Goal: Transaction & Acquisition: Purchase product/service

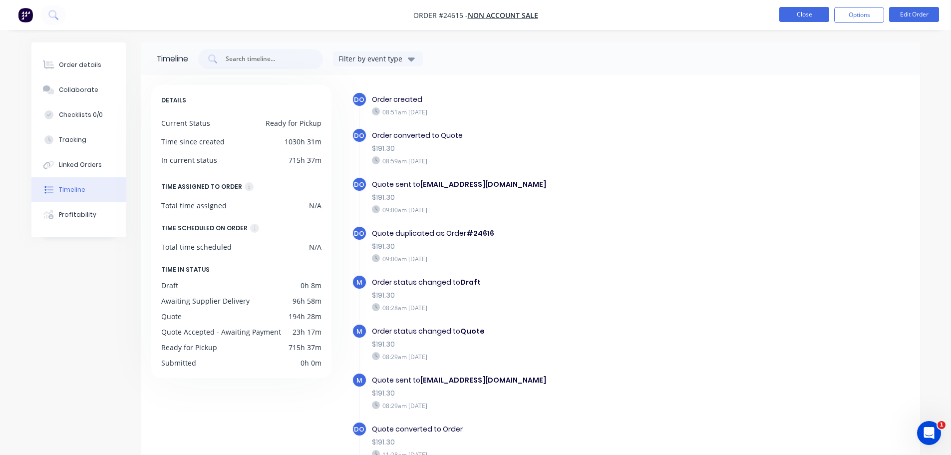
click at [795, 17] on button "Close" at bounding box center [804, 14] width 50 height 15
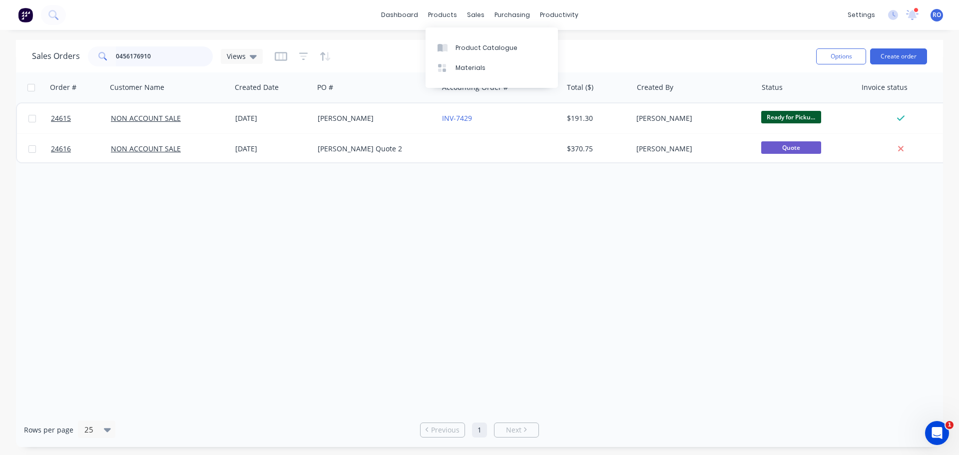
click at [89, 53] on div "0456176910" at bounding box center [150, 56] width 125 height 20
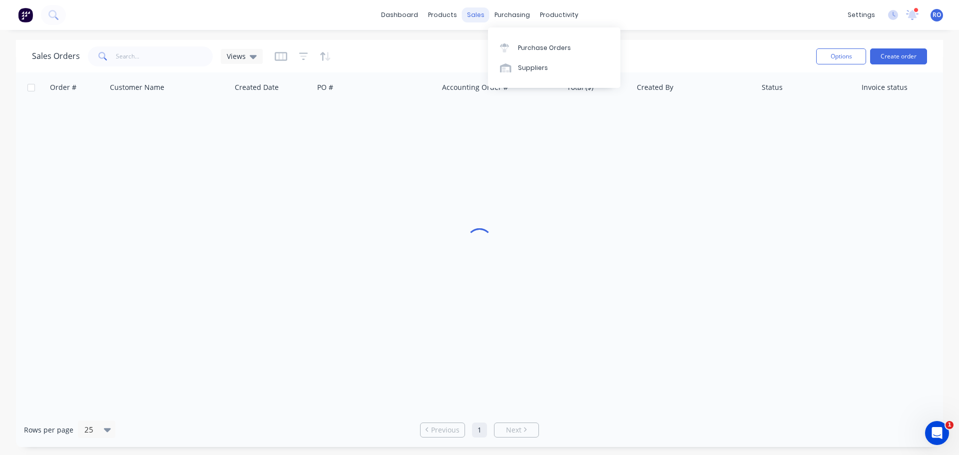
click at [480, 14] on div "sales" at bounding box center [475, 14] width 27 height 15
click at [494, 48] on div "Sales Orders" at bounding box center [512, 47] width 41 height 9
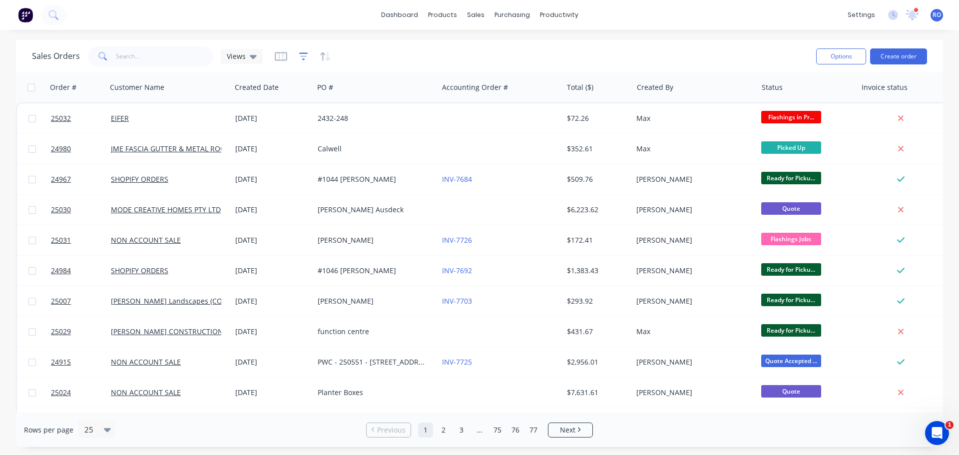
click at [300, 56] on icon "button" at bounding box center [303, 55] width 6 height 1
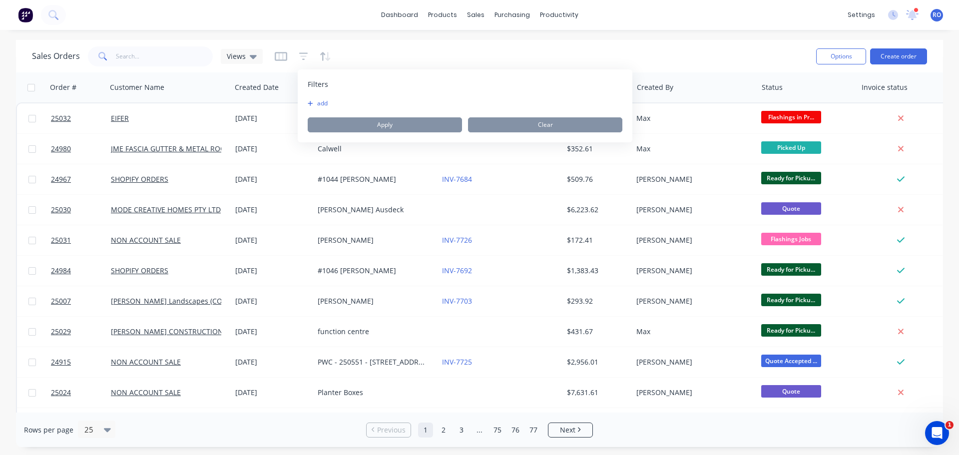
click at [319, 104] on button "add" at bounding box center [320, 103] width 25 height 8
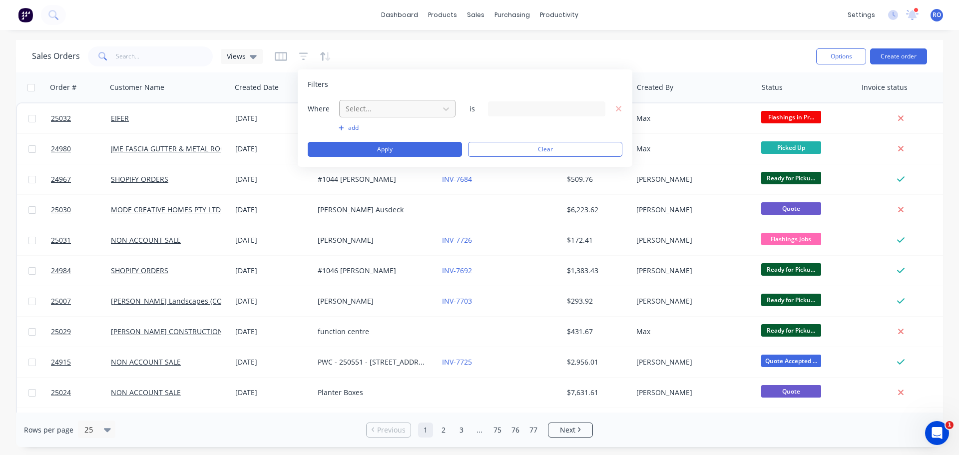
click at [406, 107] on div at bounding box center [389, 108] width 89 height 12
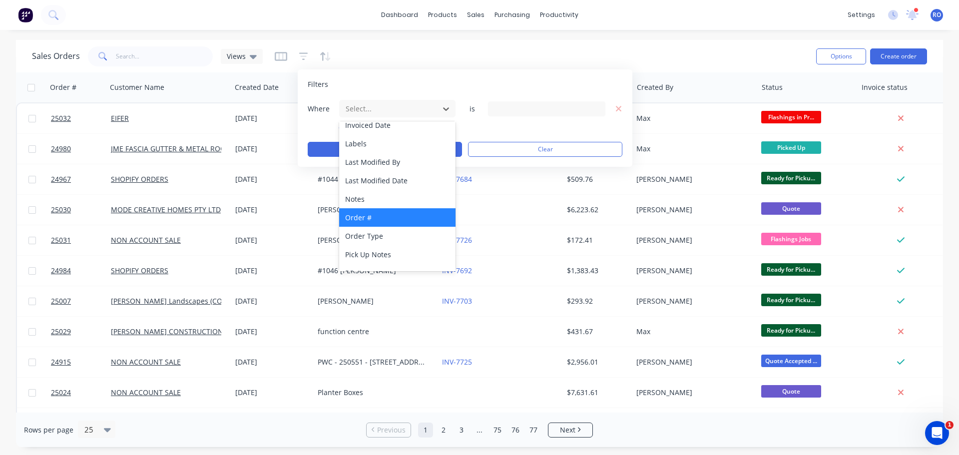
scroll to position [142, 0]
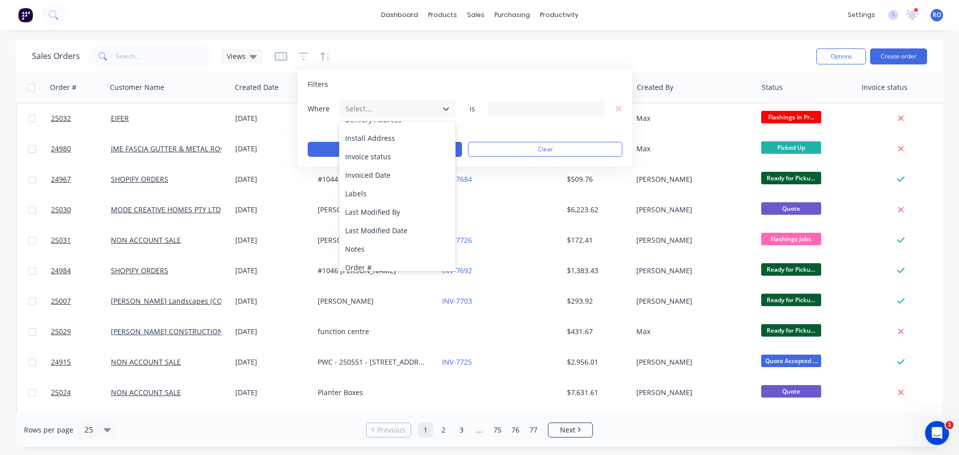
click at [370, 157] on div "Invoice status" at bounding box center [397, 156] width 116 height 18
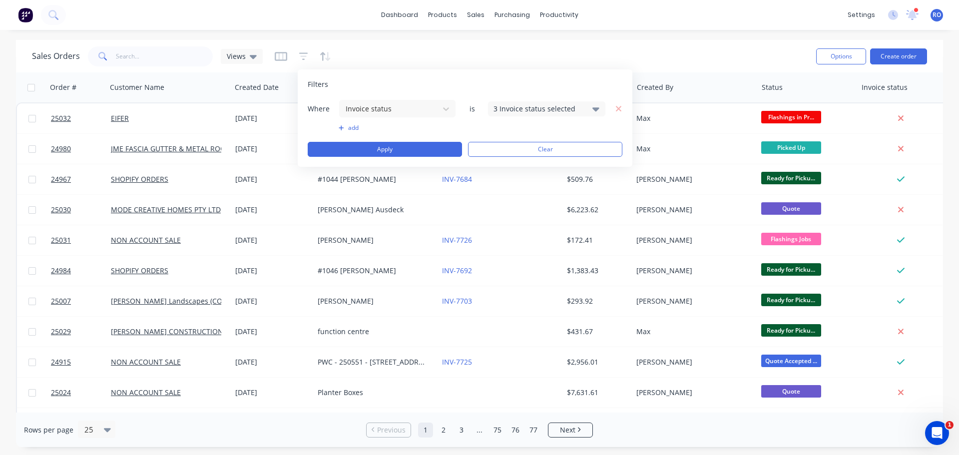
click at [549, 116] on div "Where Invoice status is 3 Invoice status selected" at bounding box center [465, 108] width 315 height 18
click at [550, 112] on div "3 Invoice status selected" at bounding box center [538, 108] width 90 height 10
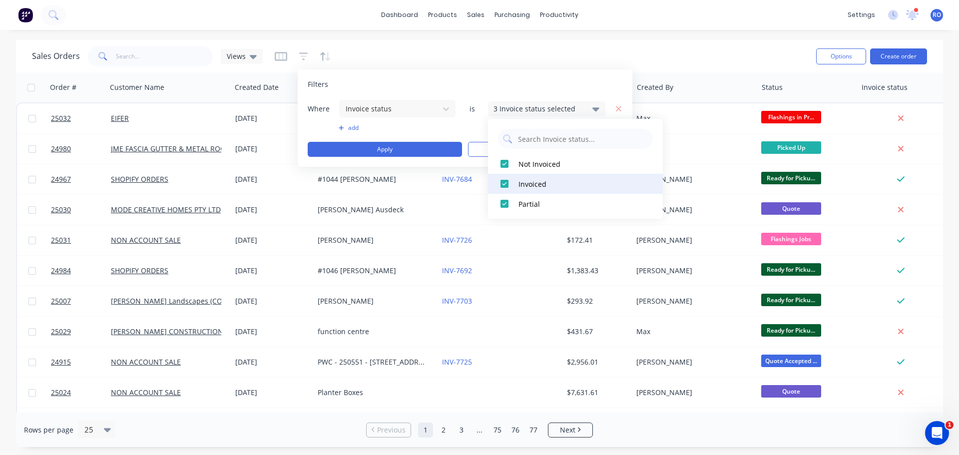
click at [503, 183] on div at bounding box center [504, 184] width 20 height 20
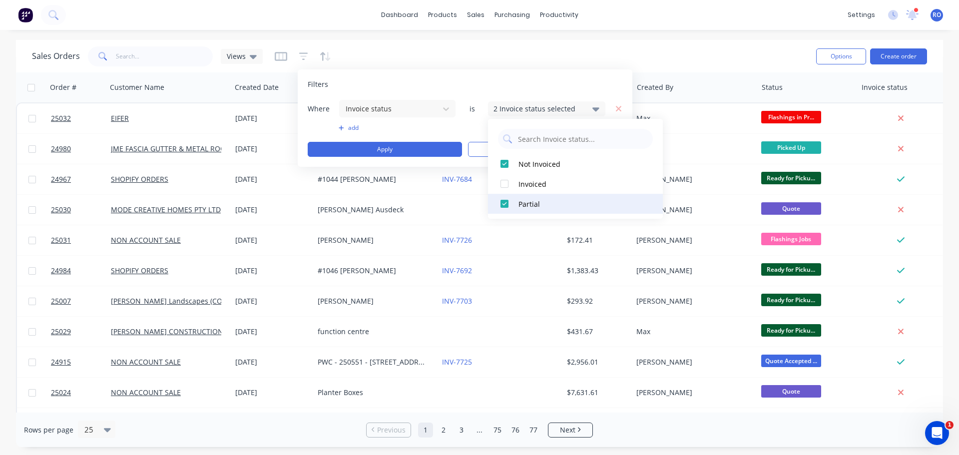
click at [503, 206] on div at bounding box center [504, 204] width 20 height 20
click at [401, 150] on button "Apply" at bounding box center [385, 149] width 154 height 15
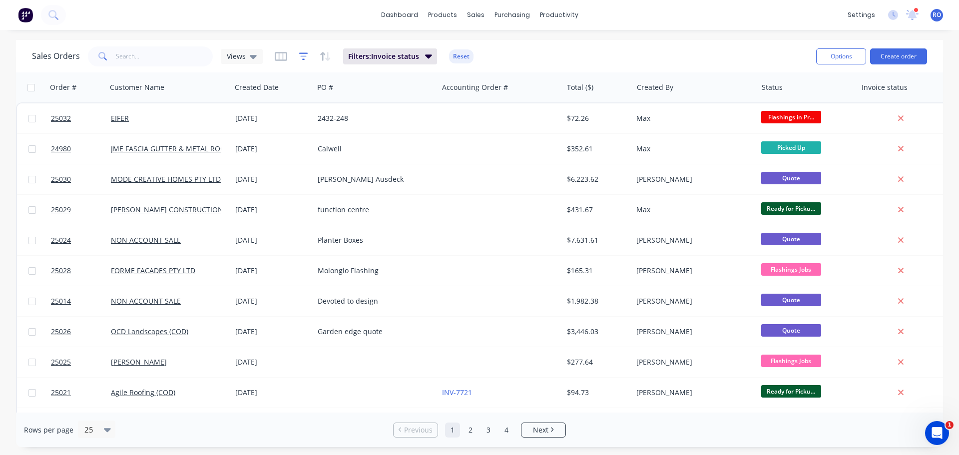
click at [305, 56] on icon "button" at bounding box center [303, 55] width 6 height 1
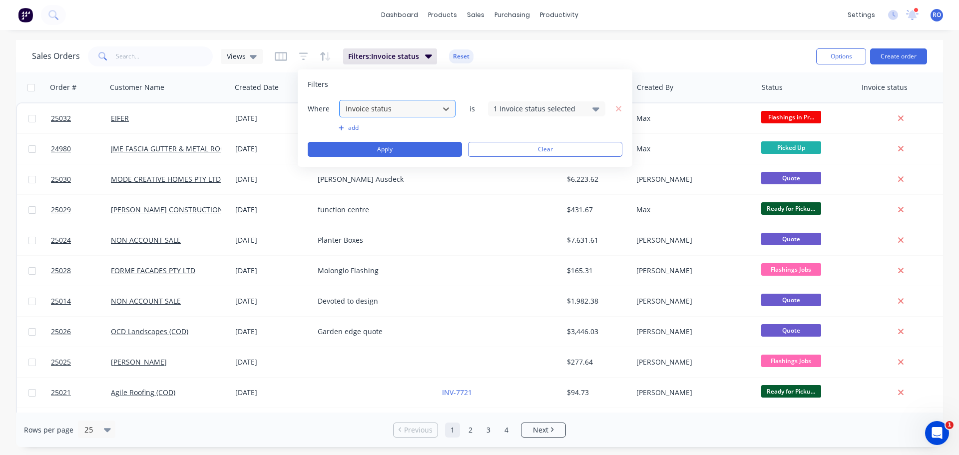
click at [411, 109] on div at bounding box center [389, 108] width 89 height 12
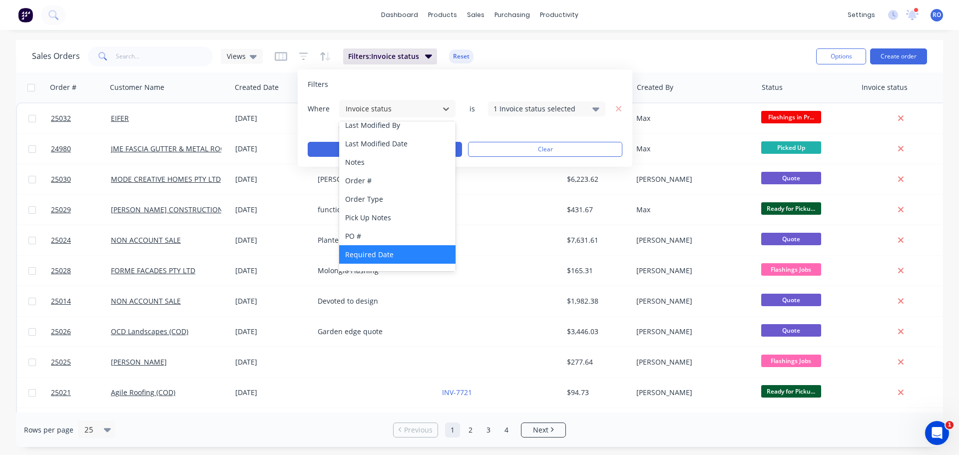
scroll to position [242, 0]
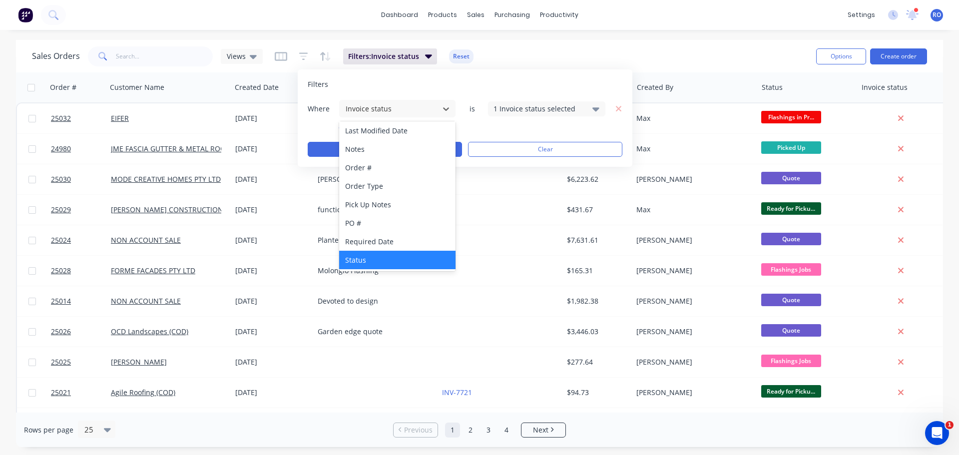
click at [366, 265] on div "Status" at bounding box center [397, 260] width 116 height 18
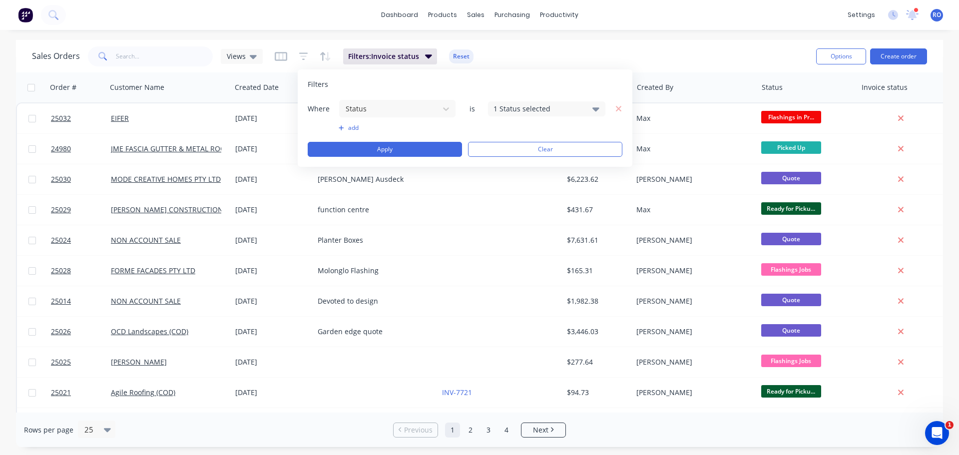
click at [518, 111] on div "1 Status selected" at bounding box center [538, 108] width 90 height 10
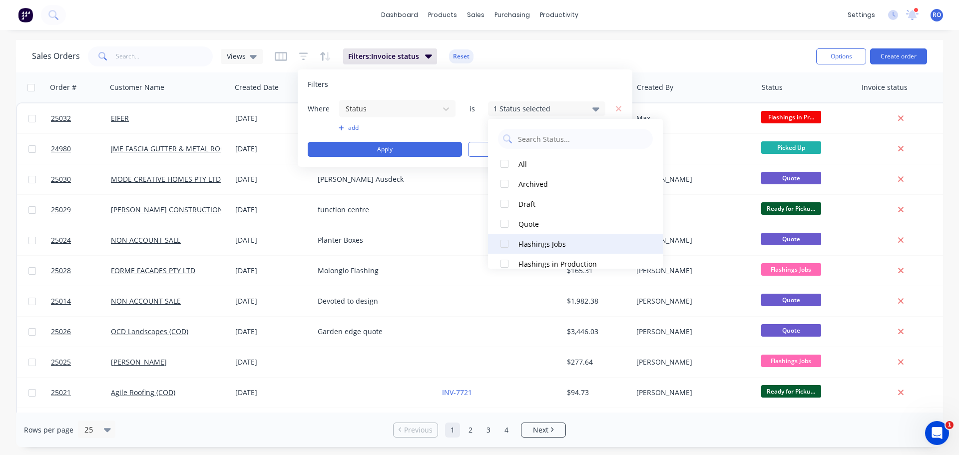
scroll to position [50, 0]
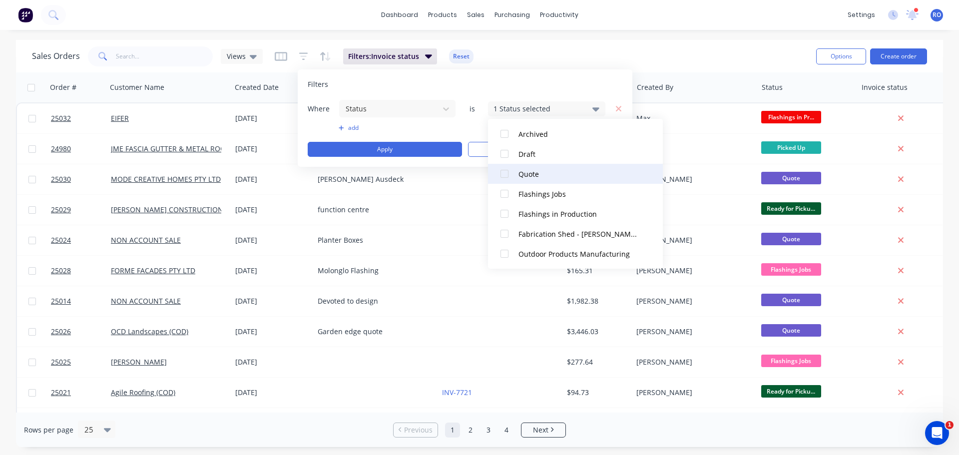
click at [505, 173] on div at bounding box center [504, 174] width 20 height 20
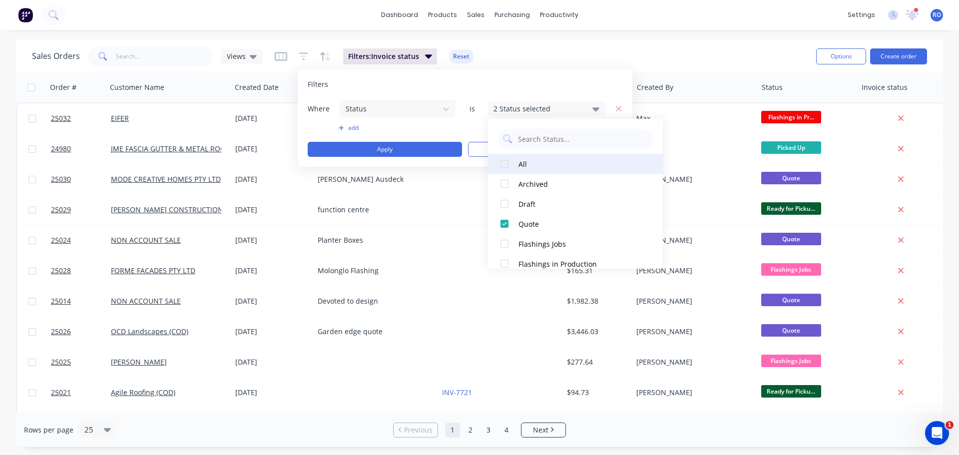
click at [503, 161] on div at bounding box center [504, 164] width 20 height 20
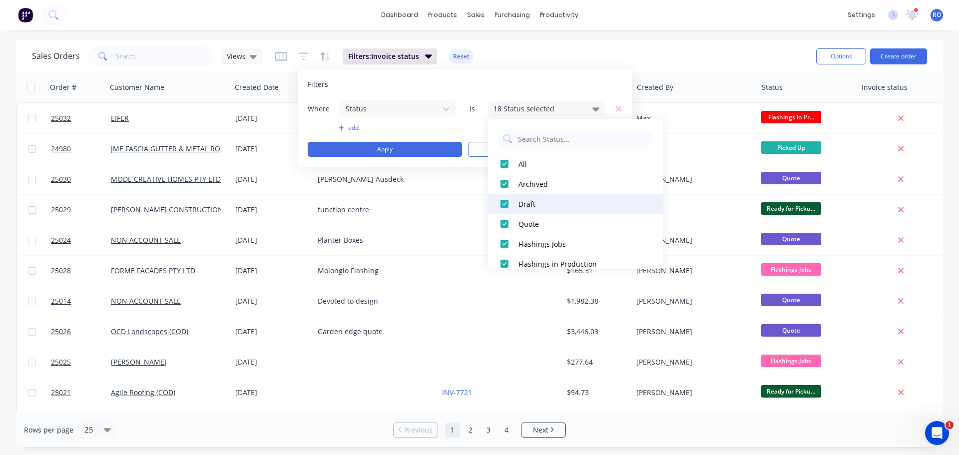
click at [505, 202] on div at bounding box center [504, 204] width 20 height 20
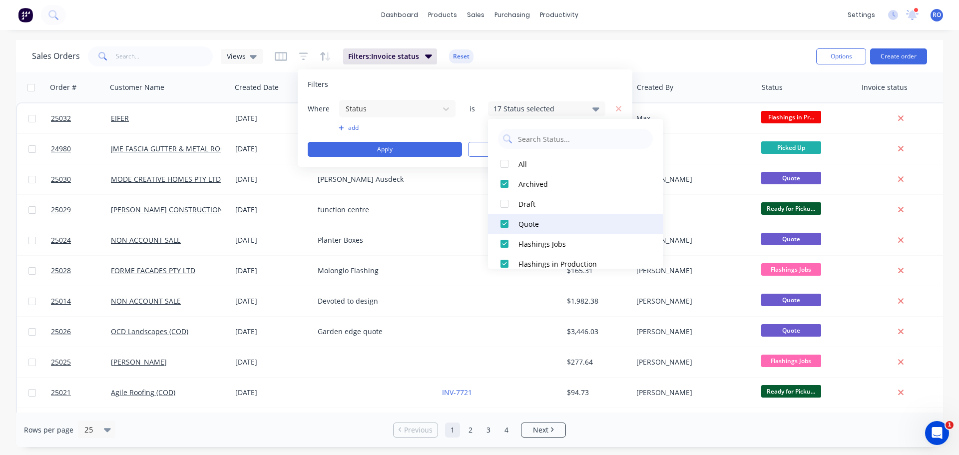
click at [503, 225] on div at bounding box center [504, 224] width 20 height 20
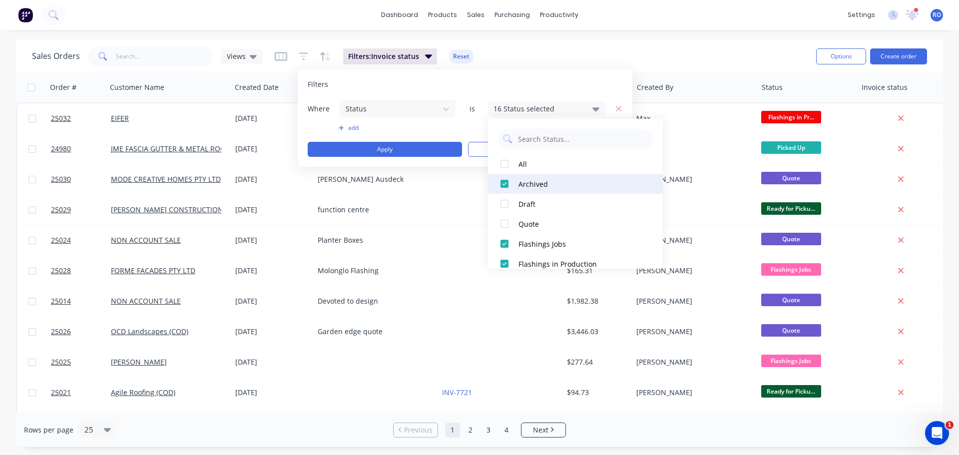
click at [505, 182] on div at bounding box center [504, 184] width 20 height 20
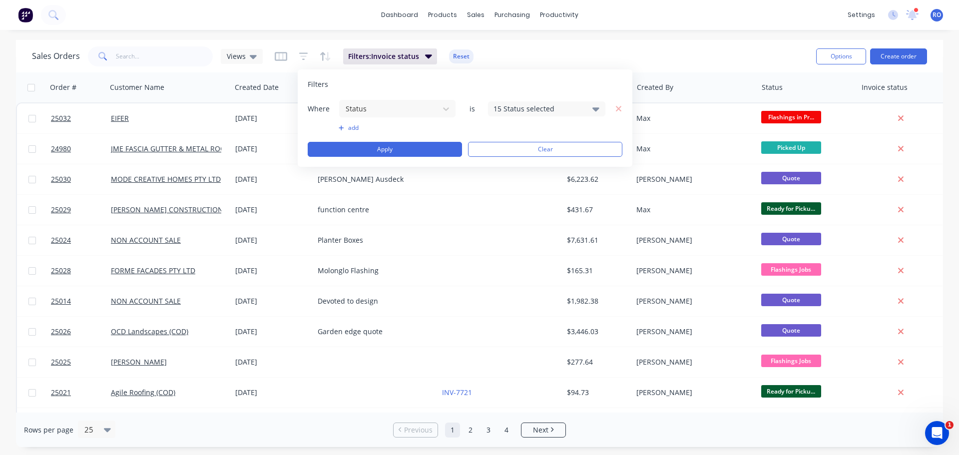
click at [586, 81] on div "Filters" at bounding box center [465, 84] width 315 height 10
click at [434, 151] on button "Apply" at bounding box center [385, 149] width 154 height 15
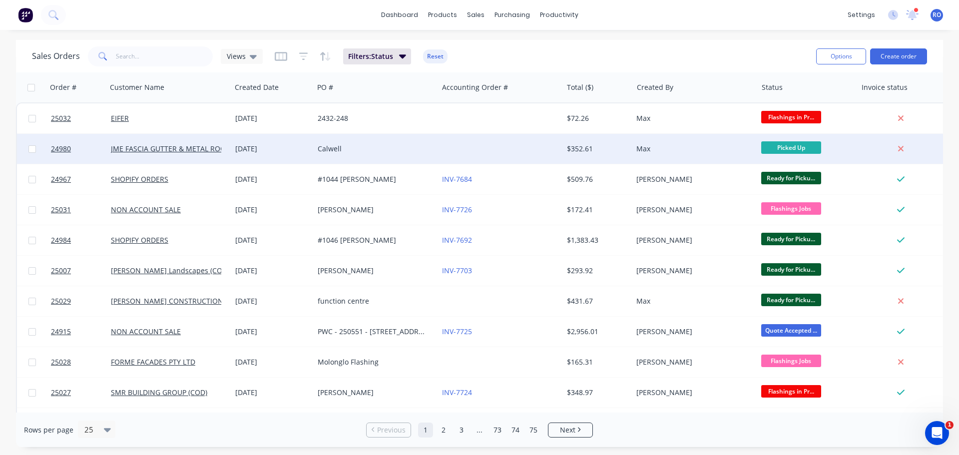
click at [456, 151] on div at bounding box center [500, 149] width 124 height 30
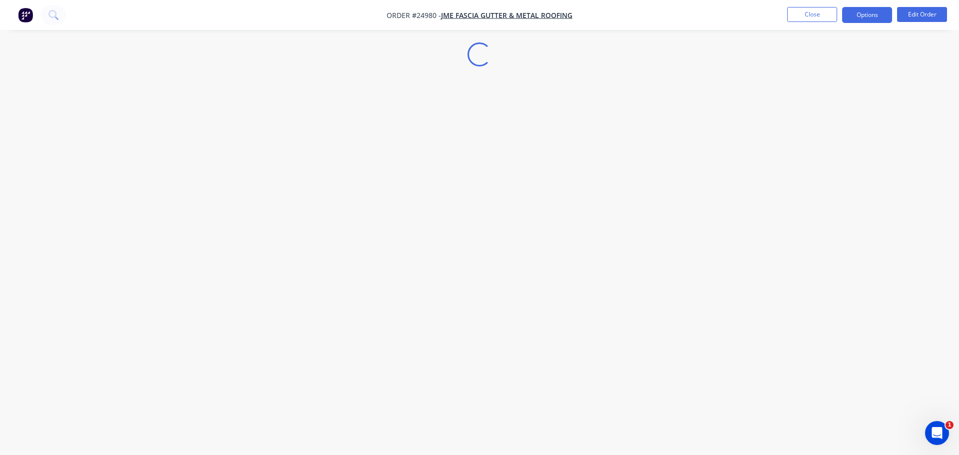
click at [863, 8] on button "Options" at bounding box center [867, 15] width 50 height 16
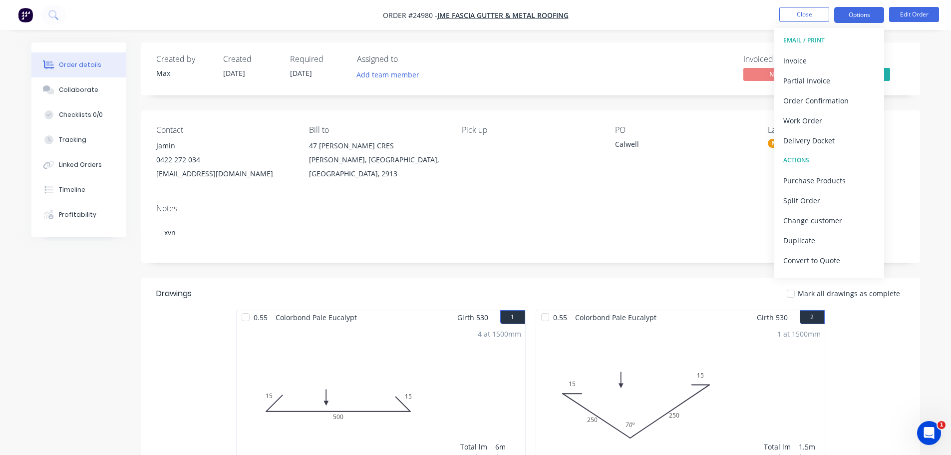
click at [863, 13] on button "Options" at bounding box center [859, 15] width 50 height 16
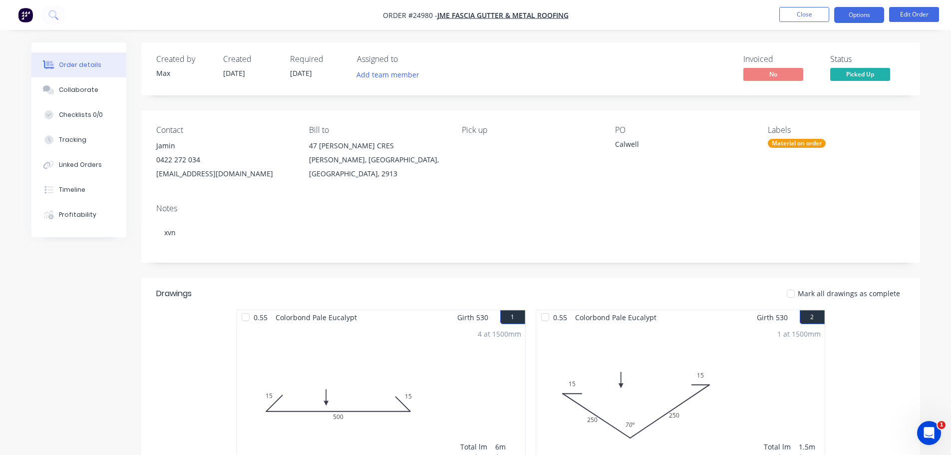
click at [853, 16] on button "Options" at bounding box center [859, 15] width 50 height 16
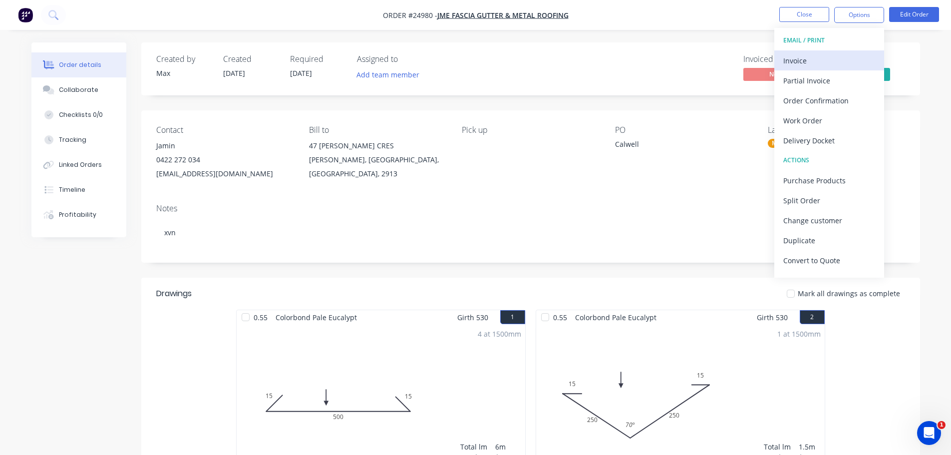
click at [808, 64] on div "Invoice" at bounding box center [829, 60] width 92 height 14
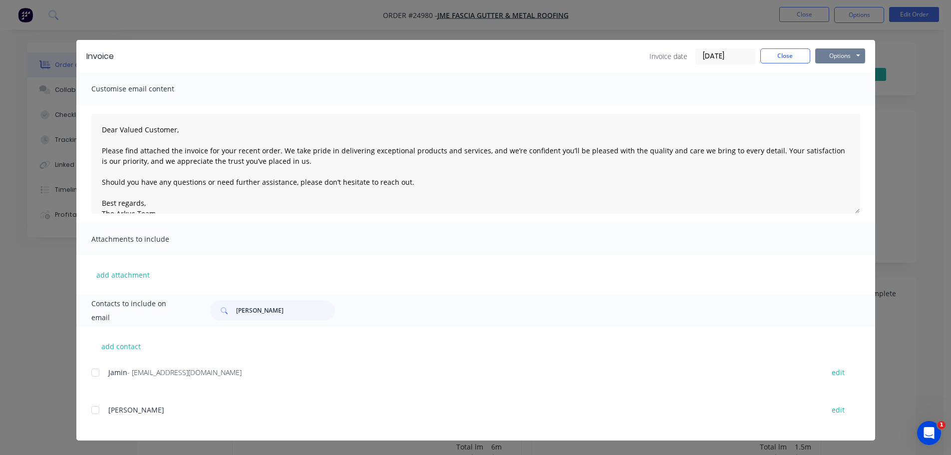
click at [829, 51] on button "Options" at bounding box center [840, 55] width 50 height 15
click at [824, 88] on button "Print" at bounding box center [847, 90] width 64 height 16
click at [780, 56] on button "Close" at bounding box center [785, 55] width 50 height 15
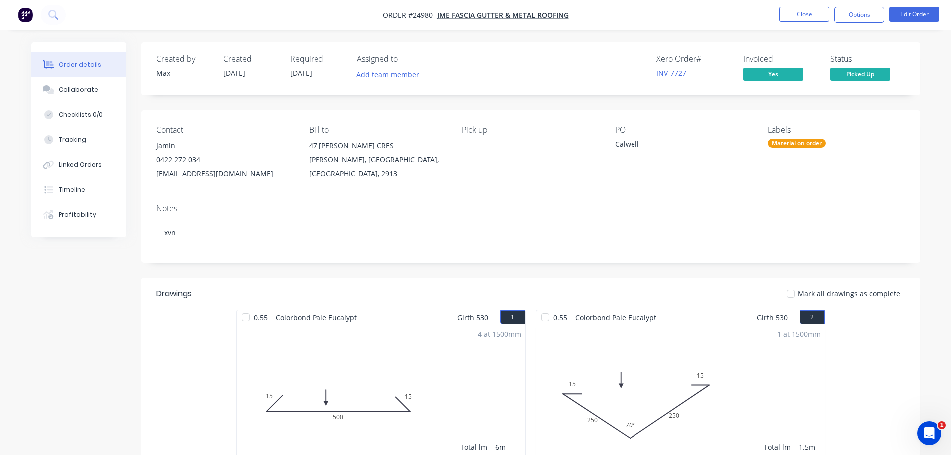
click at [797, 13] on button "Close" at bounding box center [804, 14] width 50 height 15
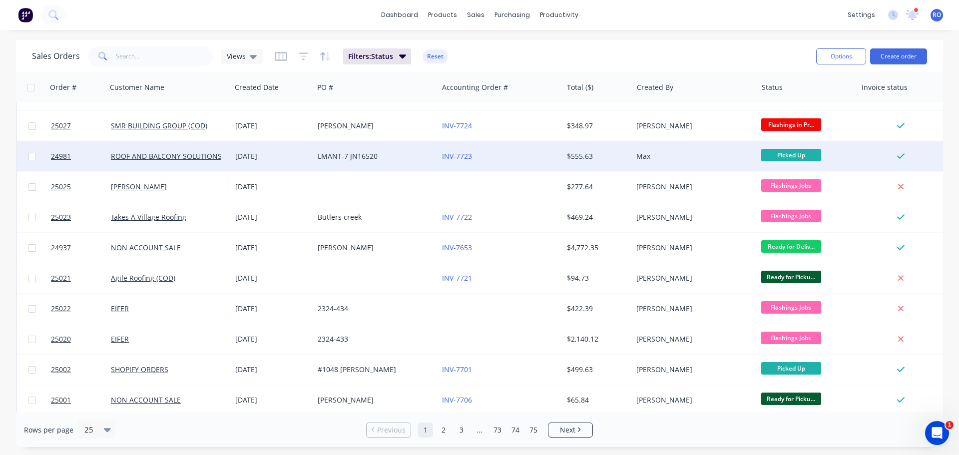
scroll to position [300, 0]
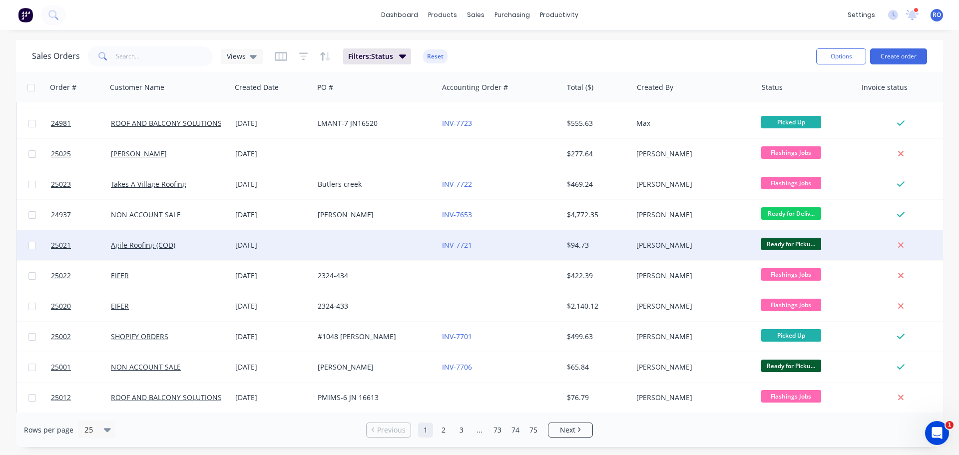
click at [513, 254] on div "INV-7721" at bounding box center [500, 245] width 124 height 30
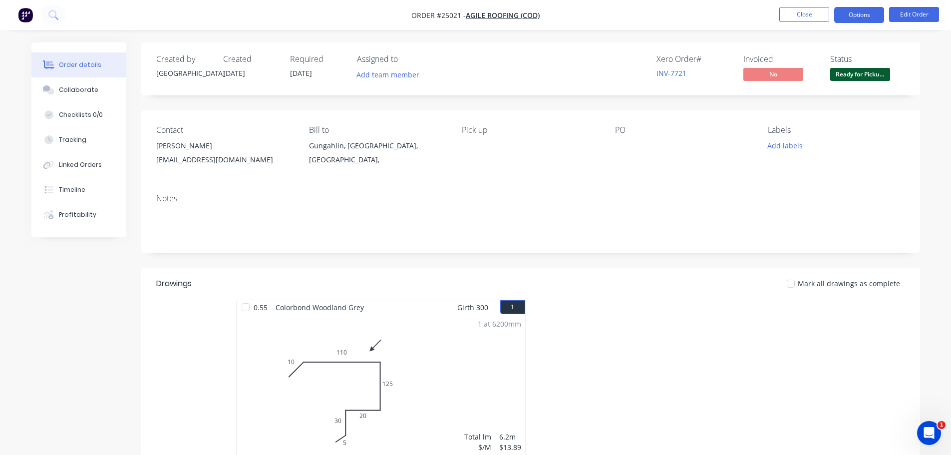
click at [862, 14] on button "Options" at bounding box center [859, 15] width 50 height 16
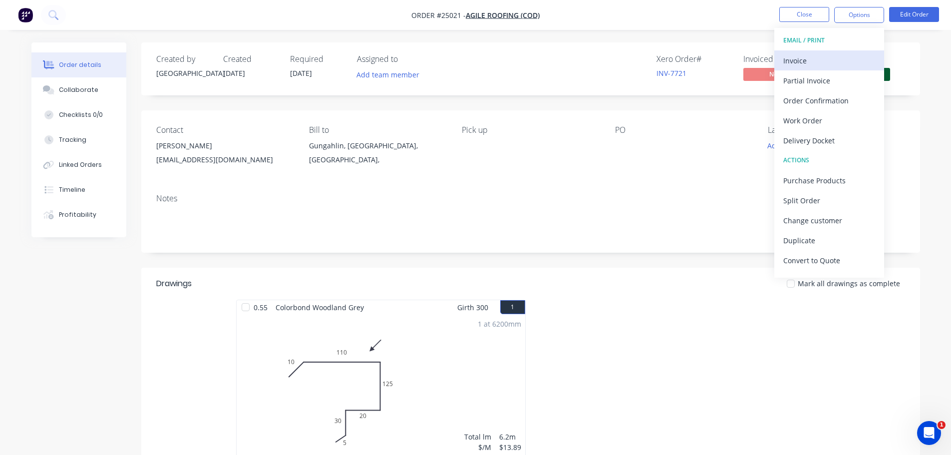
click at [814, 62] on div "Invoice" at bounding box center [829, 60] width 92 height 14
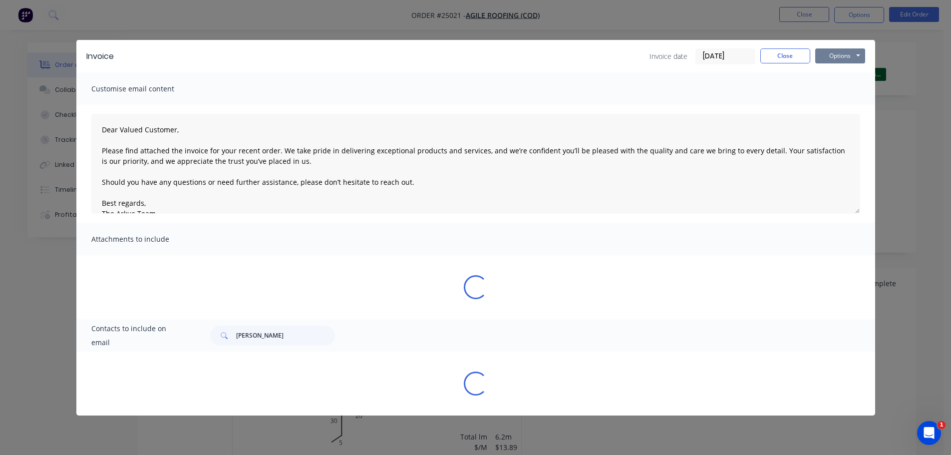
click at [850, 55] on button "Options" at bounding box center [840, 55] width 50 height 15
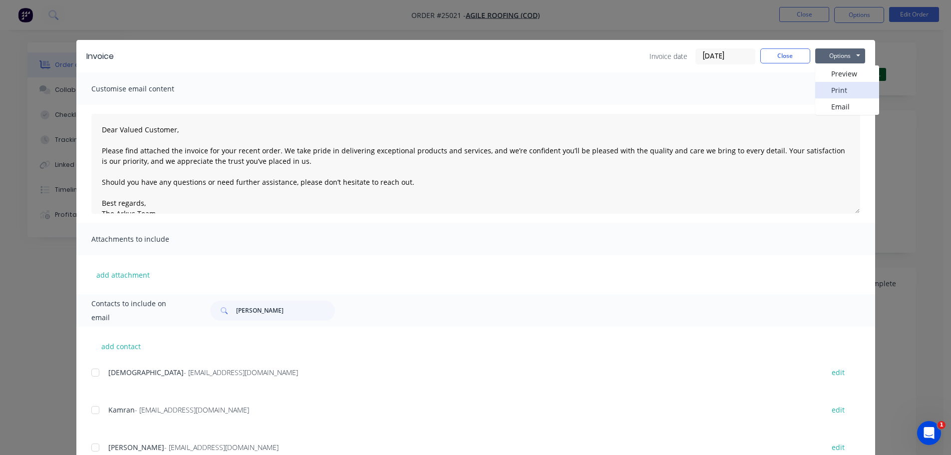
click at [830, 91] on button "Print" at bounding box center [847, 90] width 64 height 16
click at [774, 58] on button "Close" at bounding box center [785, 55] width 50 height 15
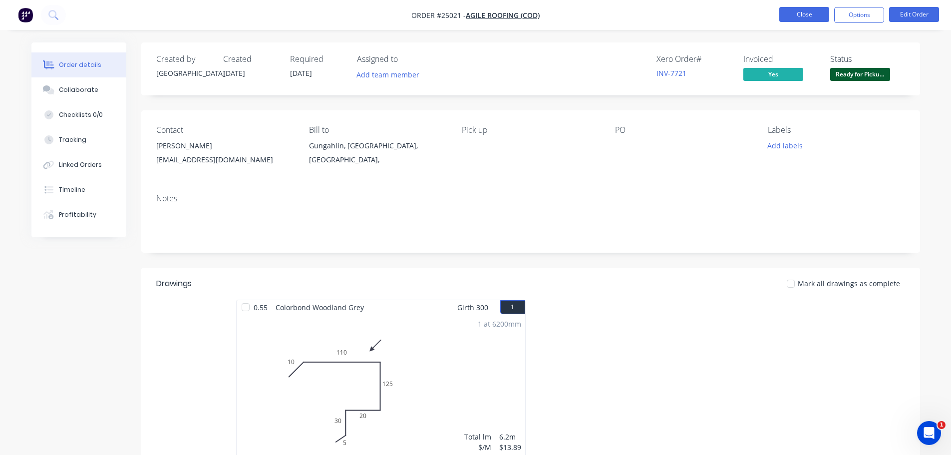
click at [795, 14] on button "Close" at bounding box center [804, 14] width 50 height 15
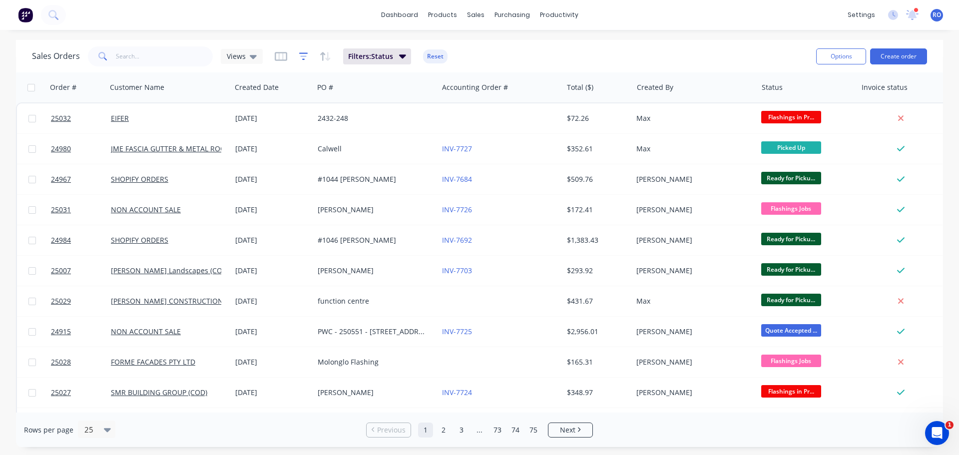
click at [304, 54] on icon "button" at bounding box center [303, 56] width 9 height 10
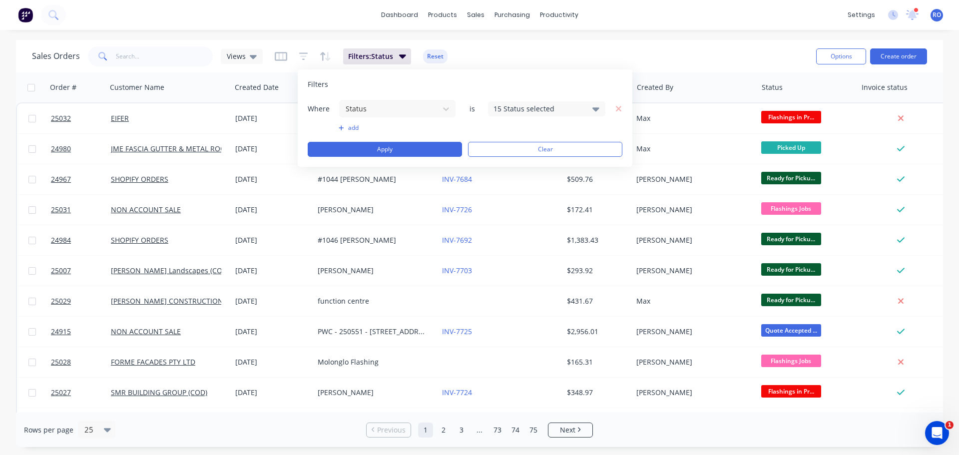
click at [342, 129] on icon "button" at bounding box center [341, 128] width 5 height 6
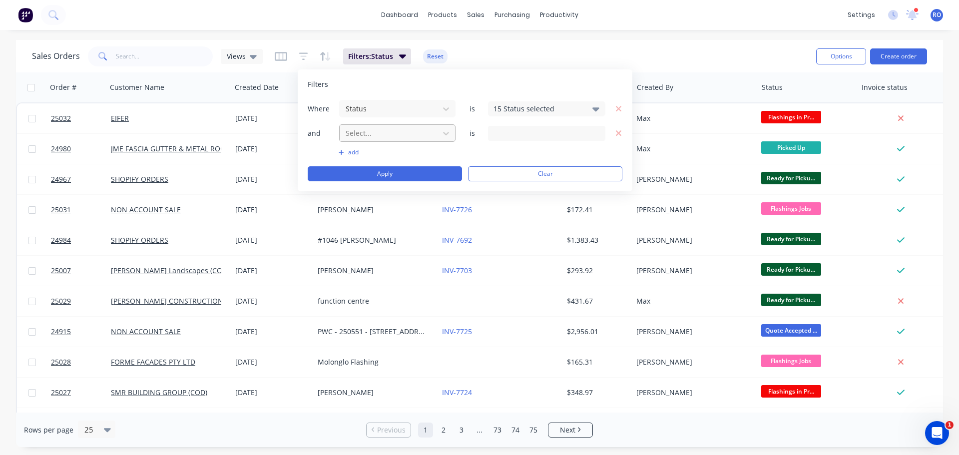
click at [364, 131] on div at bounding box center [389, 133] width 89 height 12
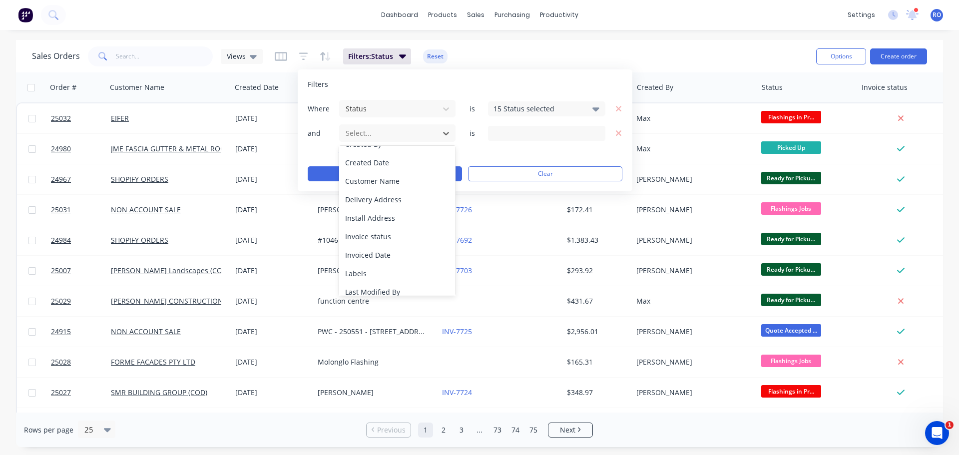
scroll to position [74, 0]
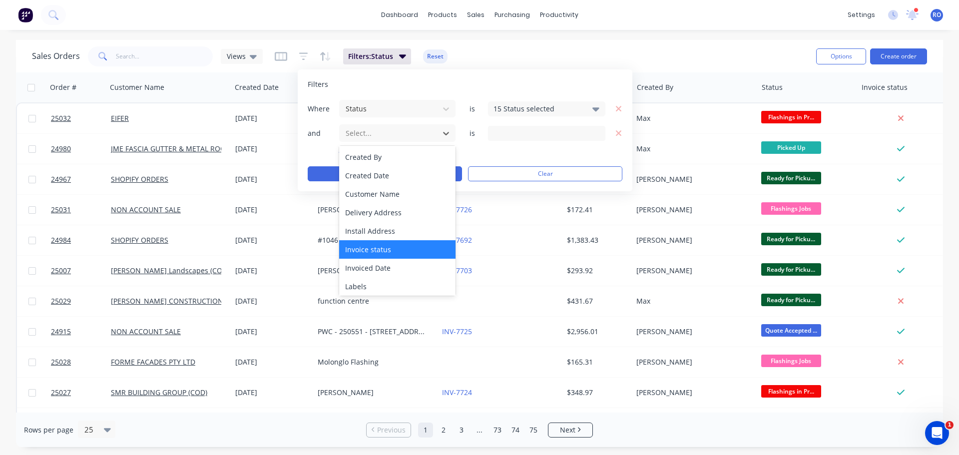
click at [382, 246] on div "Invoice status" at bounding box center [397, 249] width 116 height 18
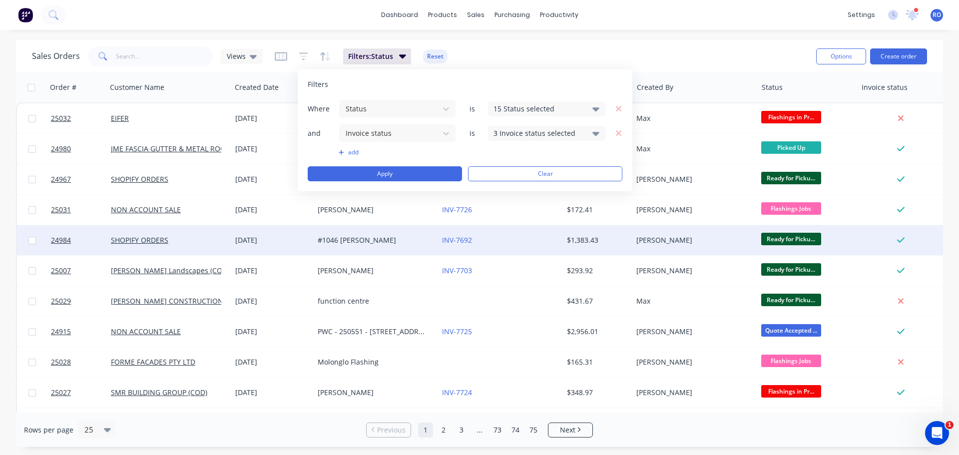
click at [541, 135] on div "3 Invoice status selected" at bounding box center [538, 133] width 90 height 10
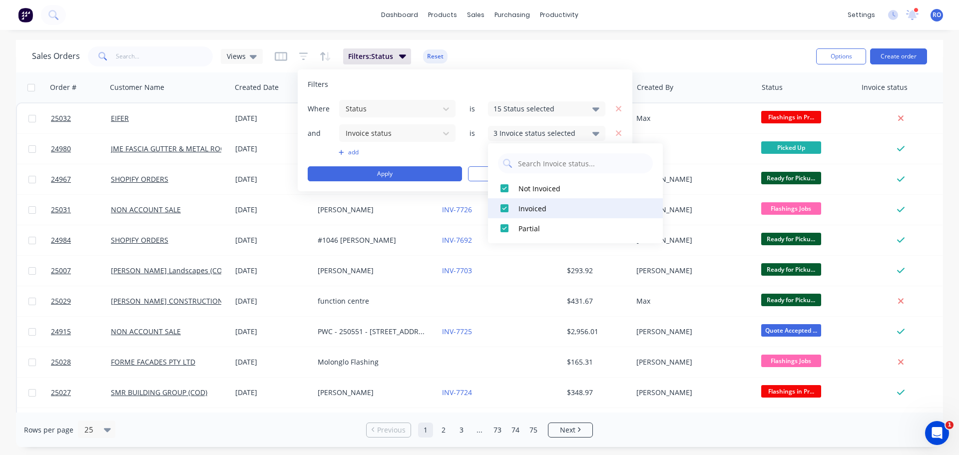
click at [504, 208] on div at bounding box center [504, 208] width 20 height 20
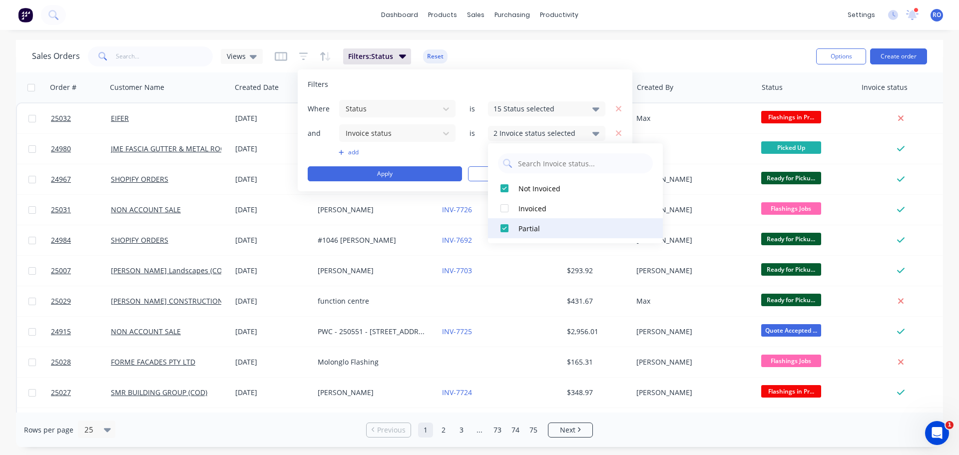
click at [504, 225] on div at bounding box center [504, 228] width 20 height 20
click at [419, 174] on button "Apply" at bounding box center [385, 173] width 154 height 15
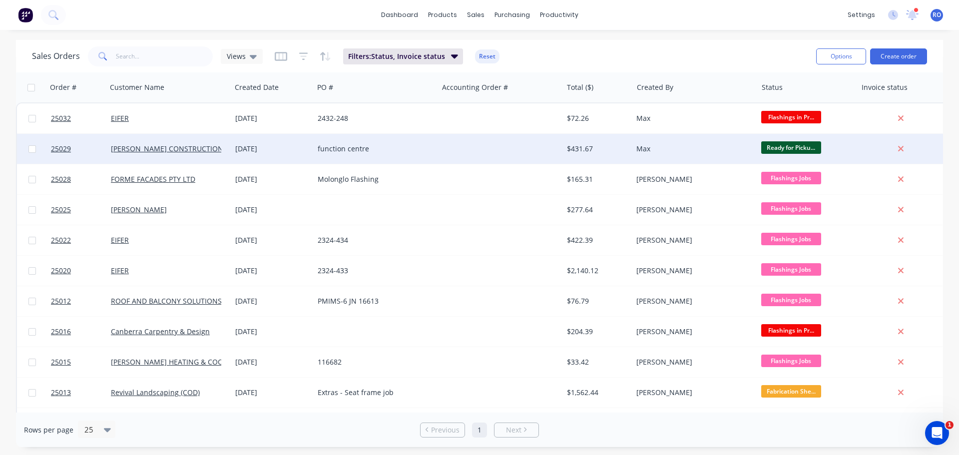
click at [495, 146] on div at bounding box center [500, 149] width 124 height 30
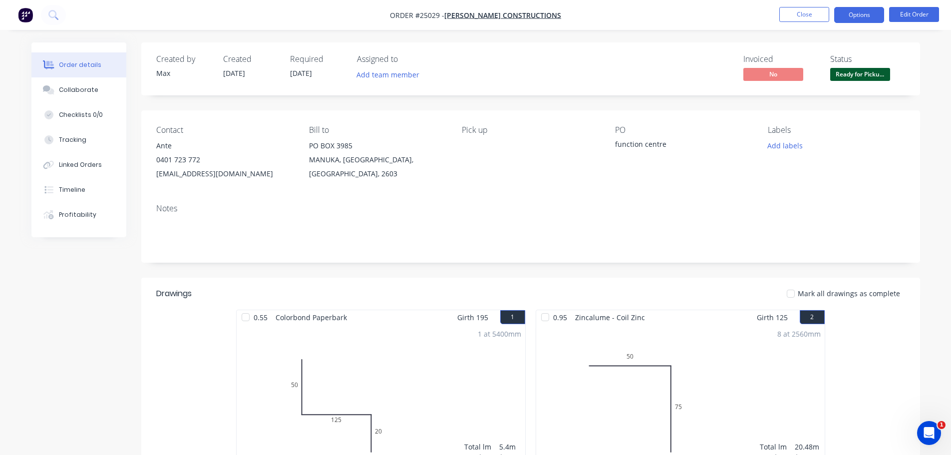
click at [854, 13] on button "Options" at bounding box center [859, 15] width 50 height 16
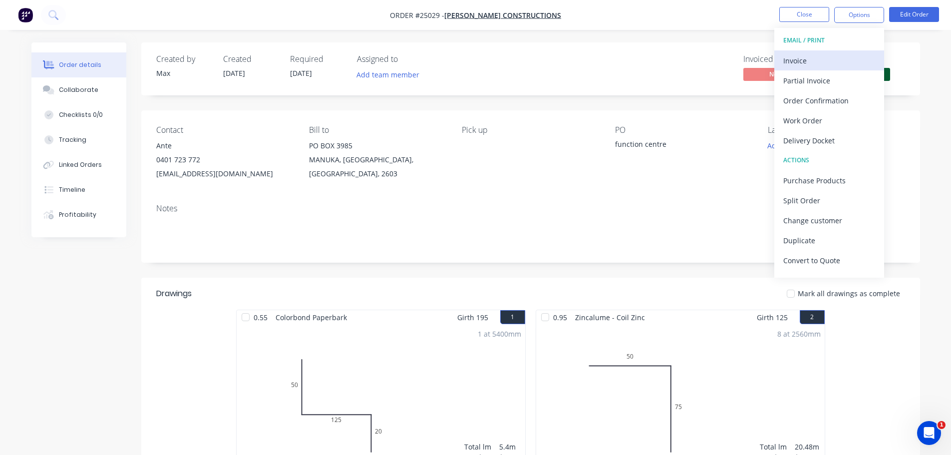
click at [826, 61] on div "Invoice" at bounding box center [829, 60] width 92 height 14
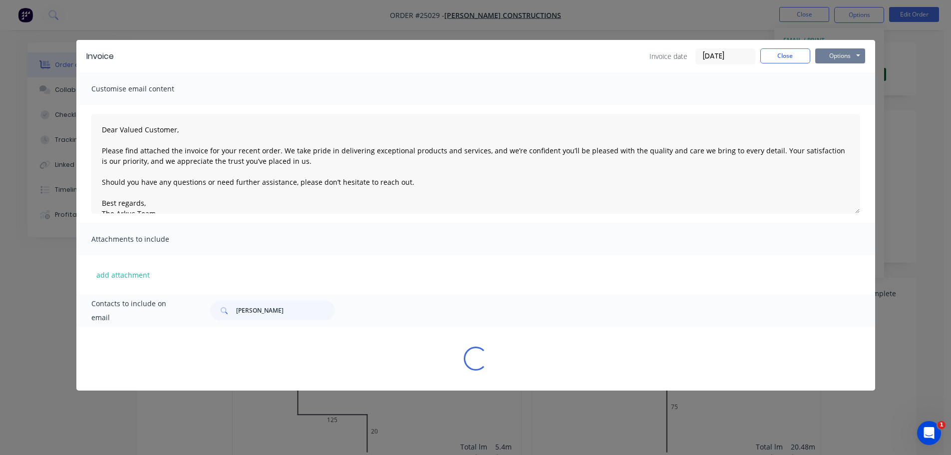
click at [837, 53] on button "Options" at bounding box center [840, 55] width 50 height 15
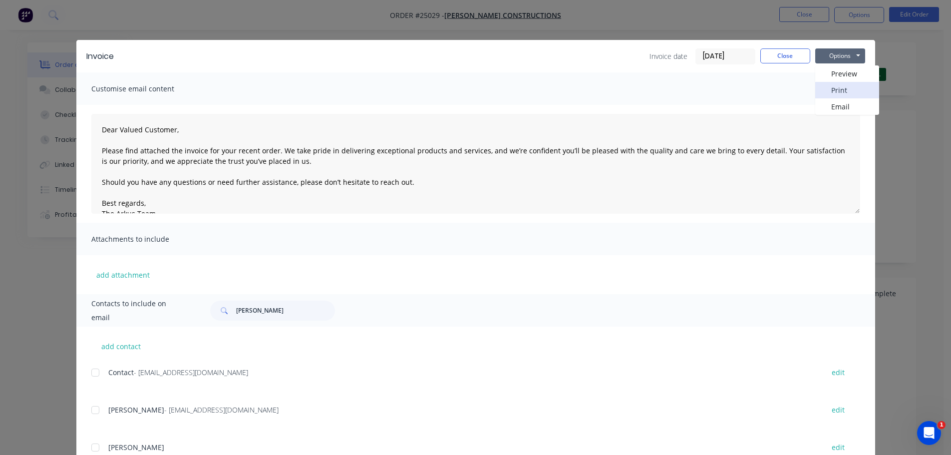
click at [835, 90] on button "Print" at bounding box center [847, 90] width 64 height 16
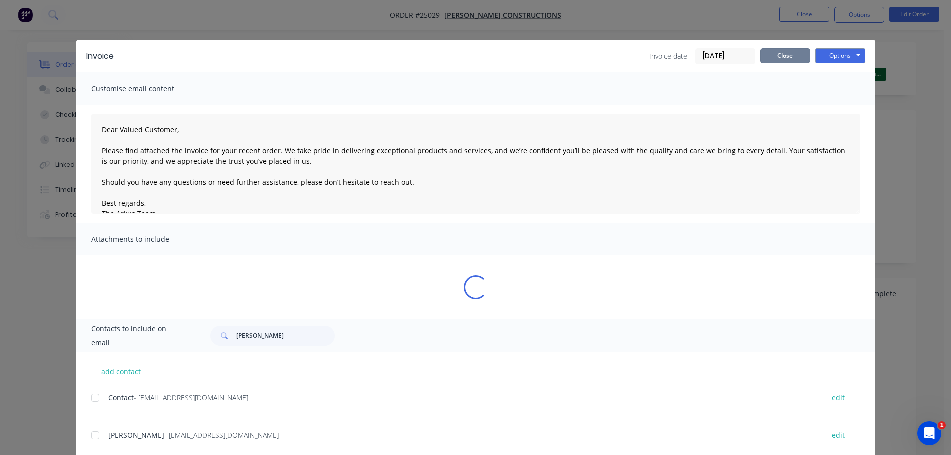
click at [794, 60] on button "Close" at bounding box center [785, 55] width 50 height 15
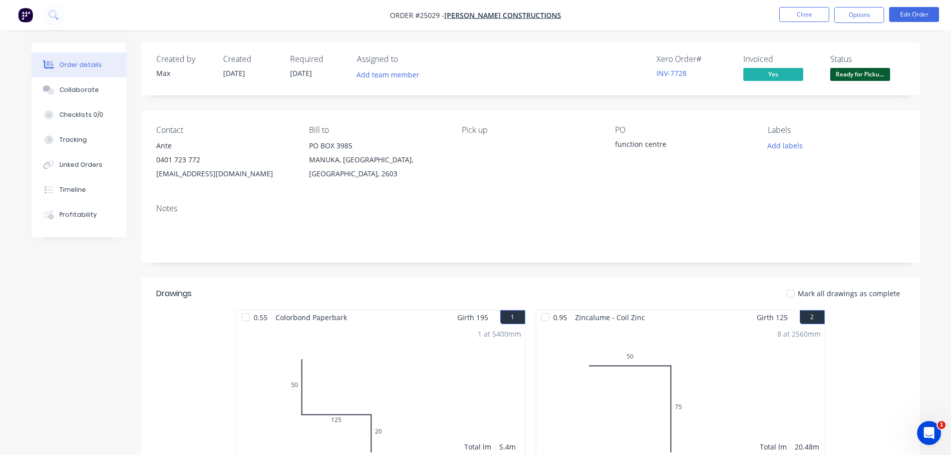
click at [807, 13] on button "Close" at bounding box center [804, 14] width 50 height 15
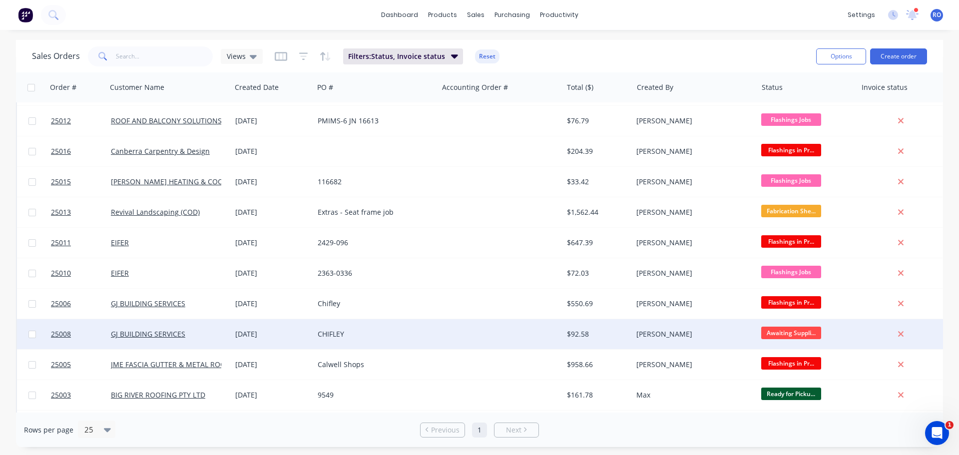
scroll to position [250, 0]
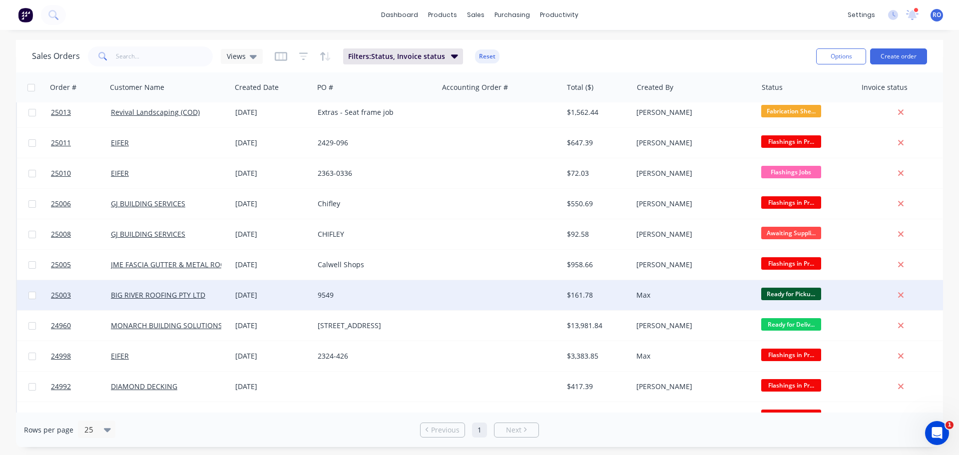
click at [603, 291] on div "$161.78" at bounding box center [596, 295] width 58 height 10
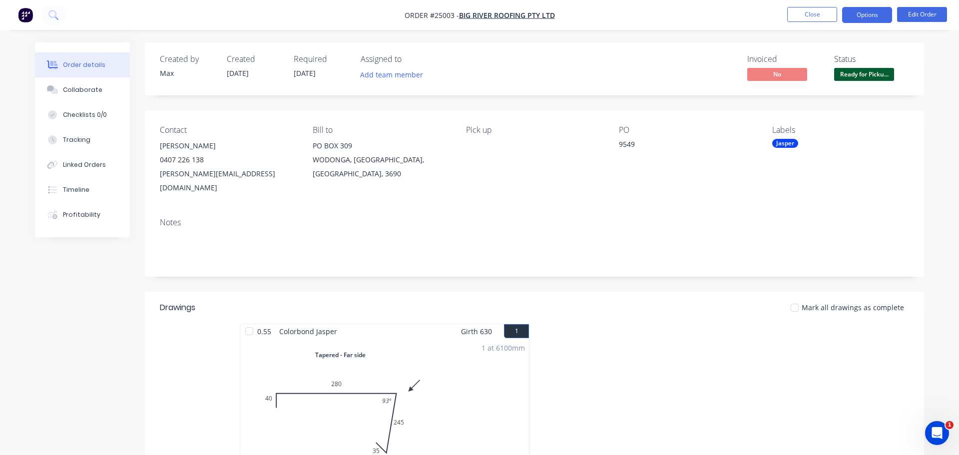
click at [868, 16] on button "Options" at bounding box center [867, 15] width 50 height 16
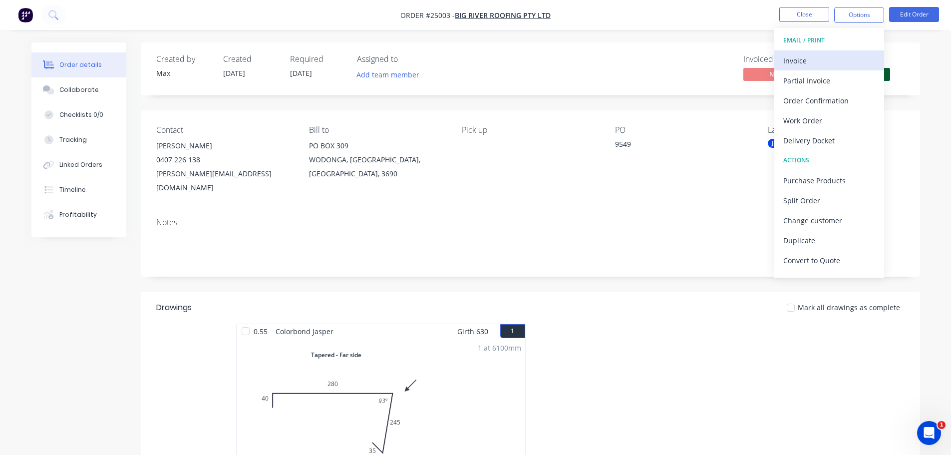
click at [818, 56] on div "Invoice" at bounding box center [829, 60] width 92 height 14
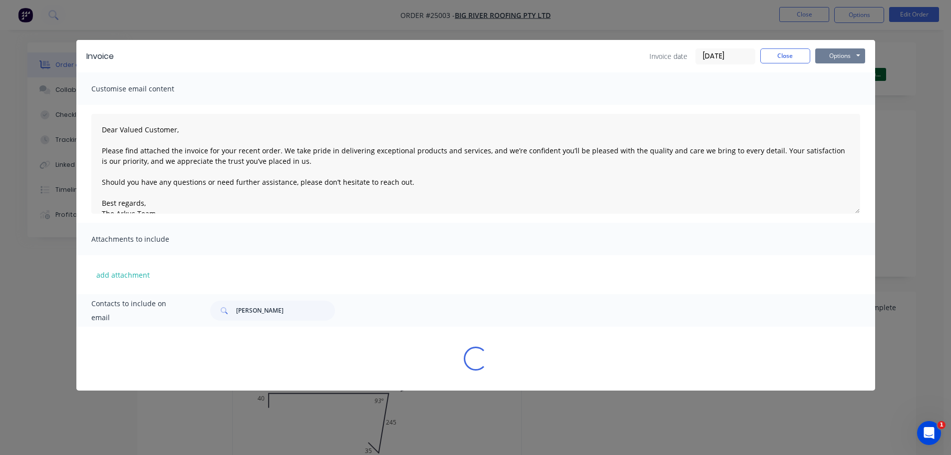
click at [829, 49] on button "Options" at bounding box center [840, 55] width 50 height 15
click at [832, 90] on button "Print" at bounding box center [847, 90] width 64 height 16
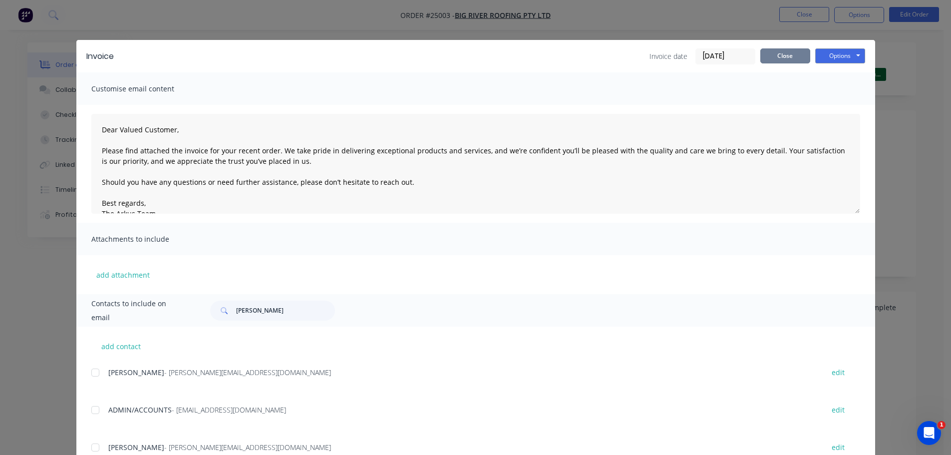
click at [782, 58] on button "Close" at bounding box center [785, 55] width 50 height 15
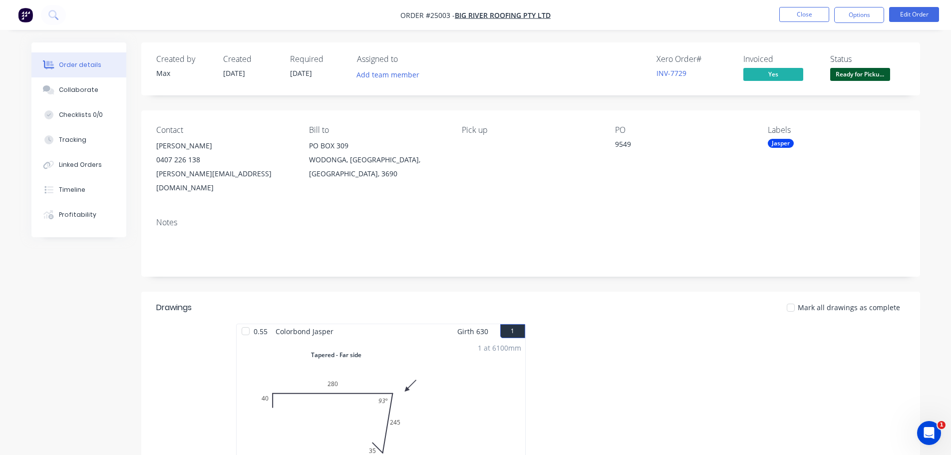
click at [814, 13] on button "Close" at bounding box center [804, 14] width 50 height 15
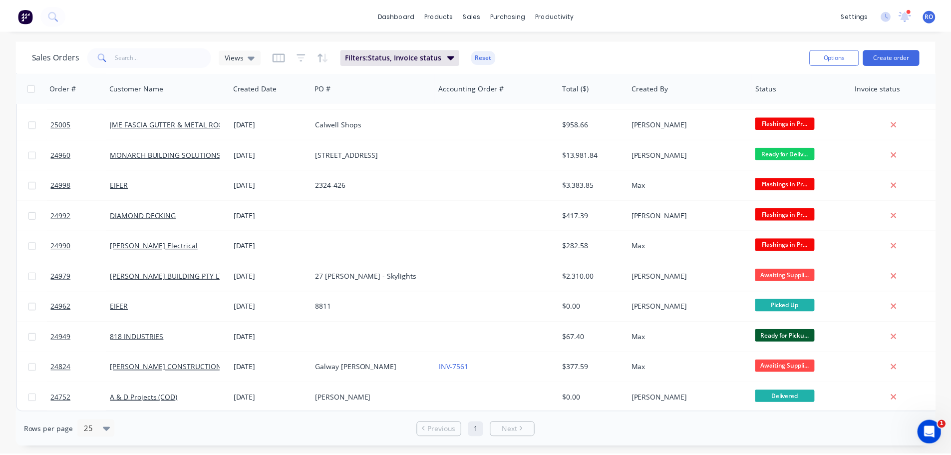
scroll to position [395, 0]
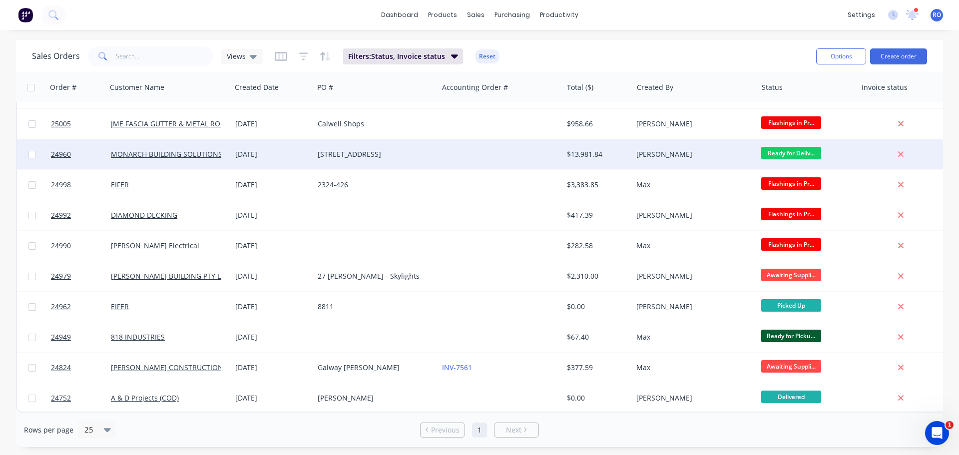
click at [525, 152] on div at bounding box center [500, 154] width 124 height 30
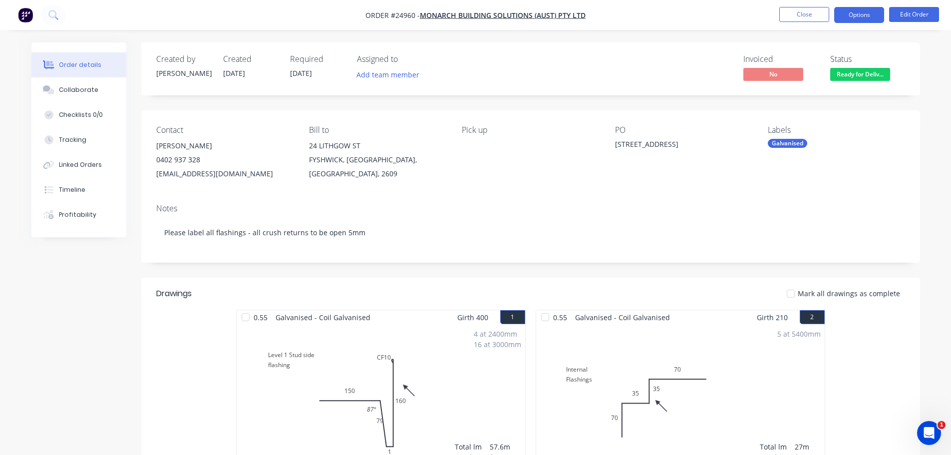
click at [849, 16] on button "Options" at bounding box center [859, 15] width 50 height 16
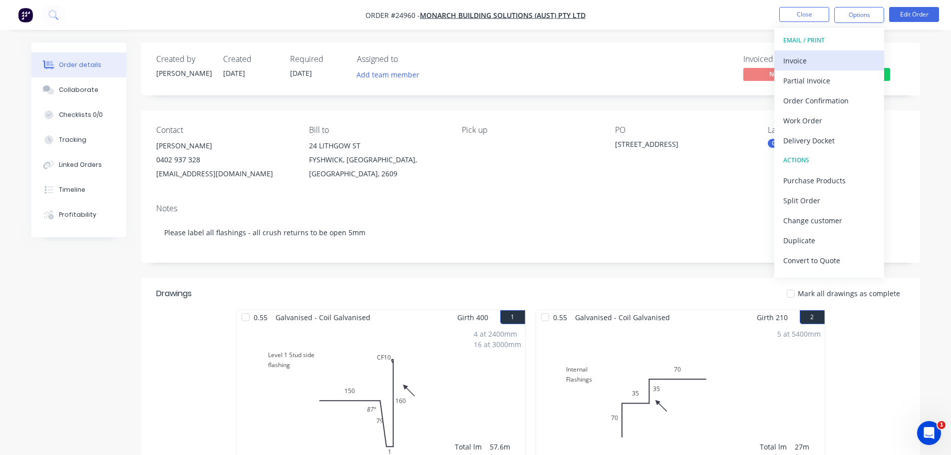
click at [813, 59] on div "Invoice" at bounding box center [829, 60] width 92 height 14
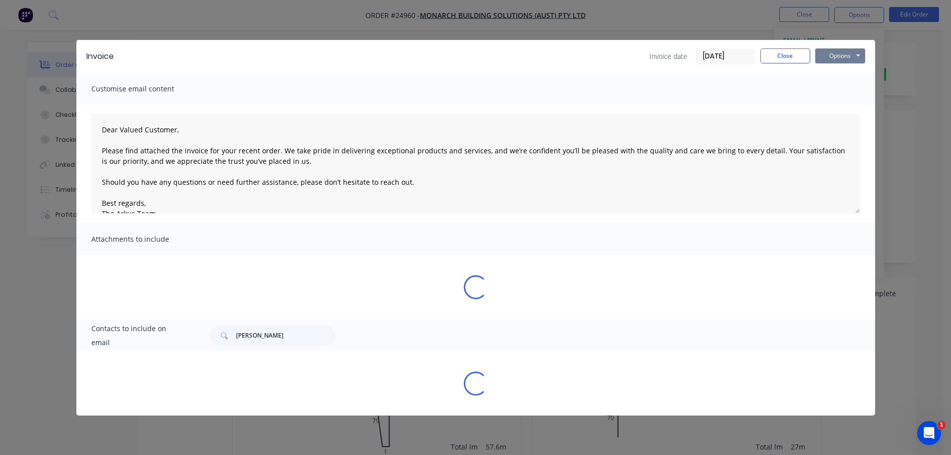
click at [836, 56] on button "Options" at bounding box center [840, 55] width 50 height 15
click at [839, 90] on button "Print" at bounding box center [847, 90] width 64 height 16
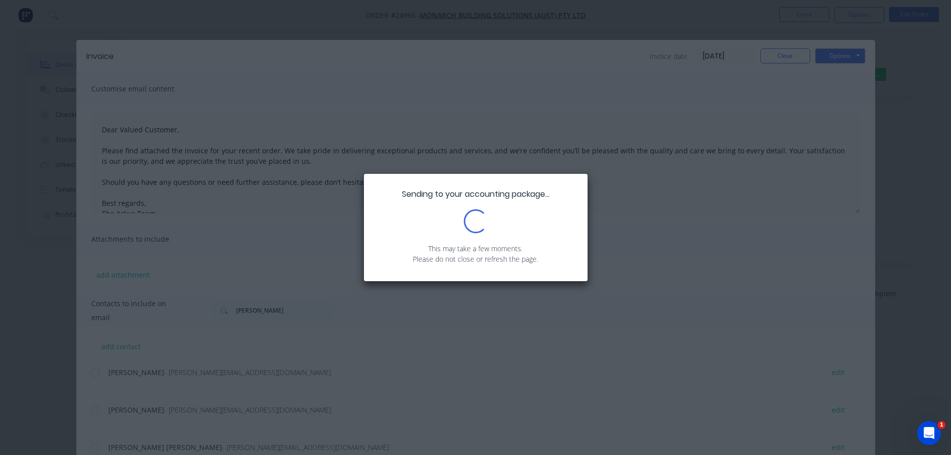
scroll to position [100, 0]
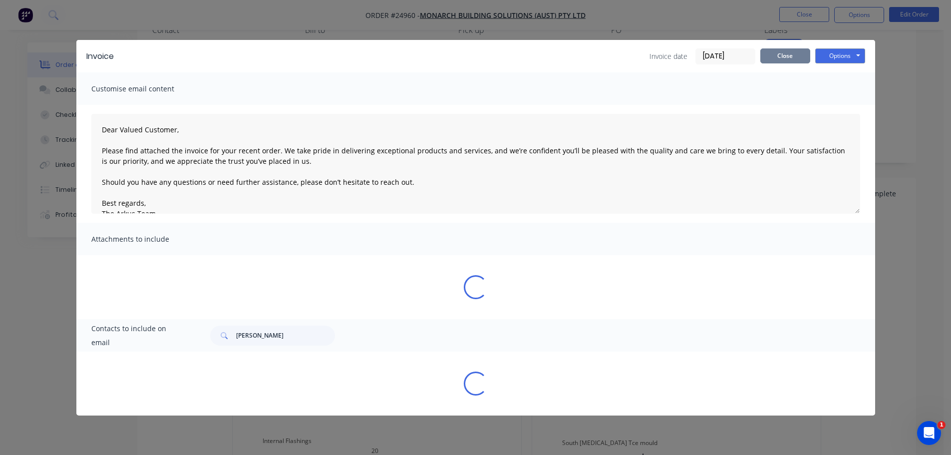
click at [788, 55] on button "Close" at bounding box center [785, 55] width 50 height 15
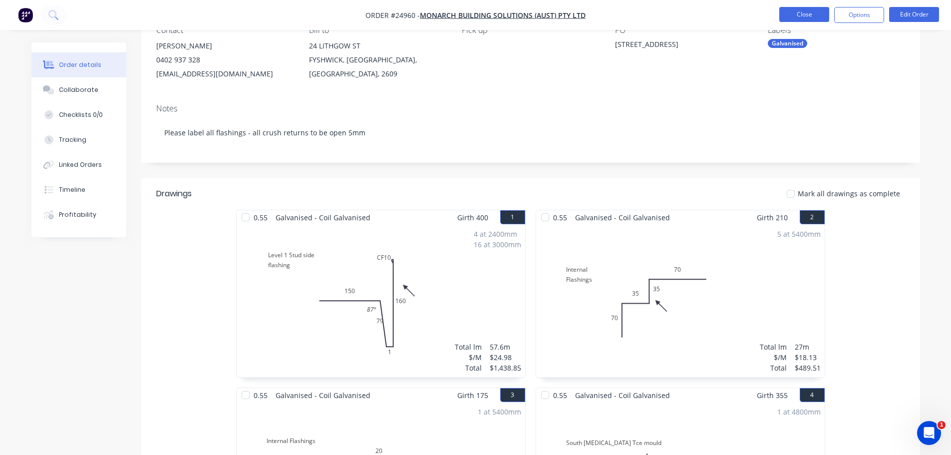
click at [794, 12] on button "Close" at bounding box center [804, 14] width 50 height 15
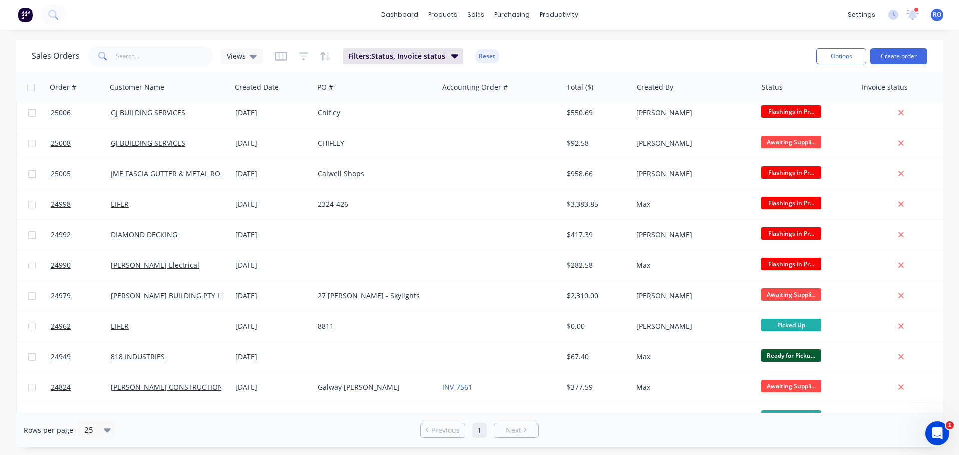
scroll to position [365, 0]
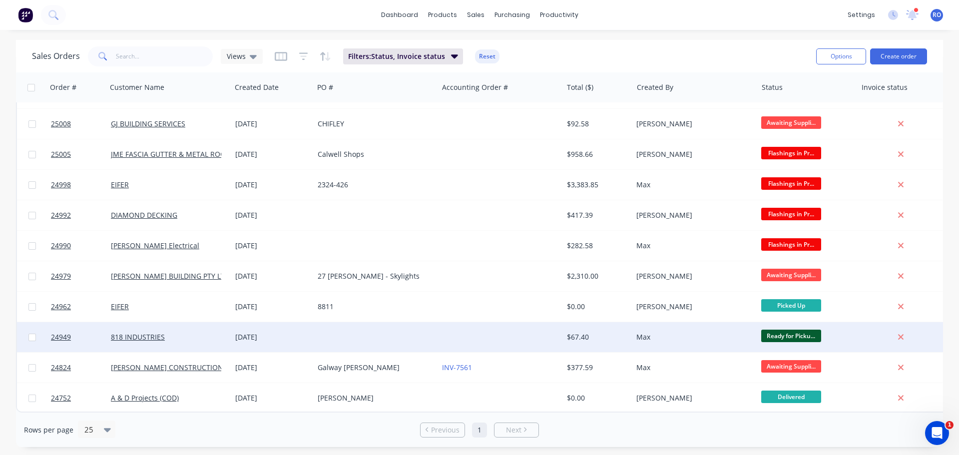
click at [599, 332] on div "$67.40" at bounding box center [596, 337] width 58 height 10
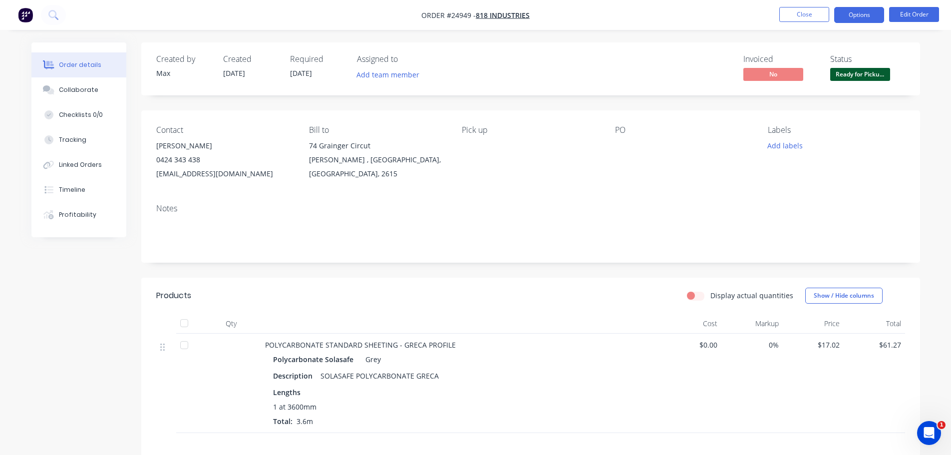
click at [847, 17] on button "Options" at bounding box center [859, 15] width 50 height 16
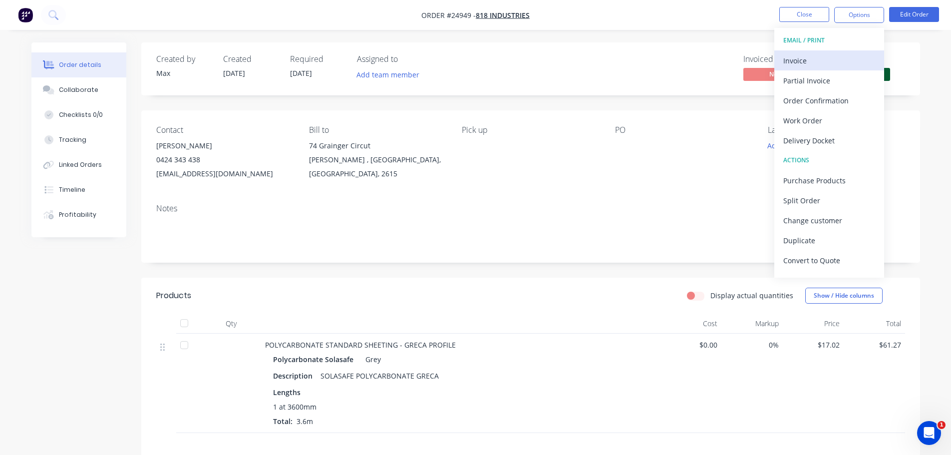
click at [811, 62] on div "Invoice" at bounding box center [829, 60] width 92 height 14
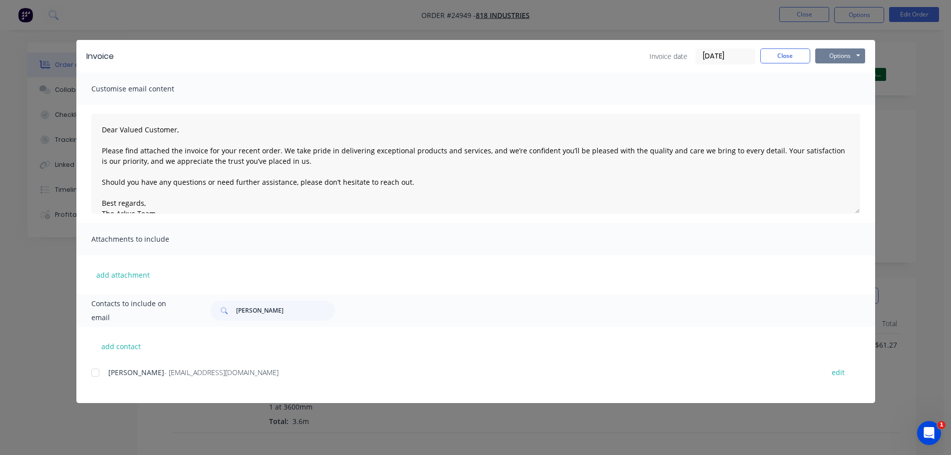
click at [828, 52] on button "Options" at bounding box center [840, 55] width 50 height 15
click at [833, 89] on button "Print" at bounding box center [847, 90] width 64 height 16
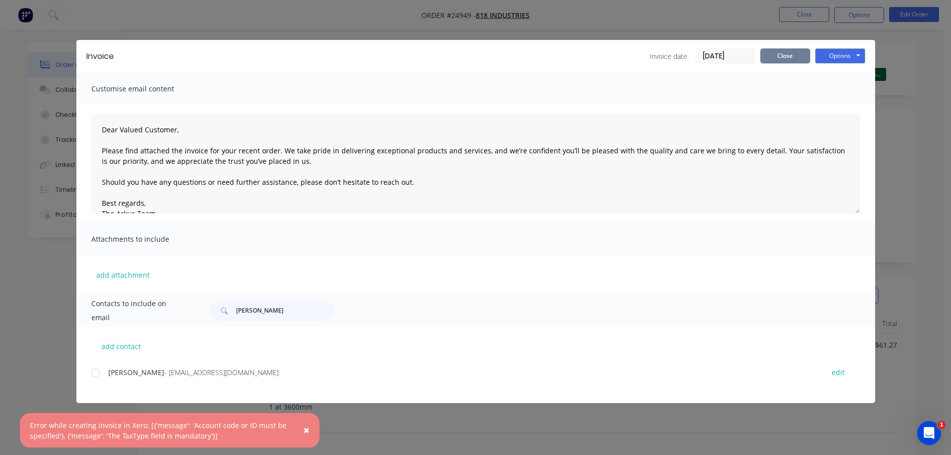
click at [796, 58] on button "Close" at bounding box center [785, 55] width 50 height 15
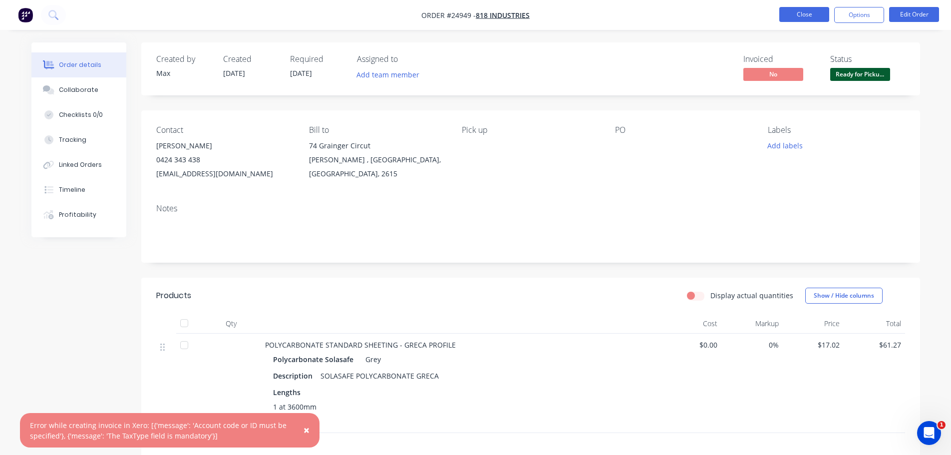
click at [804, 12] on button "Close" at bounding box center [804, 14] width 50 height 15
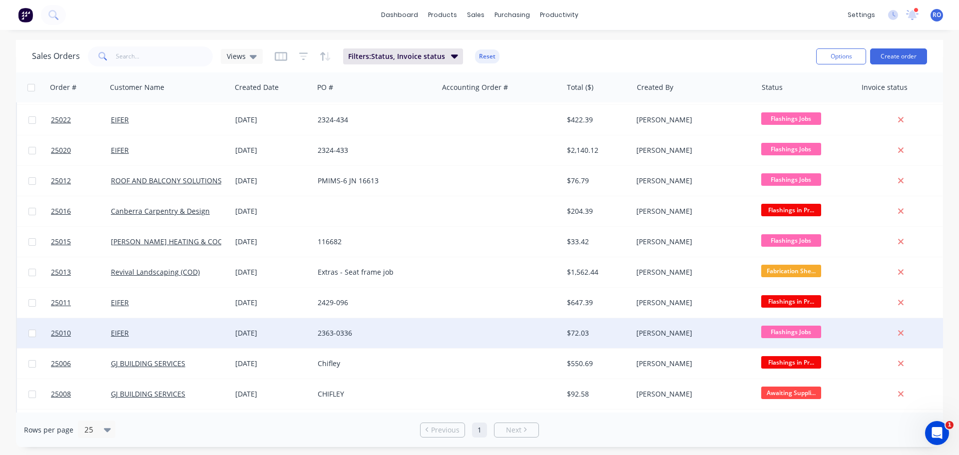
scroll to position [65, 0]
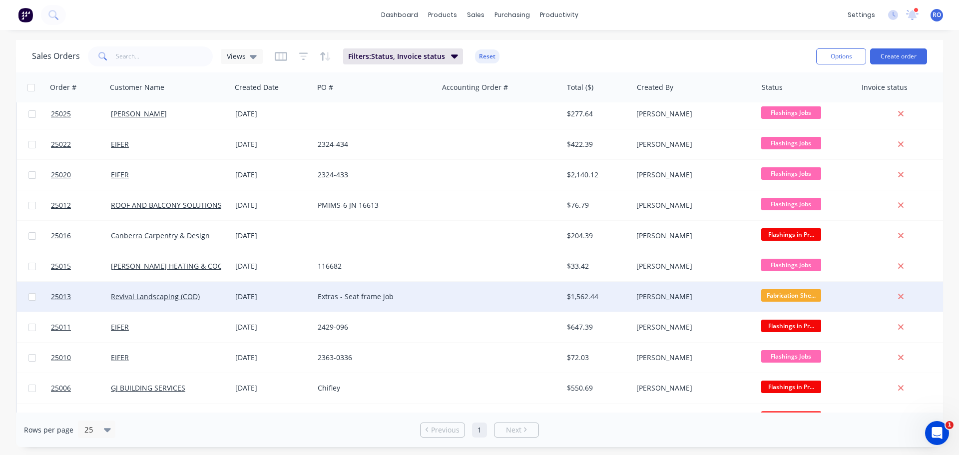
click at [672, 292] on div "[PERSON_NAME]" at bounding box center [691, 297] width 111 height 10
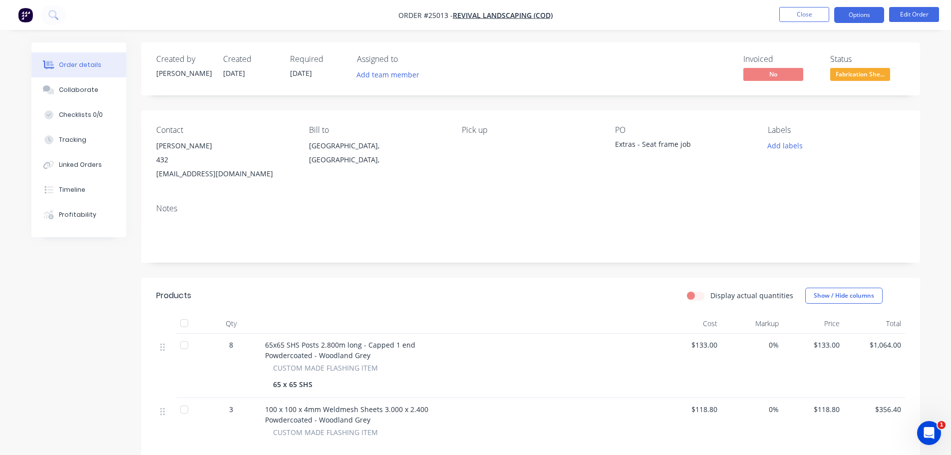
click at [853, 9] on button "Options" at bounding box center [859, 15] width 50 height 16
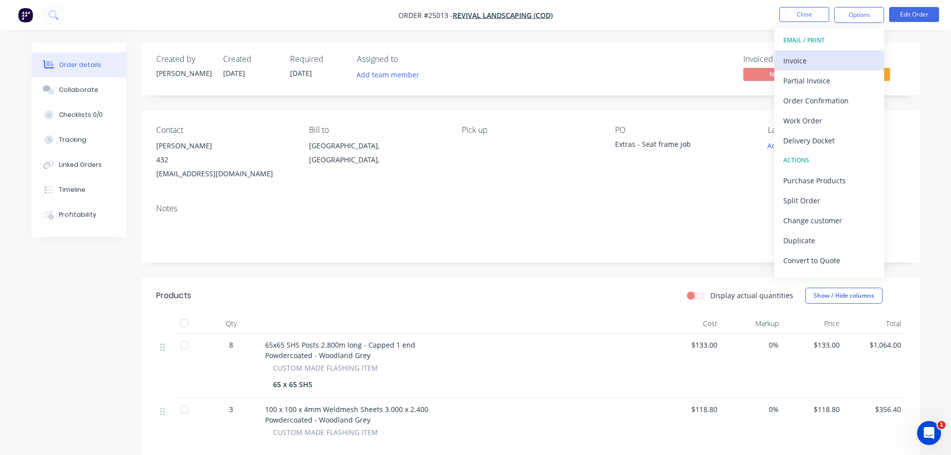
click at [811, 59] on div "Invoice" at bounding box center [829, 60] width 92 height 14
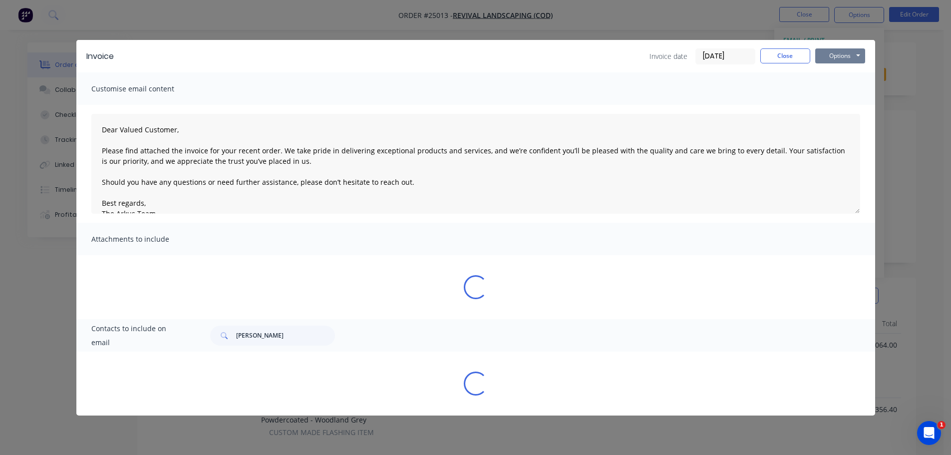
click at [836, 49] on button "Options" at bounding box center [840, 55] width 50 height 15
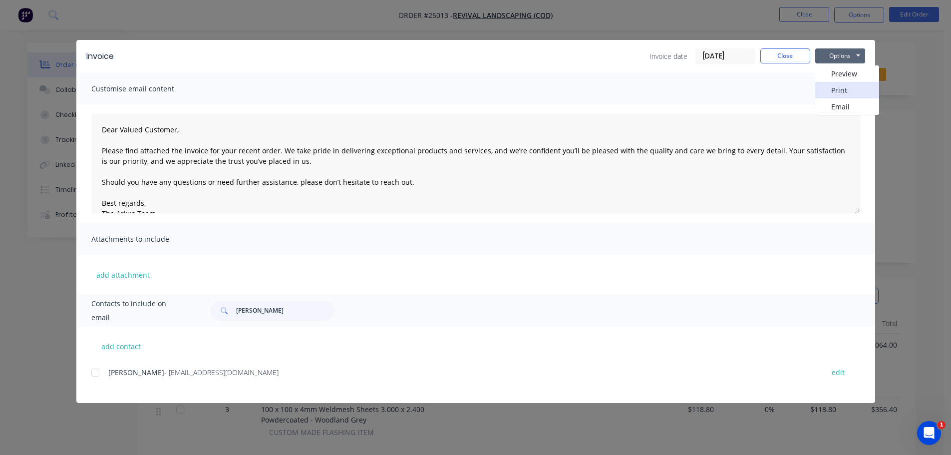
click at [830, 92] on button "Print" at bounding box center [847, 90] width 64 height 16
click at [797, 55] on button "Close" at bounding box center [785, 55] width 50 height 15
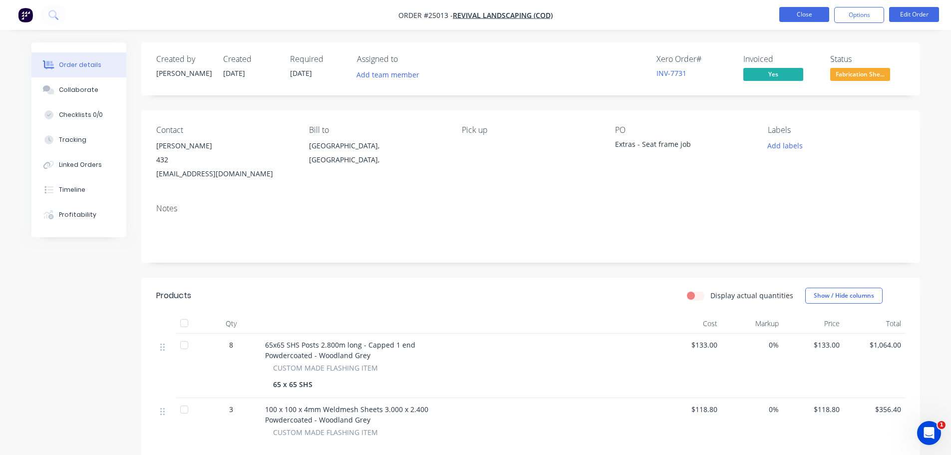
click at [799, 17] on button "Close" at bounding box center [804, 14] width 50 height 15
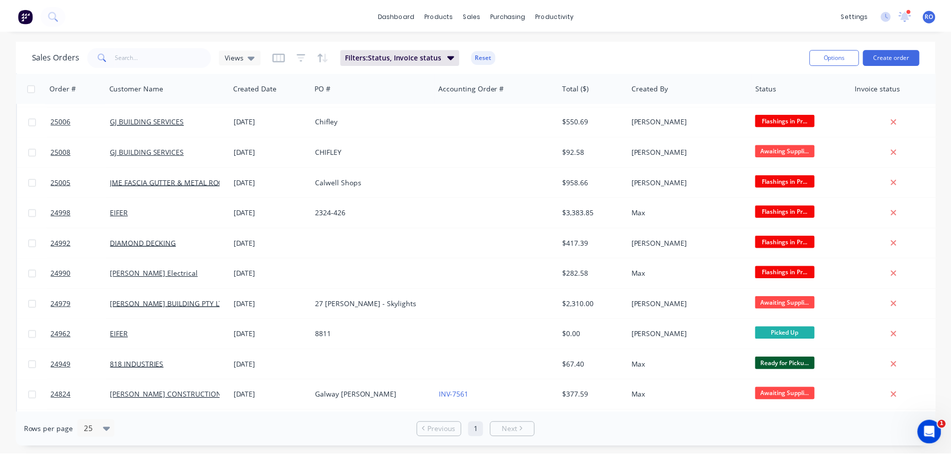
scroll to position [335, 0]
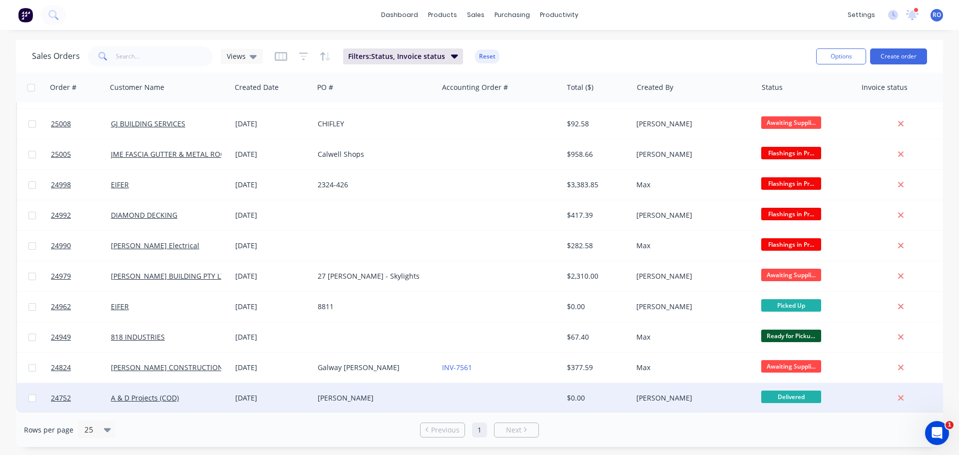
click at [656, 393] on div "[PERSON_NAME]" at bounding box center [691, 398] width 111 height 10
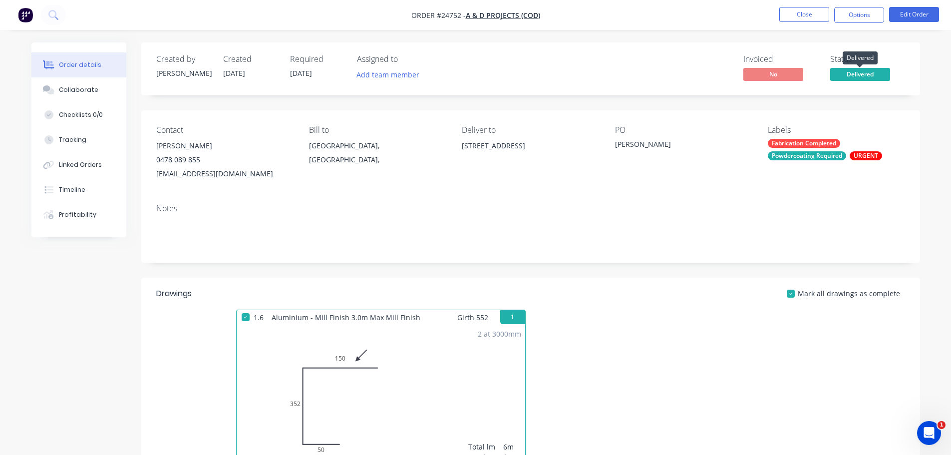
click at [868, 75] on span "Delivered" at bounding box center [860, 74] width 60 height 12
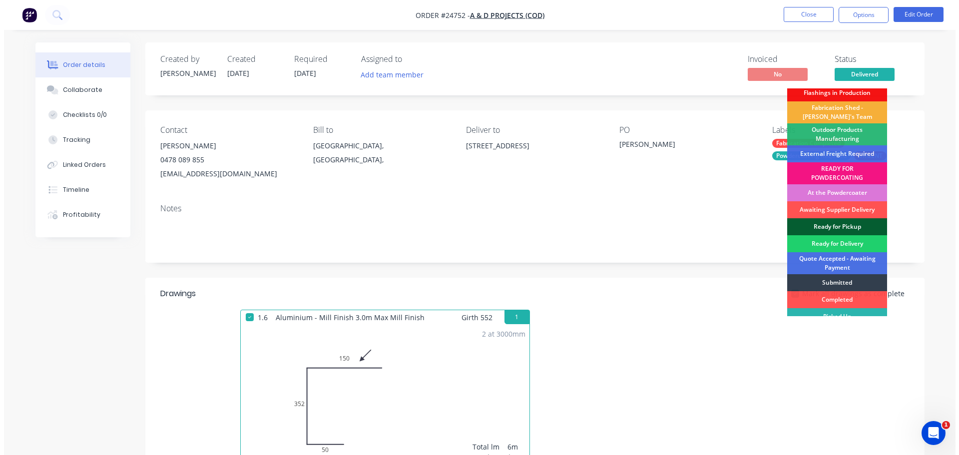
scroll to position [30, 0]
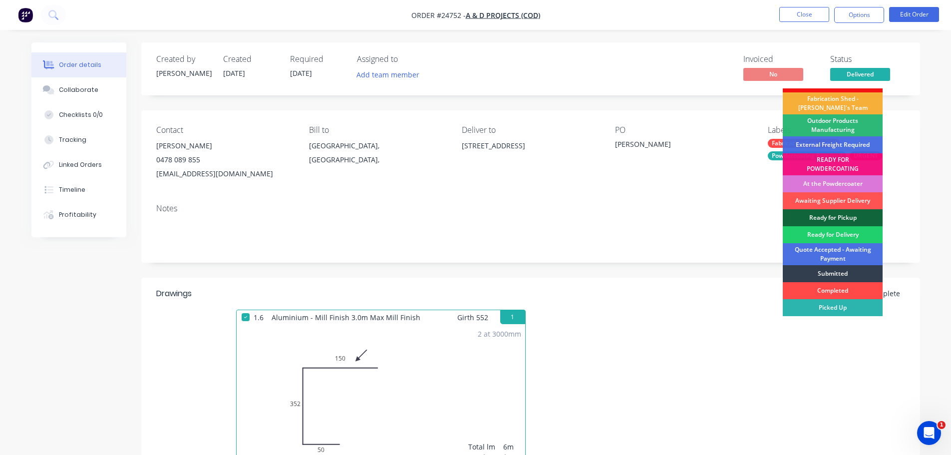
click at [835, 287] on div "Completed" at bounding box center [833, 290] width 100 height 17
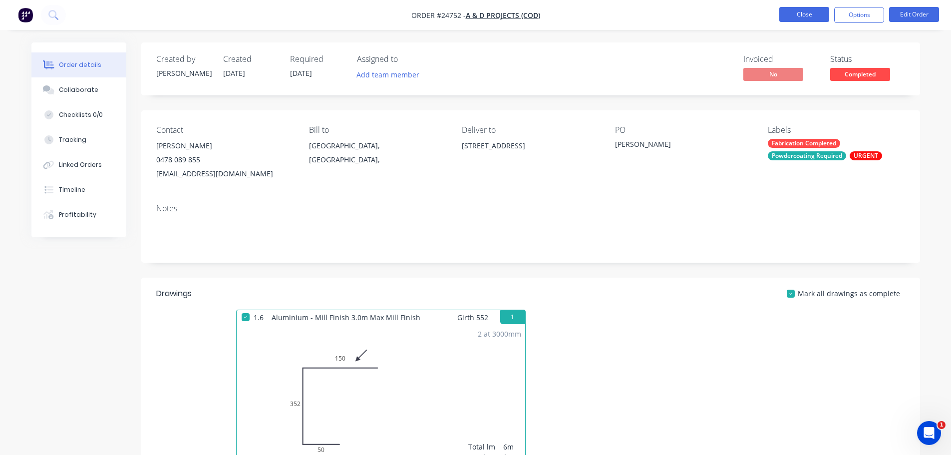
click at [799, 14] on button "Close" at bounding box center [804, 14] width 50 height 15
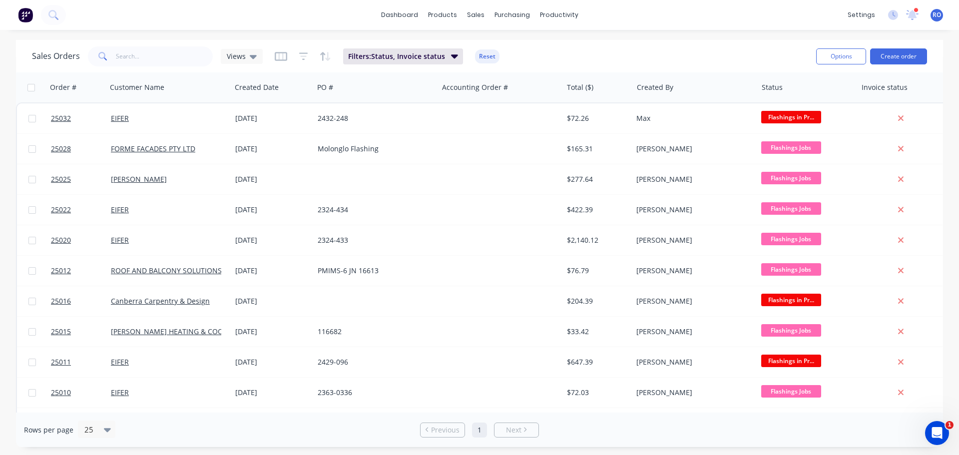
click at [285, 28] on div "dashboard products sales purchasing productivity dashboard products Product Cat…" at bounding box center [479, 15] width 959 height 30
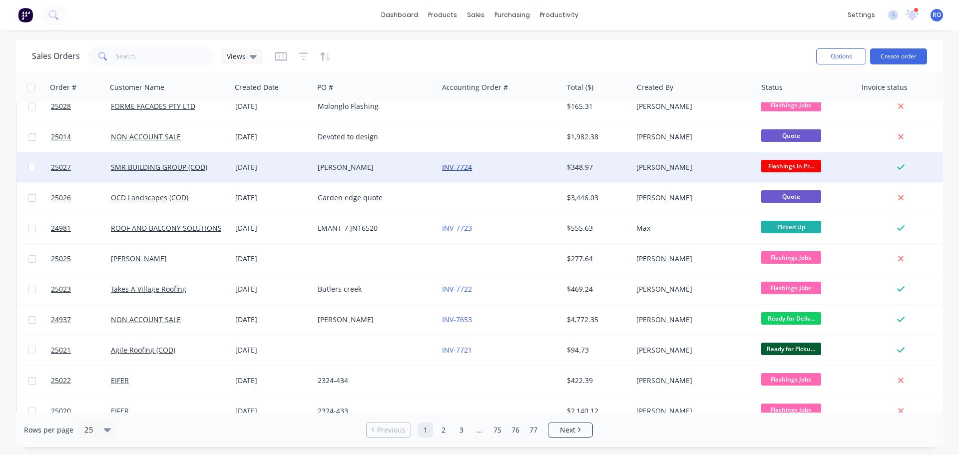
scroll to position [456, 0]
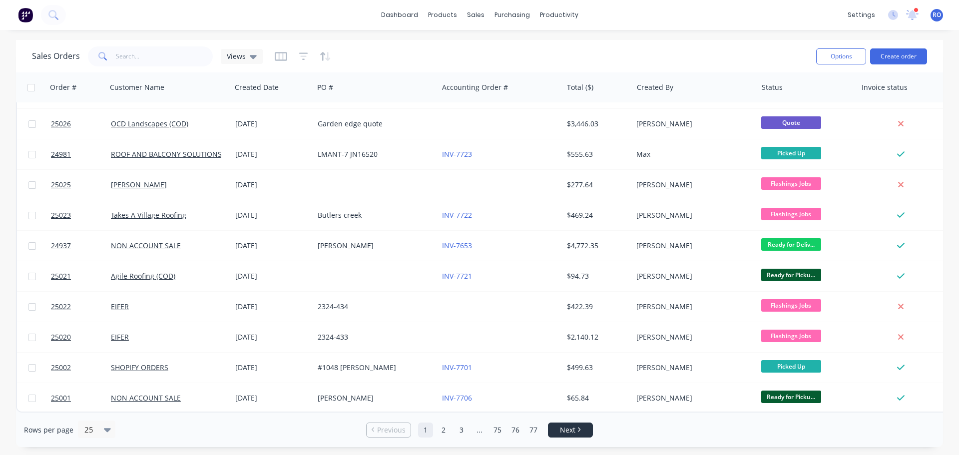
click at [563, 428] on span "Next" at bounding box center [567, 430] width 15 height 10
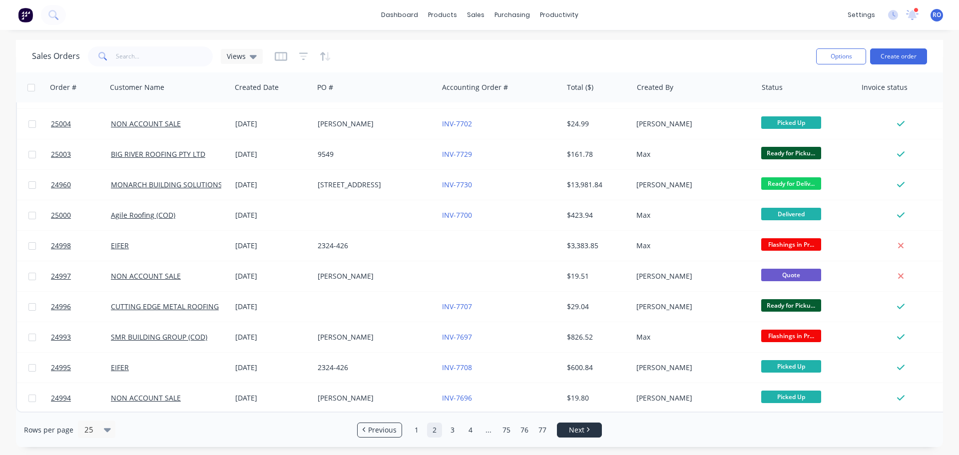
click at [572, 431] on span "Next" at bounding box center [576, 430] width 15 height 10
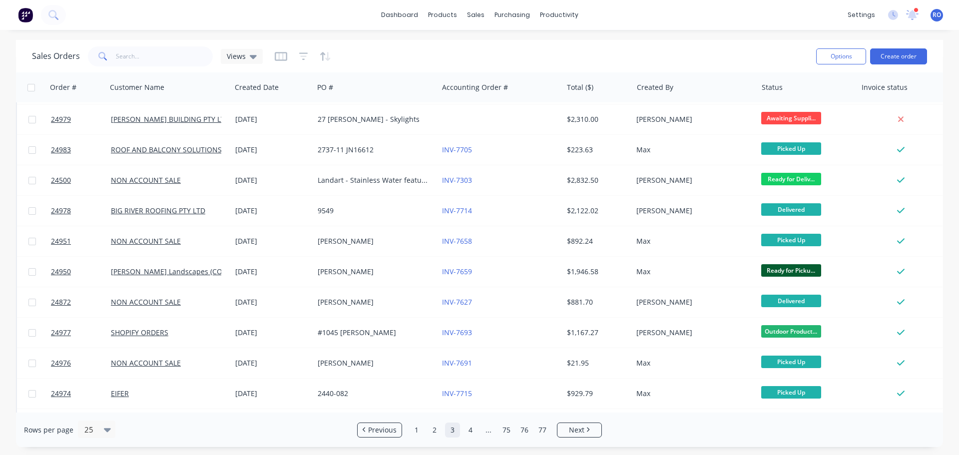
scroll to position [250, 0]
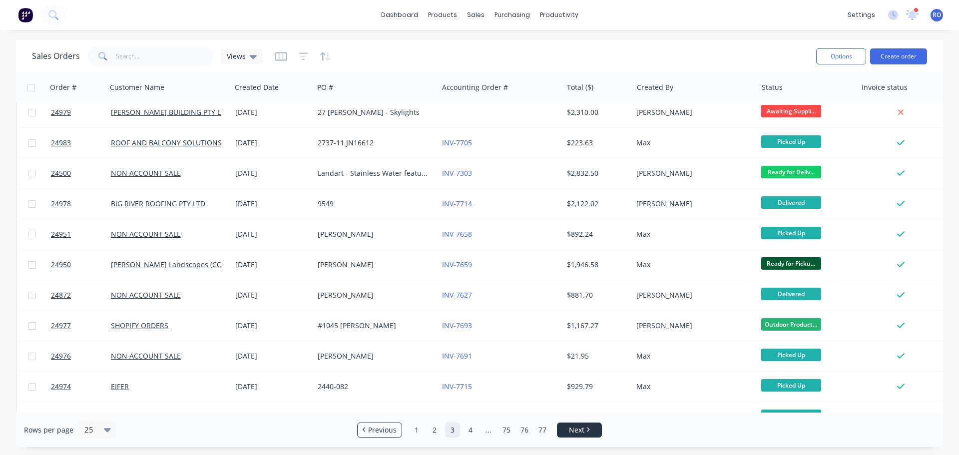
click at [580, 425] on span "Next" at bounding box center [576, 430] width 15 height 10
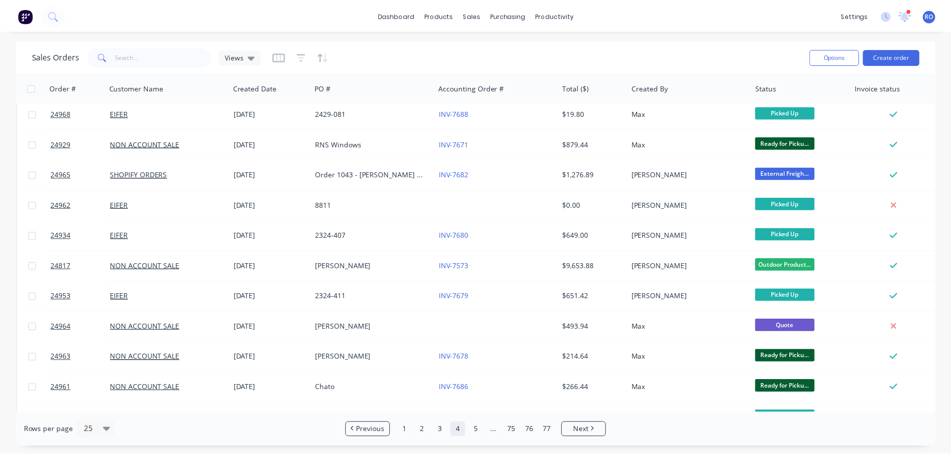
scroll to position [0, 0]
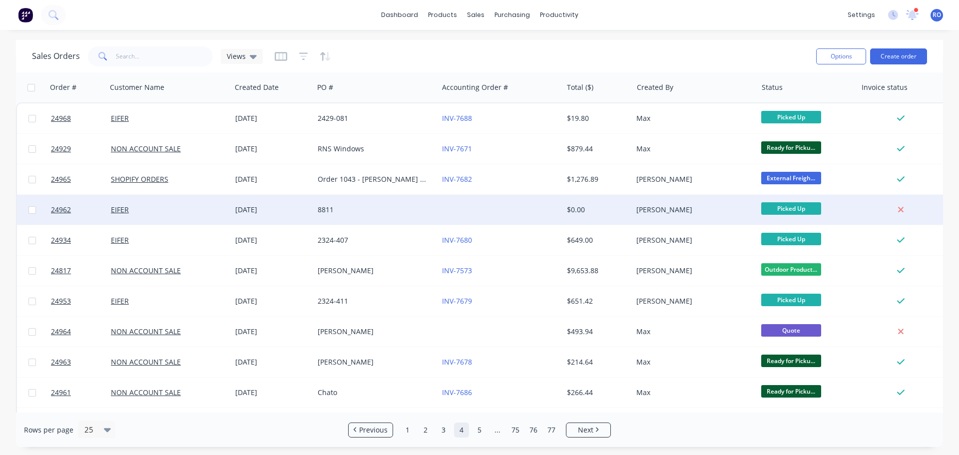
click at [597, 216] on div "$0.00" at bounding box center [598, 210] width 70 height 30
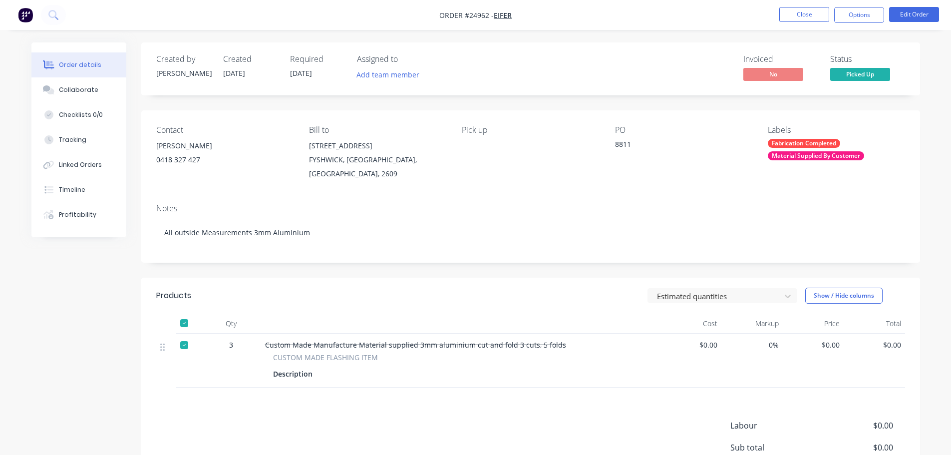
click at [283, 347] on span "Custom Made Manufacture Material supplied 3mm aluminium cut and fold 3 cuts, 5 …" at bounding box center [415, 344] width 301 height 9
drag, startPoint x: 354, startPoint y: 348, endPoint x: 438, endPoint y: 347, distance: 84.4
click at [438, 347] on span "Custom Made Manufacture Material supplied 3mm aluminium cut and fold 3 cuts, 5 …" at bounding box center [415, 344] width 301 height 9
click at [501, 345] on span "Custom Made Manufacture Material supplied 3mm aluminium cut and fold 3 cuts, 5 …" at bounding box center [415, 344] width 301 height 9
click at [93, 88] on div "Collaborate" at bounding box center [78, 89] width 39 height 9
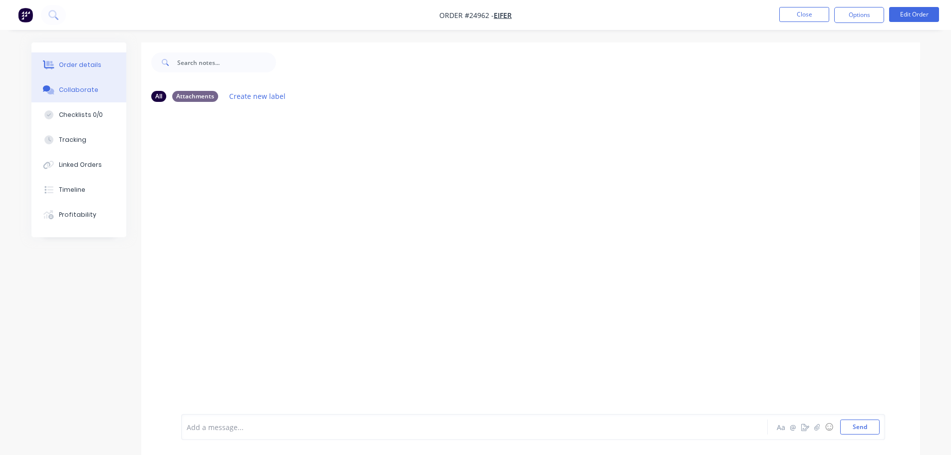
click at [91, 70] on button "Order details" at bounding box center [78, 64] width 95 height 25
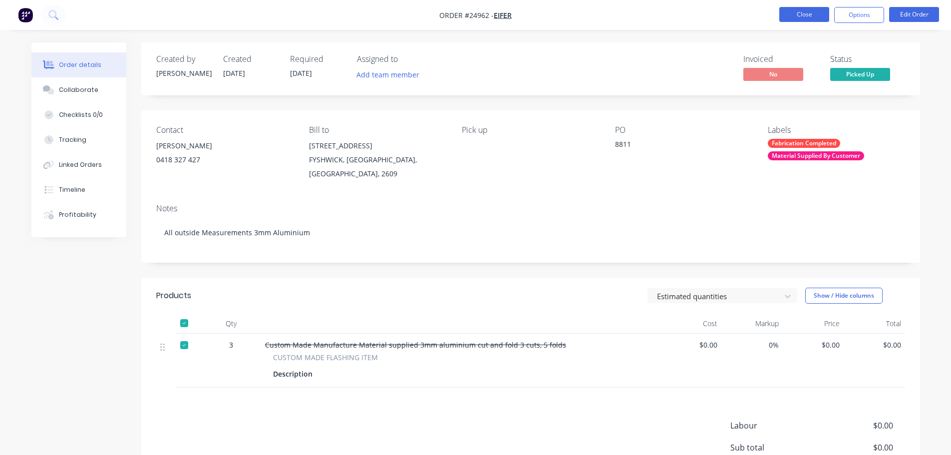
click at [807, 13] on button "Close" at bounding box center [804, 14] width 50 height 15
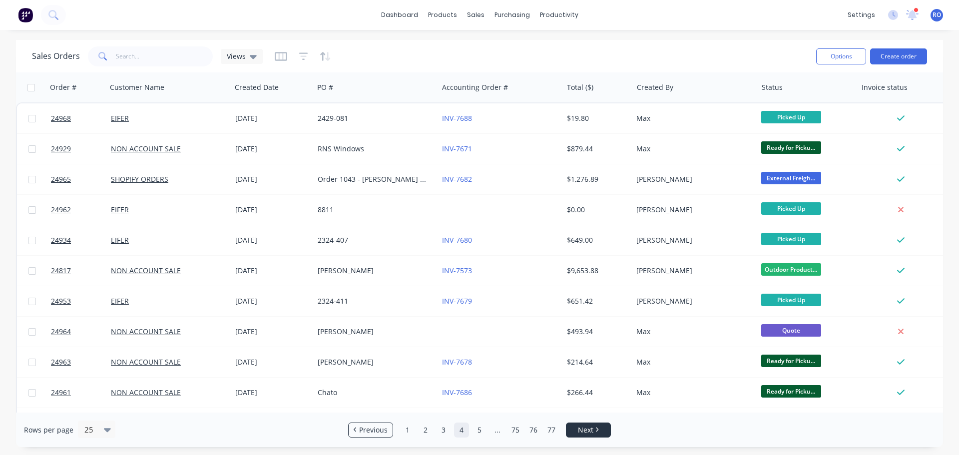
click at [577, 435] on li "Next" at bounding box center [588, 429] width 45 height 15
click at [583, 430] on span "Next" at bounding box center [585, 430] width 15 height 10
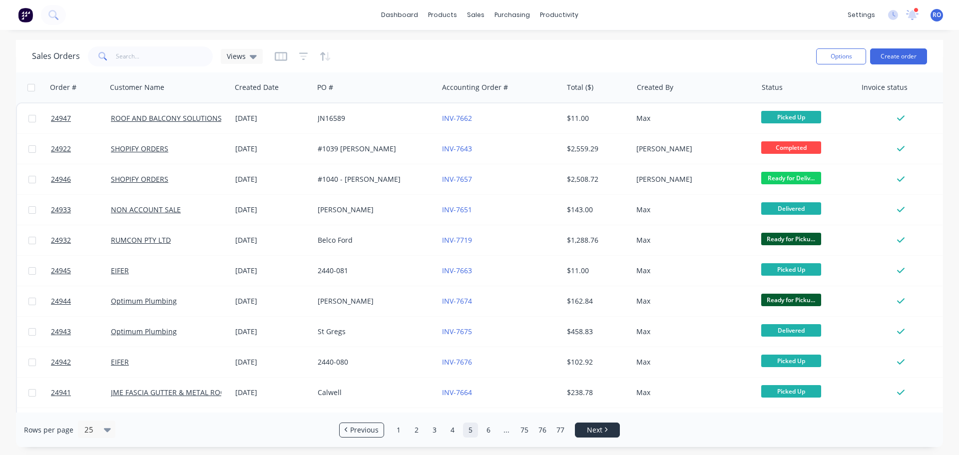
click at [583, 430] on link "Next" at bounding box center [597, 430] width 44 height 10
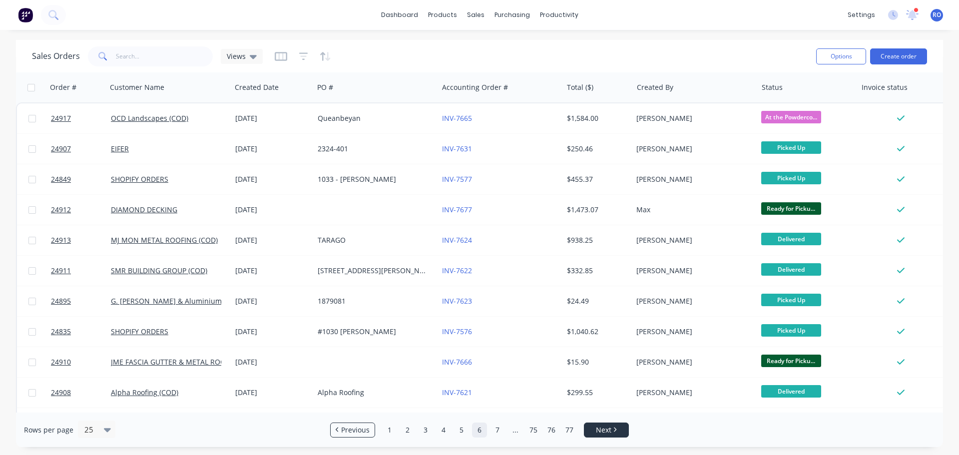
click at [583, 430] on ul "Previous 1 2 3 4 5 6 7 ... 75 76 77 Next" at bounding box center [479, 429] width 307 height 15
click at [604, 429] on span "Next" at bounding box center [603, 430] width 15 height 10
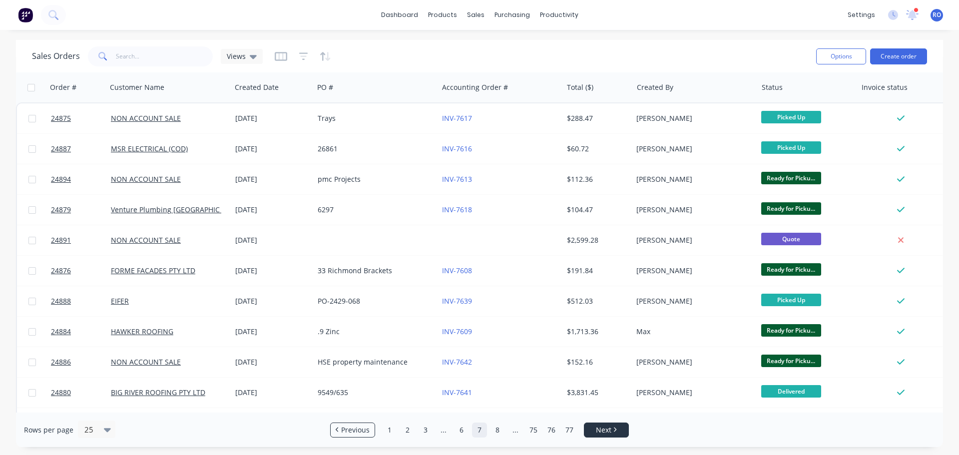
click at [604, 429] on span "Next" at bounding box center [603, 430] width 15 height 10
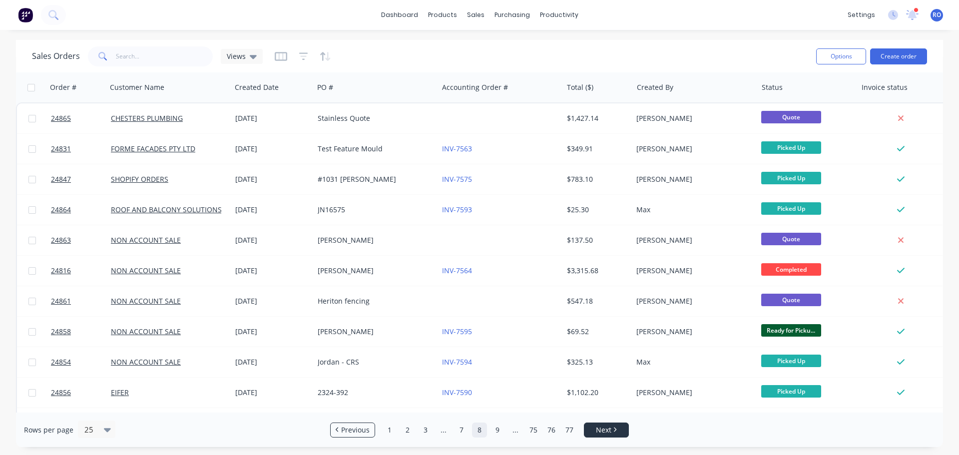
click at [604, 429] on span "Next" at bounding box center [603, 430] width 15 height 10
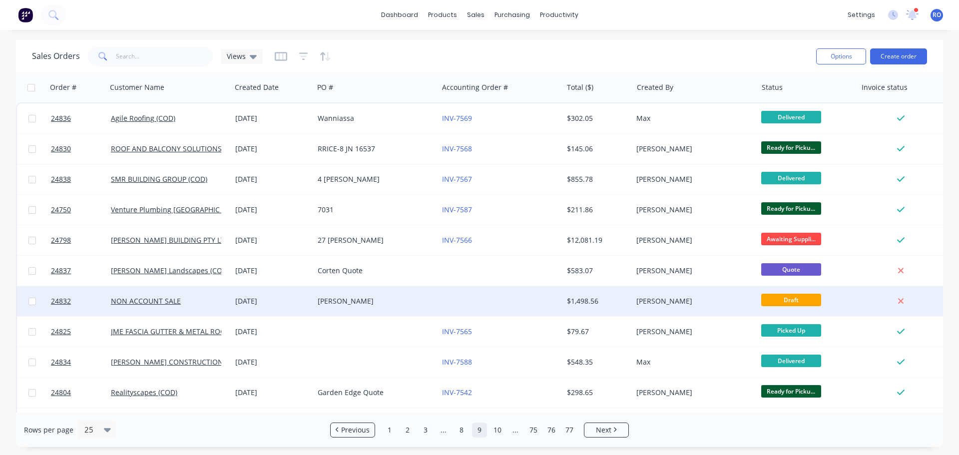
click at [673, 300] on div "[PERSON_NAME]" at bounding box center [691, 301] width 111 height 10
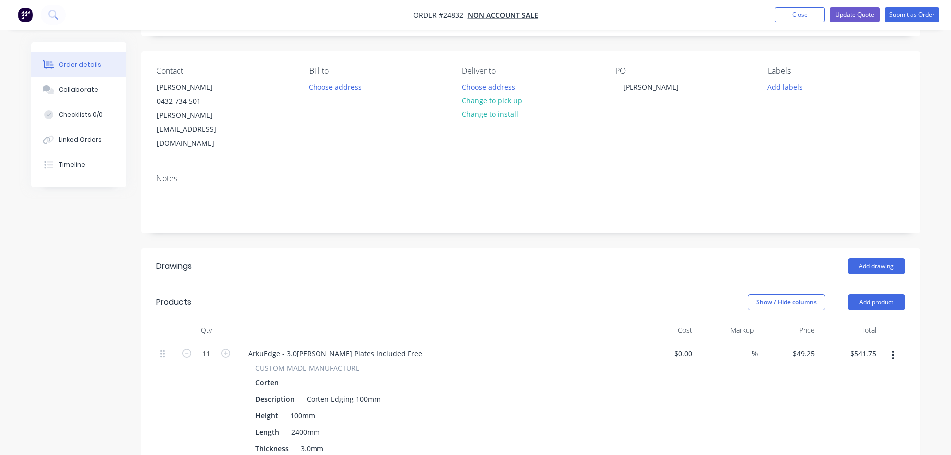
scroll to position [50, 0]
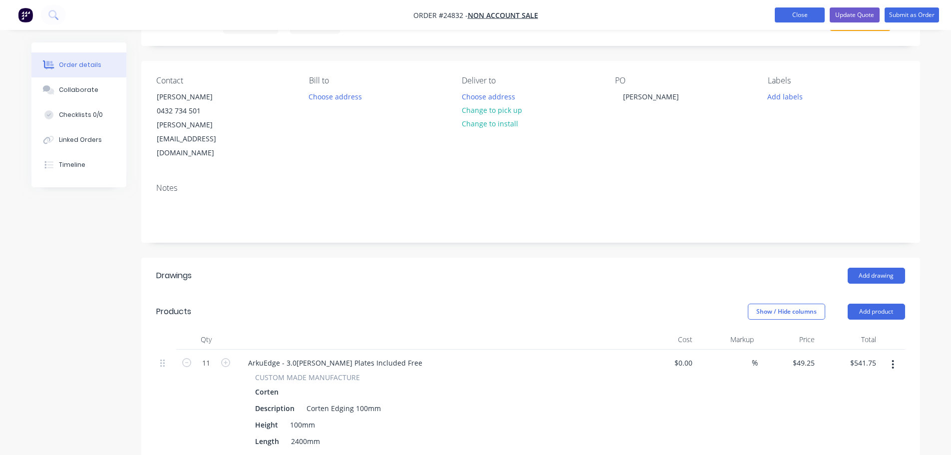
click at [820, 14] on button "Close" at bounding box center [800, 14] width 50 height 15
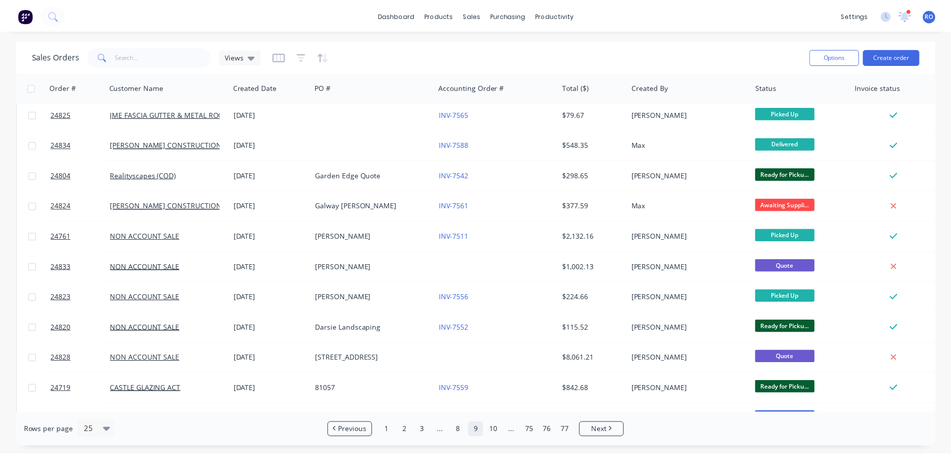
scroll to position [200, 0]
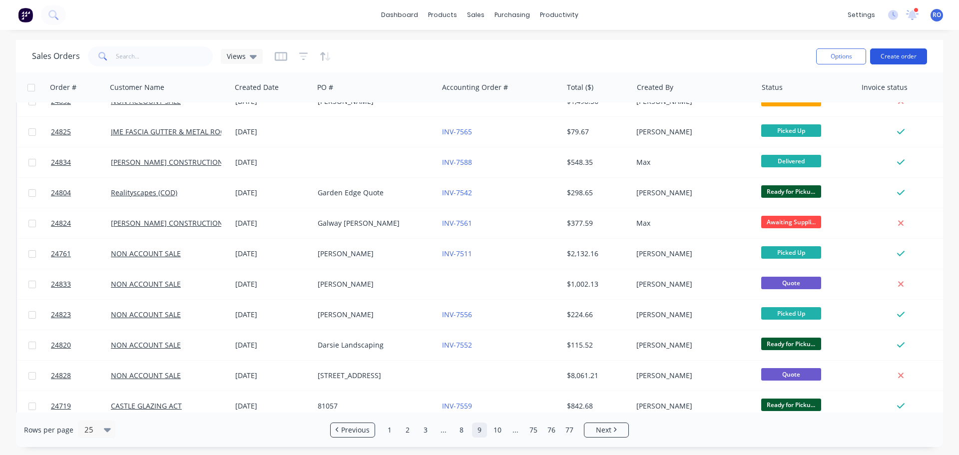
click at [905, 56] on button "Create order" at bounding box center [898, 56] width 57 height 16
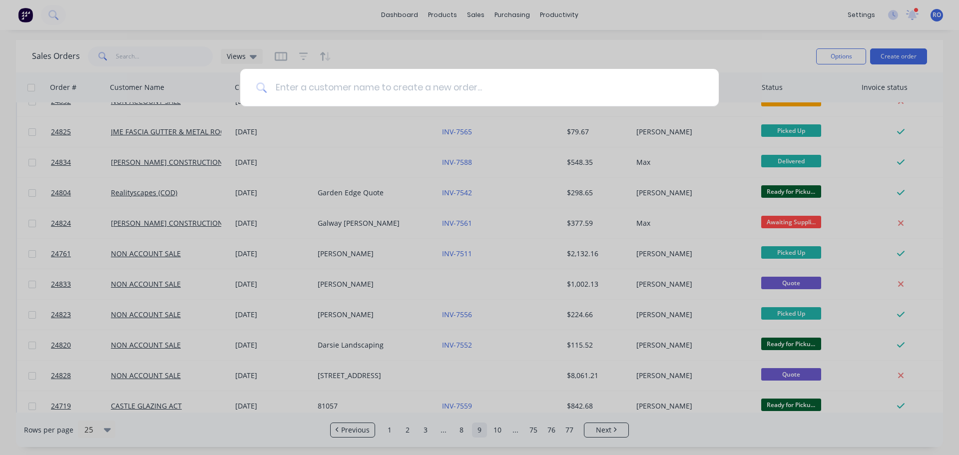
click at [414, 92] on input at bounding box center [484, 87] width 435 height 37
type input "Non"
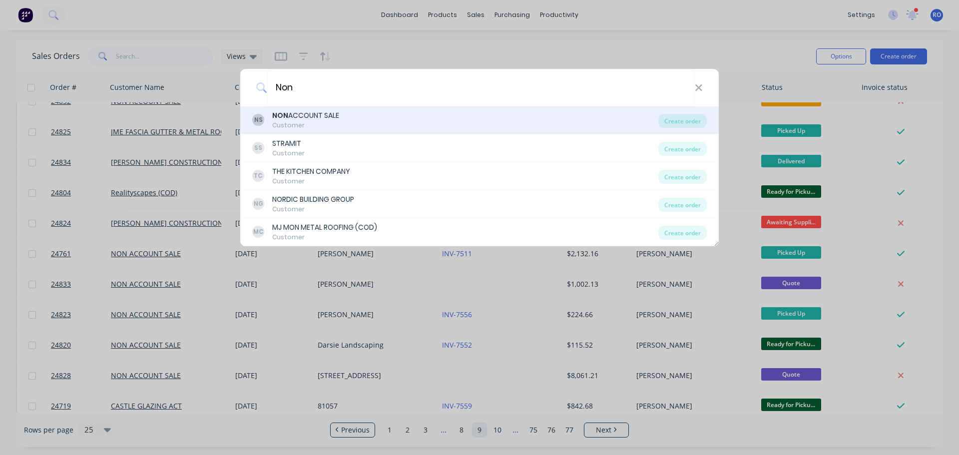
click at [325, 109] on div "NS NON ACCOUNT SALE Customer Create order" at bounding box center [479, 120] width 478 height 28
click at [334, 115] on div "NON ACCOUNT SALE" at bounding box center [305, 115] width 67 height 10
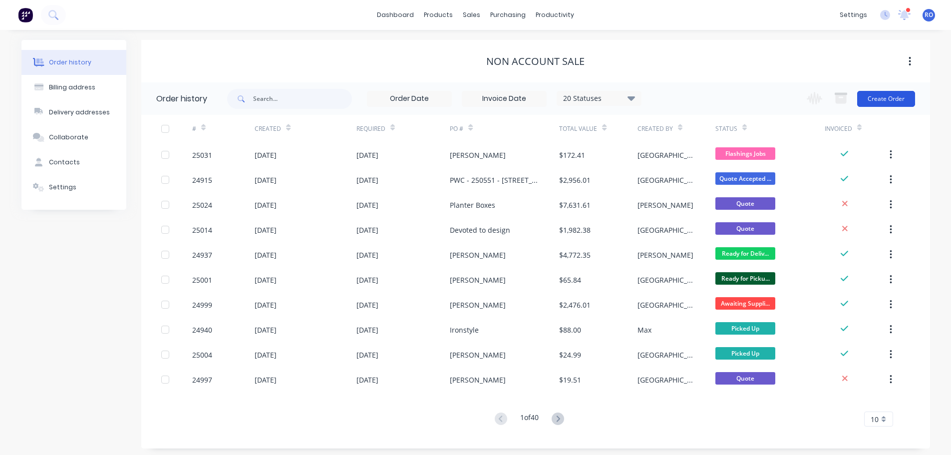
click at [897, 98] on button "Create Order" at bounding box center [886, 99] width 58 height 16
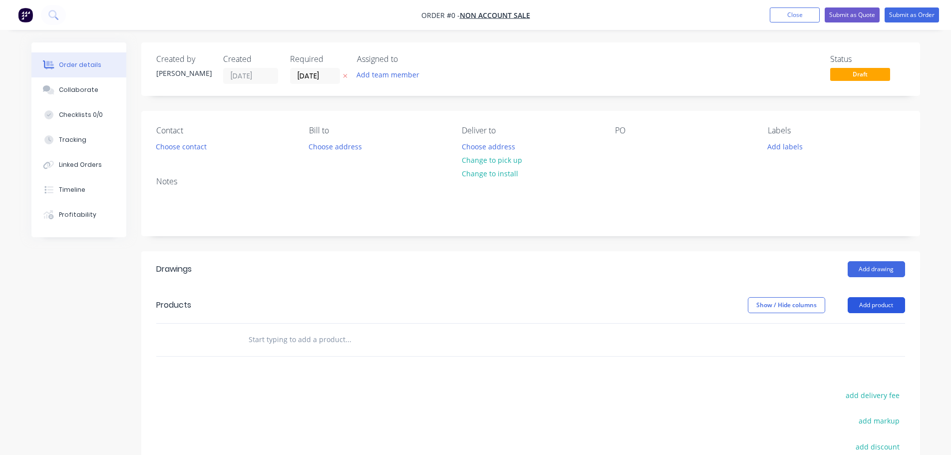
click at [887, 304] on button "Add product" at bounding box center [876, 305] width 57 height 16
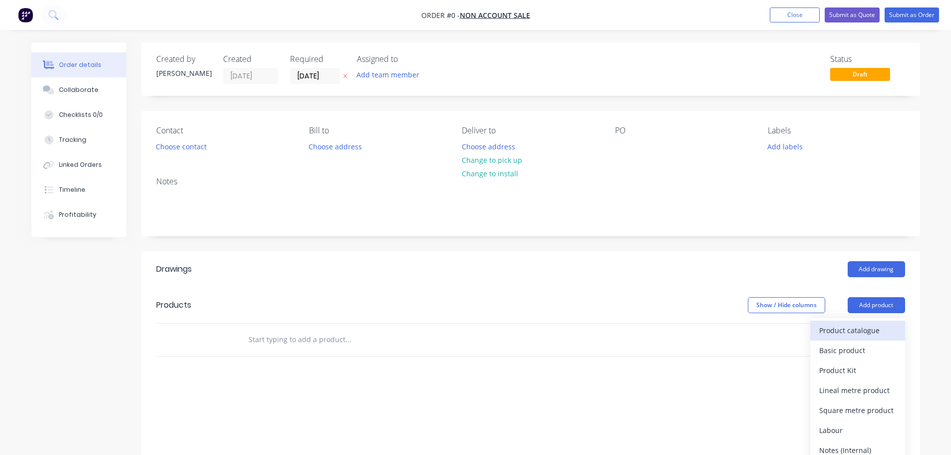
click at [845, 329] on div "Product catalogue" at bounding box center [857, 330] width 77 height 14
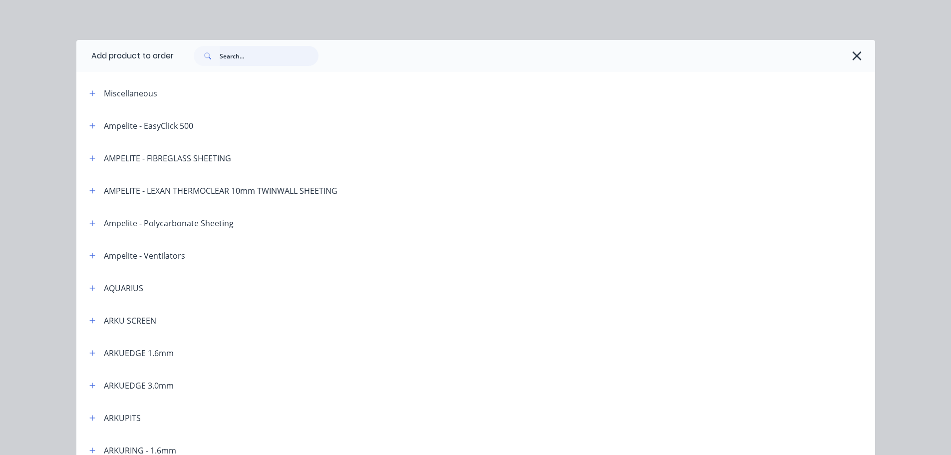
click at [261, 59] on input "text" at bounding box center [269, 56] width 99 height 20
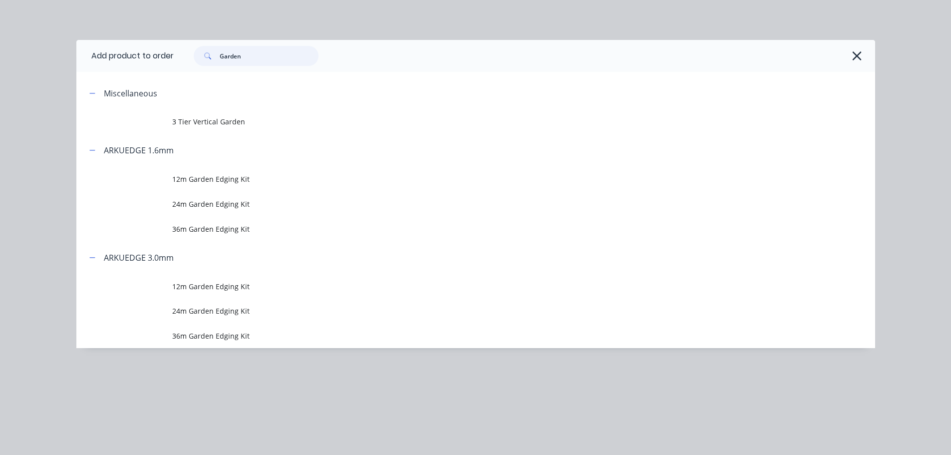
drag, startPoint x: 244, startPoint y: 61, endPoint x: 220, endPoint y: 57, distance: 24.3
click at [220, 57] on div "Garden" at bounding box center [256, 56] width 125 height 20
type input "Edge"
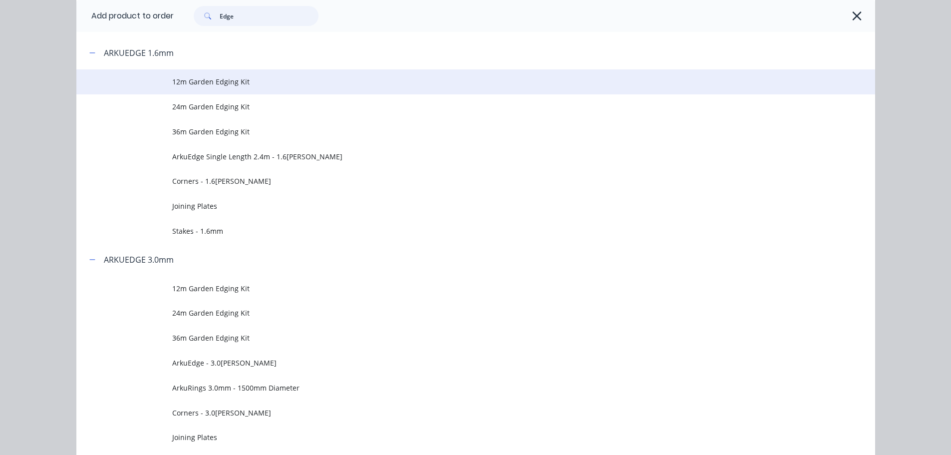
scroll to position [100, 0]
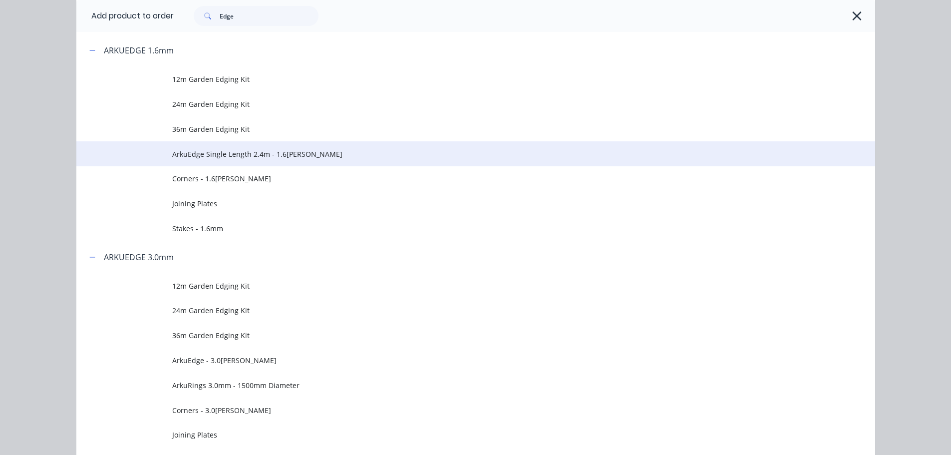
click at [214, 161] on td "ArkuEdge Single Length 2.4m - 1.6[PERSON_NAME]" at bounding box center [523, 153] width 703 height 25
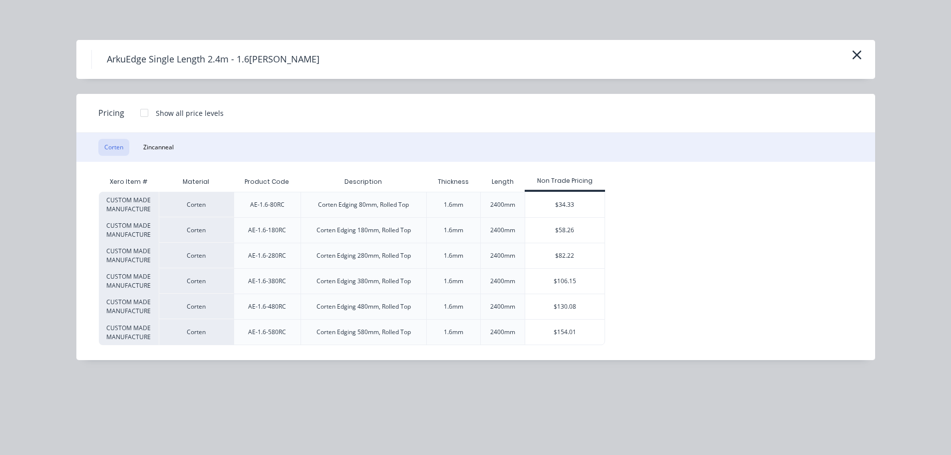
click at [143, 112] on div at bounding box center [144, 113] width 20 height 20
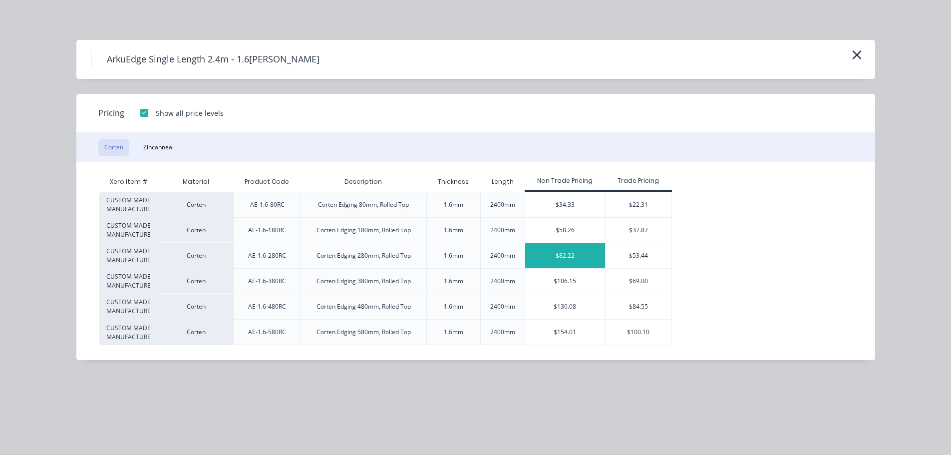
click at [559, 255] on div "$82.22" at bounding box center [565, 255] width 80 height 25
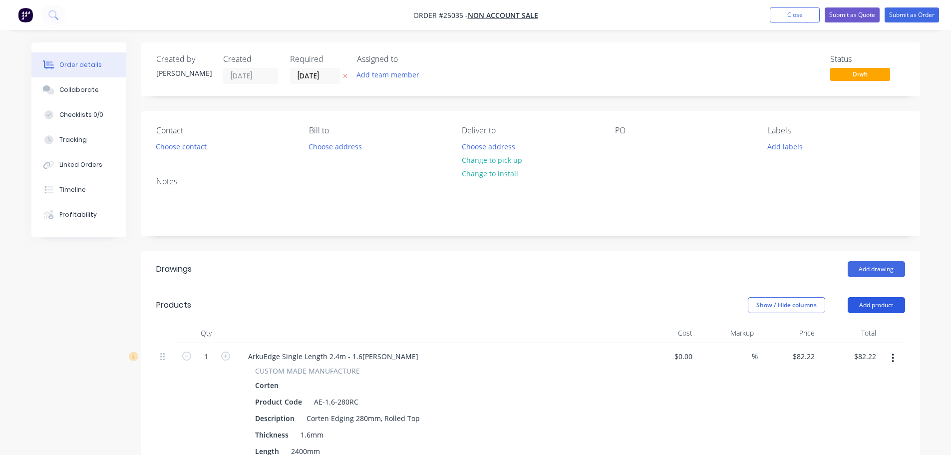
click at [883, 303] on button "Add product" at bounding box center [876, 305] width 57 height 16
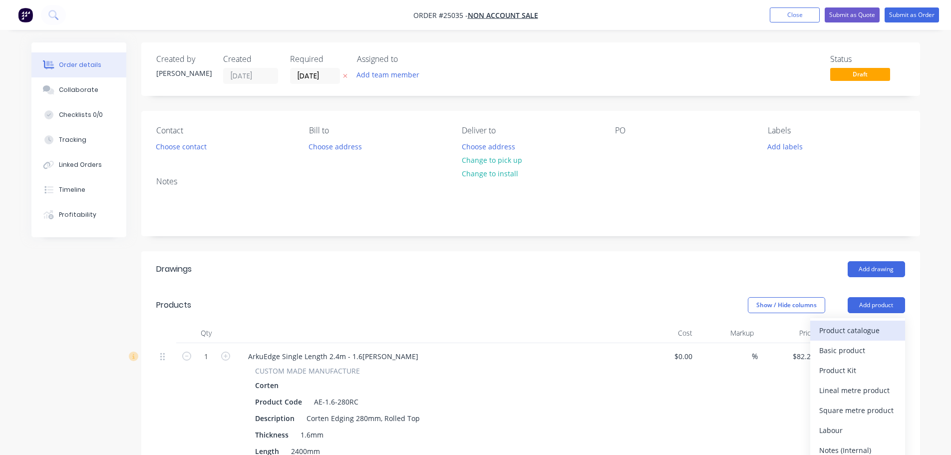
click at [858, 331] on div "Product catalogue" at bounding box center [857, 330] width 77 height 14
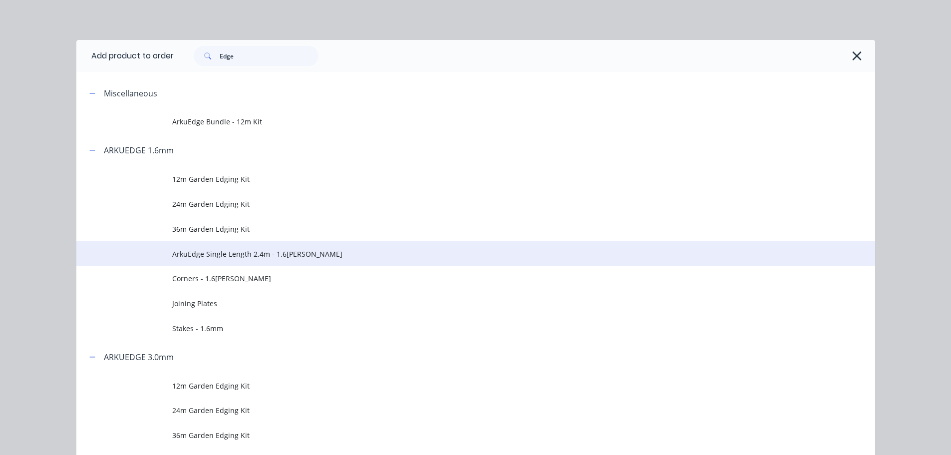
click at [267, 255] on span "ArkuEdge Single Length 2.4m - 1.6[PERSON_NAME]" at bounding box center [453, 254] width 562 height 10
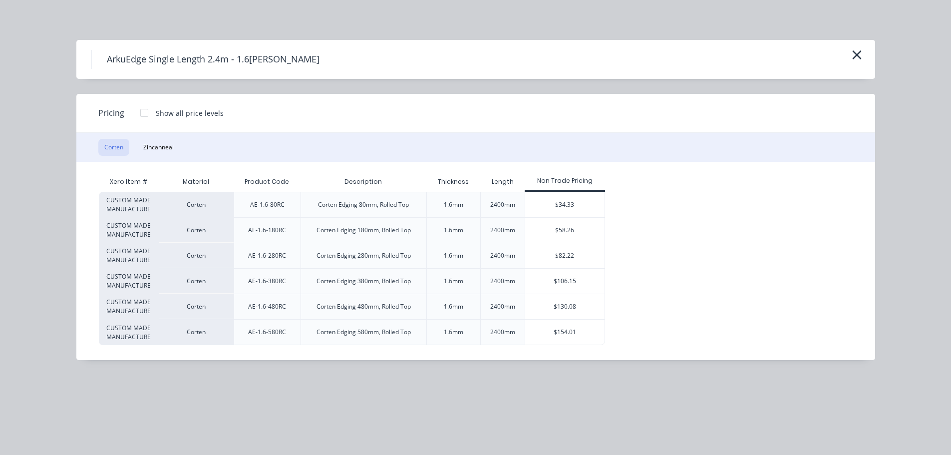
scroll to position [100, 0]
click at [569, 279] on div "$106.15" at bounding box center [564, 281] width 79 height 25
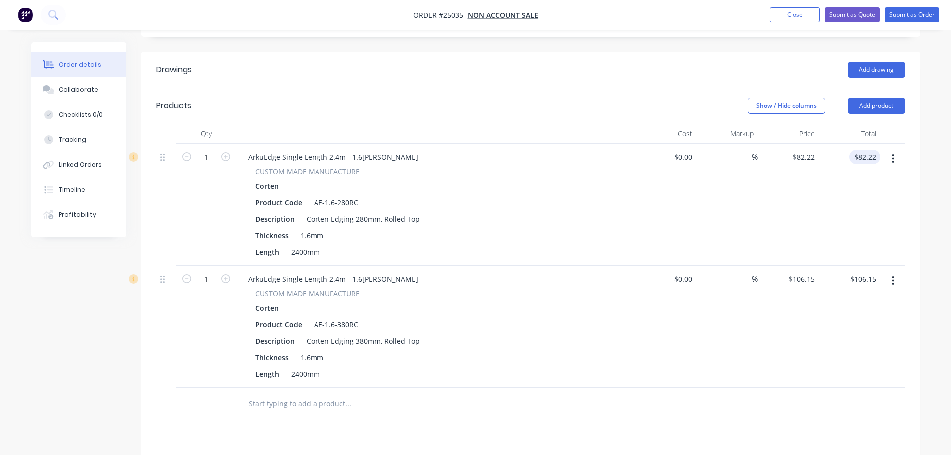
scroll to position [200, 0]
click at [872, 108] on button "Add product" at bounding box center [876, 105] width 57 height 16
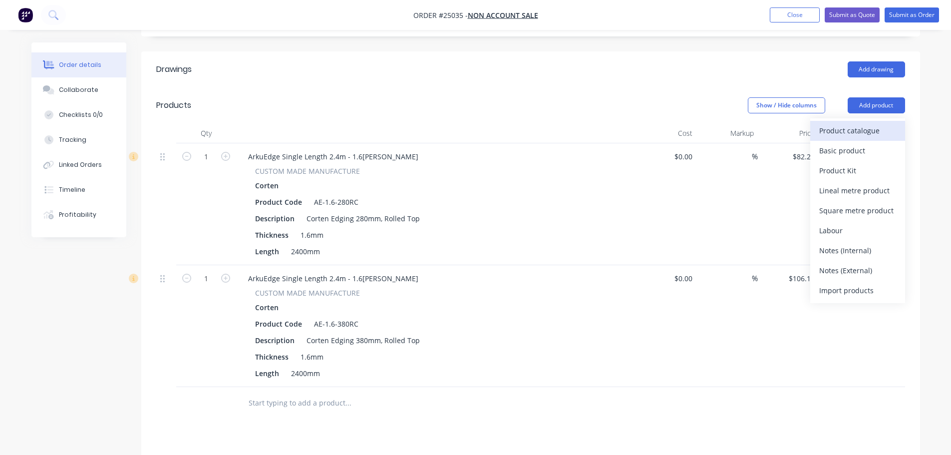
click at [846, 137] on div "Product catalogue" at bounding box center [857, 130] width 77 height 14
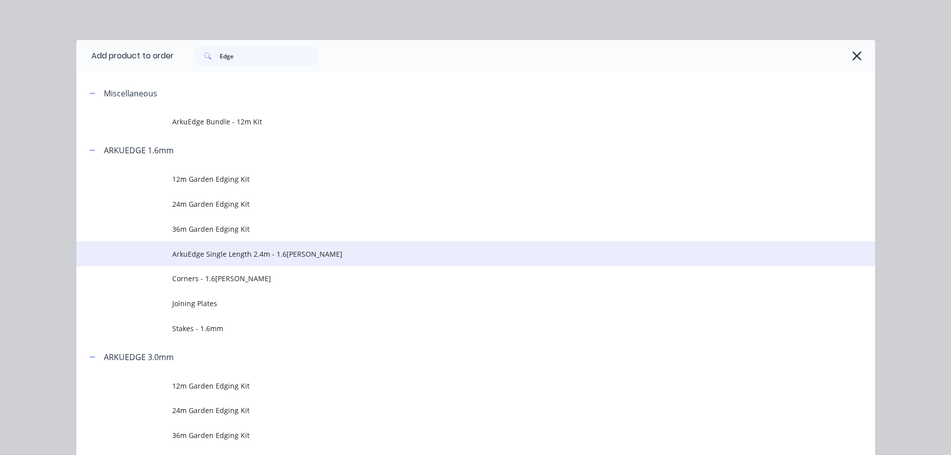
click at [258, 255] on span "ArkuEdge Single Length 2.4m - 1.6[PERSON_NAME]" at bounding box center [453, 254] width 562 height 10
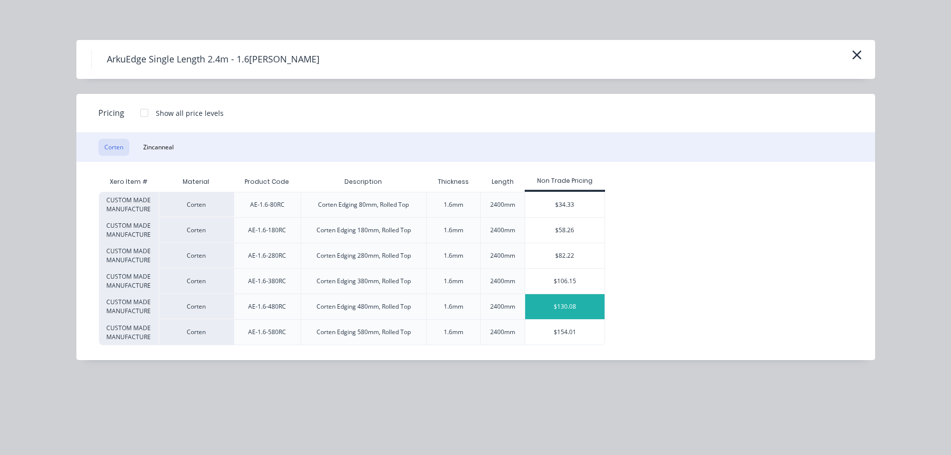
click at [563, 302] on div "$130.08" at bounding box center [564, 306] width 79 height 25
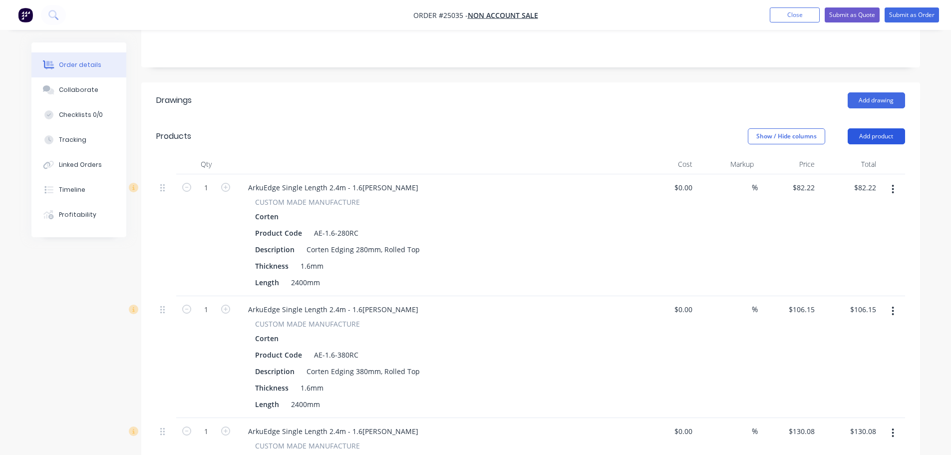
scroll to position [150, 0]
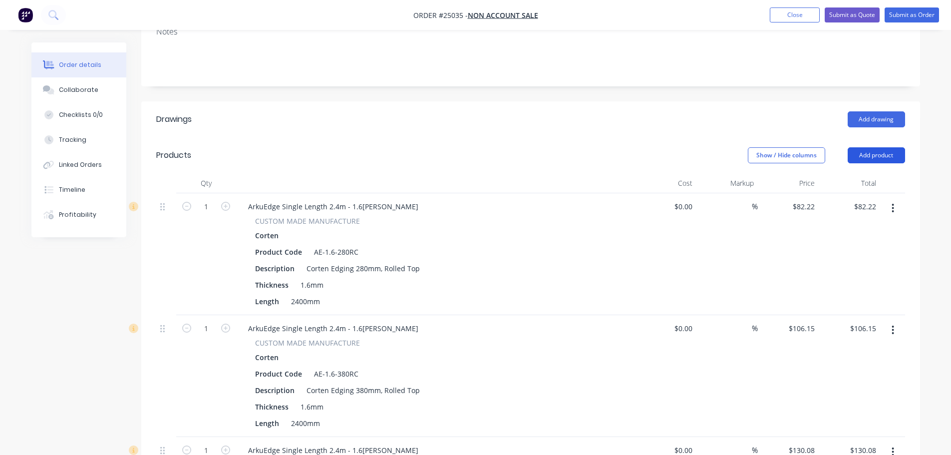
click at [879, 151] on button "Add product" at bounding box center [876, 155] width 57 height 16
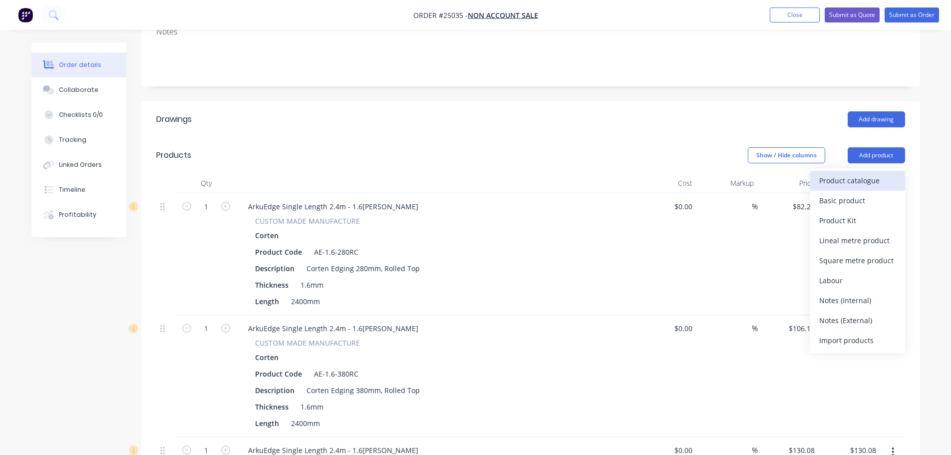
click at [860, 188] on div "Product catalogue" at bounding box center [857, 180] width 77 height 14
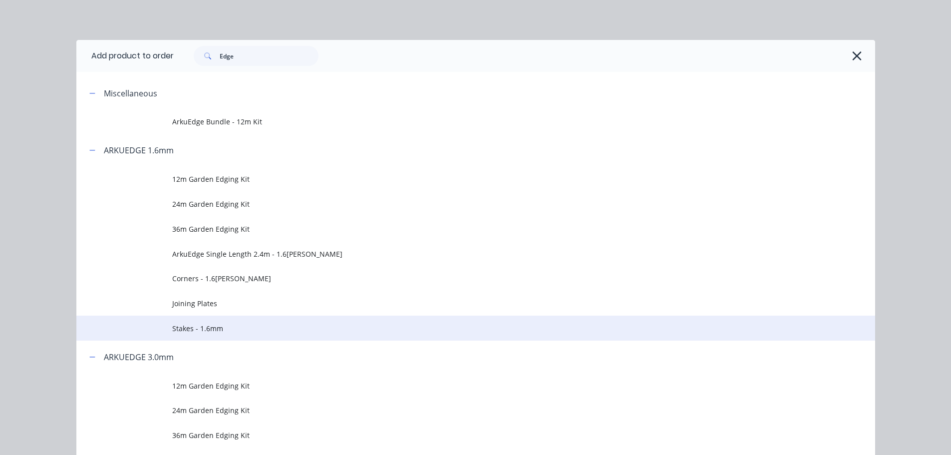
click at [220, 324] on span "Stakes - 1.6mm" at bounding box center [453, 328] width 562 height 10
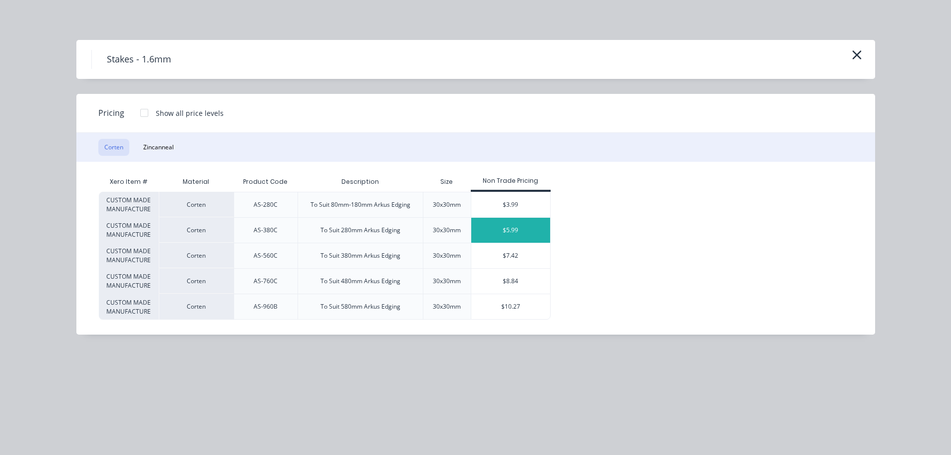
click at [514, 235] on div "$5.99" at bounding box center [510, 230] width 79 height 25
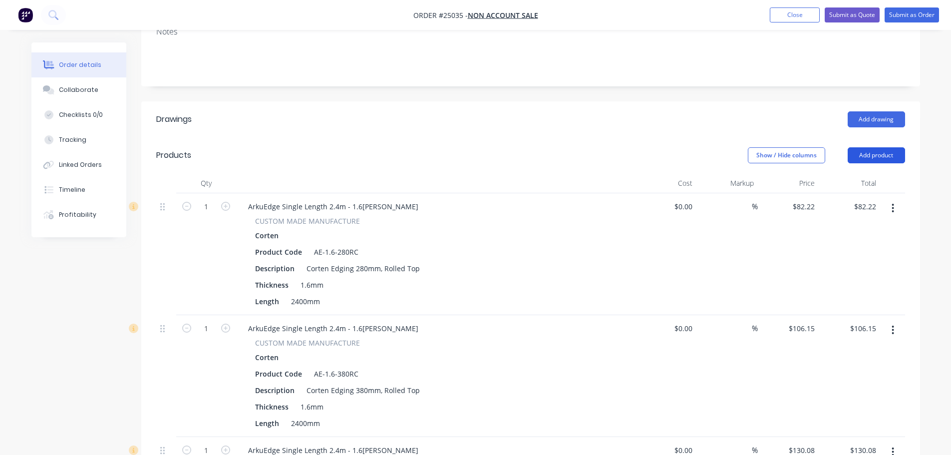
click at [880, 158] on button "Add product" at bounding box center [876, 155] width 57 height 16
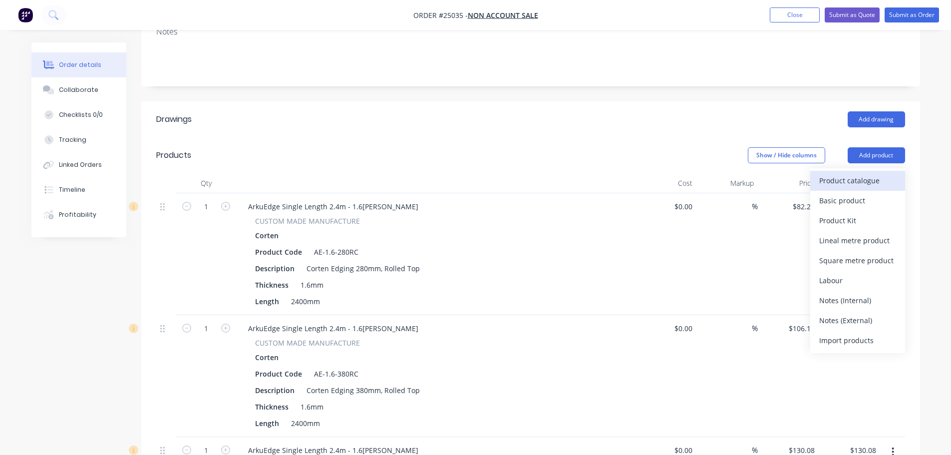
click at [832, 183] on div "Product catalogue" at bounding box center [857, 180] width 77 height 14
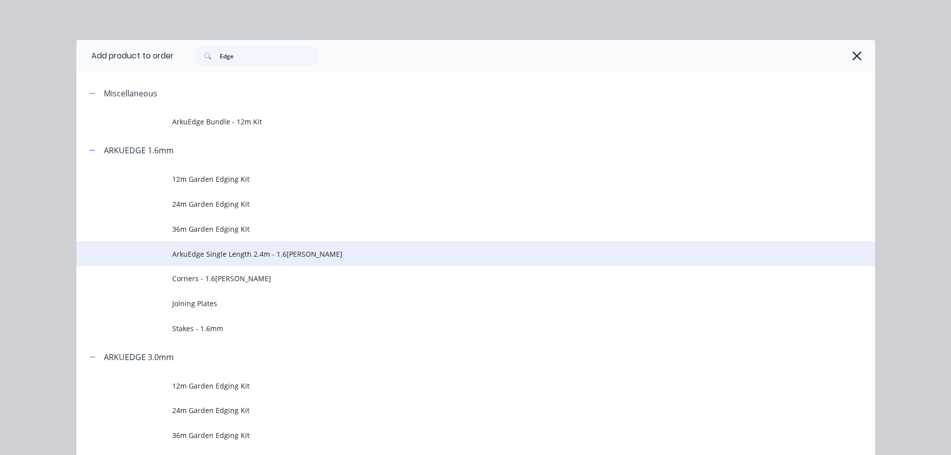
click at [241, 263] on td "ArkuEdge Single Length 2.4m - 1.6[PERSON_NAME]" at bounding box center [523, 253] width 703 height 25
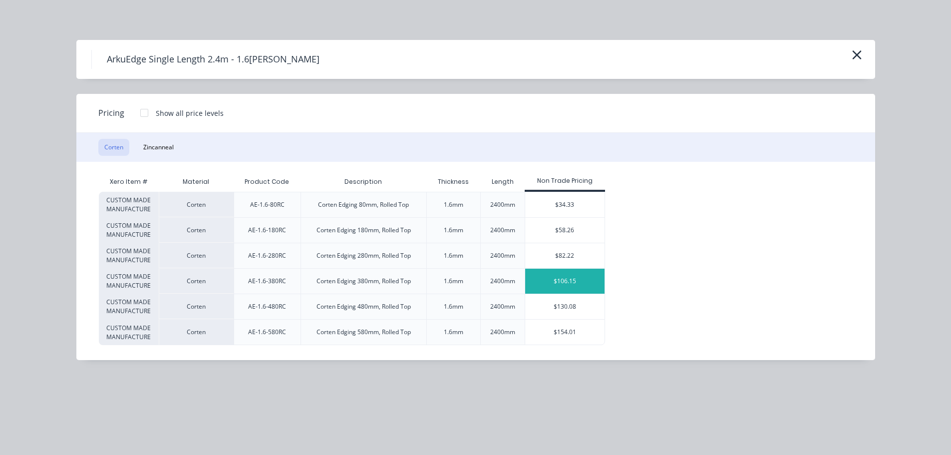
click at [569, 276] on div "$106.15" at bounding box center [564, 281] width 79 height 25
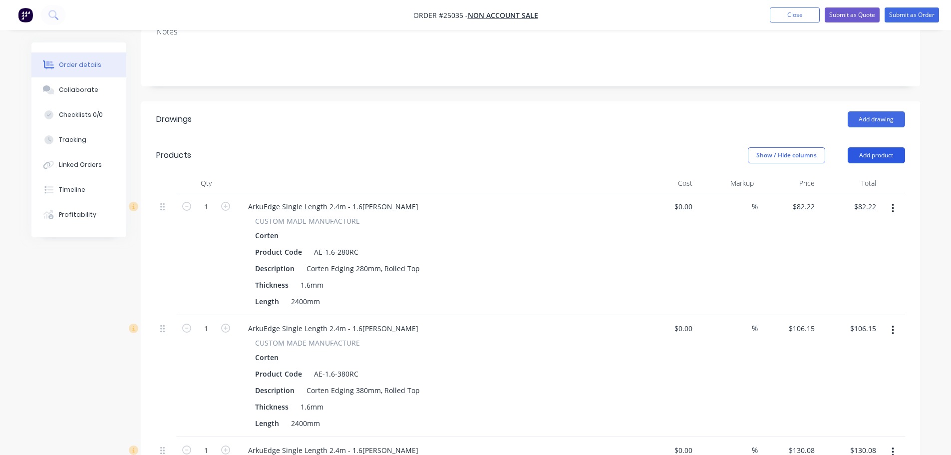
click at [875, 153] on button "Add product" at bounding box center [876, 155] width 57 height 16
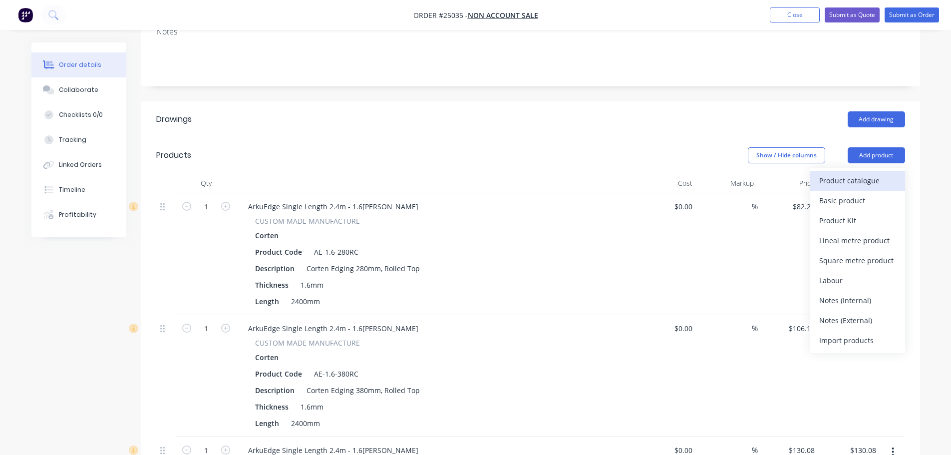
click at [847, 184] on div "Product catalogue" at bounding box center [857, 180] width 77 height 14
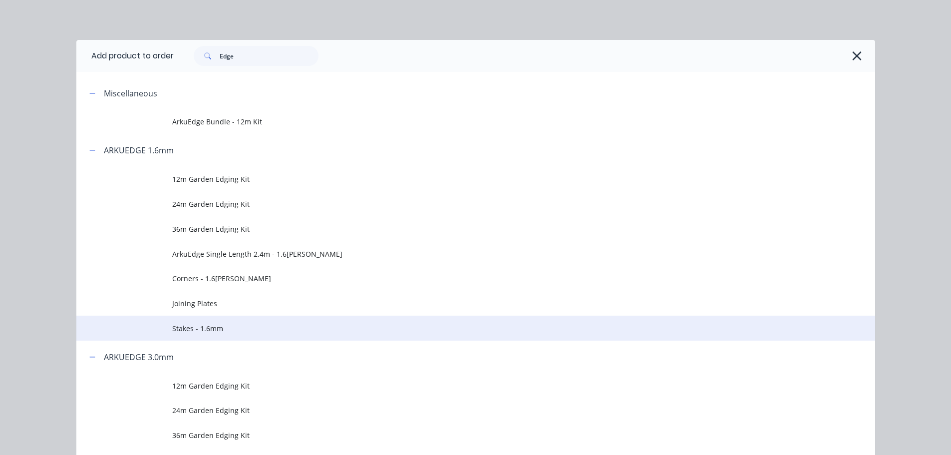
click at [281, 323] on span "Stakes - 1.6mm" at bounding box center [453, 328] width 562 height 10
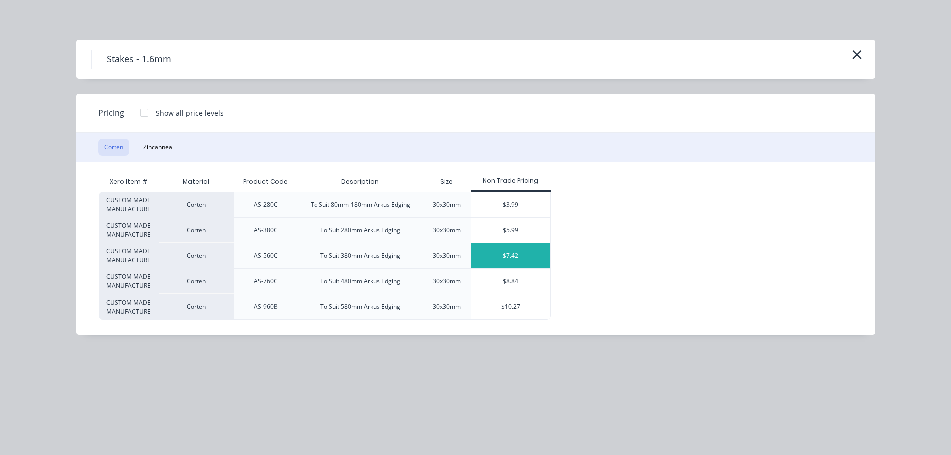
click at [520, 263] on div "$7.42" at bounding box center [510, 255] width 79 height 25
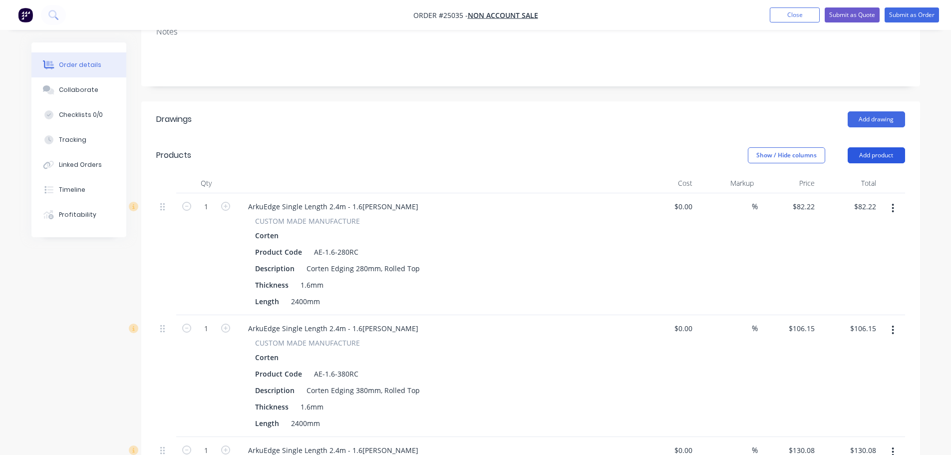
click at [880, 156] on button "Add product" at bounding box center [876, 155] width 57 height 16
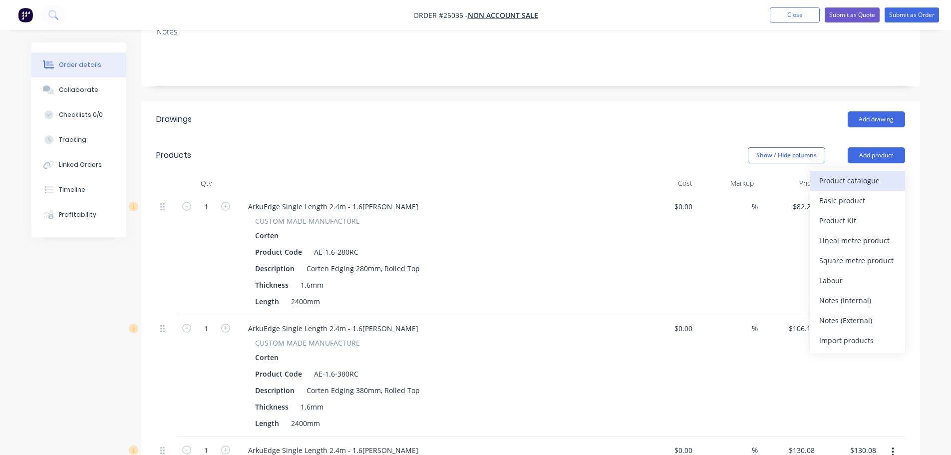
click at [844, 185] on div "Product catalogue" at bounding box center [857, 180] width 77 height 14
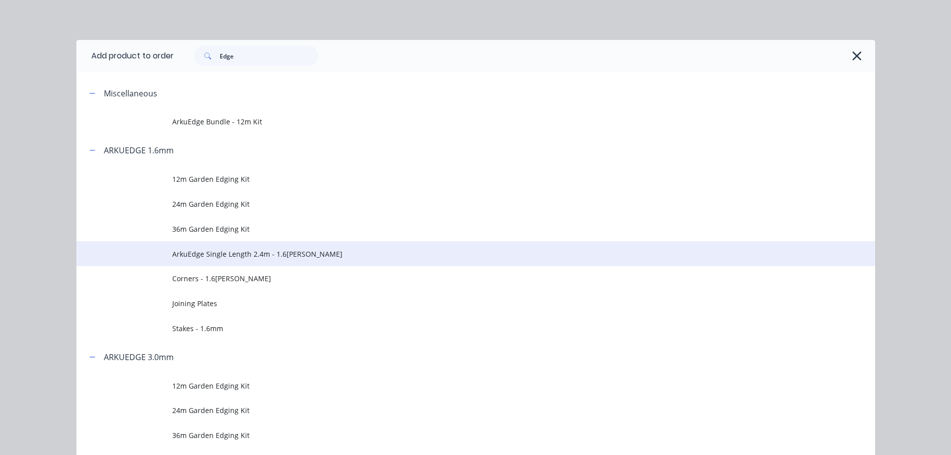
click at [253, 256] on span "ArkuEdge Single Length 2.4m - 1.6[PERSON_NAME]" at bounding box center [453, 254] width 562 height 10
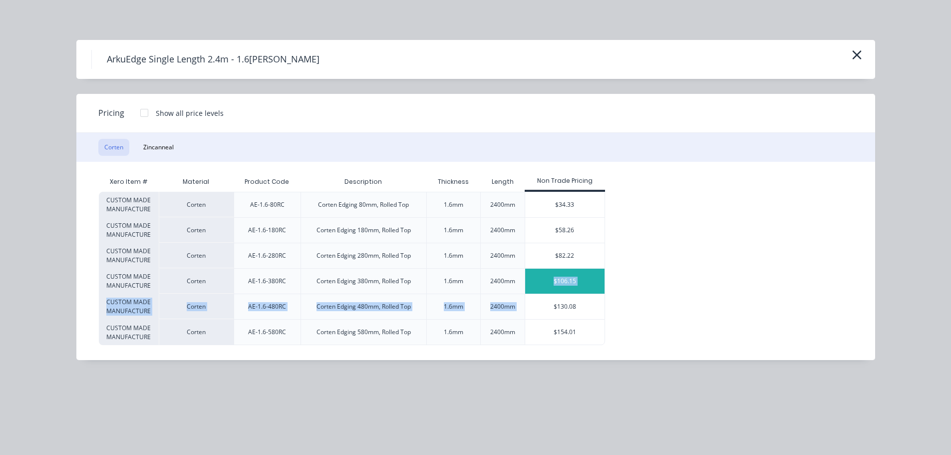
drag, startPoint x: 552, startPoint y: 303, endPoint x: 551, endPoint y: 275, distance: 28.0
click at [551, 275] on div "CUSTOM MADE MANUFACTURE [PERSON_NAME]-1.6-80RC Corten Edging 80mm, Rolled Top 1…" at bounding box center [468, 268] width 739 height 153
click at [858, 59] on icon "button" at bounding box center [857, 55] width 10 height 14
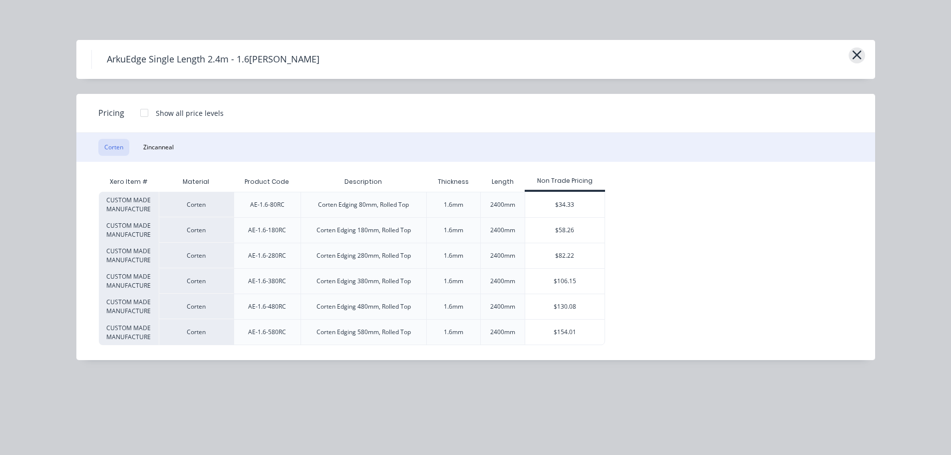
scroll to position [134, 0]
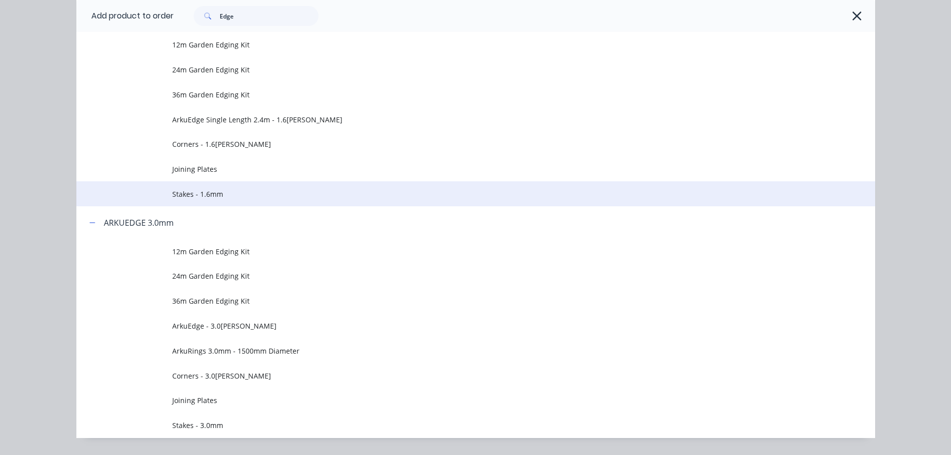
click at [343, 196] on span "Stakes - 1.6mm" at bounding box center [453, 194] width 562 height 10
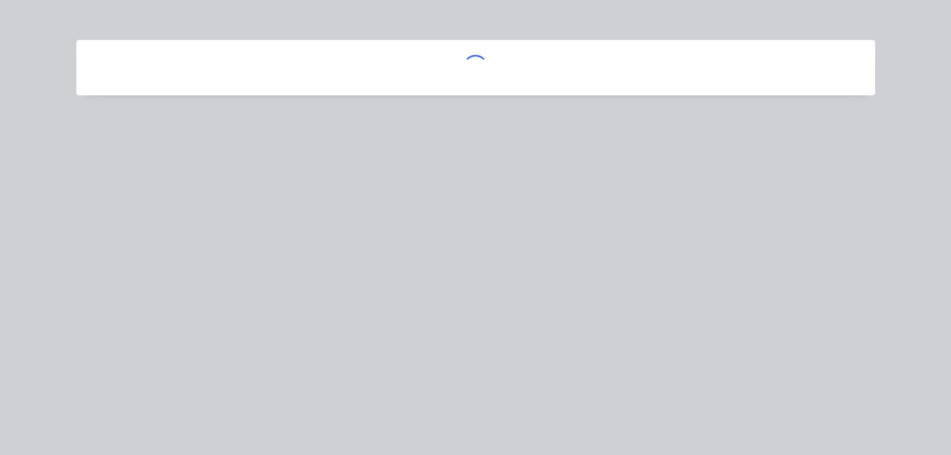
scroll to position [0, 0]
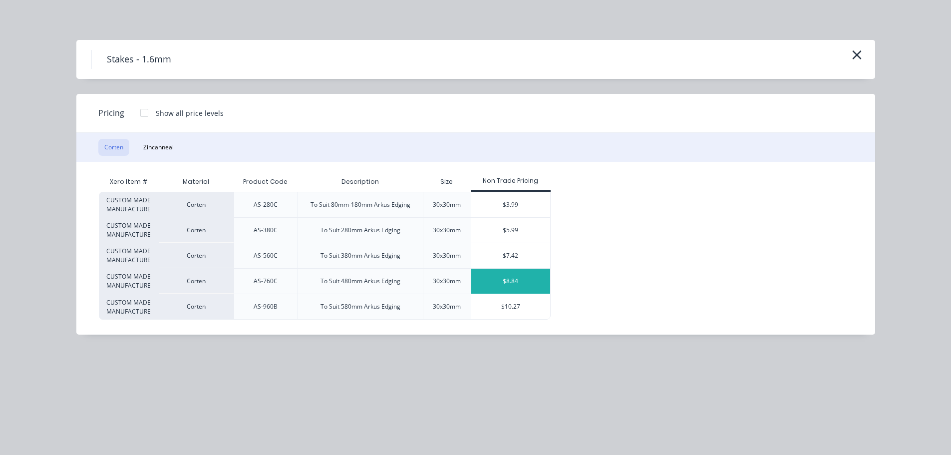
click at [505, 281] on div "$8.84" at bounding box center [510, 281] width 79 height 25
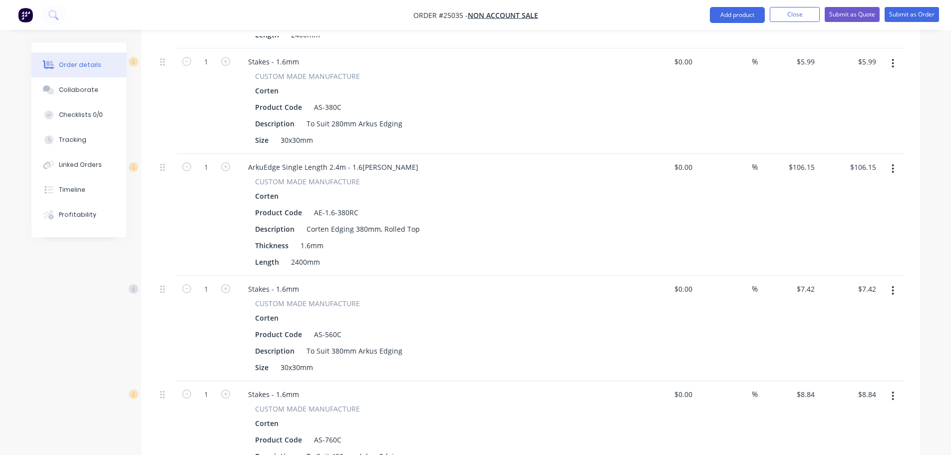
scroll to position [649, 0]
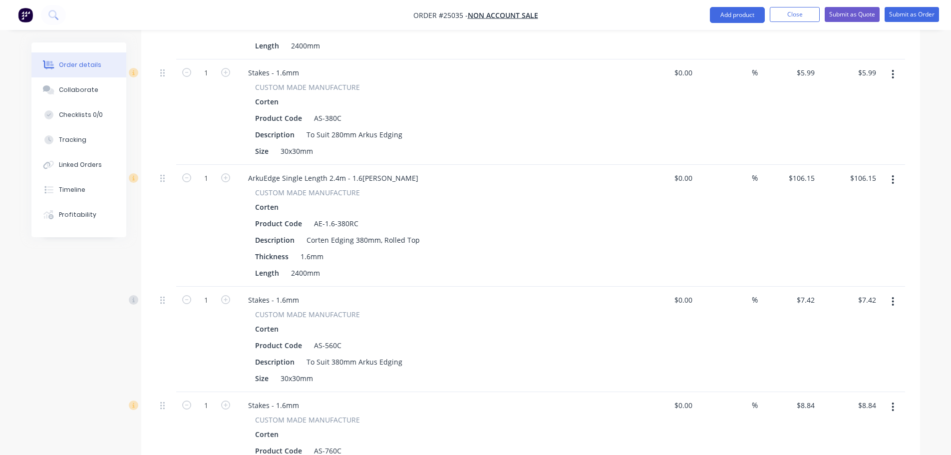
click at [892, 179] on icon "button" at bounding box center [893, 179] width 2 height 11
click at [834, 262] on div "Delete" at bounding box center [857, 266] width 77 height 14
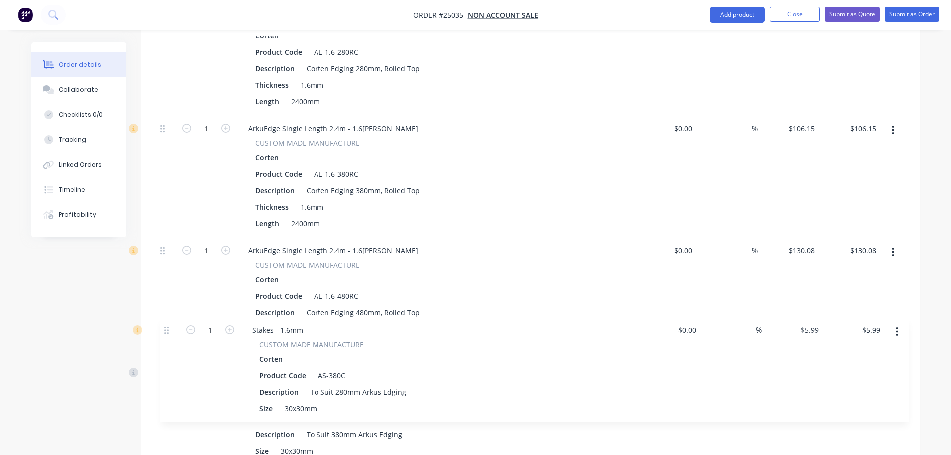
scroll to position [352, 0]
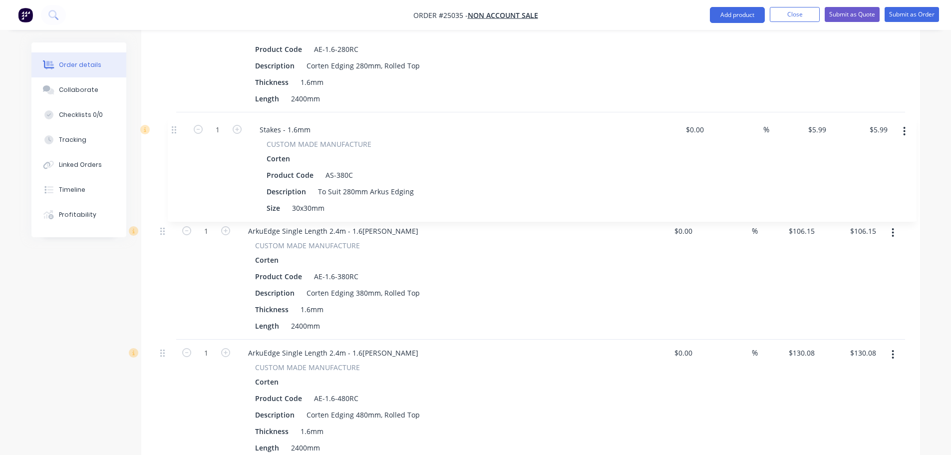
drag, startPoint x: 164, startPoint y: 374, endPoint x: 175, endPoint y: 126, distance: 248.4
click at [175, 126] on div "1 ArkuEdge Single Length 2.4m - 1.6[PERSON_NAME] CUSTOM MADE MANUFACTURE Corten…" at bounding box center [530, 332] width 749 height 682
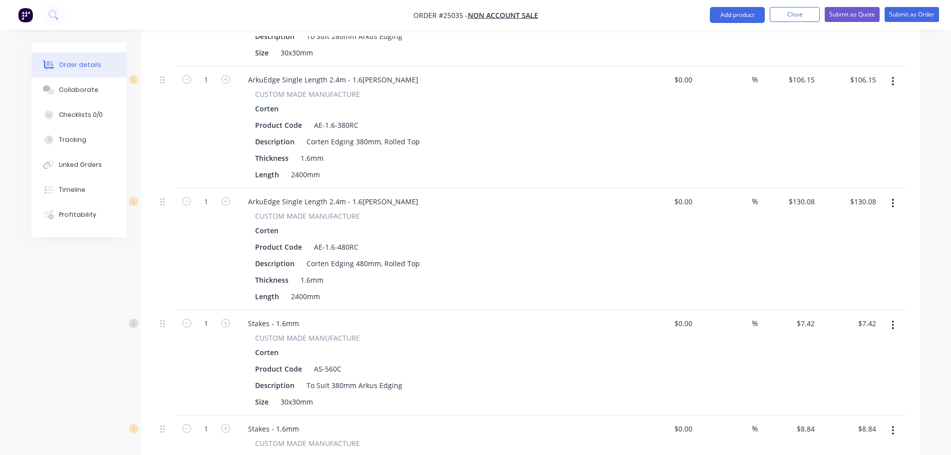
scroll to position [505, 0]
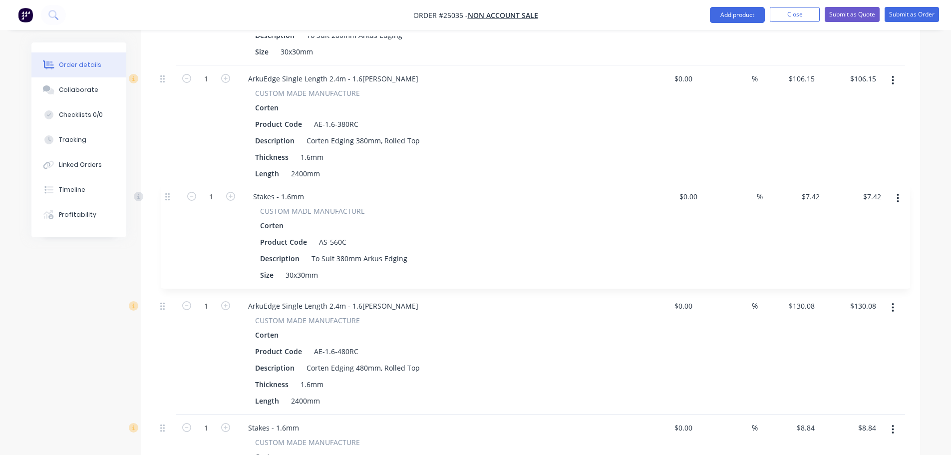
drag, startPoint x: 165, startPoint y: 324, endPoint x: 170, endPoint y: 192, distance: 131.4
click at [170, 192] on div "1 ArkuEdge Single Length 2.4m - 1.6[PERSON_NAME] CUSTOM MADE MANUFACTURE Corten…" at bounding box center [530, 179] width 749 height 682
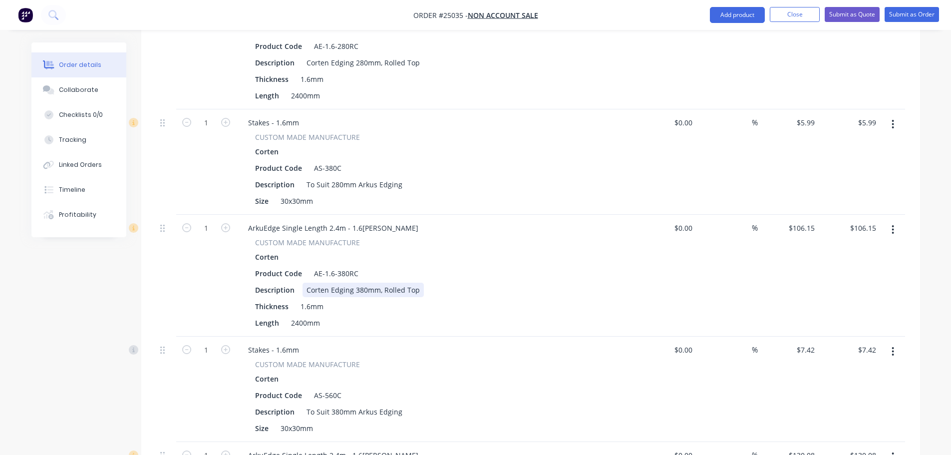
scroll to position [355, 0]
click at [857, 13] on button "Submit as Quote" at bounding box center [852, 14] width 55 height 15
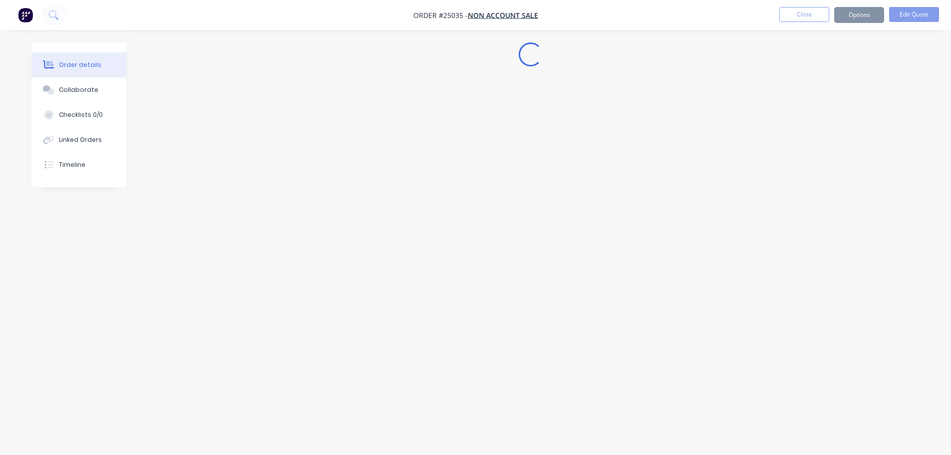
scroll to position [0, 0]
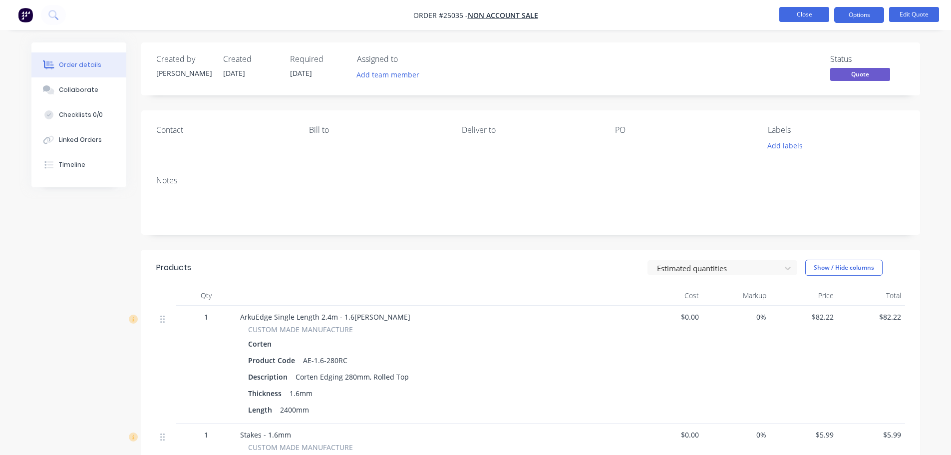
click at [817, 14] on button "Close" at bounding box center [804, 14] width 50 height 15
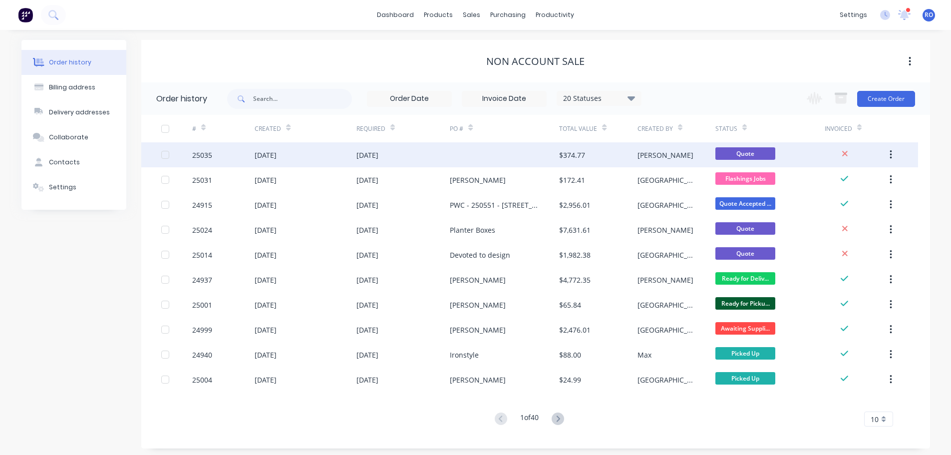
click at [649, 159] on div "[PERSON_NAME]" at bounding box center [666, 155] width 56 height 10
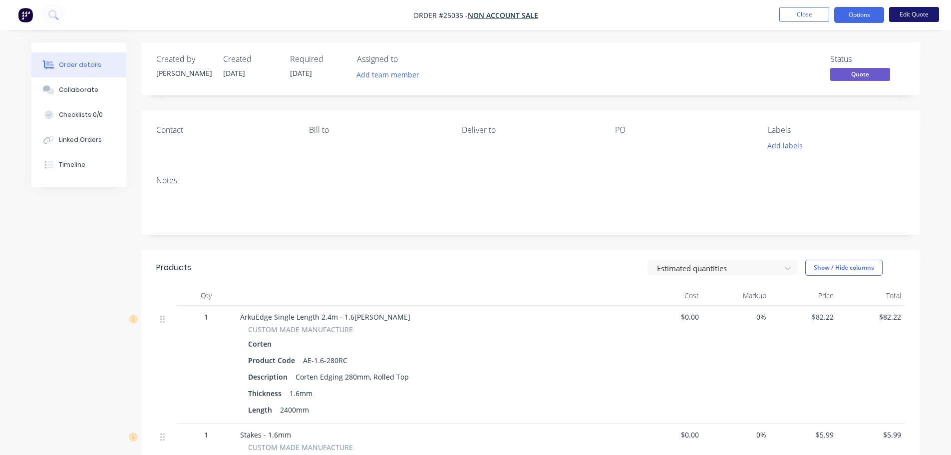
click at [916, 14] on button "Edit Quote" at bounding box center [914, 14] width 50 height 15
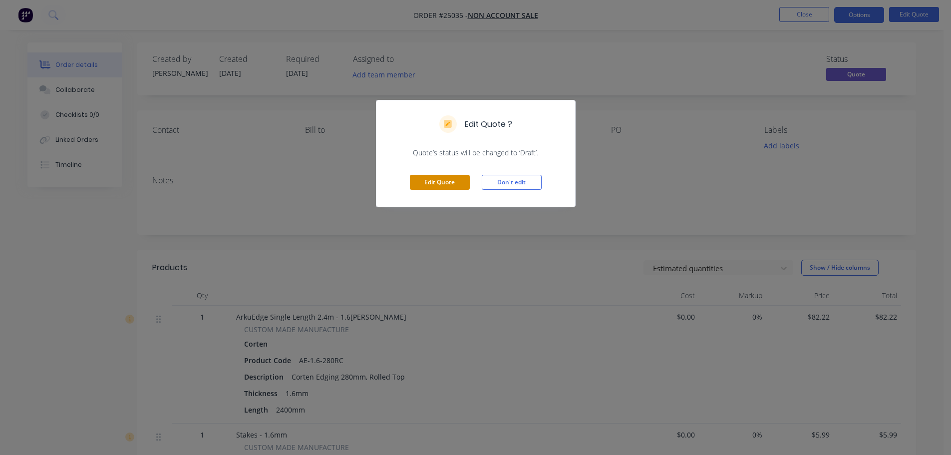
click at [434, 184] on button "Edit Quote" at bounding box center [440, 182] width 60 height 15
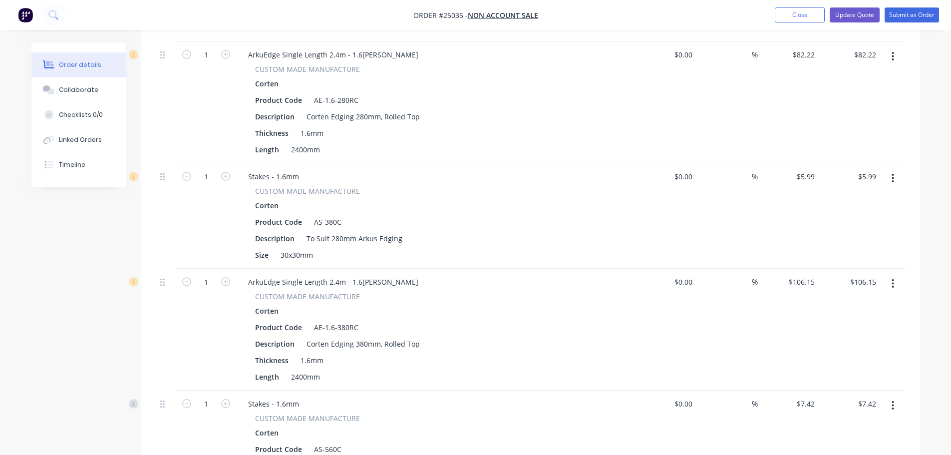
scroll to position [250, 0]
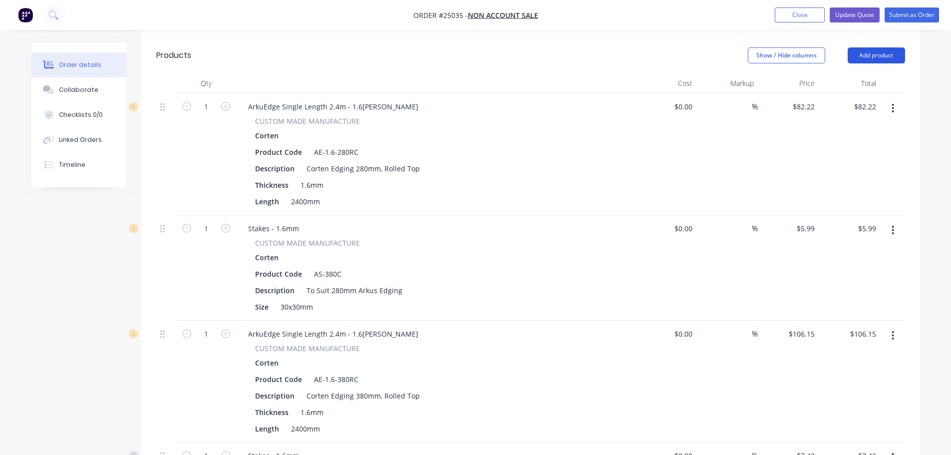
click at [877, 53] on button "Add product" at bounding box center [876, 55] width 57 height 16
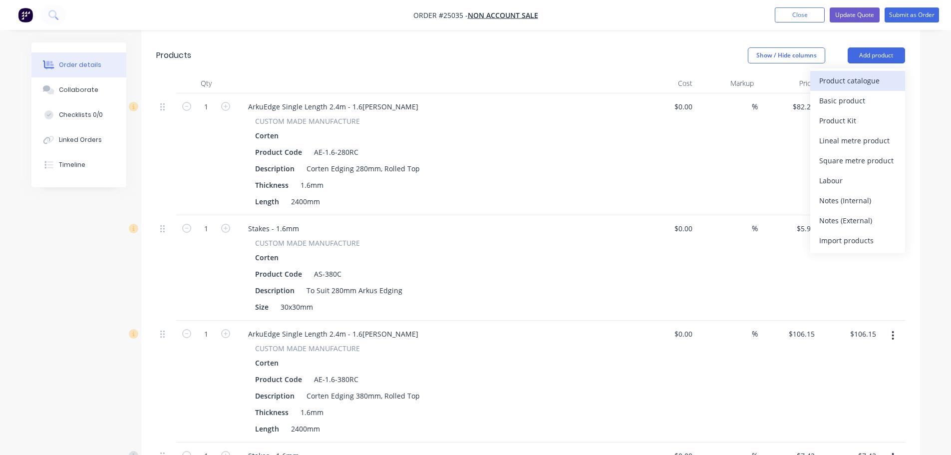
click at [864, 85] on div "Product catalogue" at bounding box center [857, 80] width 77 height 14
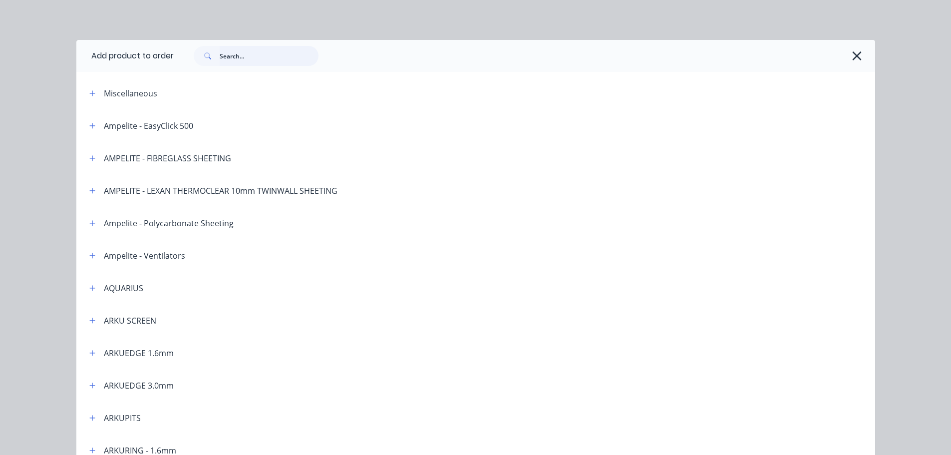
click at [223, 52] on input "text" at bounding box center [269, 56] width 99 height 20
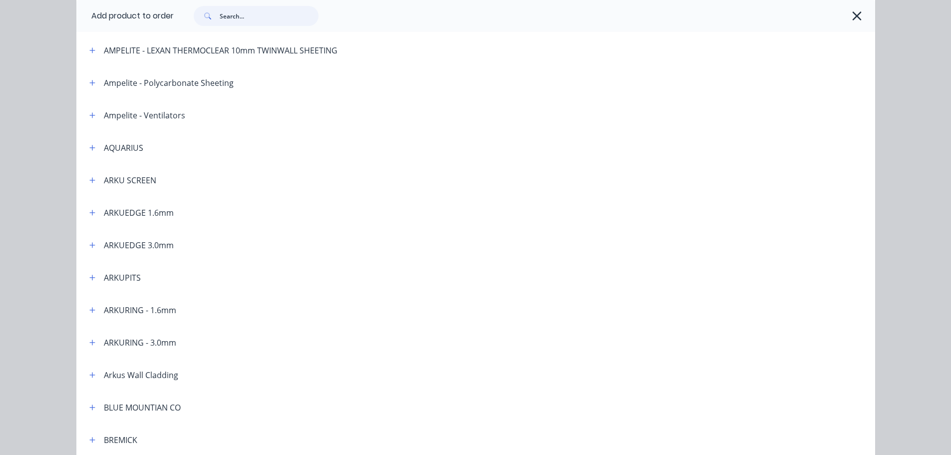
scroll to position [150, 0]
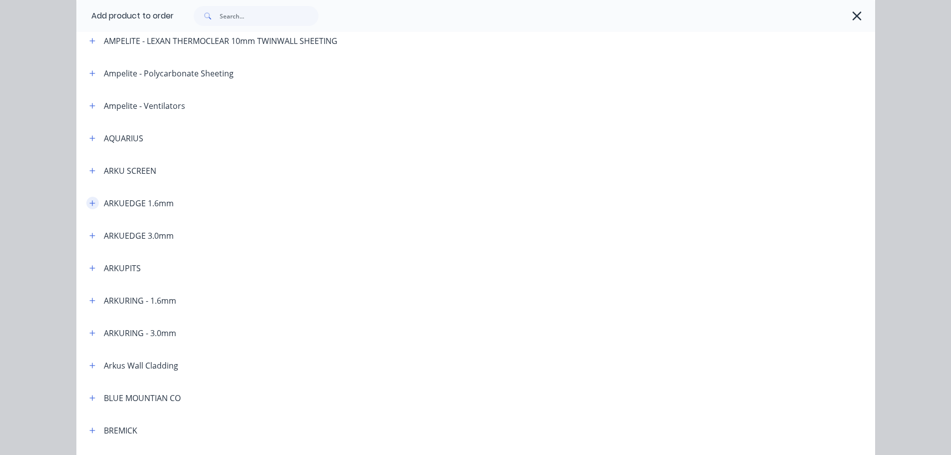
click at [89, 203] on icon "button" at bounding box center [91, 202] width 5 height 5
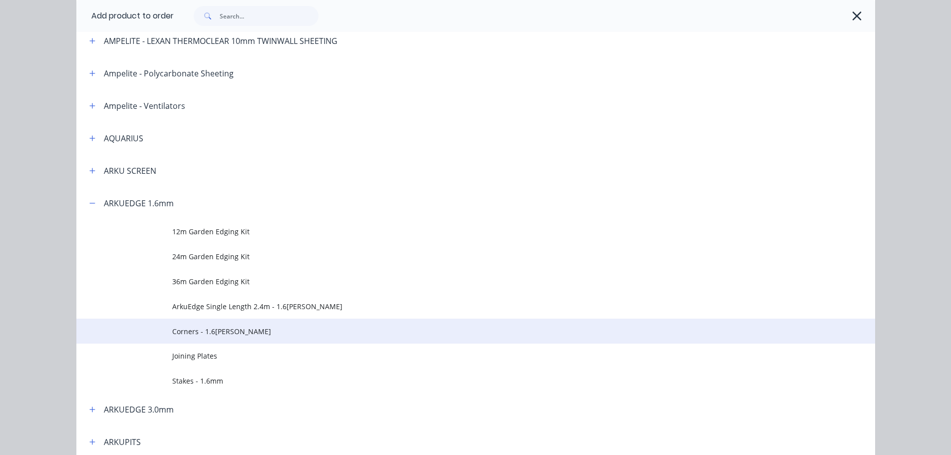
click at [226, 331] on span "Corners - 1.6[PERSON_NAME]" at bounding box center [453, 331] width 562 height 10
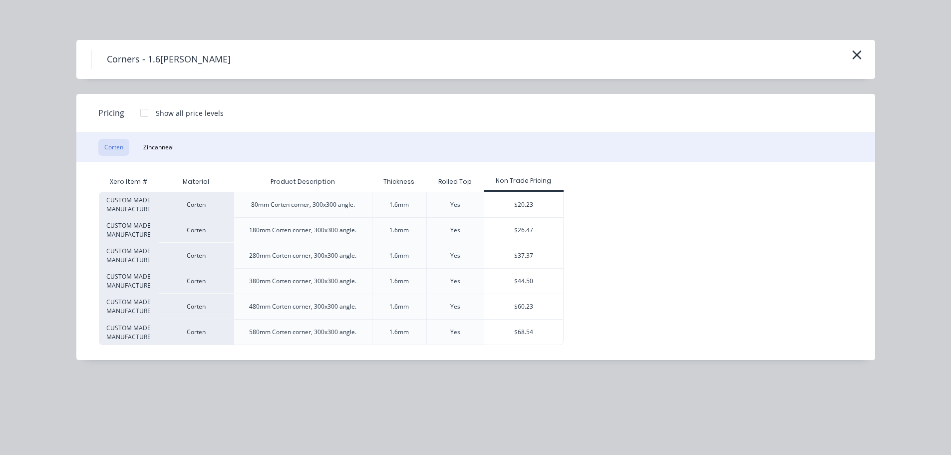
scroll to position [349, 0]
click at [508, 235] on div "$26.47" at bounding box center [523, 230] width 79 height 25
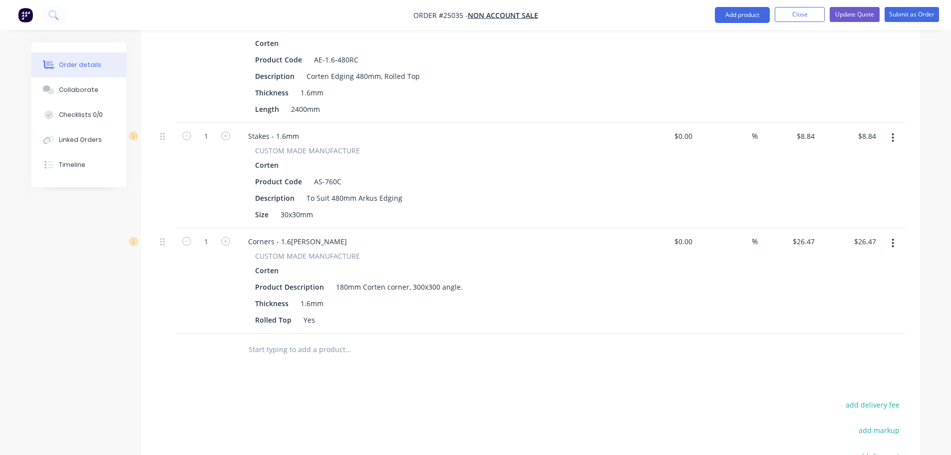
scroll to position [799, 0]
click at [893, 242] on icon "button" at bounding box center [893, 240] width 2 height 11
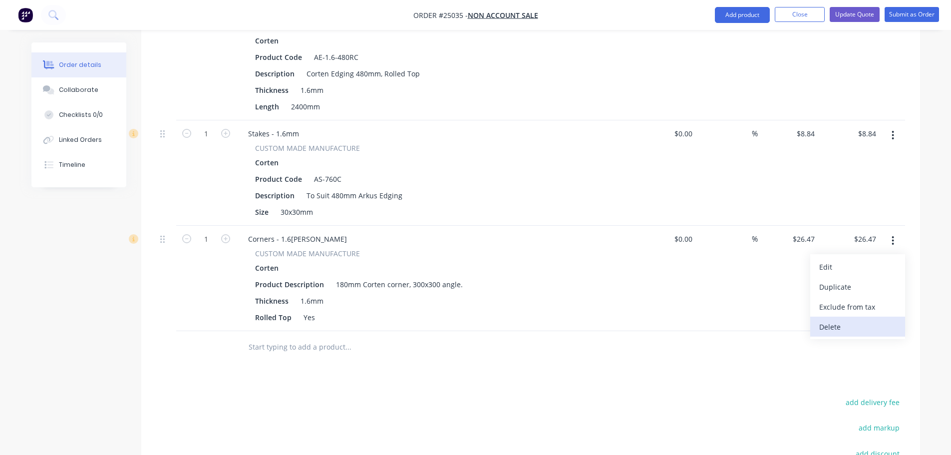
click at [859, 323] on div "Delete" at bounding box center [857, 327] width 77 height 14
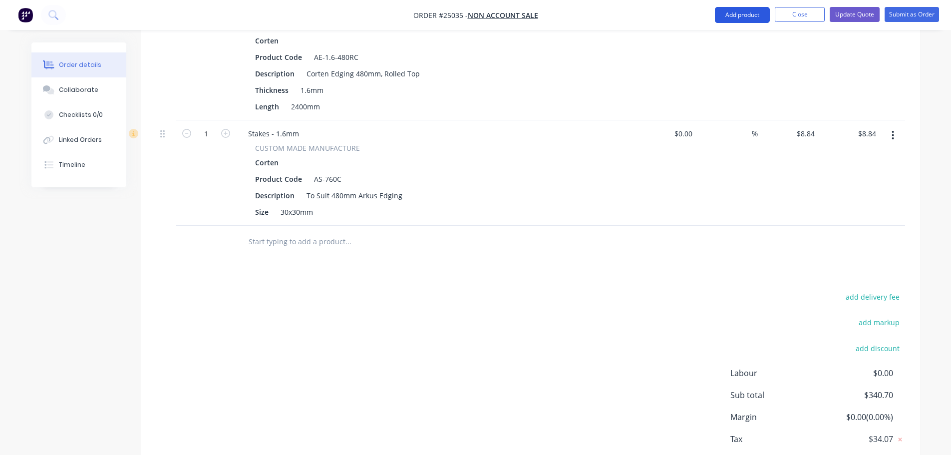
click at [744, 17] on button "Add product" at bounding box center [742, 15] width 55 height 16
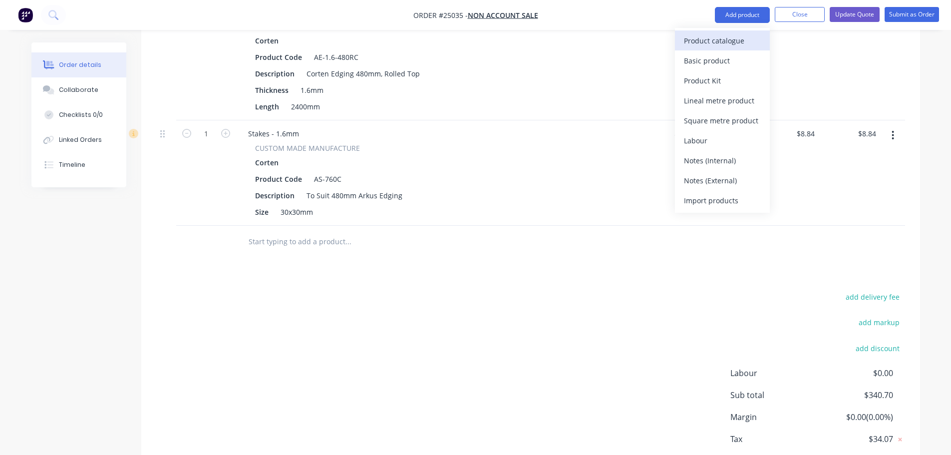
click at [715, 43] on div "Product catalogue" at bounding box center [722, 40] width 77 height 14
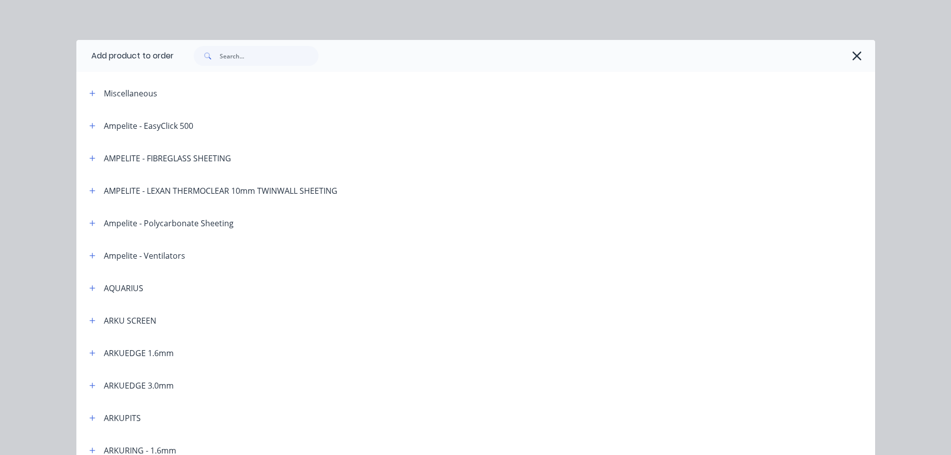
scroll to position [200, 0]
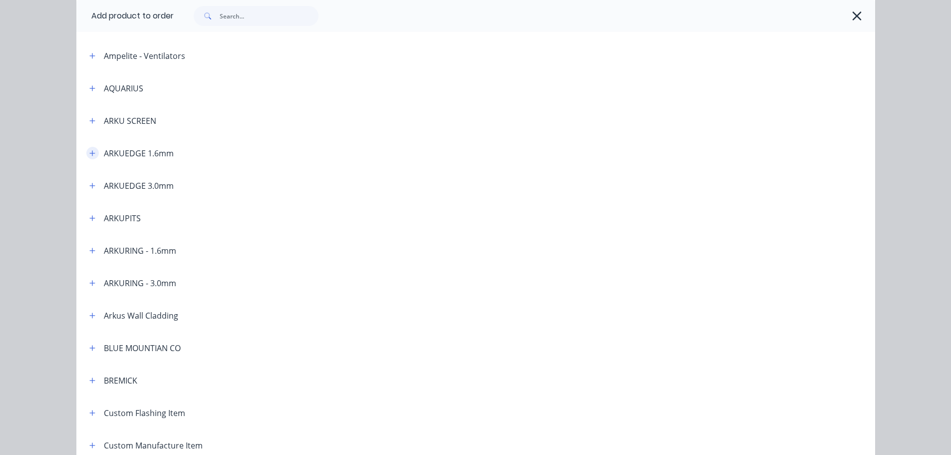
click at [88, 157] on button "button" at bounding box center [92, 153] width 12 height 12
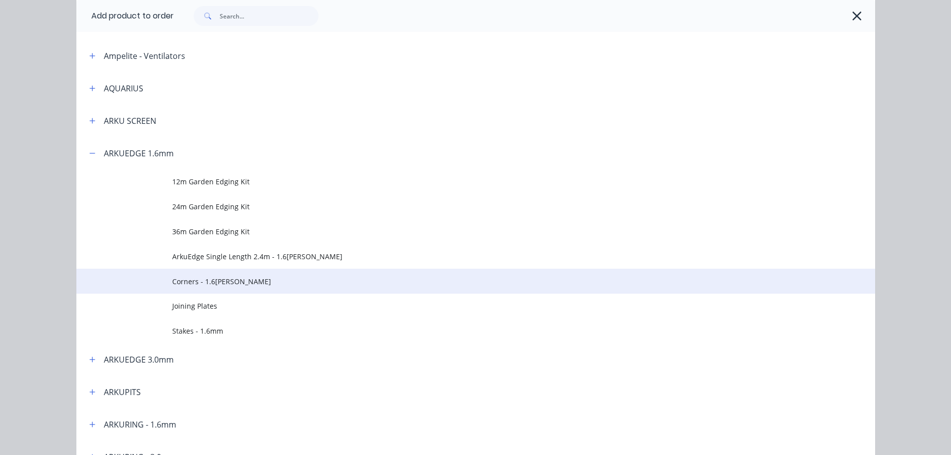
click at [218, 284] on span "Corners - 1.6[PERSON_NAME]" at bounding box center [453, 281] width 562 height 10
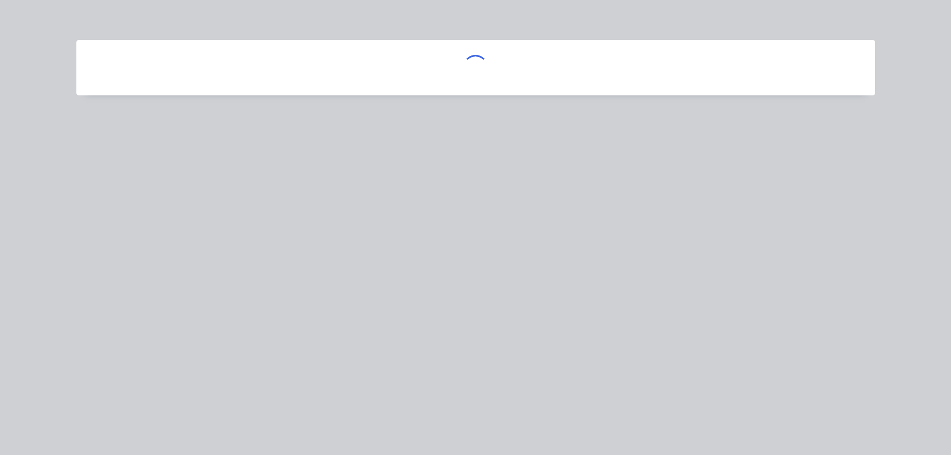
scroll to position [0, 0]
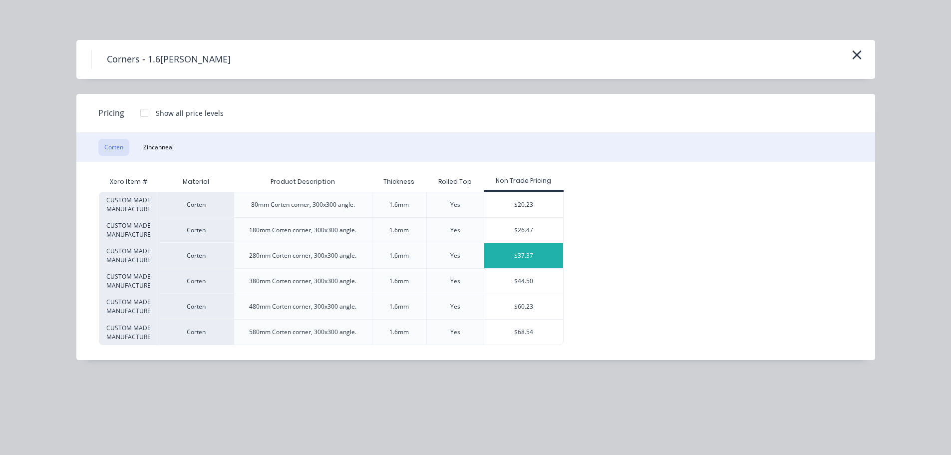
click at [524, 256] on div "$37.37" at bounding box center [523, 255] width 79 height 25
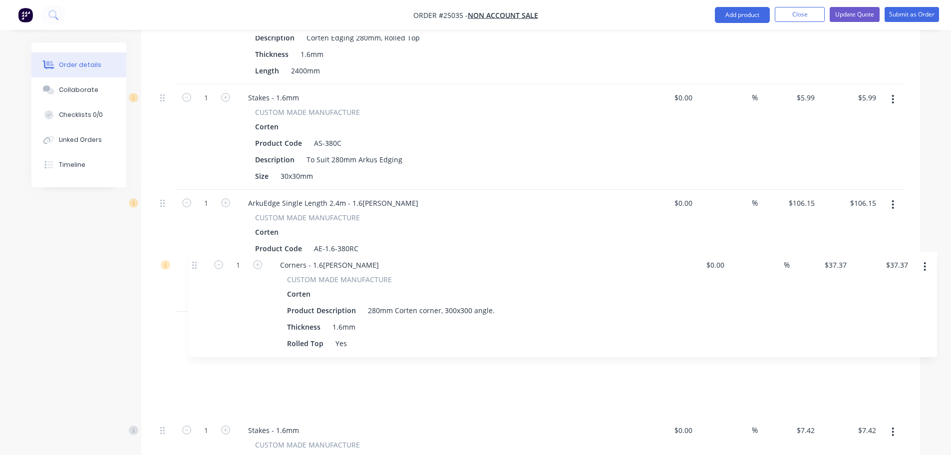
scroll to position [396, 0]
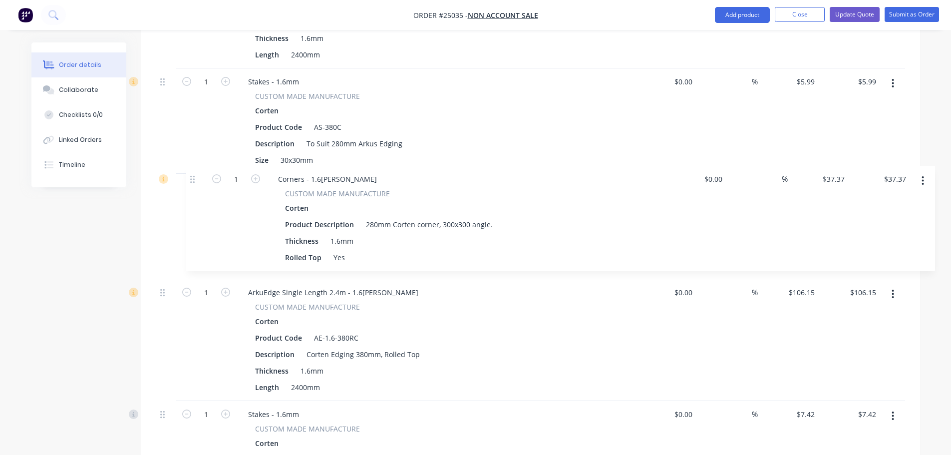
drag, startPoint x: 161, startPoint y: 238, endPoint x: 191, endPoint y: 176, distance: 69.2
click at [191, 176] on div "1 ArkuEdge Single Length 2.4m - 1.6[PERSON_NAME] CUSTOM MADE MANUFACTURE Corten…" at bounding box center [530, 340] width 749 height 787
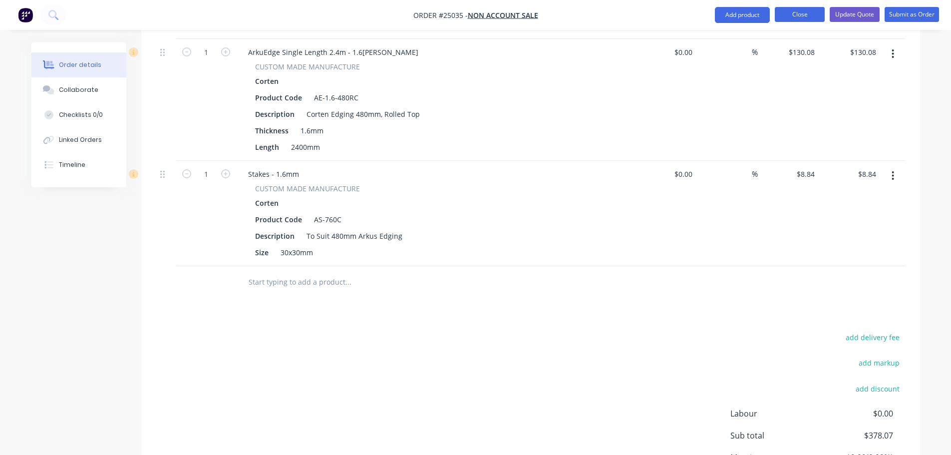
scroll to position [712, 0]
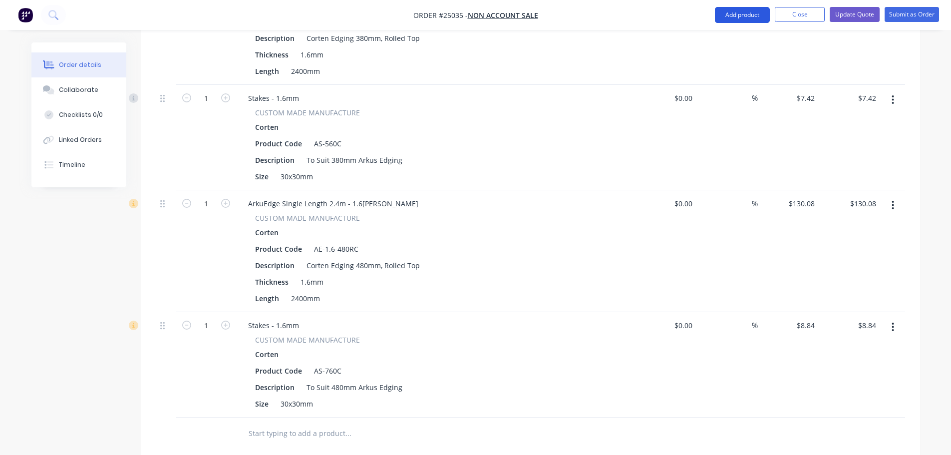
click at [744, 14] on button "Add product" at bounding box center [742, 15] width 55 height 16
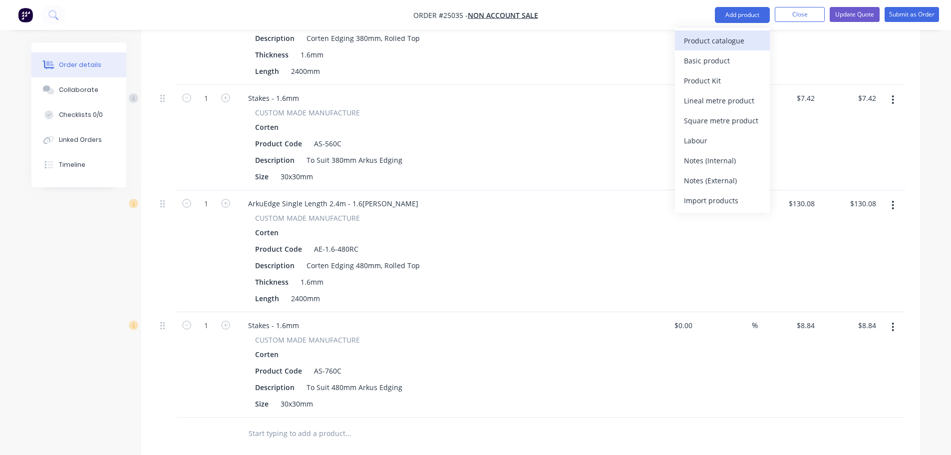
click at [725, 39] on div "Product catalogue" at bounding box center [722, 40] width 77 height 14
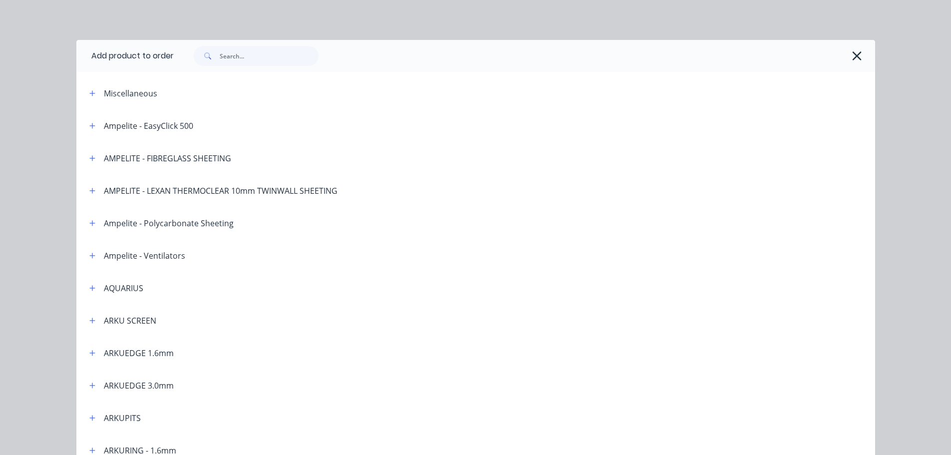
scroll to position [150, 0]
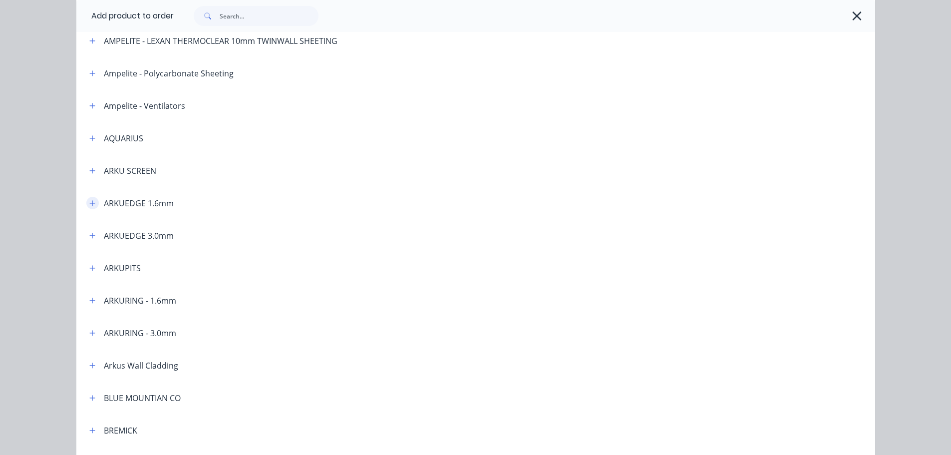
click at [90, 202] on icon "button" at bounding box center [92, 203] width 6 height 7
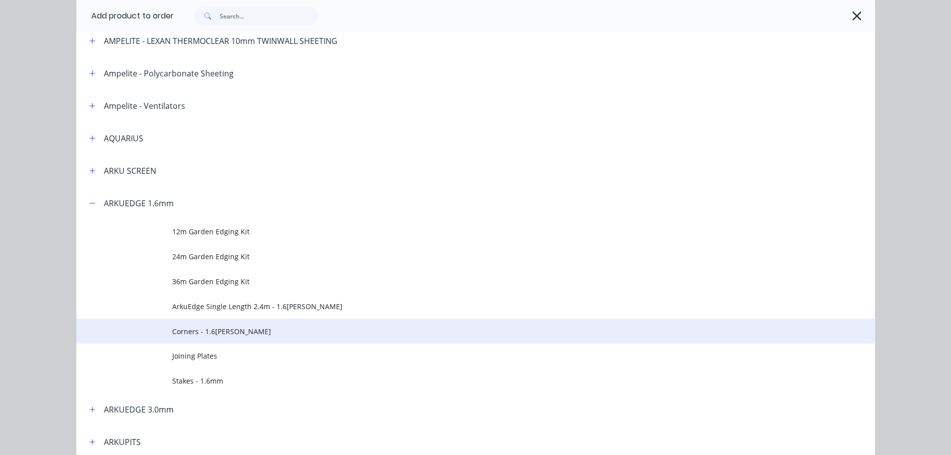
click at [204, 328] on span "Corners - 1.6[PERSON_NAME]" at bounding box center [453, 331] width 562 height 10
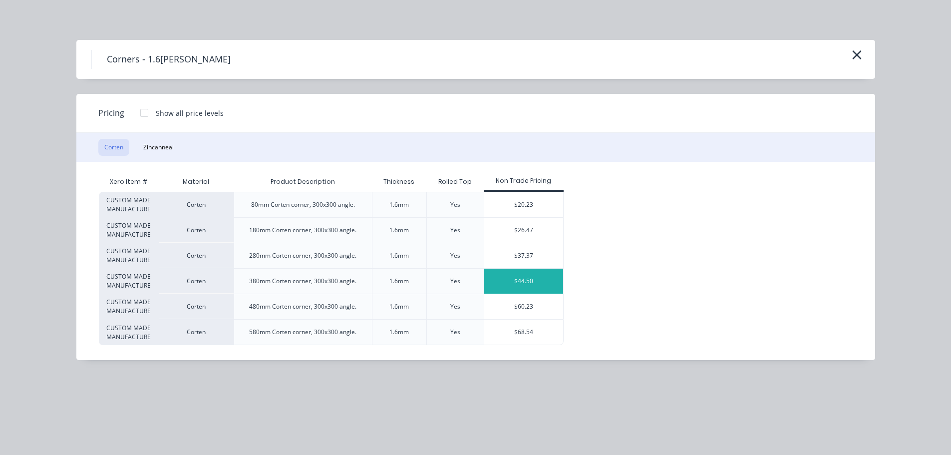
click at [525, 283] on div "$44.50" at bounding box center [523, 281] width 79 height 25
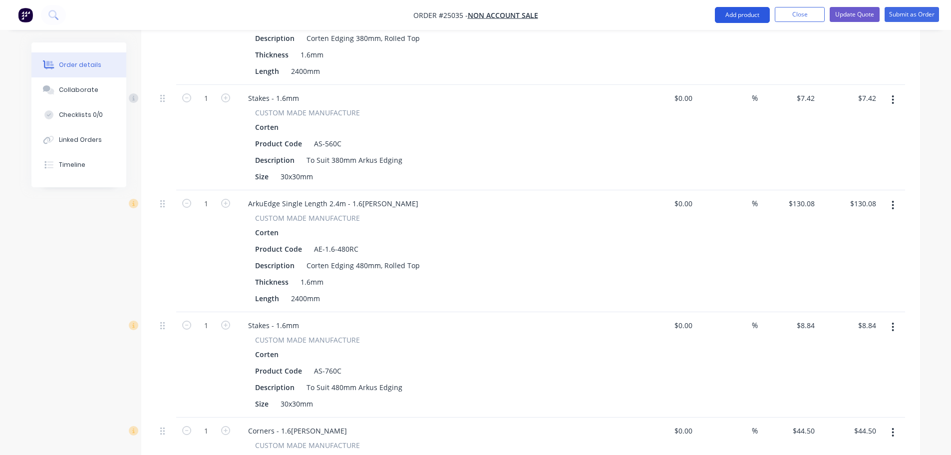
click at [748, 16] on button "Add product" at bounding box center [742, 15] width 55 height 16
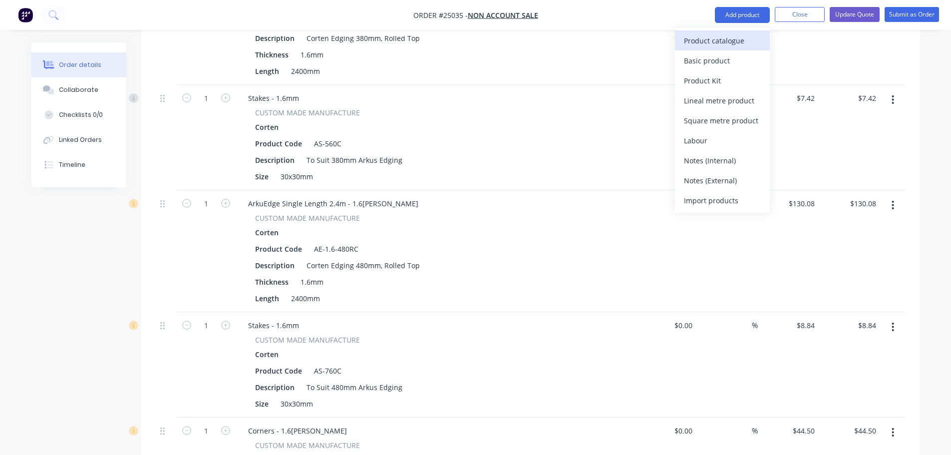
click at [727, 43] on div "Product catalogue" at bounding box center [722, 40] width 77 height 14
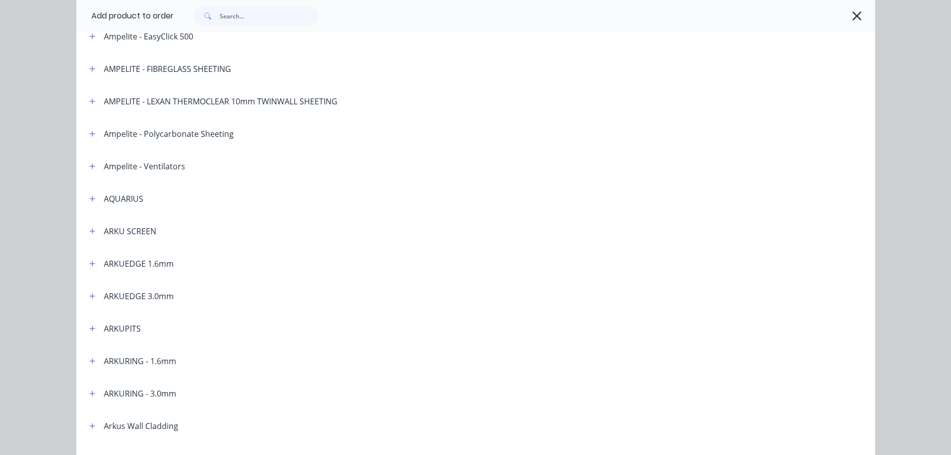
scroll to position [100, 0]
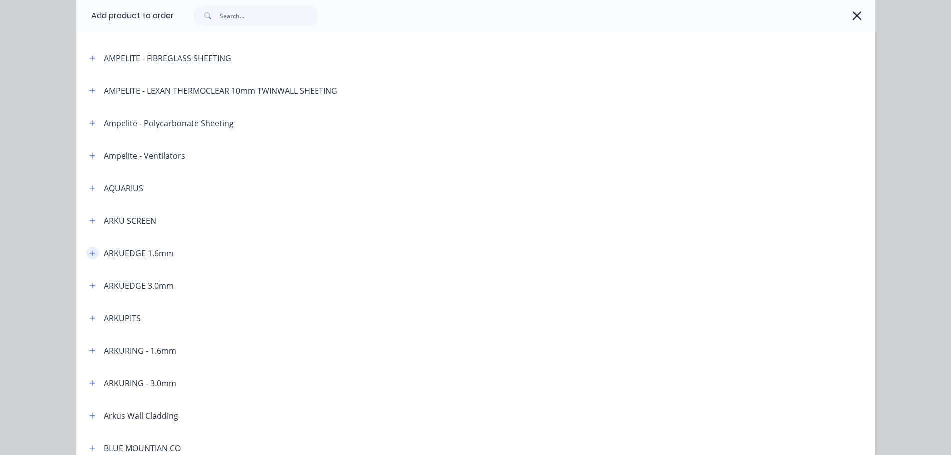
click at [89, 255] on icon "button" at bounding box center [91, 252] width 5 height 5
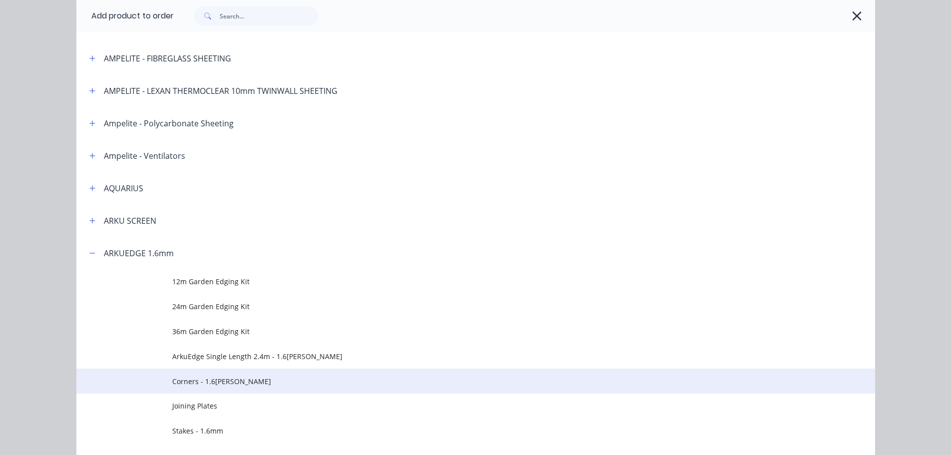
click at [213, 383] on span "Corners - 1.6[PERSON_NAME]" at bounding box center [453, 381] width 562 height 10
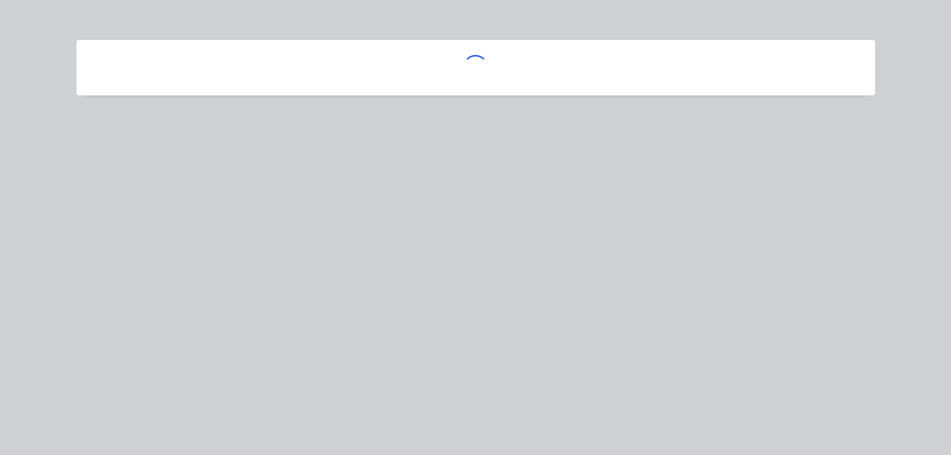
scroll to position [0, 0]
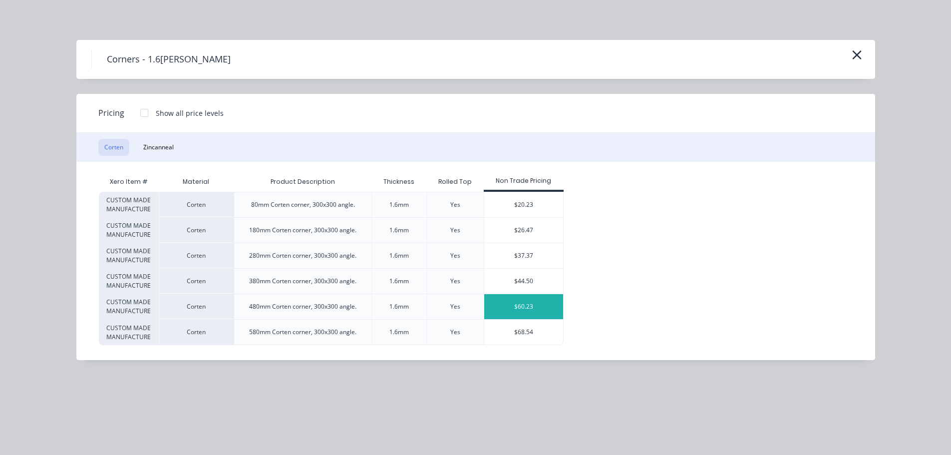
click at [529, 304] on div "$60.23" at bounding box center [523, 306] width 79 height 25
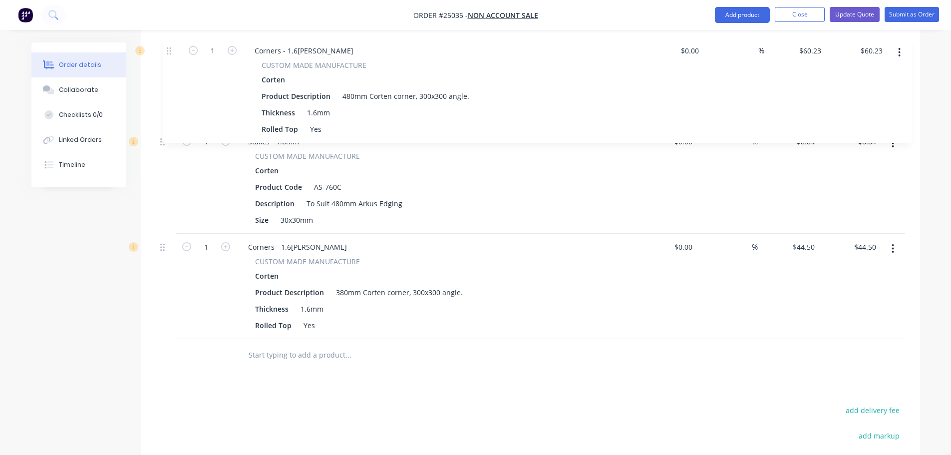
scroll to position [993, 0]
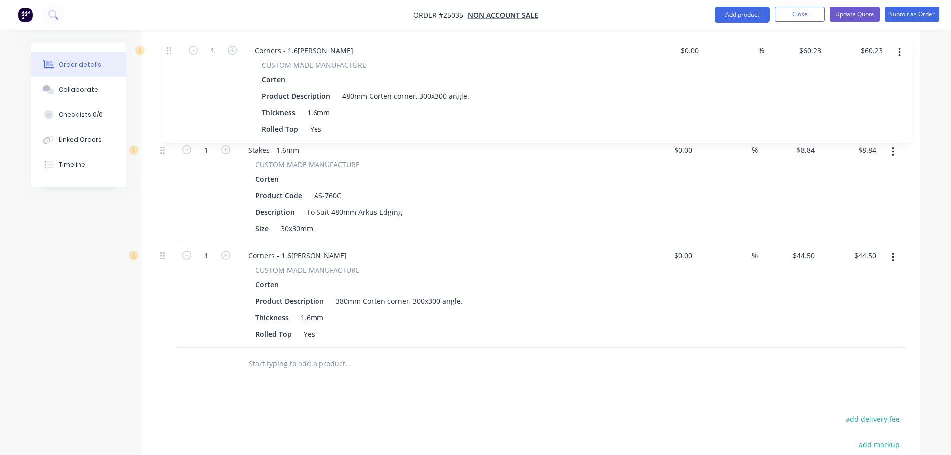
drag, startPoint x: 162, startPoint y: 187, endPoint x: 169, endPoint y: 48, distance: 139.5
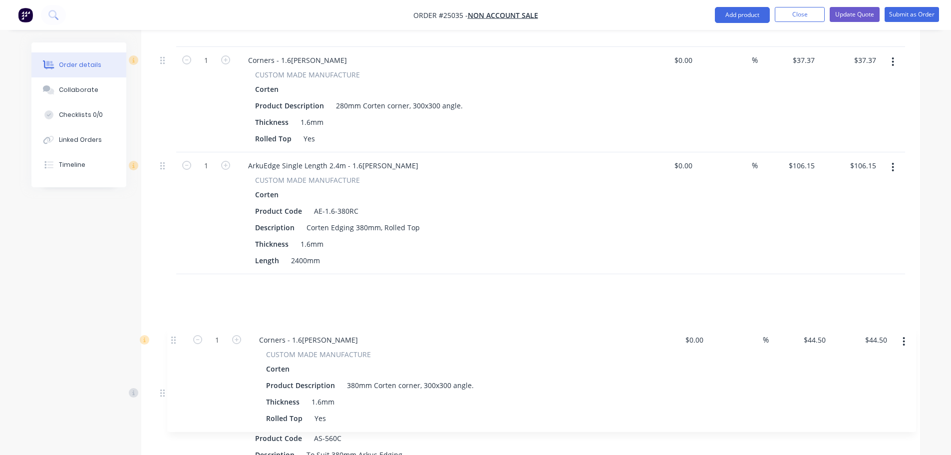
scroll to position [529, 0]
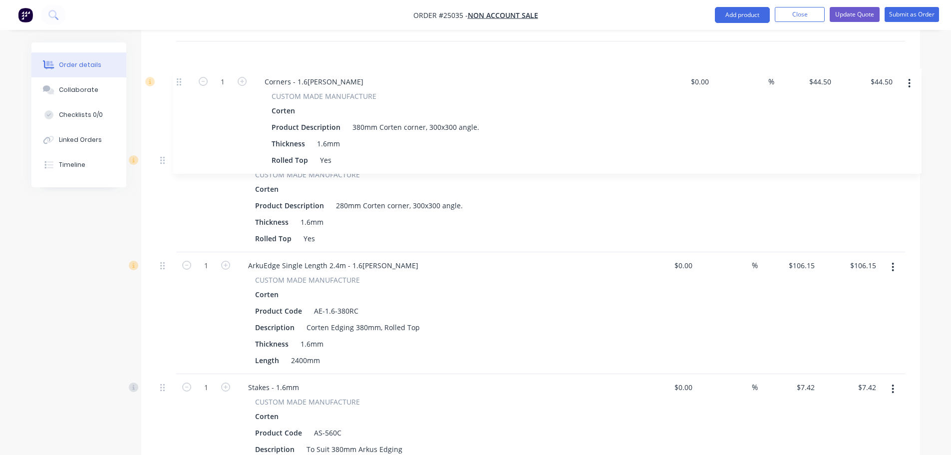
drag, startPoint x: 166, startPoint y: 257, endPoint x: 183, endPoint y: 79, distance: 178.0
click at [183, 79] on div "1 ArkuEdge Single Length 2.4m - 1.6[PERSON_NAME] CUSTOM MADE MANUFACTURE Corten…" at bounding box center [530, 313] width 749 height 998
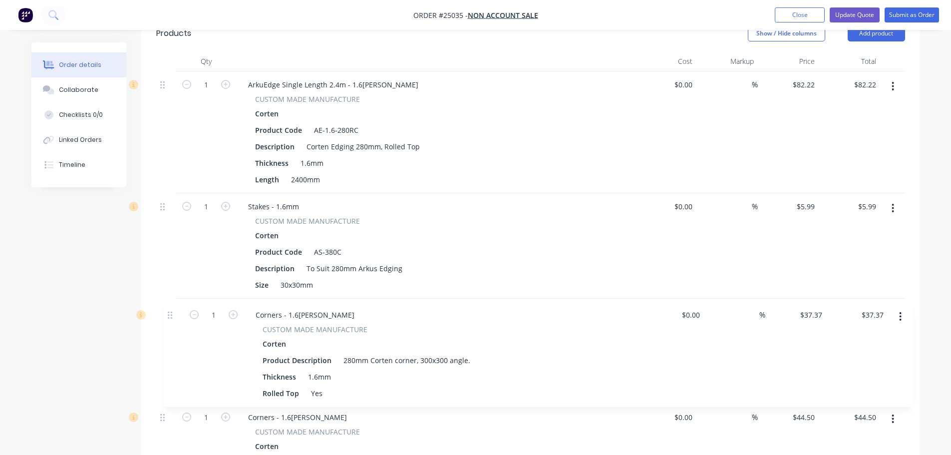
scroll to position [275, 0]
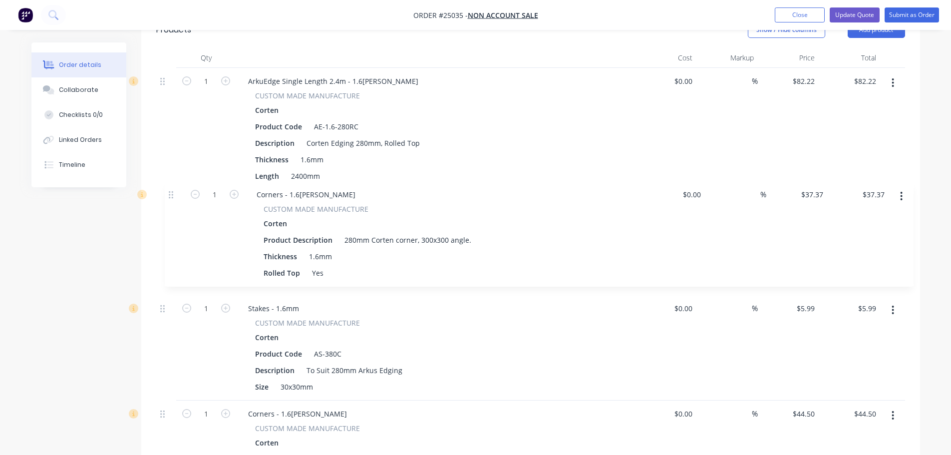
drag, startPoint x: 161, startPoint y: 163, endPoint x: 169, endPoint y: 194, distance: 32.0
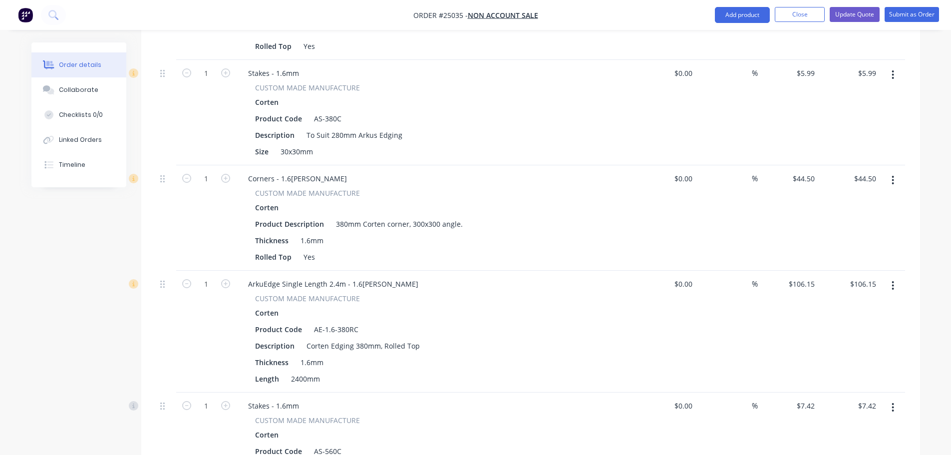
scroll to position [525, 0]
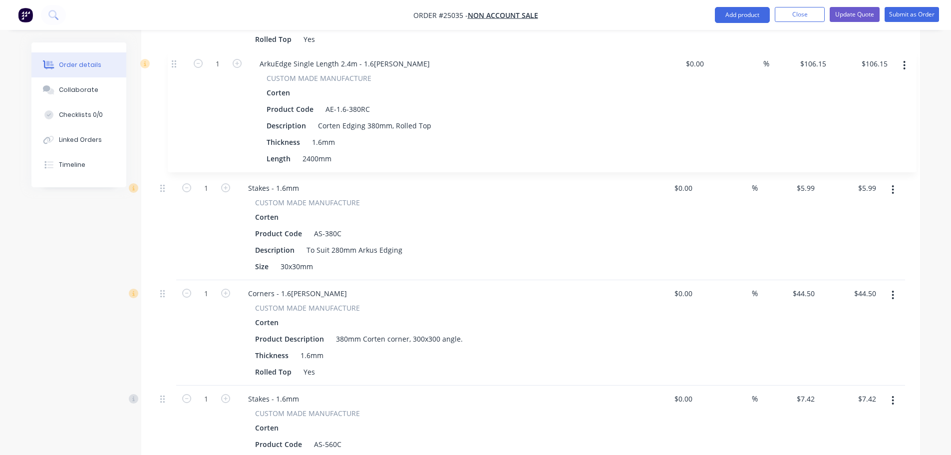
drag, startPoint x: 161, startPoint y: 270, endPoint x: 172, endPoint y: 61, distance: 209.5
click at [172, 61] on div "1 ArkuEdge Single Length 2.4m - 1.6[PERSON_NAME] CUSTOM MADE MANUFACTURE Corten…" at bounding box center [530, 325] width 749 height 998
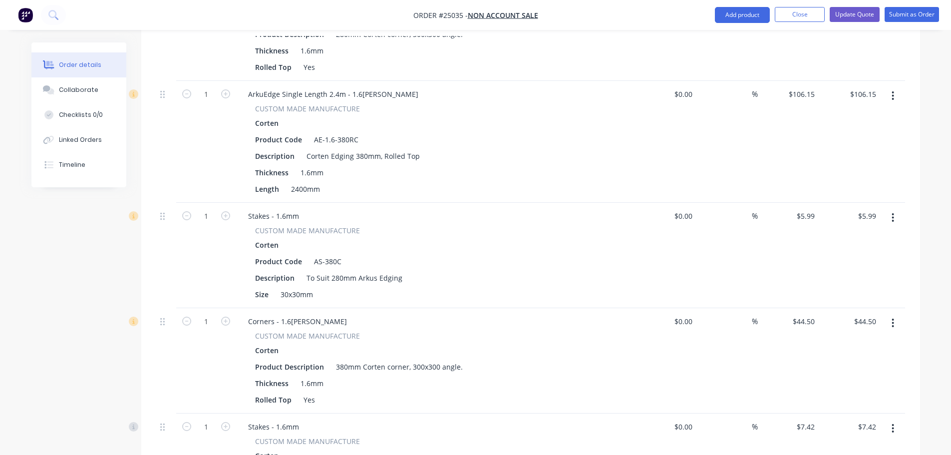
scroll to position [465, 0]
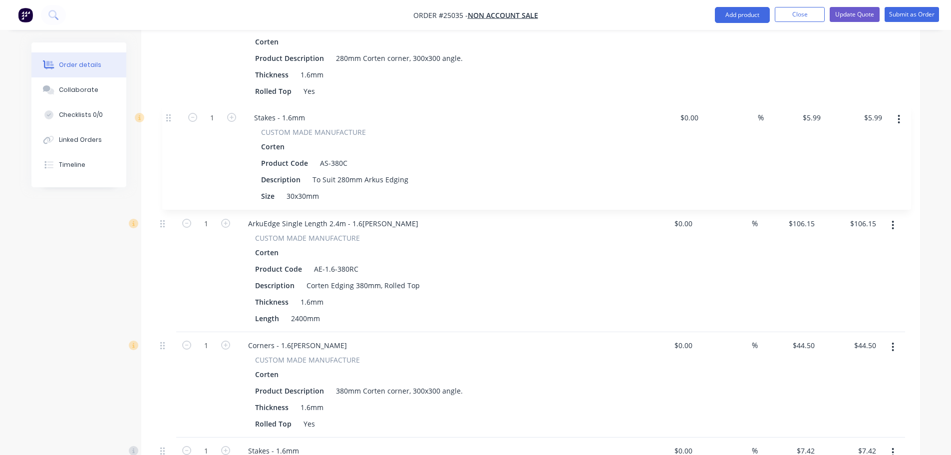
drag, startPoint x: 163, startPoint y: 239, endPoint x: 169, endPoint y: 112, distance: 126.4
click at [169, 112] on div "1 ArkuEdge Single Length 2.4m - 1.6[PERSON_NAME] CUSTOM MADE MANUFACTURE Corten…" at bounding box center [530, 377] width 749 height 998
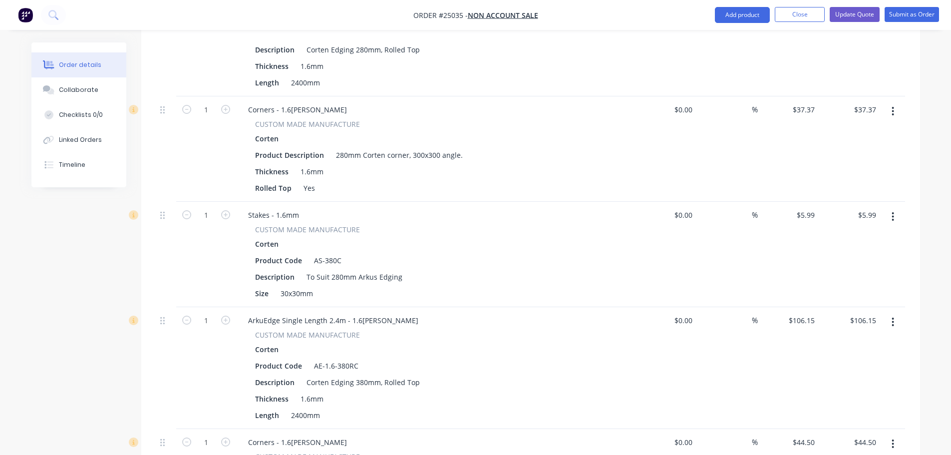
scroll to position [365, 0]
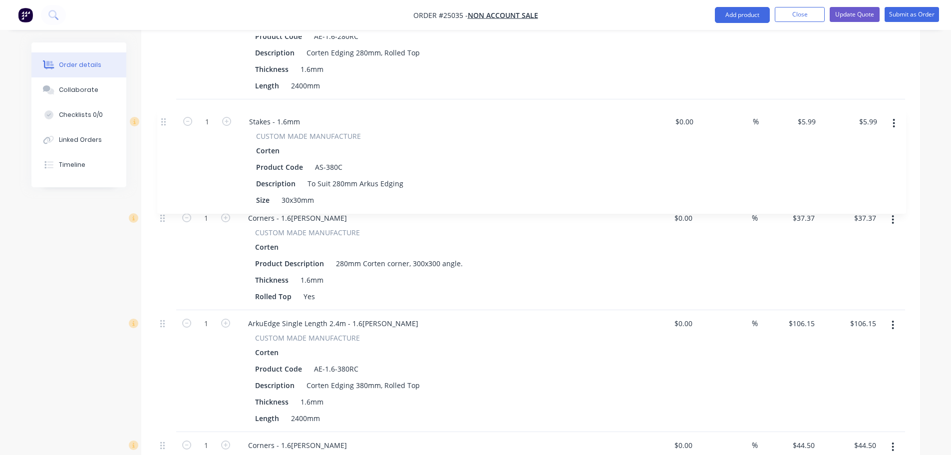
drag, startPoint x: 166, startPoint y: 221, endPoint x: 167, endPoint y: 122, distance: 98.9
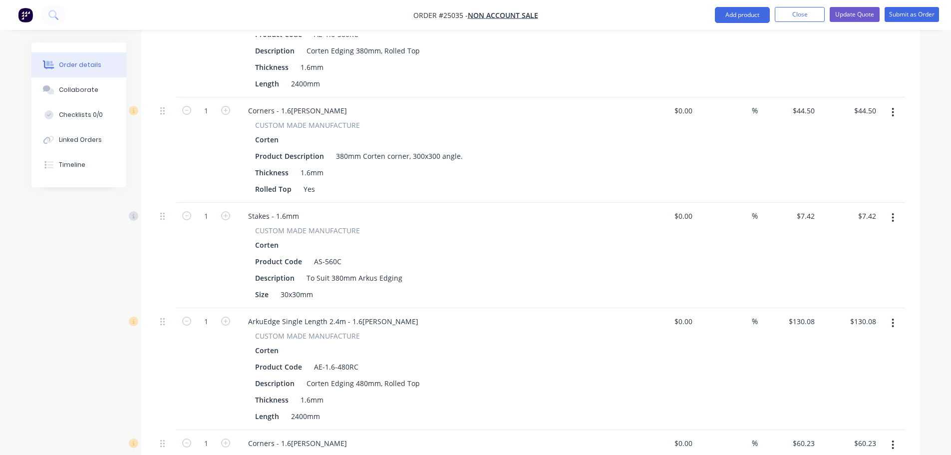
scroll to position [715, 0]
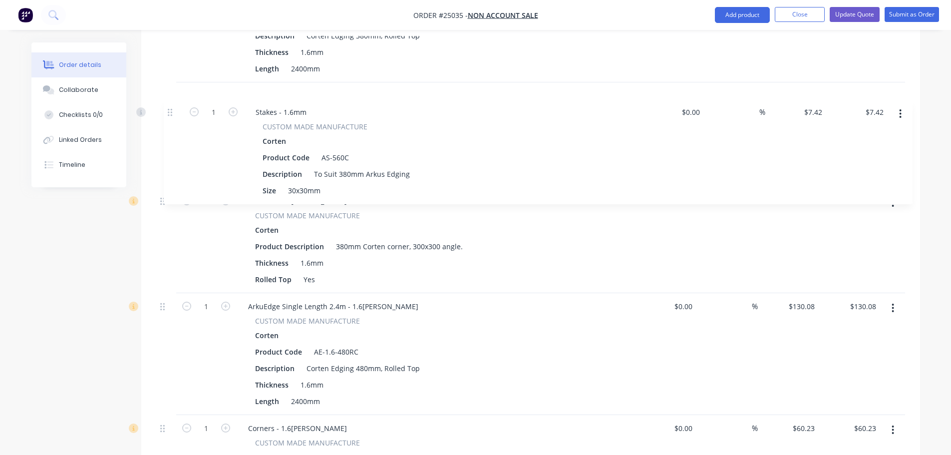
drag, startPoint x: 162, startPoint y: 199, endPoint x: 169, endPoint y: 98, distance: 101.1
click at [169, 98] on div "1 ArkuEdge Single Length 2.4m - 1.6[PERSON_NAME] CUSTOM MADE MANUFACTURE Corten…" at bounding box center [530, 127] width 749 height 998
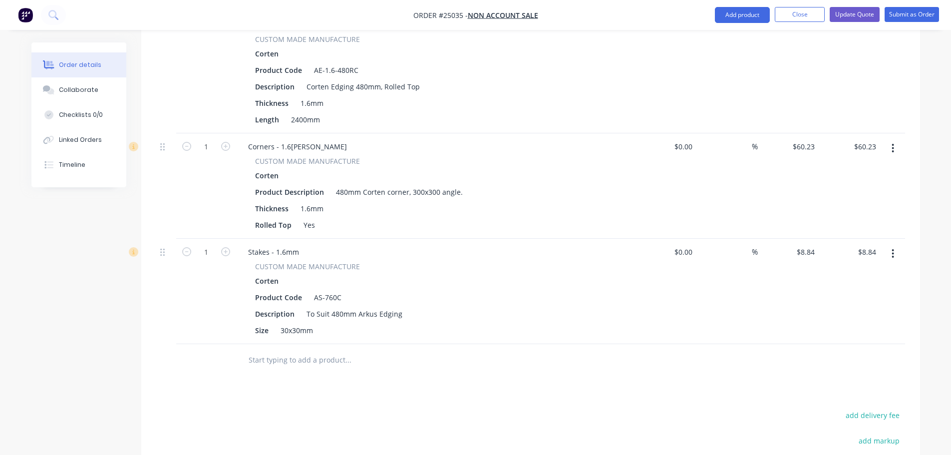
scroll to position [1015, 0]
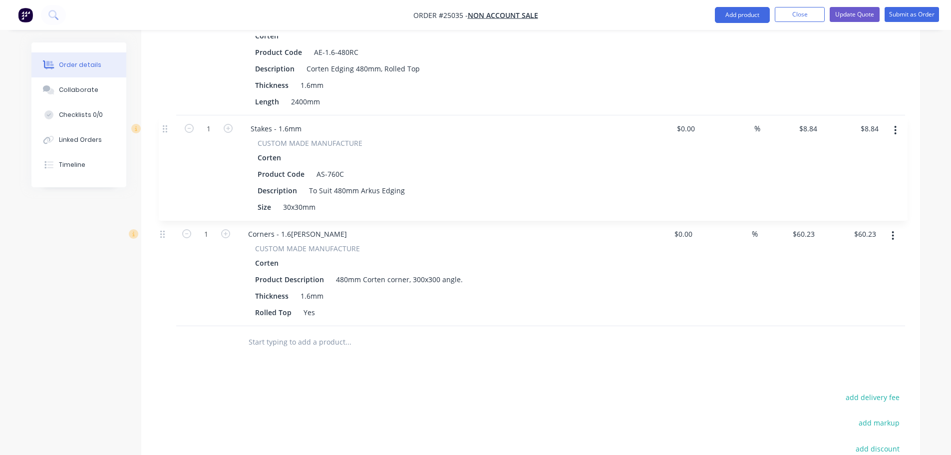
drag, startPoint x: 162, startPoint y: 238, endPoint x: 164, endPoint y: 128, distance: 110.4
click at [863, 14] on button "Update Quote" at bounding box center [855, 14] width 50 height 15
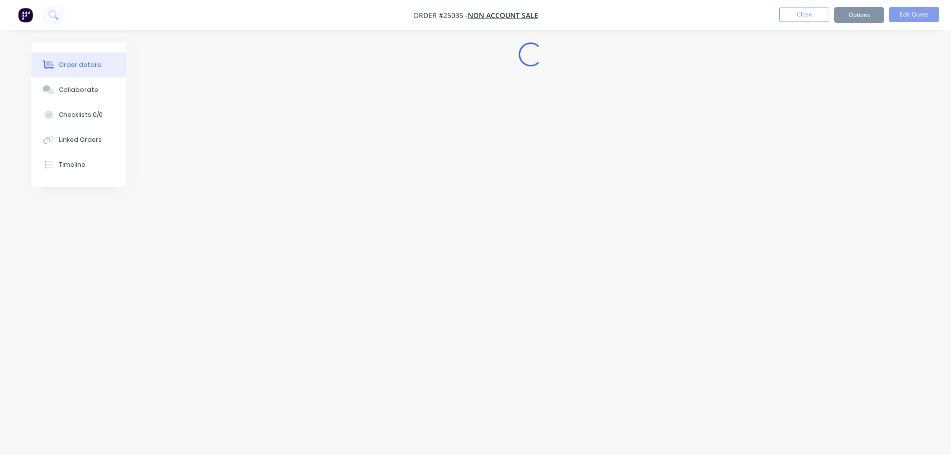
scroll to position [0, 0]
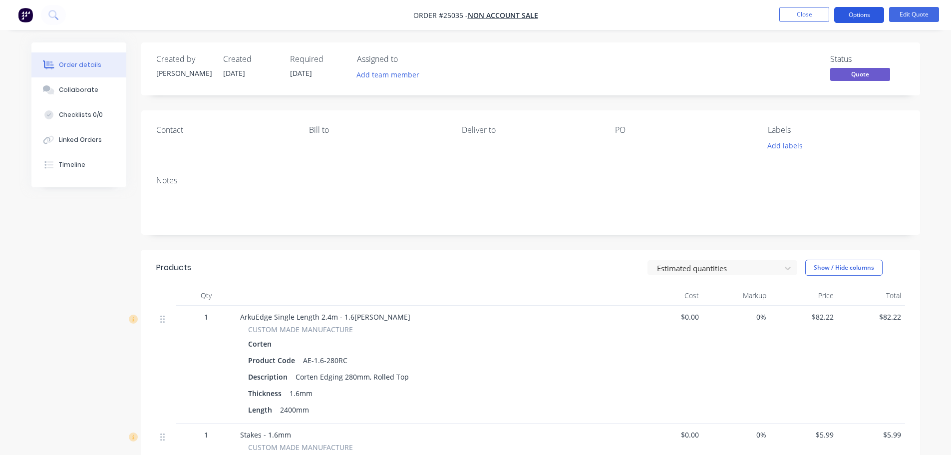
click at [865, 11] on button "Options" at bounding box center [859, 15] width 50 height 16
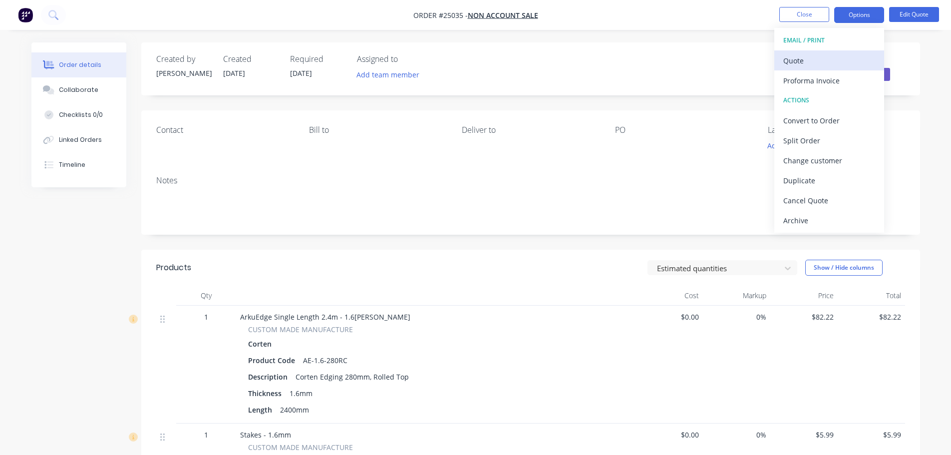
click at [832, 61] on div "Quote" at bounding box center [829, 60] width 92 height 14
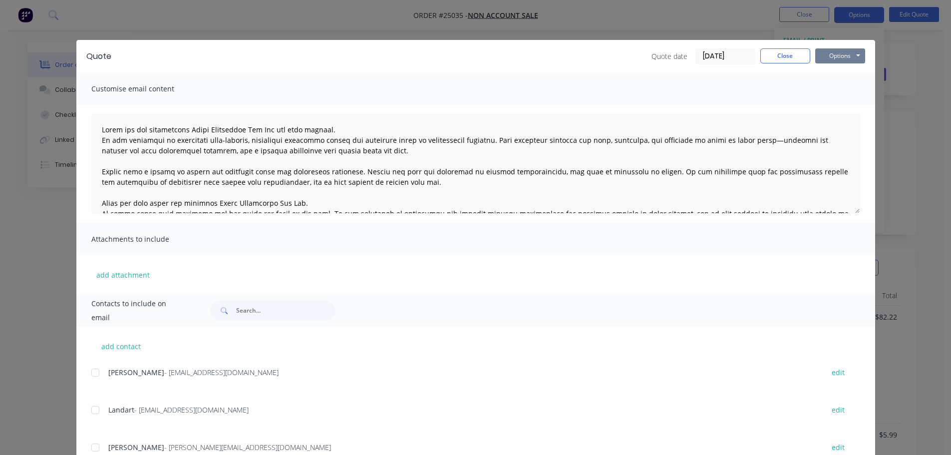
click at [836, 53] on button "Options" at bounding box center [840, 55] width 50 height 15
click at [836, 91] on button "Print" at bounding box center [847, 90] width 64 height 16
click at [781, 59] on button "Close" at bounding box center [785, 55] width 50 height 15
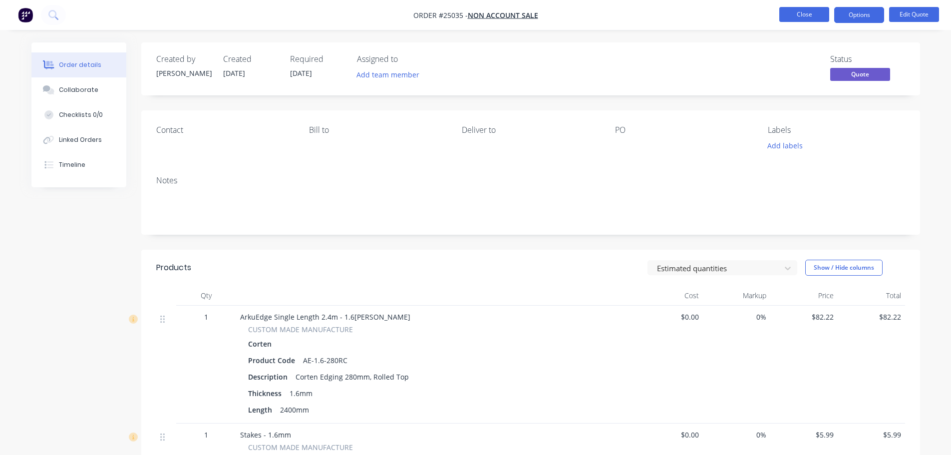
click at [790, 19] on button "Close" at bounding box center [804, 14] width 50 height 15
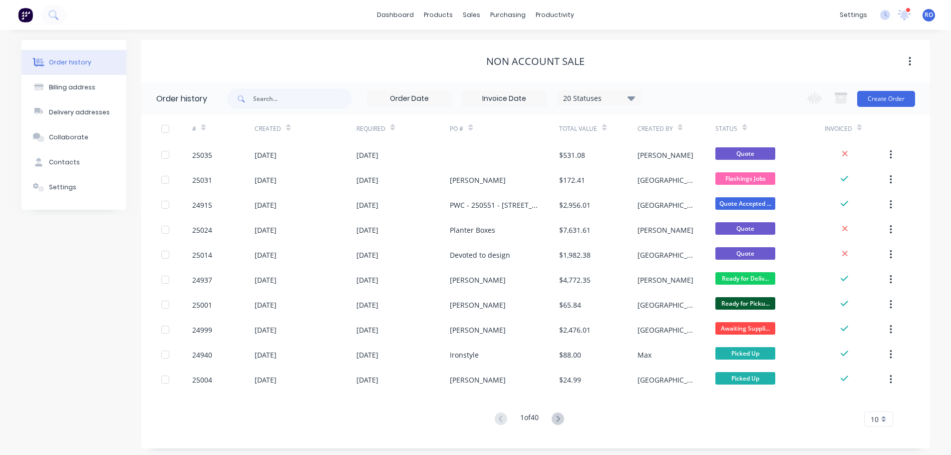
drag, startPoint x: 328, startPoint y: 54, endPoint x: 260, endPoint y: 2, distance: 85.1
click at [328, 54] on div "NON ACCOUNT SALE" at bounding box center [535, 61] width 789 height 18
click at [67, 60] on div "Order history" at bounding box center [70, 62] width 42 height 9
click at [304, 99] on input "text" at bounding box center [302, 99] width 99 height 20
click at [467, 16] on div "sales" at bounding box center [471, 14] width 27 height 15
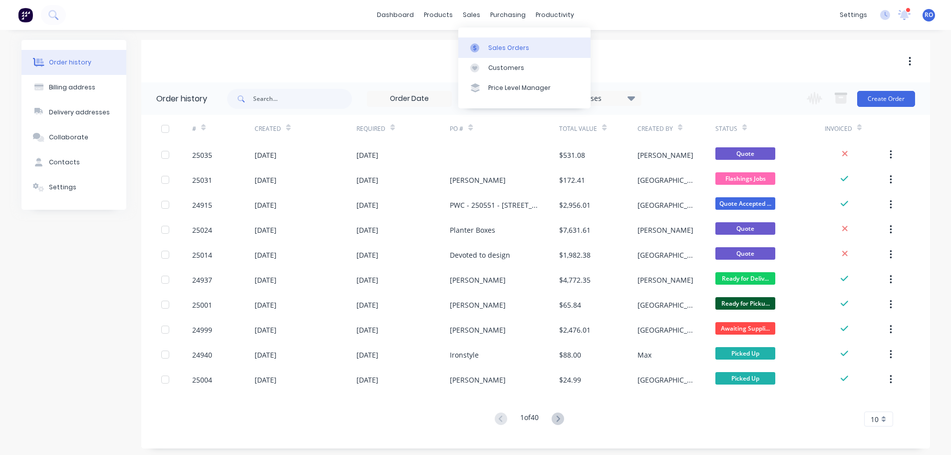
click at [512, 48] on div "Sales Orders" at bounding box center [508, 47] width 41 height 9
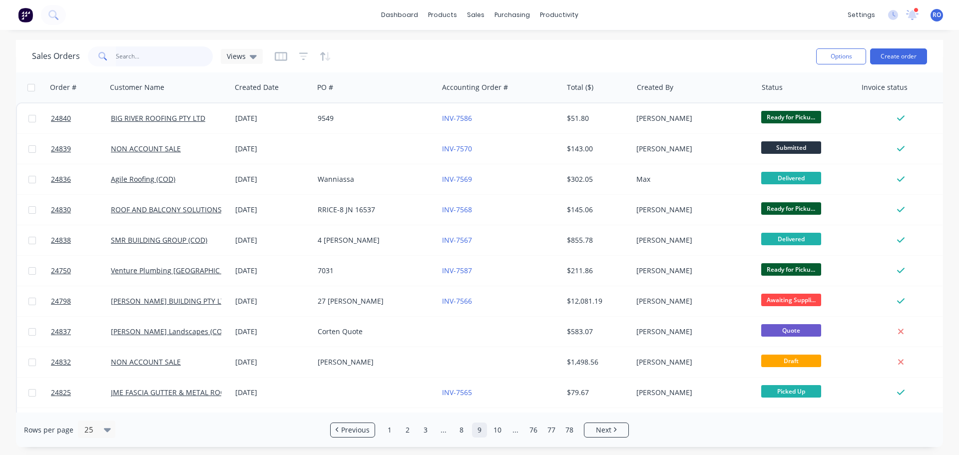
click at [160, 57] on input "text" at bounding box center [164, 56] width 97 height 20
type input "[PERSON_NAME]"
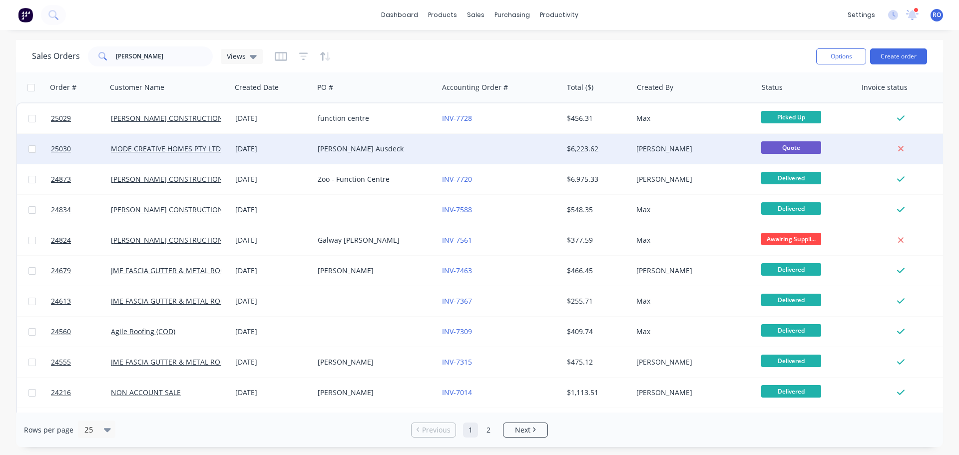
click at [321, 145] on div "[PERSON_NAME] Ausdeck" at bounding box center [373, 149] width 111 height 10
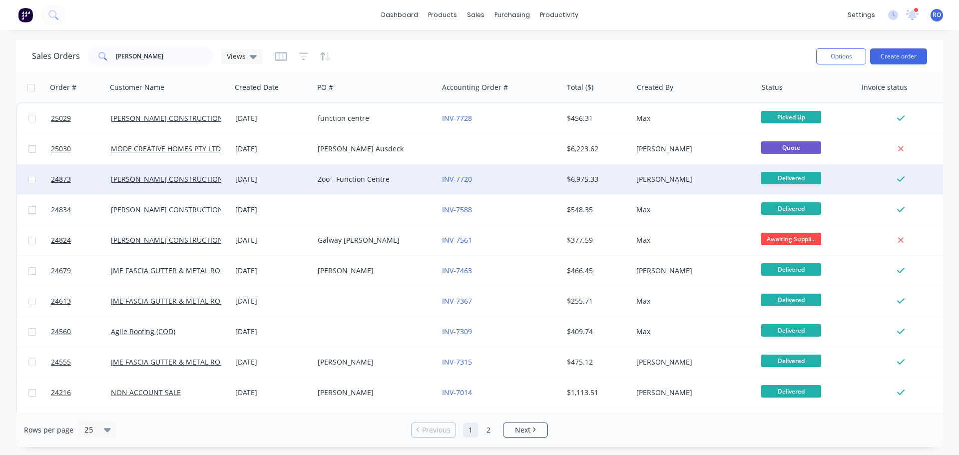
click at [341, 184] on div "Zoo - Function Centre" at bounding box center [376, 179] width 124 height 30
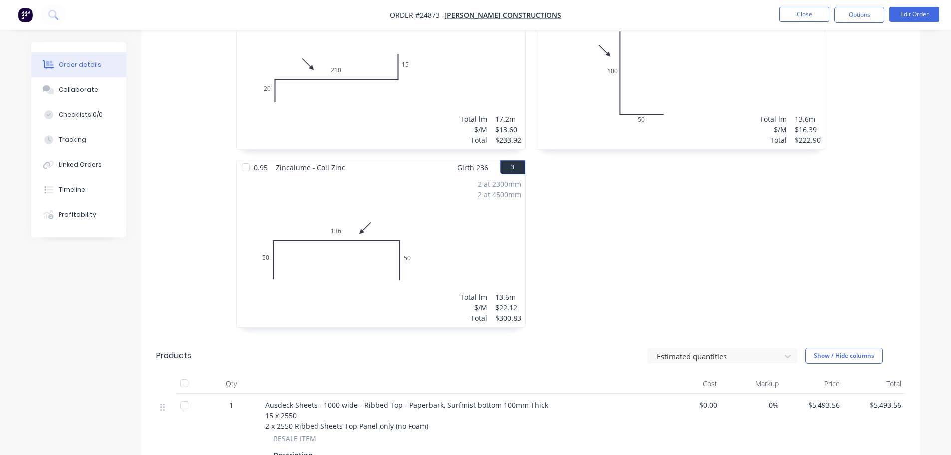
scroll to position [200, 0]
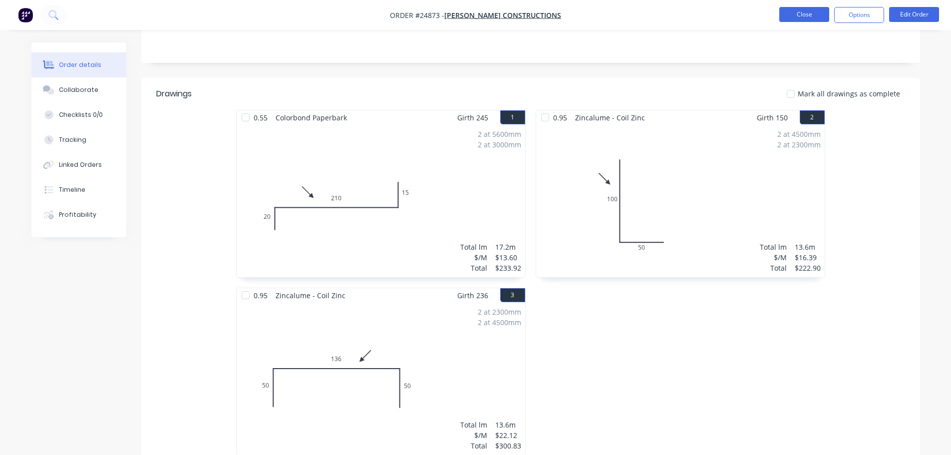
drag, startPoint x: 798, startPoint y: 25, endPoint x: 802, endPoint y: 18, distance: 8.1
click at [798, 24] on nav "Order #24873 - [PERSON_NAME] CONSTRUCTIONS Close Options Edit Order" at bounding box center [475, 15] width 951 height 30
click at [802, 17] on button "Close" at bounding box center [804, 14] width 50 height 15
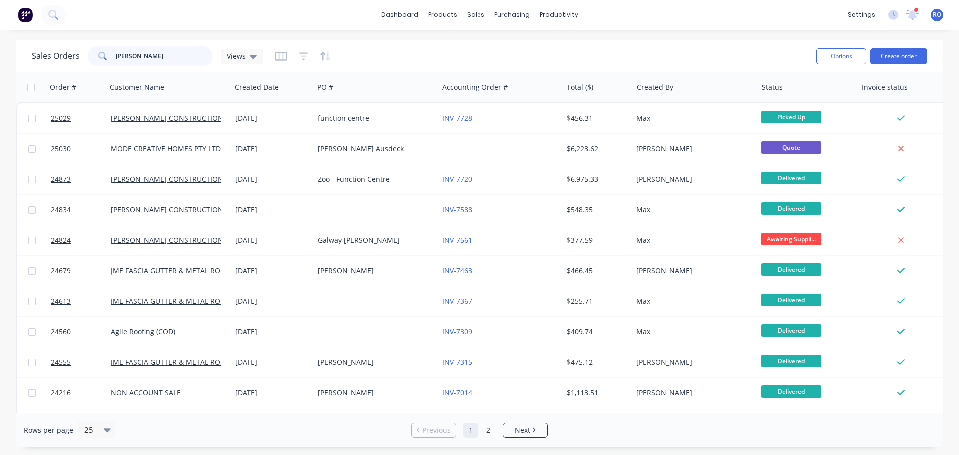
drag, startPoint x: 164, startPoint y: 61, endPoint x: 68, endPoint y: 63, distance: 95.9
click at [68, 63] on div "Sales Orders [PERSON_NAME] Views" at bounding box center [147, 56] width 231 height 20
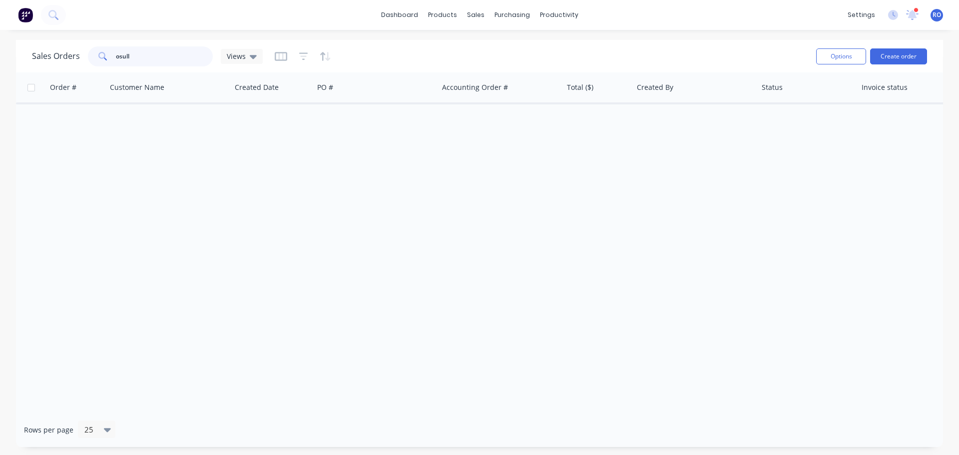
click at [117, 58] on input "osull" at bounding box center [164, 56] width 97 height 20
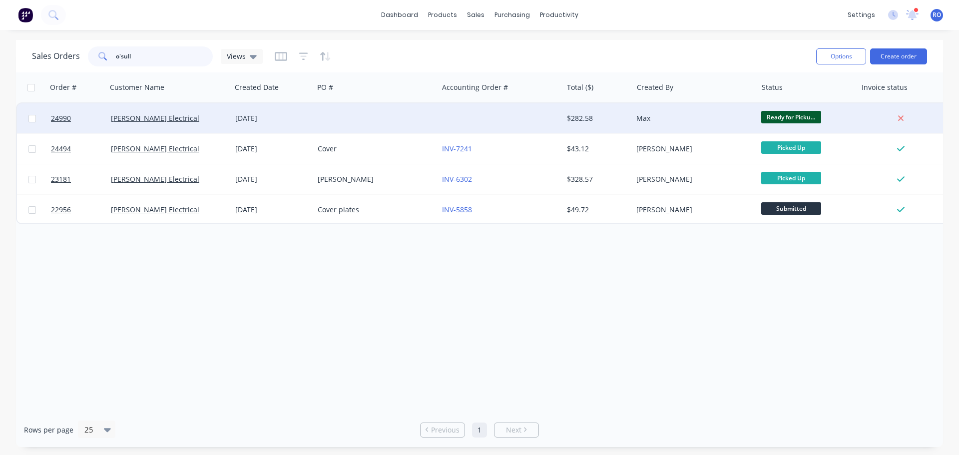
type input "o'sull"
click at [530, 108] on div at bounding box center [500, 118] width 124 height 30
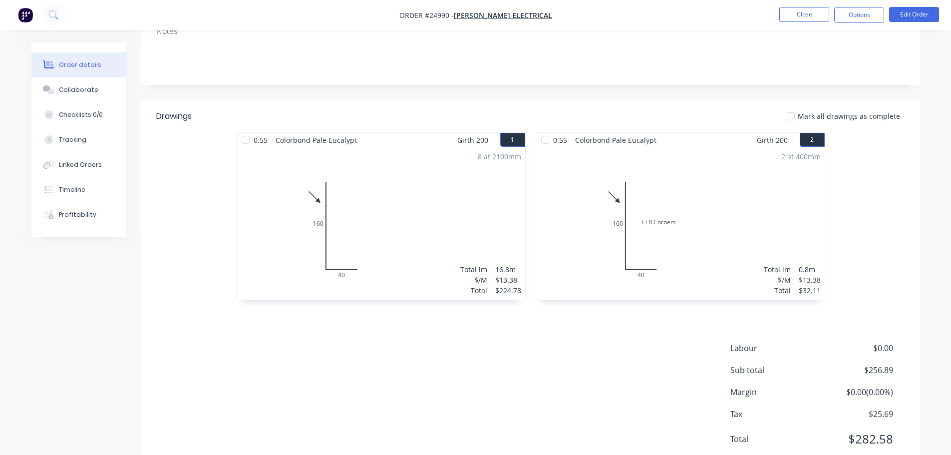
scroll to position [160, 0]
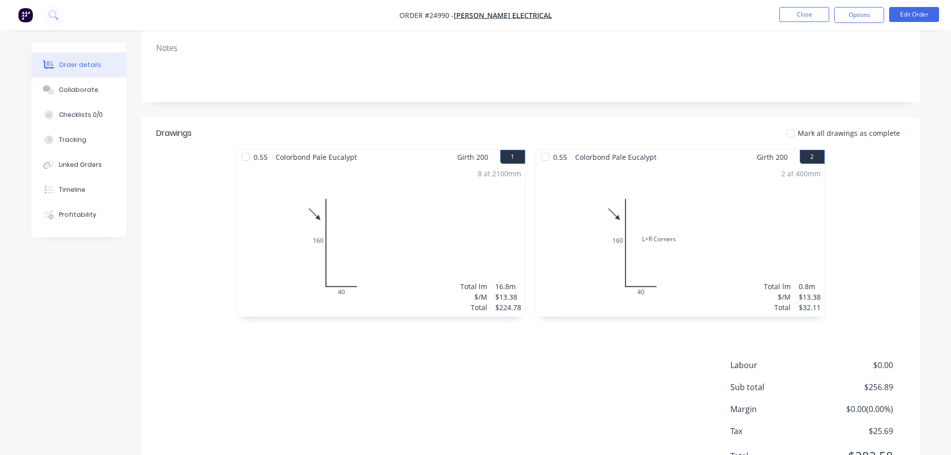
scroll to position [160, 0]
click at [795, 11] on button "Close" at bounding box center [804, 14] width 50 height 15
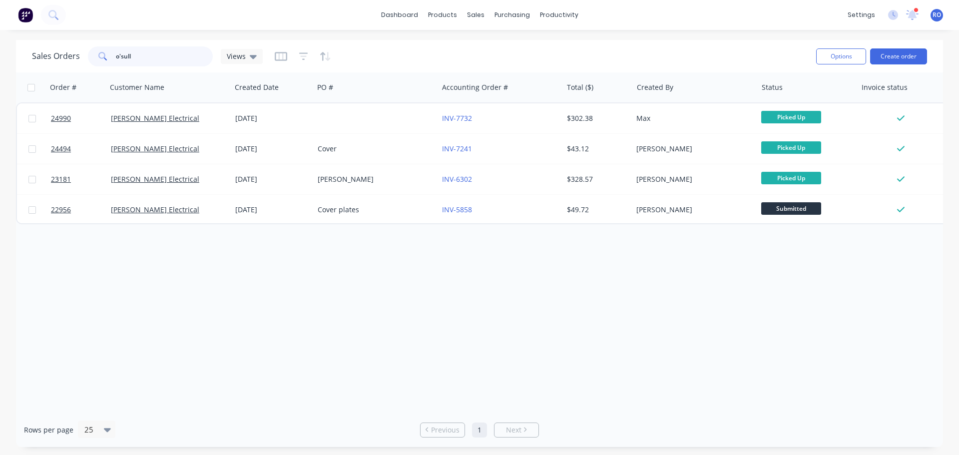
drag, startPoint x: 141, startPoint y: 59, endPoint x: 81, endPoint y: 56, distance: 60.0
click at [81, 56] on div "Sales Orders o'sull Views" at bounding box center [147, 56] width 231 height 20
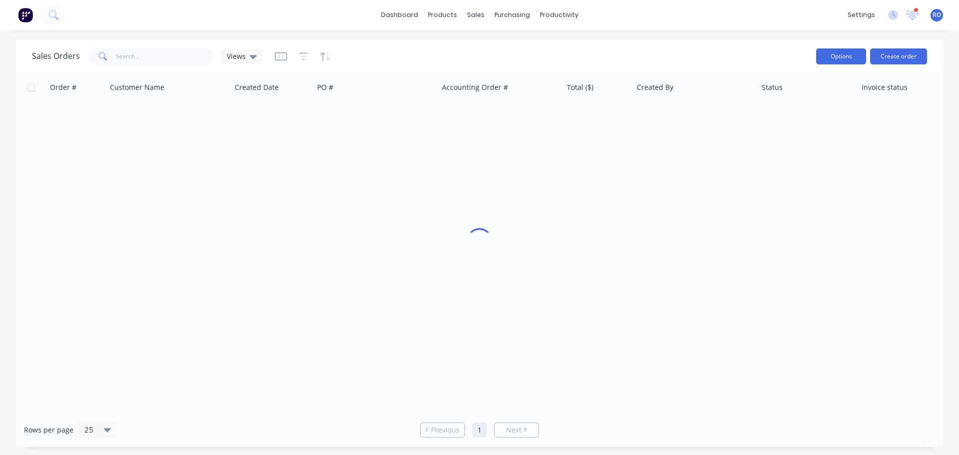
click at [847, 57] on button "Options" at bounding box center [841, 56] width 50 height 16
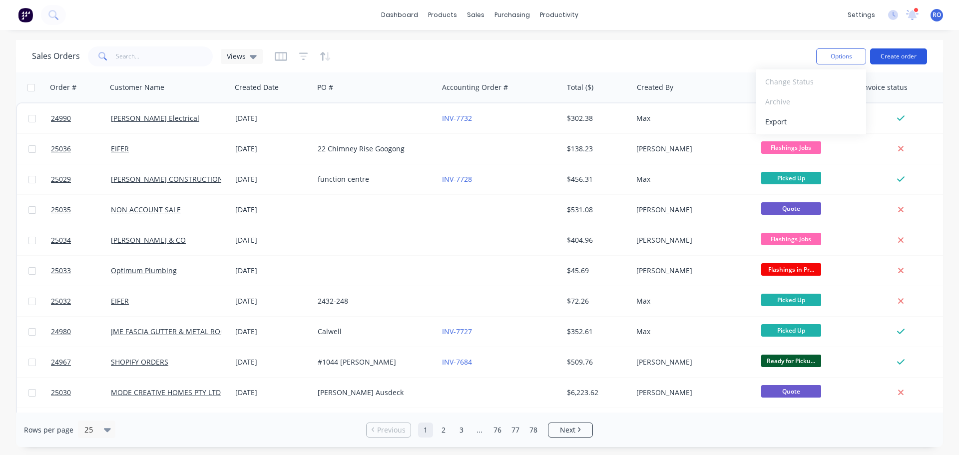
click at [908, 59] on button "Create order" at bounding box center [898, 56] width 57 height 16
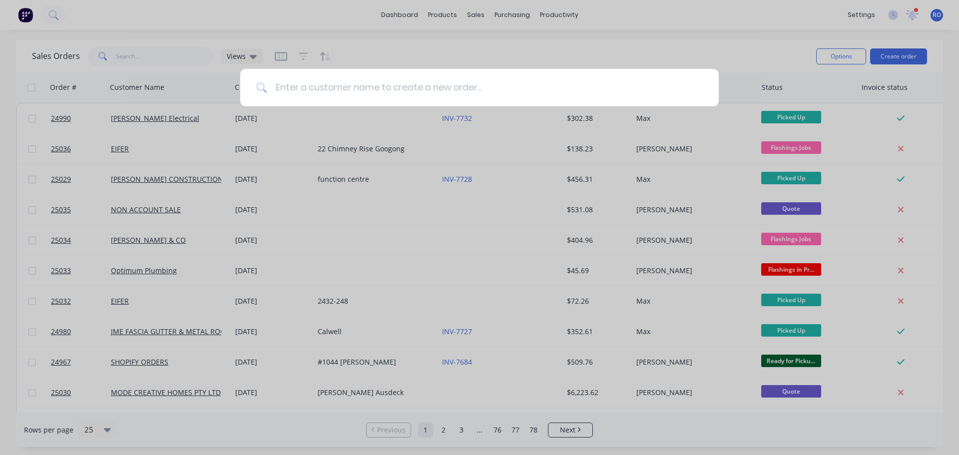
click at [318, 89] on input at bounding box center [484, 87] width 435 height 37
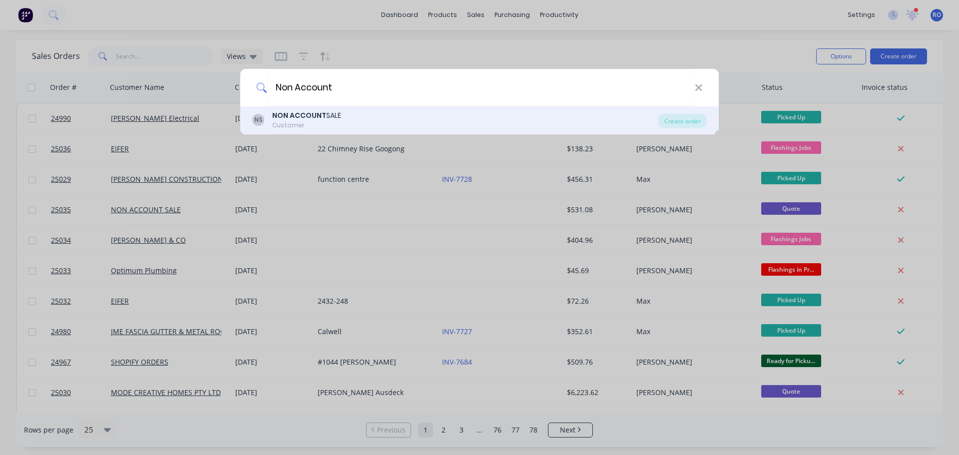
type input "Non Account"
click at [329, 114] on div "NON ACCOUNT SALE" at bounding box center [306, 115] width 69 height 10
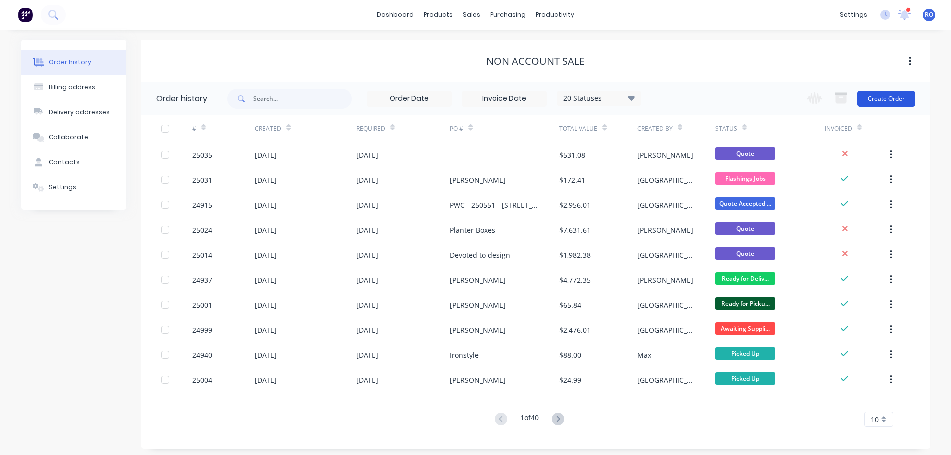
click at [901, 97] on button "Create Order" at bounding box center [886, 99] width 58 height 16
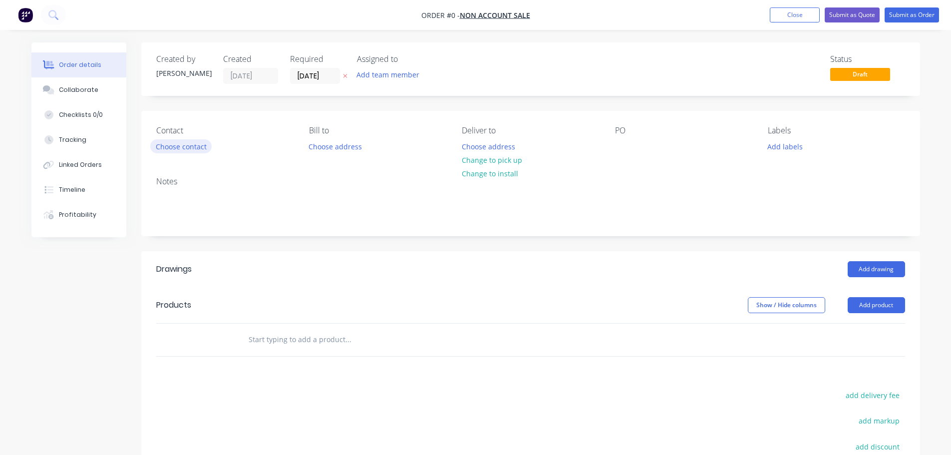
click at [189, 149] on button "Choose contact" at bounding box center [180, 145] width 61 height 13
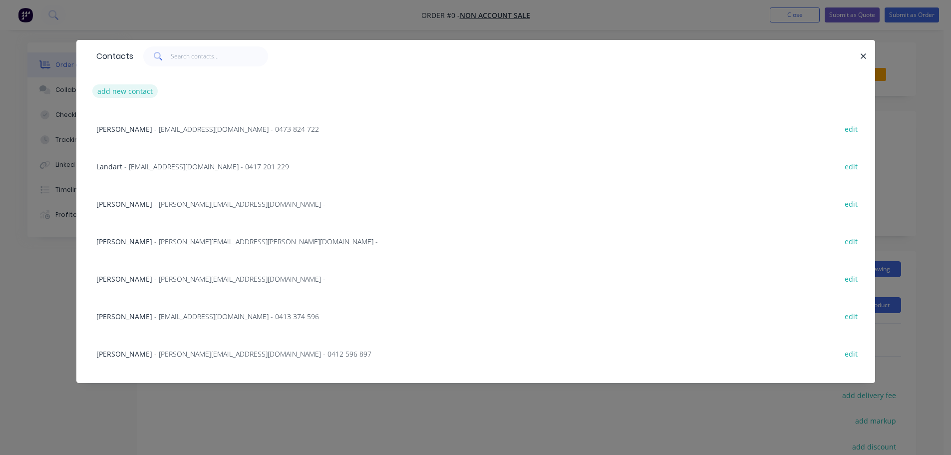
click at [140, 92] on button "add new contact" at bounding box center [125, 90] width 66 height 13
select select "AU"
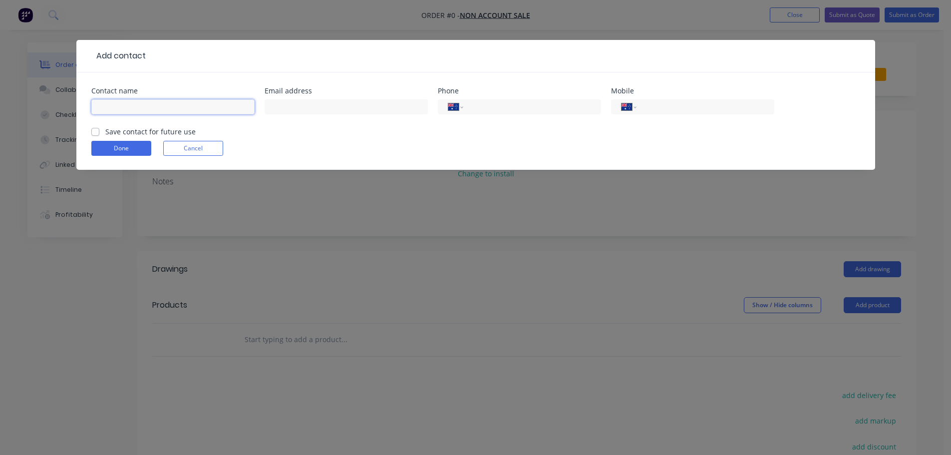
click at [183, 108] on input "text" at bounding box center [172, 106] width 163 height 15
type input "Nico Langley"
click at [291, 106] on input "text" at bounding box center [346, 106] width 163 height 15
click at [316, 105] on input "text" at bounding box center [346, 106] width 163 height 15
paste input "nico@elevated.build"
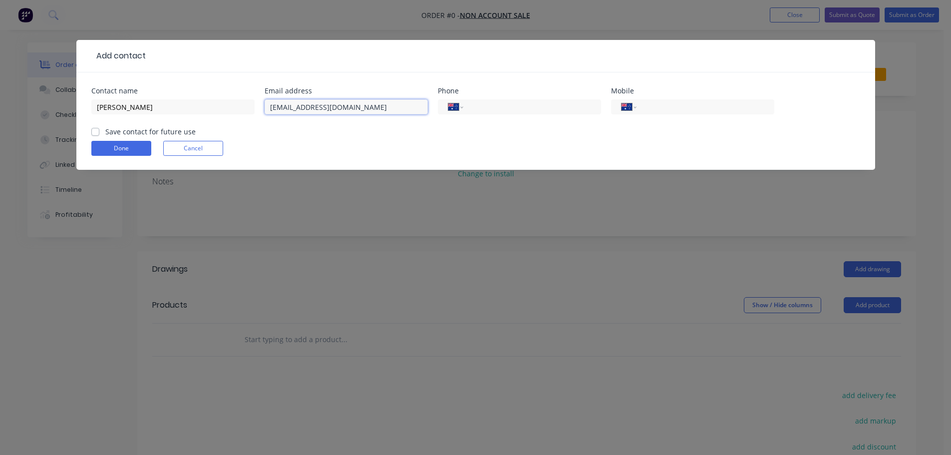
type input "nico@elevated.build"
click at [643, 103] on div "International Afghanistan Åland Islands Albania Algeria American Samoa Andorra …" at bounding box center [692, 106] width 163 height 15
click at [644, 105] on input "tel" at bounding box center [704, 106] width 120 height 11
click at [647, 105] on input "tel" at bounding box center [704, 106] width 120 height 11
paste input "0447 326 396"
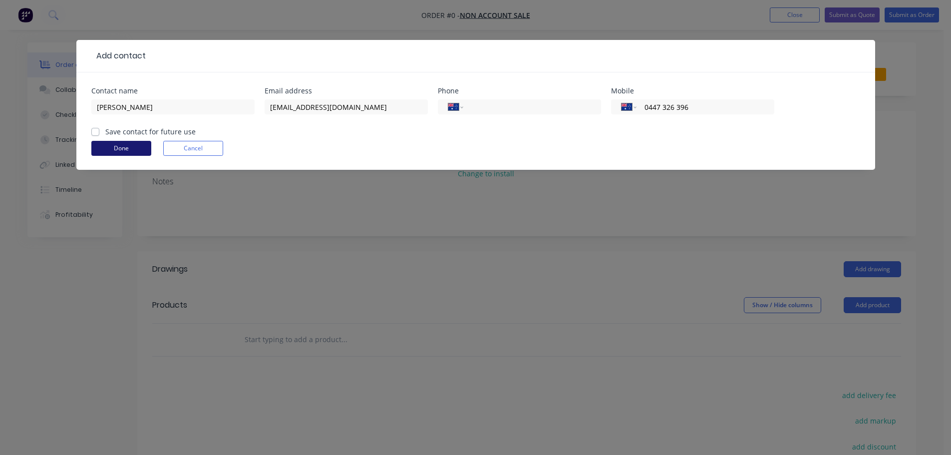
type input "0447 326 396"
click at [145, 130] on label "Save contact for future use" at bounding box center [150, 131] width 90 height 10
click at [99, 130] on input "Save contact for future use" at bounding box center [95, 130] width 8 height 9
checkbox input "true"
click at [138, 147] on button "Done" at bounding box center [121, 148] width 60 height 15
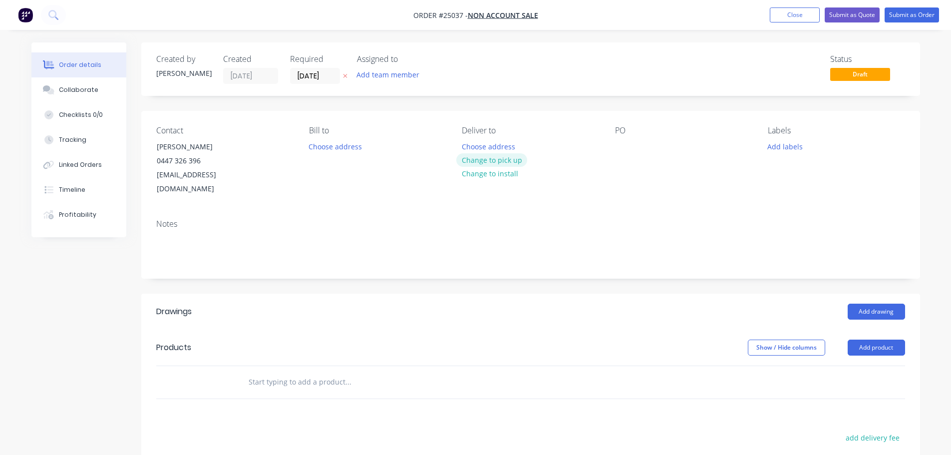
click at [476, 156] on button "Change to pick up" at bounding box center [491, 159] width 71 height 13
click at [481, 147] on div "Pick up Change to delivery Change to install" at bounding box center [530, 161] width 137 height 70
click at [478, 159] on button "Change to delivery" at bounding box center [492, 160] width 73 height 13
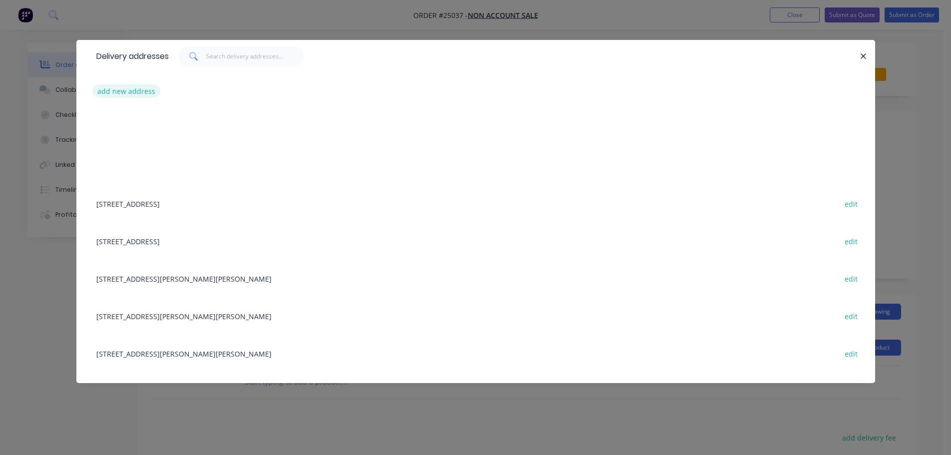
click at [130, 92] on button "add new address" at bounding box center [126, 90] width 68 height 13
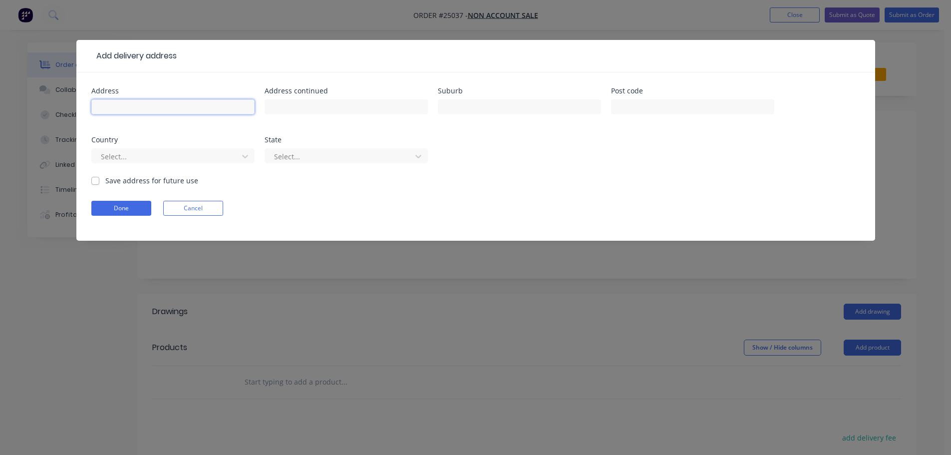
click at [142, 107] on input "text" at bounding box center [172, 106] width 163 height 15
paste input "1 Carden Street, Denman Prospect, ACT"
drag, startPoint x: 152, startPoint y: 109, endPoint x: 208, endPoint y: 106, distance: 56.0
click at [208, 106] on input "1 Carden Street, Denman Prospect, ACT" at bounding box center [172, 106] width 163 height 15
type input "1 Carden Street, Denman Prospect, ACT"
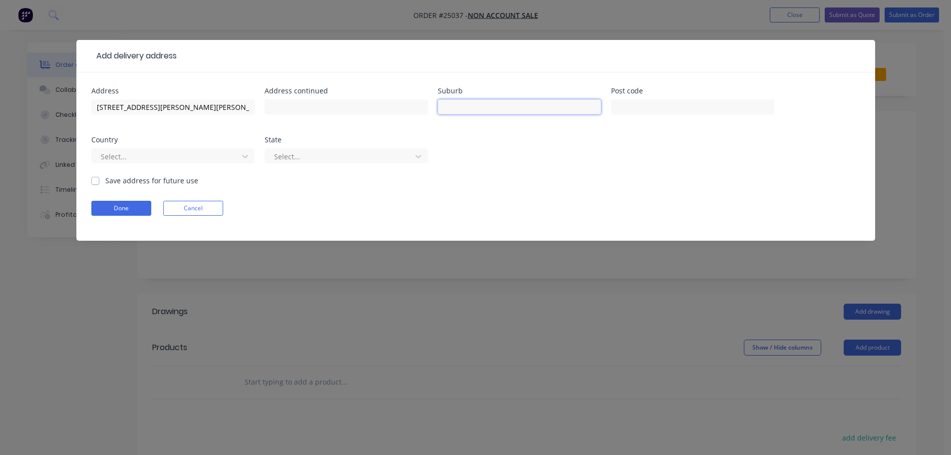
click at [479, 108] on input "text" at bounding box center [519, 106] width 163 height 15
paste input "Denman Prospect"
type input "Denman Prospect"
drag, startPoint x: 151, startPoint y: 107, endPoint x: 240, endPoint y: 104, distance: 88.9
click at [240, 104] on input "1 Carden Street, Denman Prospect, ACT" at bounding box center [172, 106] width 163 height 15
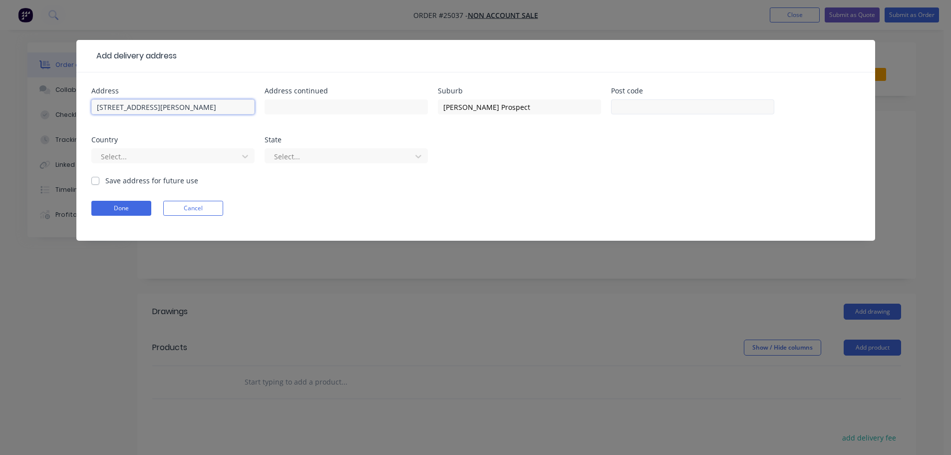
type input "1 Carden Street"
click at [698, 111] on input "text" at bounding box center [692, 106] width 163 height 15
click at [221, 155] on div at bounding box center [166, 156] width 133 height 12
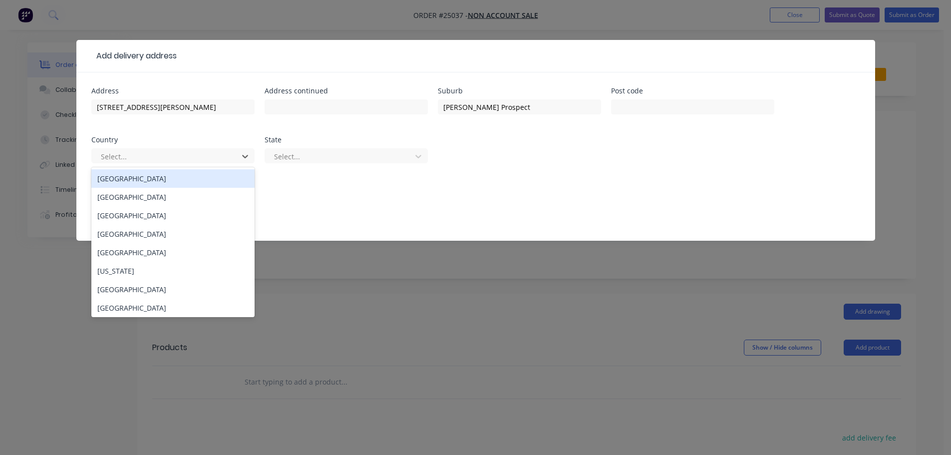
click at [149, 182] on div "Australia" at bounding box center [172, 178] width 163 height 18
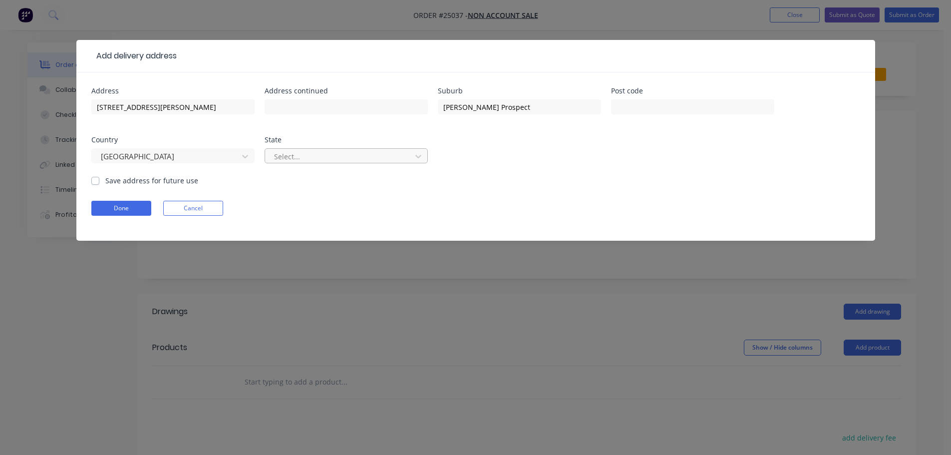
click at [297, 160] on div at bounding box center [339, 156] width 133 height 12
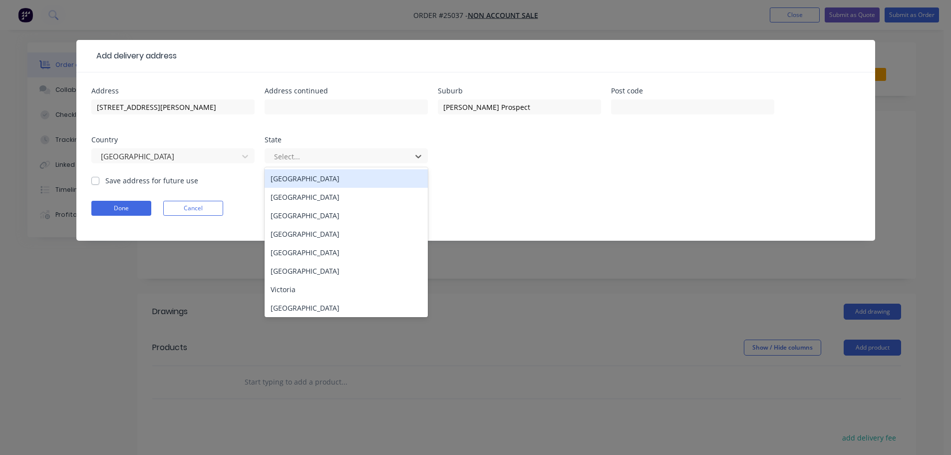
click at [298, 182] on div "Australian Capital Territory" at bounding box center [346, 178] width 163 height 18
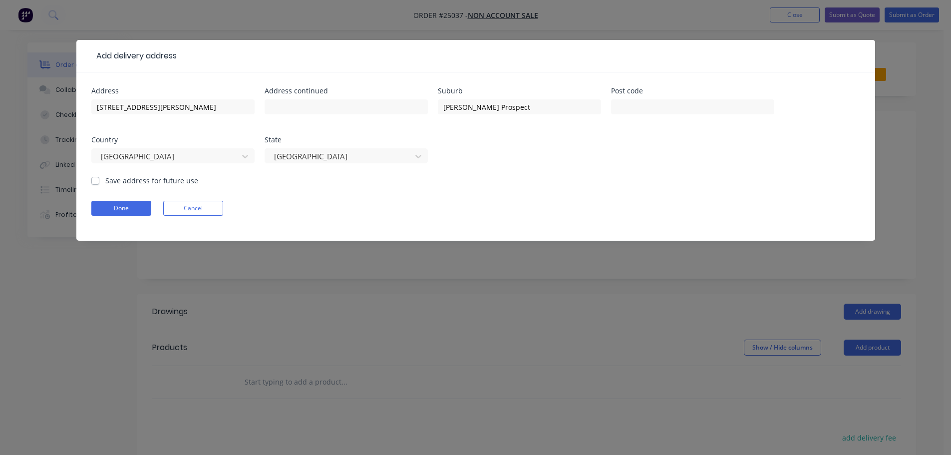
click at [105, 181] on label "Save address for future use" at bounding box center [151, 180] width 93 height 10
click at [94, 181] on input "Save address for future use" at bounding box center [95, 179] width 8 height 9
click at [105, 180] on label "Save address for future use" at bounding box center [151, 180] width 93 height 10
click at [94, 180] on input "Save address for future use" at bounding box center [95, 179] width 8 height 9
checkbox input "false"
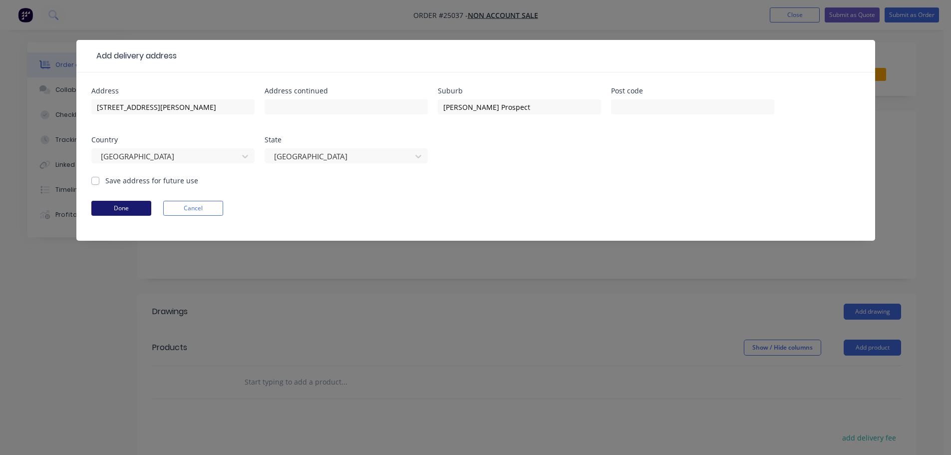
click at [118, 212] on button "Done" at bounding box center [121, 208] width 60 height 15
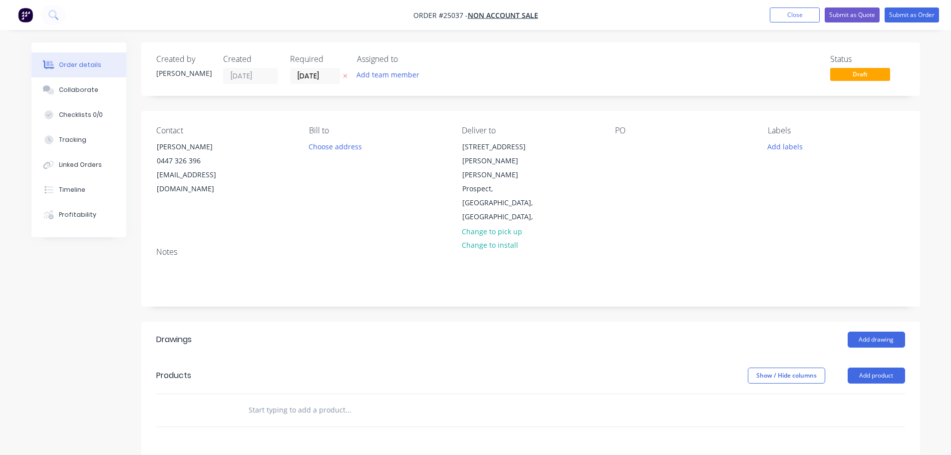
click at [640, 146] on div "PO" at bounding box center [683, 175] width 137 height 98
click at [618, 147] on div at bounding box center [623, 146] width 16 height 14
drag, startPoint x: 624, startPoint y: 149, endPoint x: 684, endPoint y: 152, distance: 60.0
click at [684, 152] on div "PO Denman Quote" at bounding box center [683, 175] width 137 height 98
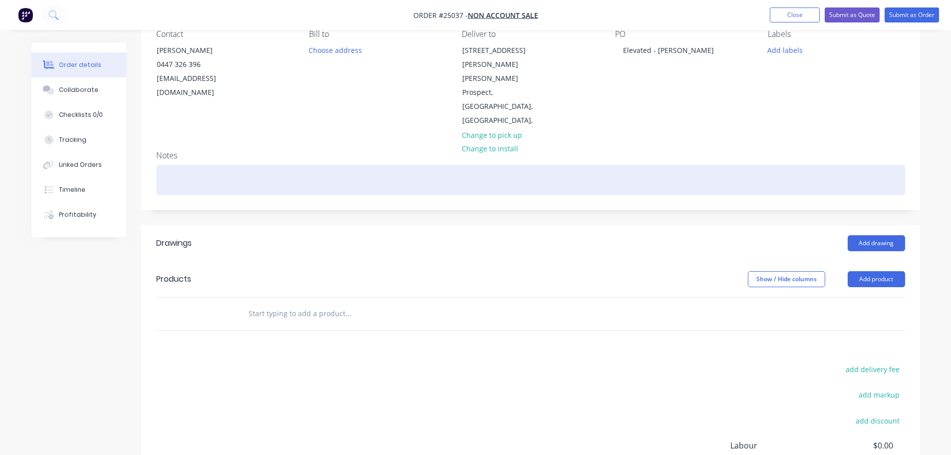
scroll to position [100, 0]
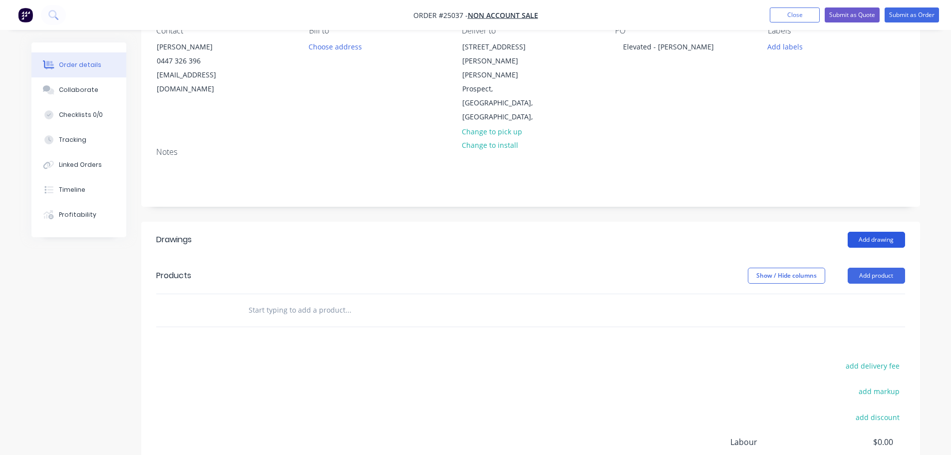
click at [879, 232] on button "Add drawing" at bounding box center [876, 240] width 57 height 16
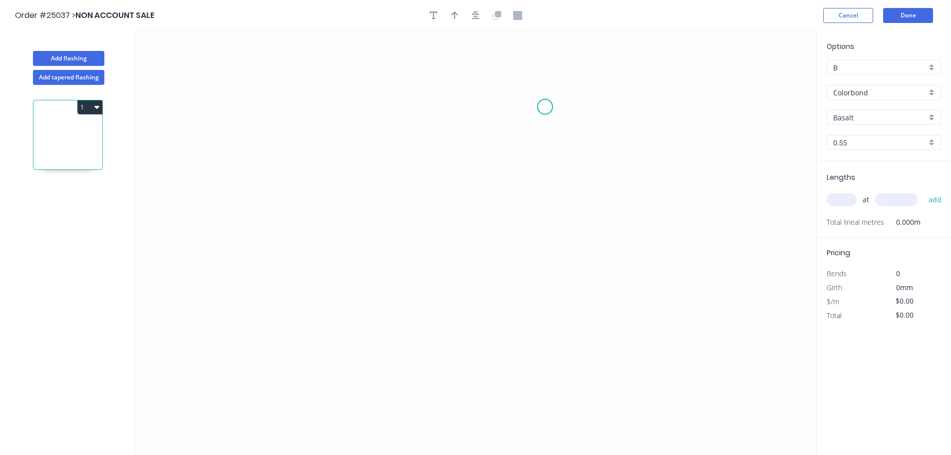
click at [551, 106] on icon "0" at bounding box center [476, 243] width 682 height 424
click at [453, 104] on icon "0" at bounding box center [476, 243] width 682 height 424
click at [455, 266] on icon "0 ?" at bounding box center [476, 243] width 682 height 424
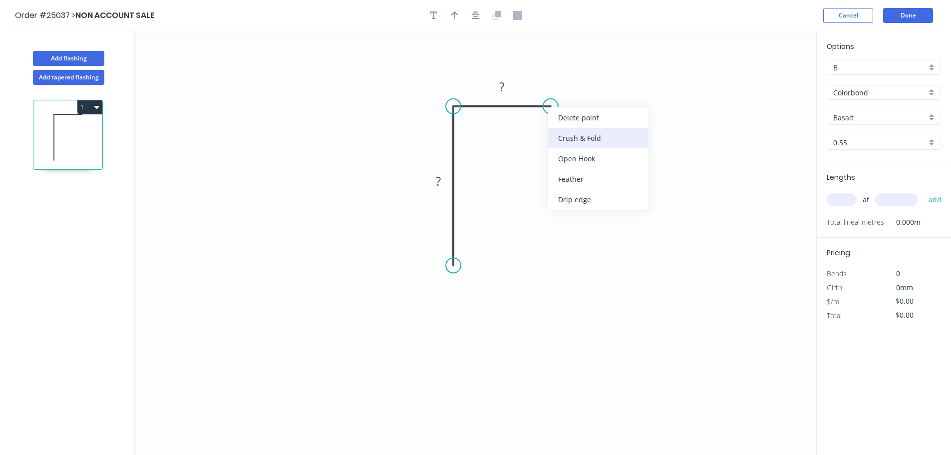
click at [572, 137] on div "Crush & Fold" at bounding box center [598, 138] width 100 height 20
click at [563, 141] on div "Flip bend" at bounding box center [602, 139] width 100 height 20
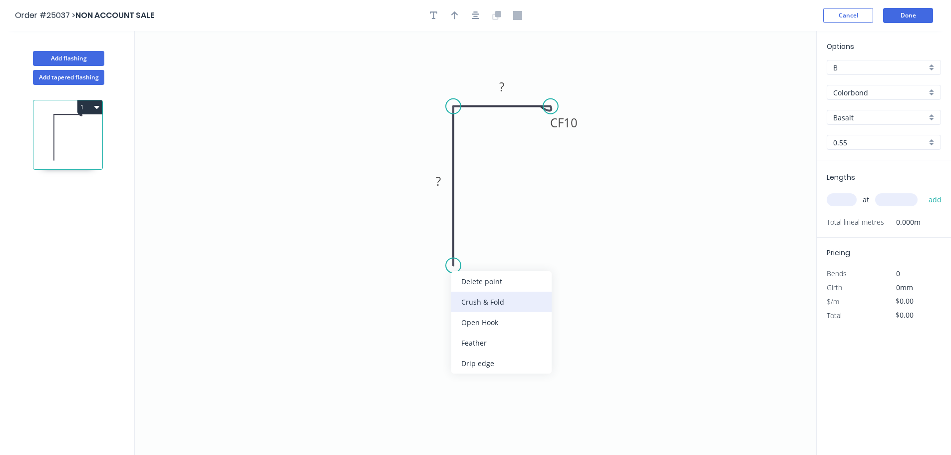
click at [484, 306] on div "Crush & Fold" at bounding box center [501, 302] width 100 height 20
click at [437, 180] on tspan "?" at bounding box center [438, 181] width 5 height 16
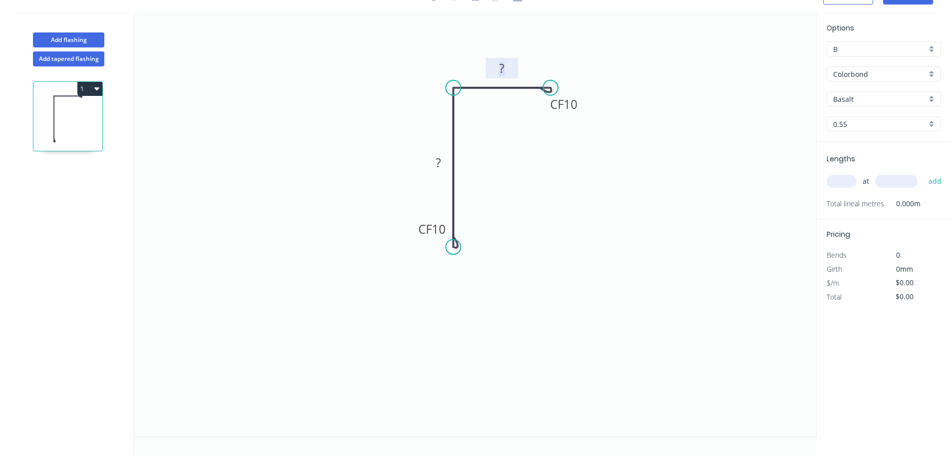
click at [503, 71] on tspan "?" at bounding box center [501, 68] width 5 height 16
click at [436, 164] on tspan "?" at bounding box center [438, 162] width 5 height 16
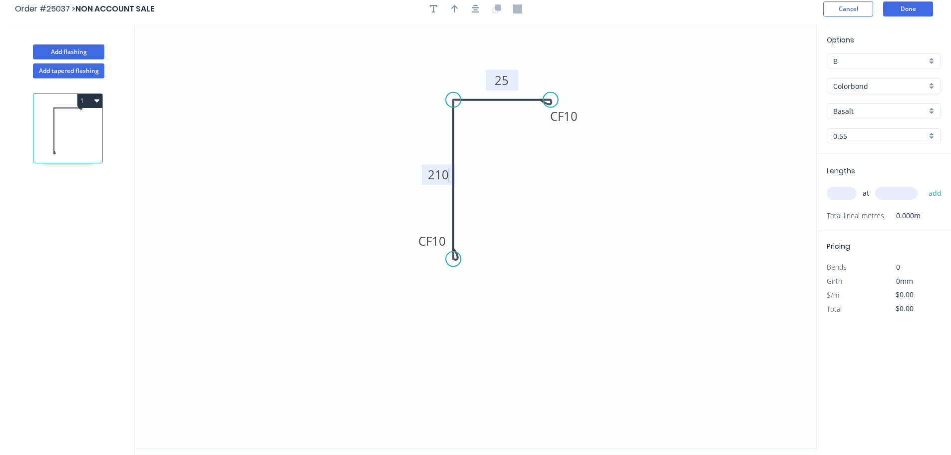
scroll to position [0, 0]
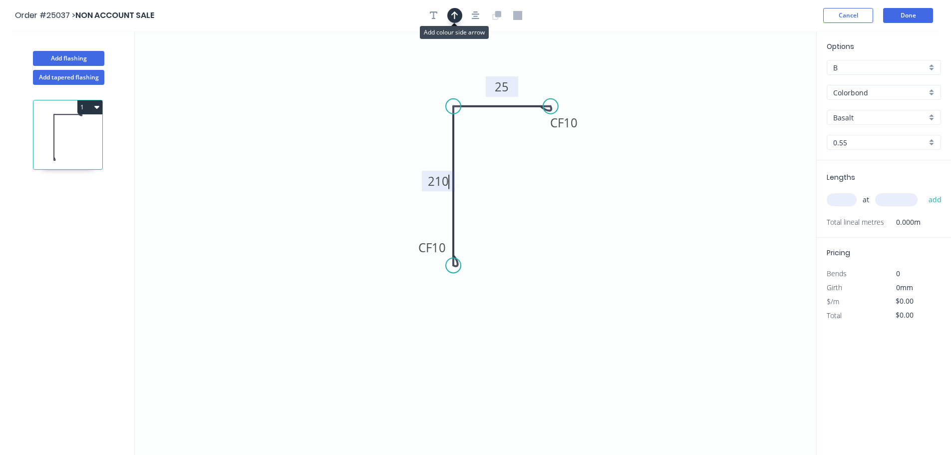
click at [452, 16] on icon "button" at bounding box center [454, 15] width 7 height 9
type input "$27.14"
drag, startPoint x: 670, startPoint y: 73, endPoint x: 484, endPoint y: 86, distance: 185.7
click at [471, 84] on icon at bounding box center [472, 71] width 9 height 32
click at [850, 113] on input "Basalt" at bounding box center [879, 117] width 93 height 10
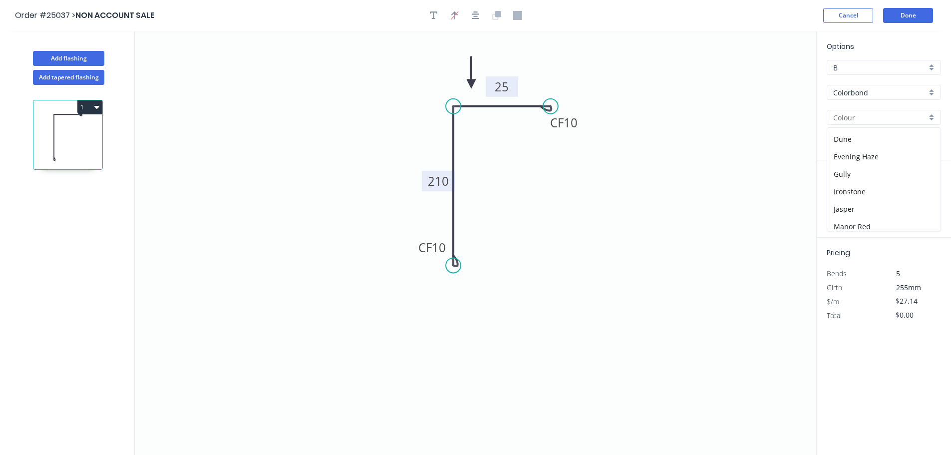
scroll to position [150, 0]
click at [856, 197] on div "Monument" at bounding box center [883, 196] width 113 height 17
type input "Monument"
click at [847, 199] on input "text" at bounding box center [842, 199] width 30 height 13
type input "1"
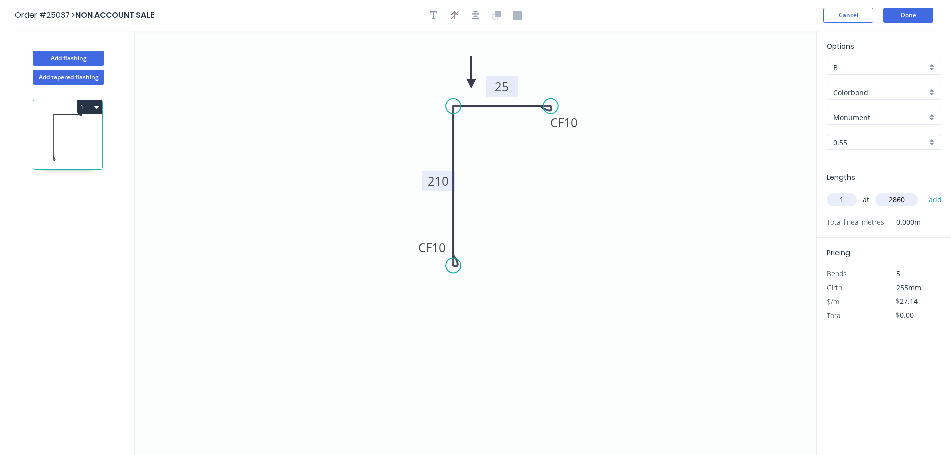
type input "2860"
click at [924, 191] on button "add" at bounding box center [935, 199] width 23 height 17
type input "$77.62"
click at [919, 17] on button "Done" at bounding box center [908, 15] width 50 height 15
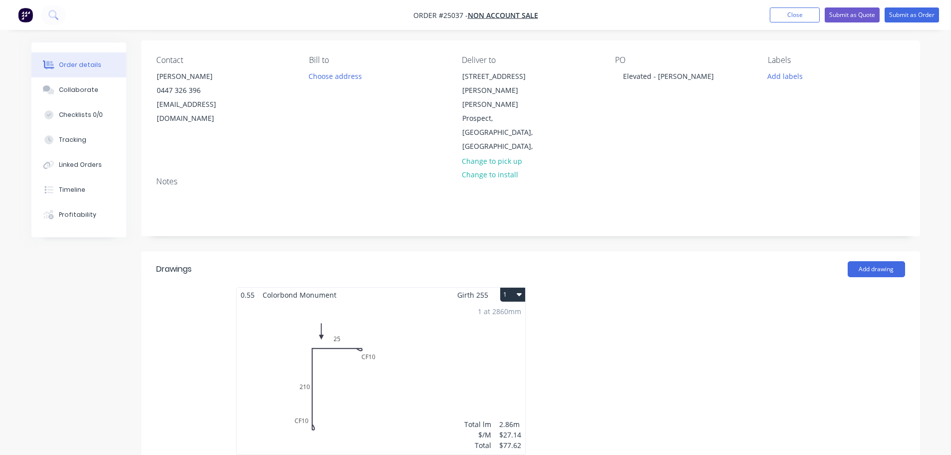
scroll to position [150, 0]
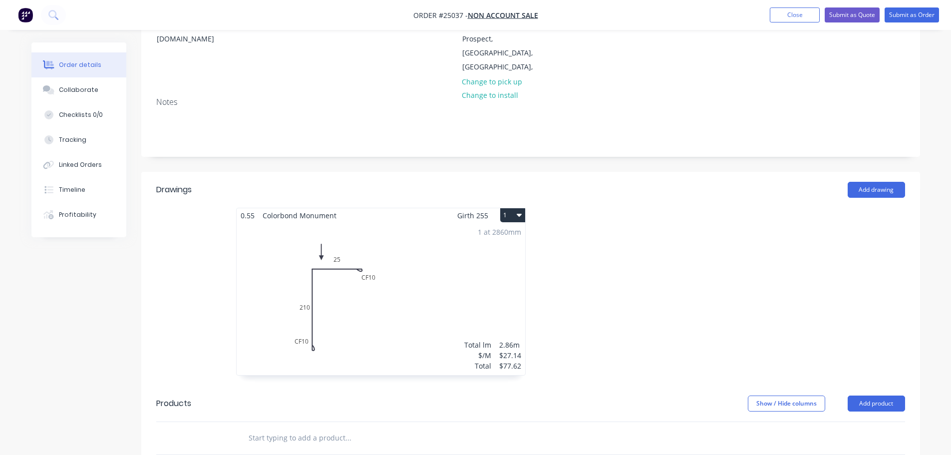
click at [515, 208] on button "1" at bounding box center [512, 215] width 25 height 14
click at [468, 252] on div "Duplicate" at bounding box center [477, 259] width 77 height 14
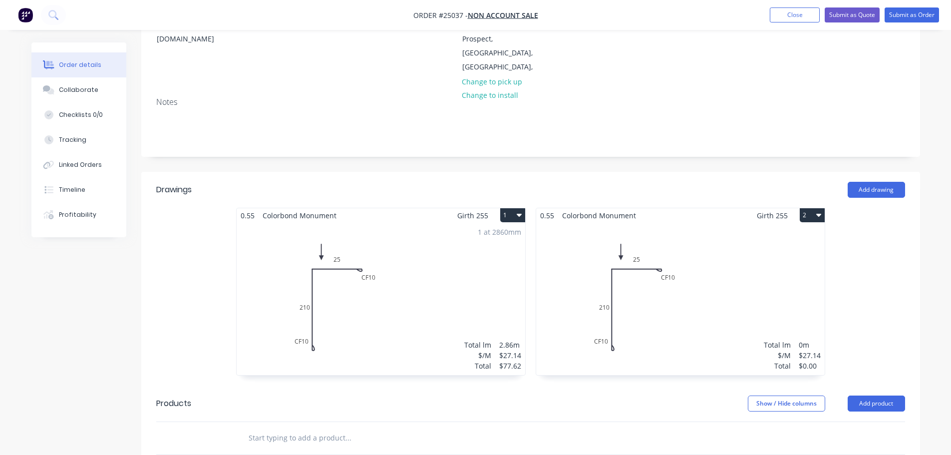
click at [606, 267] on div "Total lm $/M Total 0m $27.14 $0.00" at bounding box center [680, 299] width 289 height 152
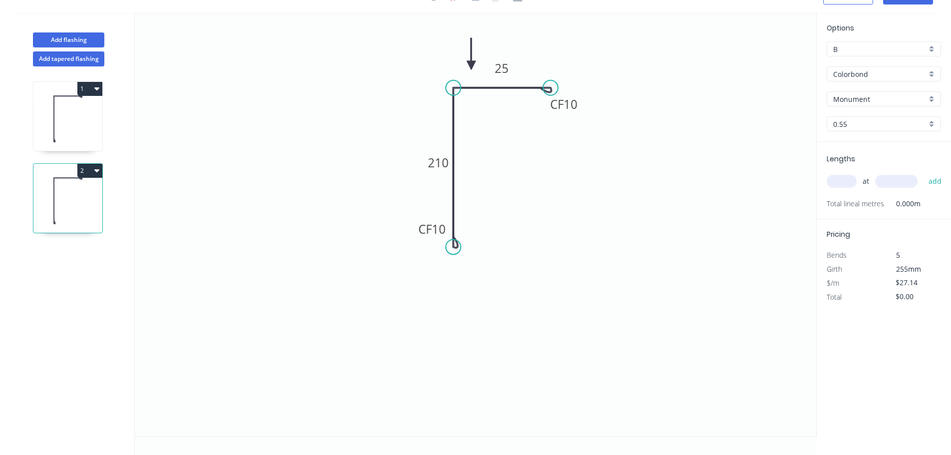
scroll to position [18, 0]
click at [438, 166] on tspan "210" at bounding box center [438, 162] width 21 height 16
click at [844, 181] on input "text" at bounding box center [842, 181] width 30 height 13
type input "1"
type input "5970"
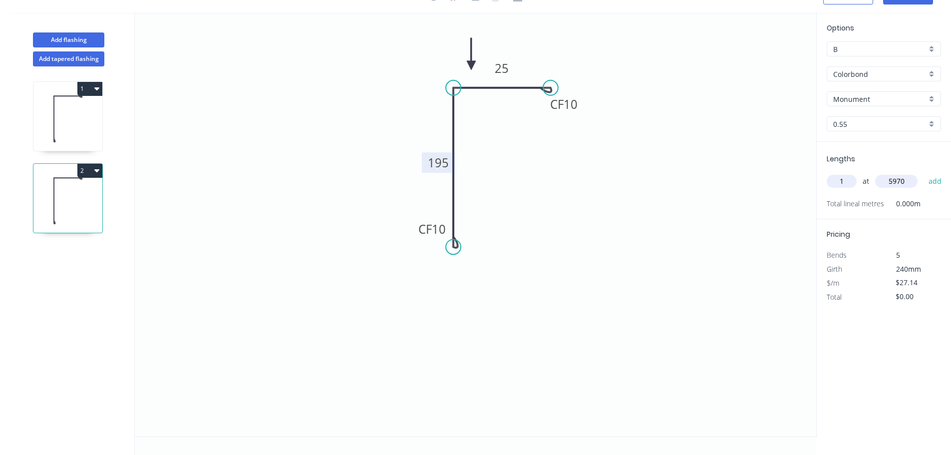
click at [924, 173] on button "add" at bounding box center [935, 181] width 23 height 17
type input "$162.03"
type input "1"
type input "472"
click at [924, 173] on button "add" at bounding box center [935, 181] width 23 height 17
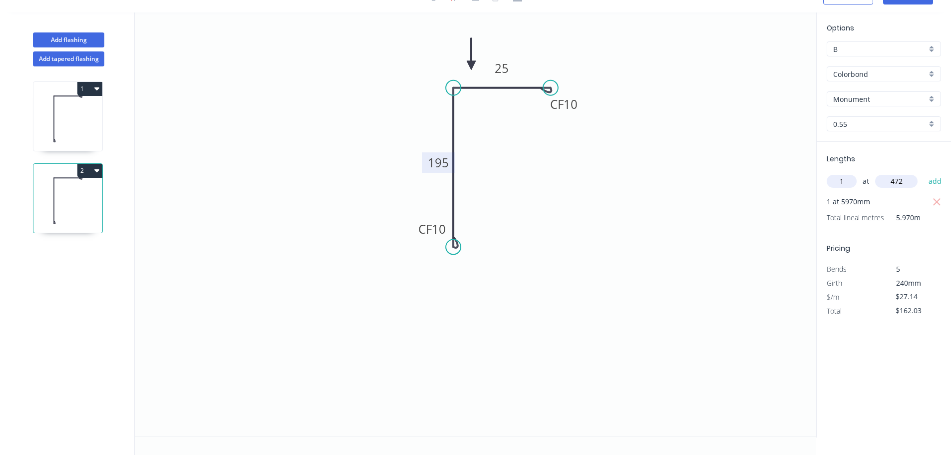
type input "$194.59"
type input "1"
type input "480"
click at [924, 173] on button "add" at bounding box center [935, 181] width 23 height 17
type input "$227.16"
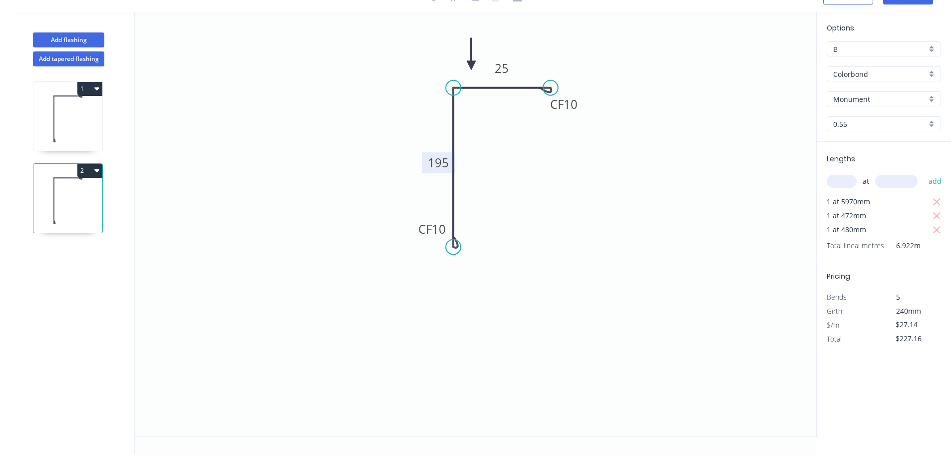
click at [861, 47] on input "B" at bounding box center [879, 49] width 93 height 10
click at [844, 150] on div "F" at bounding box center [883, 155] width 113 height 17
type input "F"
type input "$13.89"
type input "$116.26"
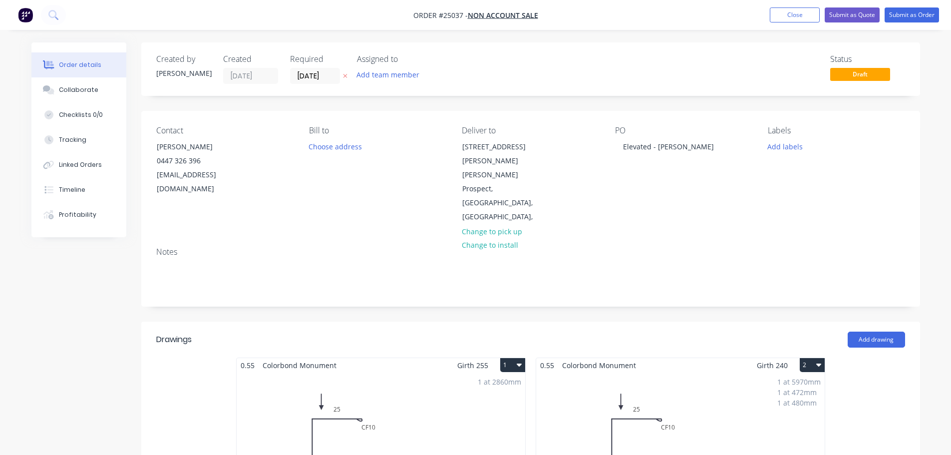
click at [408, 380] on div "1 at 2860mm Total lm $/M Total 2.86m $27.14 $77.62" at bounding box center [381, 448] width 289 height 152
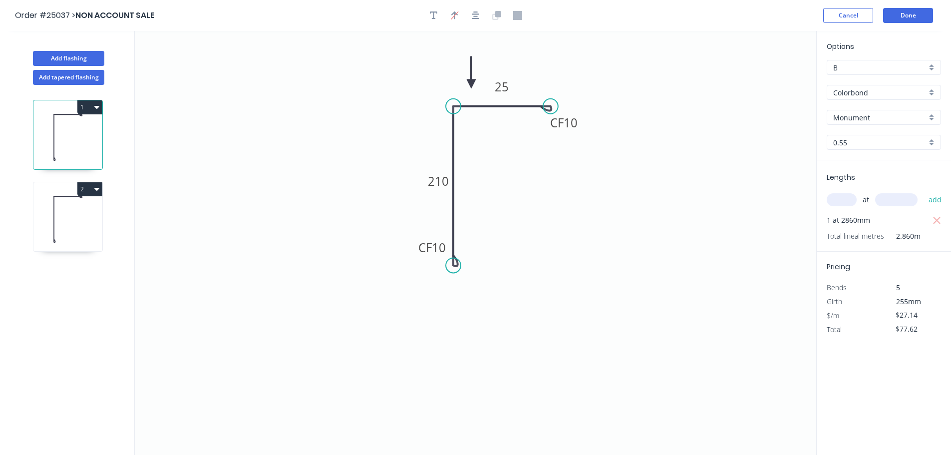
click at [833, 70] on input "B" at bounding box center [879, 67] width 93 height 10
click at [847, 174] on div "F" at bounding box center [883, 173] width 113 height 17
type input "F"
type input "$13.89"
type input "$39.73"
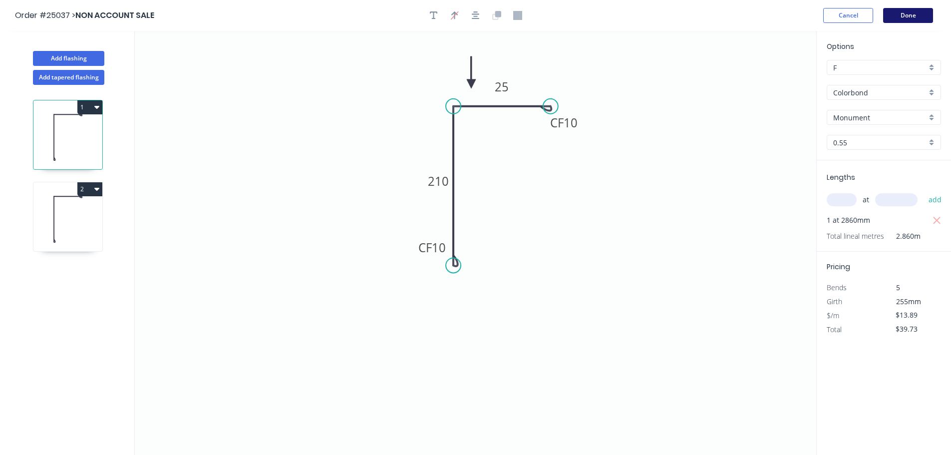
click at [911, 11] on button "Done" at bounding box center [908, 15] width 50 height 15
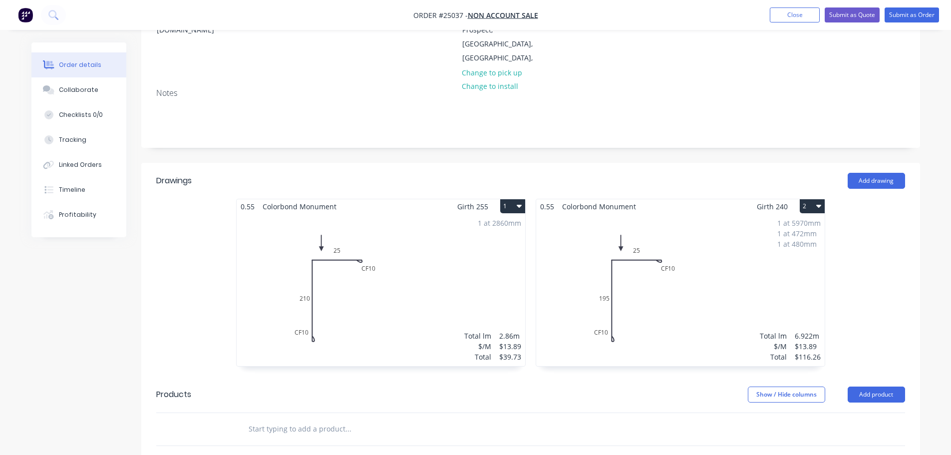
scroll to position [200, 0]
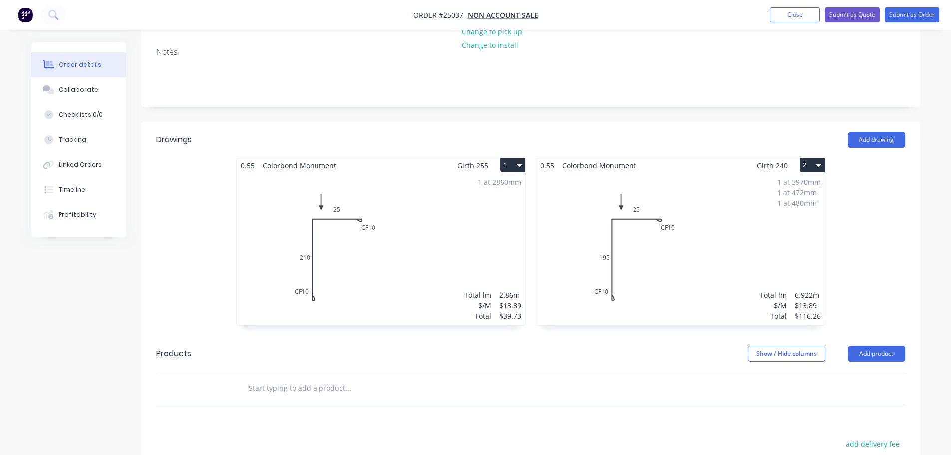
click at [821, 161] on icon "button" at bounding box center [818, 165] width 5 height 8
click at [762, 202] on div "Duplicate" at bounding box center [777, 209] width 77 height 14
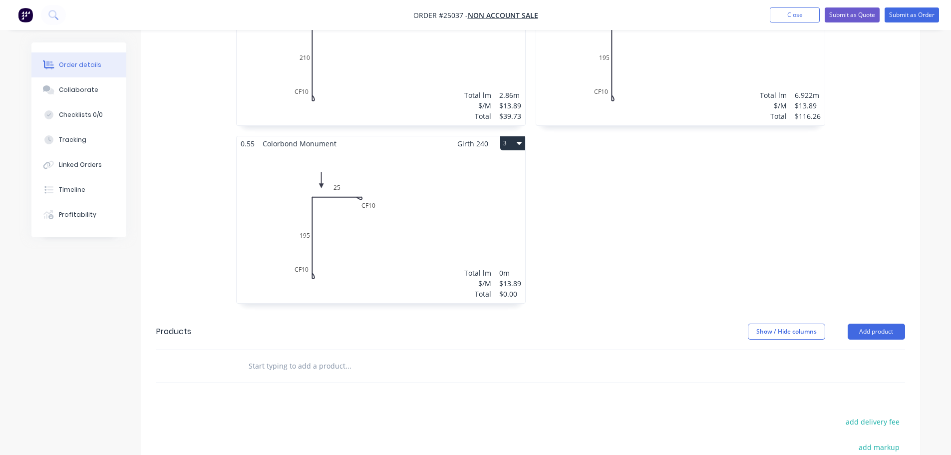
click at [296, 212] on div "Total lm $/M Total 0m $13.89 $0.00" at bounding box center [381, 227] width 289 height 152
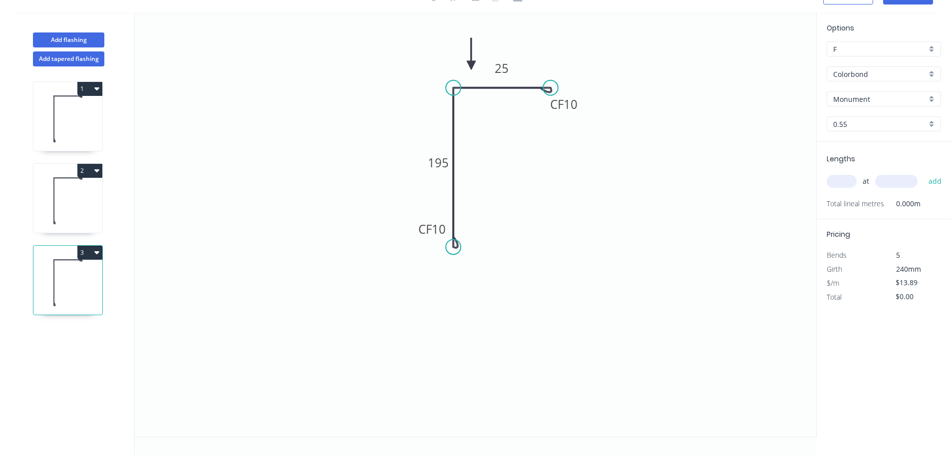
scroll to position [18, 0]
click at [434, 165] on tspan "195" at bounding box center [438, 162] width 21 height 16
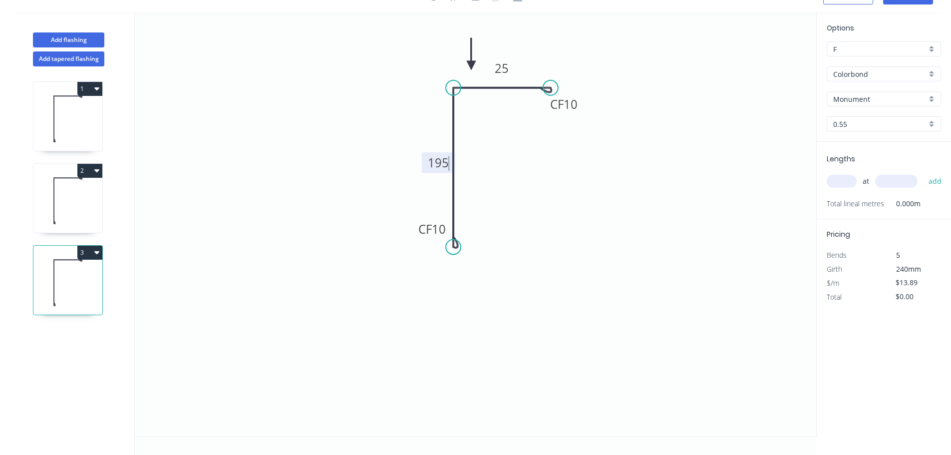
click at [447, 159] on tspan "195" at bounding box center [438, 162] width 21 height 16
drag, startPoint x: 447, startPoint y: 159, endPoint x: 416, endPoint y: 163, distance: 30.7
click at [416, 163] on icon "0 CF 10 195 CF 10 25" at bounding box center [476, 224] width 682 height 424
click at [440, 161] on tspan "195" at bounding box center [438, 162] width 21 height 16
click at [844, 184] on input "text" at bounding box center [842, 181] width 30 height 13
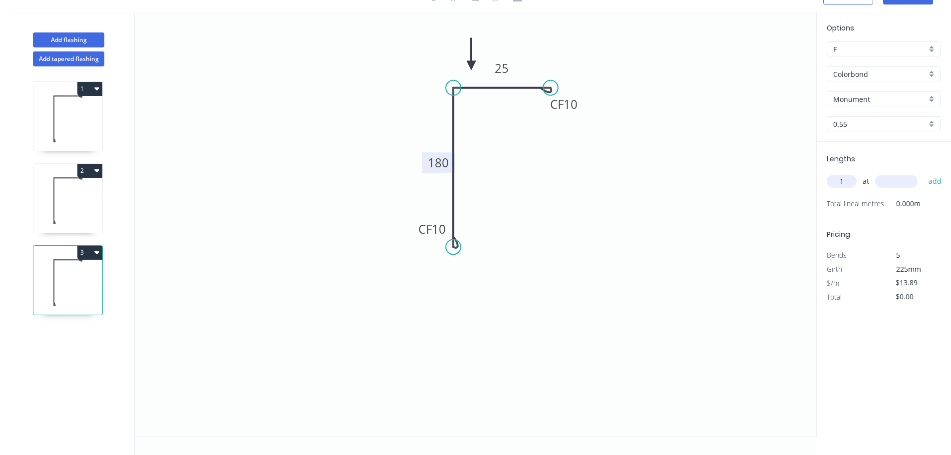
type input "1"
type input "485"
click at [924, 173] on button "add" at bounding box center [935, 181] width 23 height 17
type input "$16.67"
type input "1"
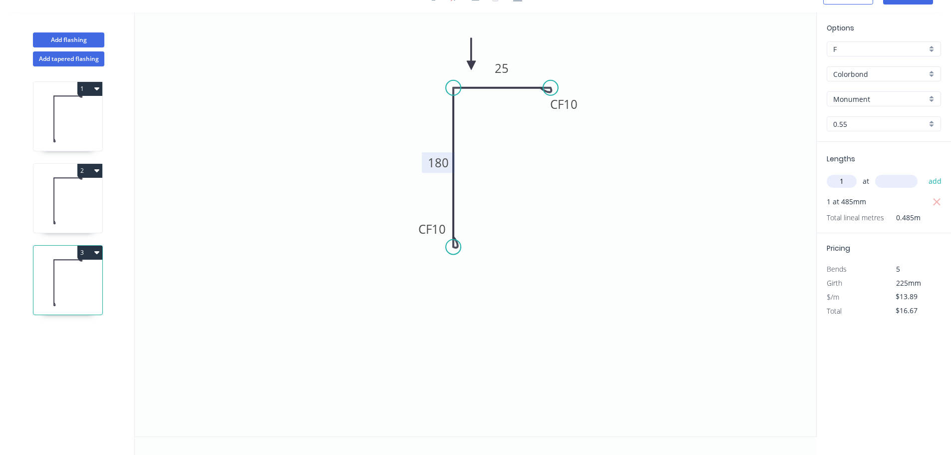
drag, startPoint x: 846, startPoint y: 182, endPoint x: 837, endPoint y: 182, distance: 9.5
click at [837, 182] on input "1" at bounding box center [842, 181] width 30 height 13
click at [887, 180] on input "text" at bounding box center [896, 181] width 42 height 13
type input "4350"
click at [845, 183] on input "1" at bounding box center [842, 181] width 30 height 13
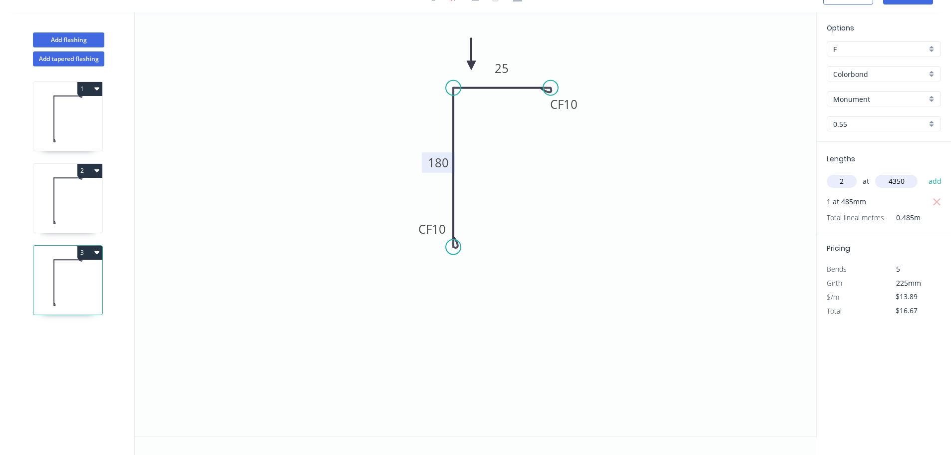
type input "2"
click at [924, 173] on button "add" at bounding box center [935, 181] width 23 height 17
type input "$137.51"
type input "1"
type input "480"
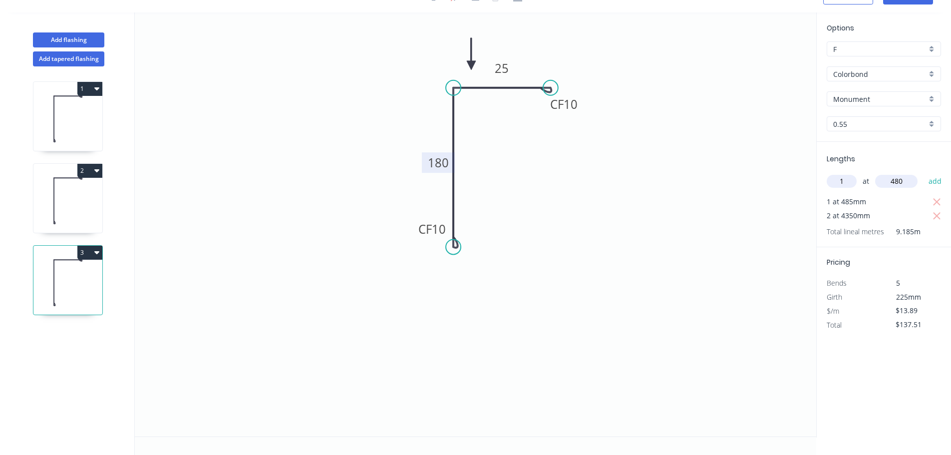
click at [924, 173] on button "add" at bounding box center [935, 181] width 23 height 17
click at [89, 255] on button "3" at bounding box center [89, 253] width 25 height 14
click at [75, 279] on div "Duplicate" at bounding box center [54, 277] width 77 height 14
type input "$0.00"
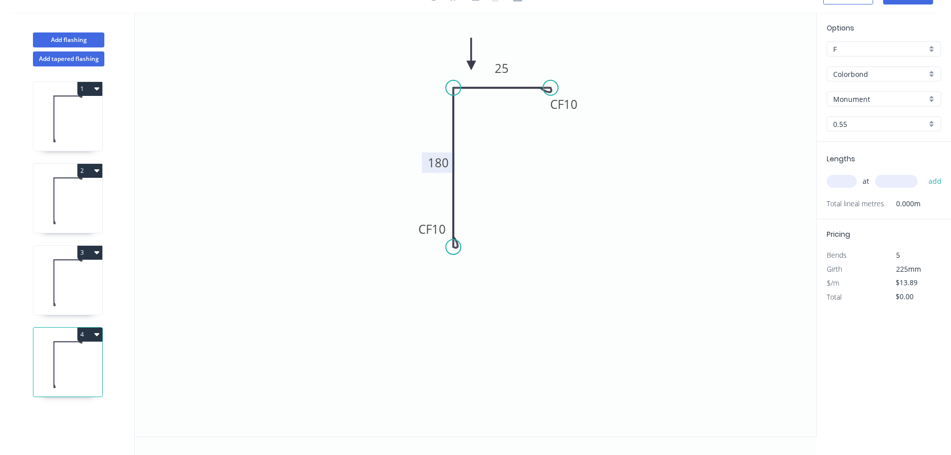
click at [432, 164] on tspan "180" at bounding box center [438, 162] width 21 height 16
click at [835, 182] on input "text" at bounding box center [842, 181] width 30 height 13
type input "2"
type input "5350"
click at [924, 173] on button "add" at bounding box center [935, 181] width 23 height 17
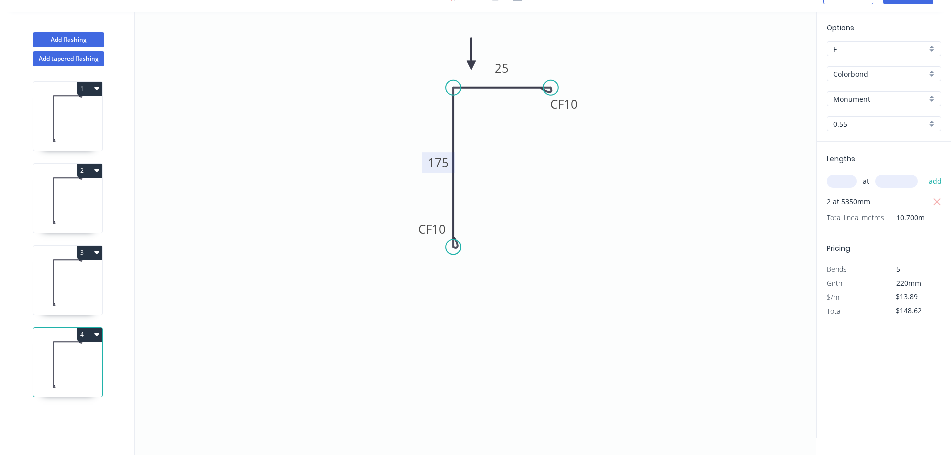
click at [85, 335] on button "4" at bounding box center [89, 335] width 25 height 14
click at [82, 363] on div "Duplicate" at bounding box center [54, 359] width 77 height 14
type input "$0.00"
click at [447, 161] on tspan "175" at bounding box center [438, 162] width 21 height 16
click at [840, 182] on input "text" at bounding box center [842, 181] width 30 height 13
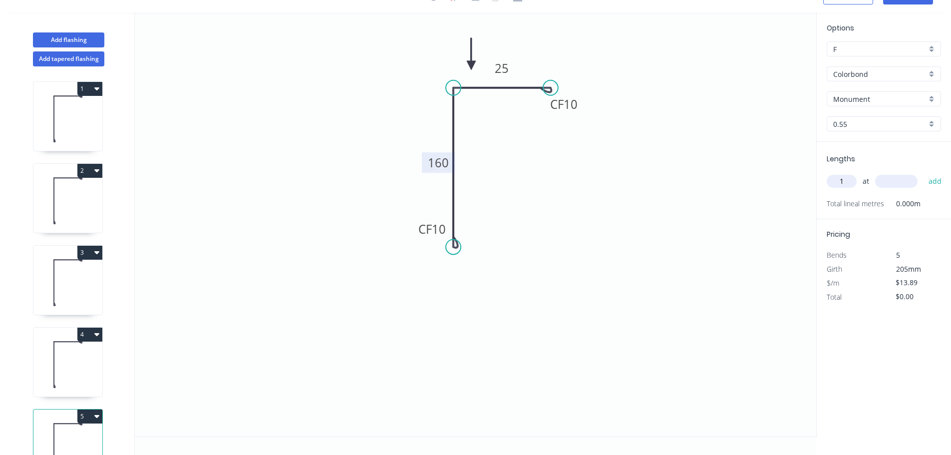
type input "1"
type input "5117"
click at [938, 180] on button "add" at bounding box center [935, 181] width 23 height 17
type input "$71.08"
type input "4"
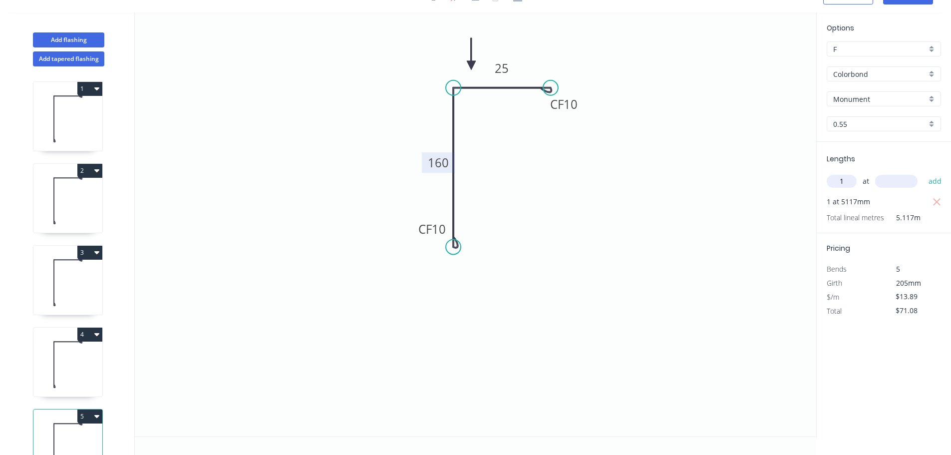
type input "1"
type input "1940"
click at [936, 183] on button "add" at bounding box center [935, 181] width 23 height 17
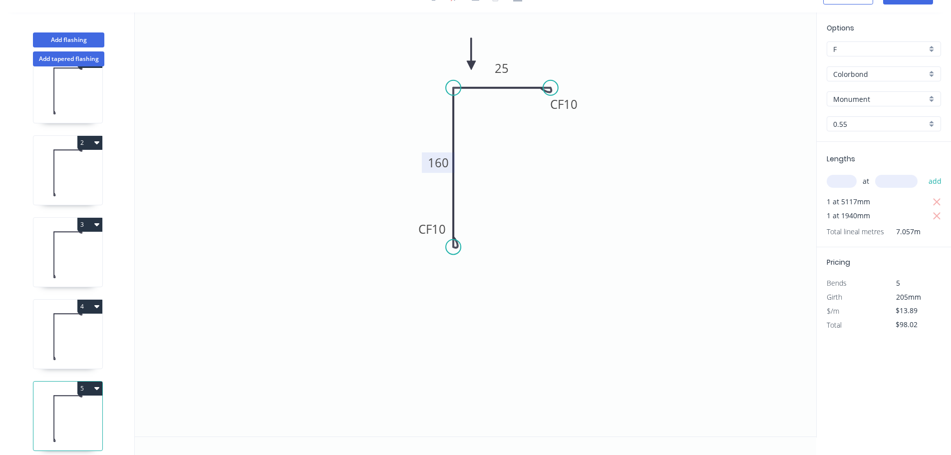
scroll to position [43, 0]
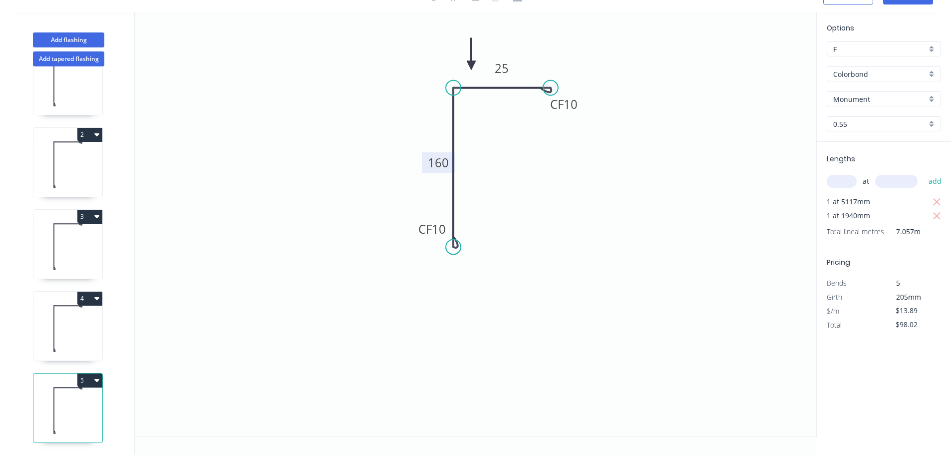
click at [89, 375] on button "5" at bounding box center [89, 380] width 25 height 14
click at [79, 399] on div "Duplicate" at bounding box center [54, 405] width 77 height 14
type input "$0.00"
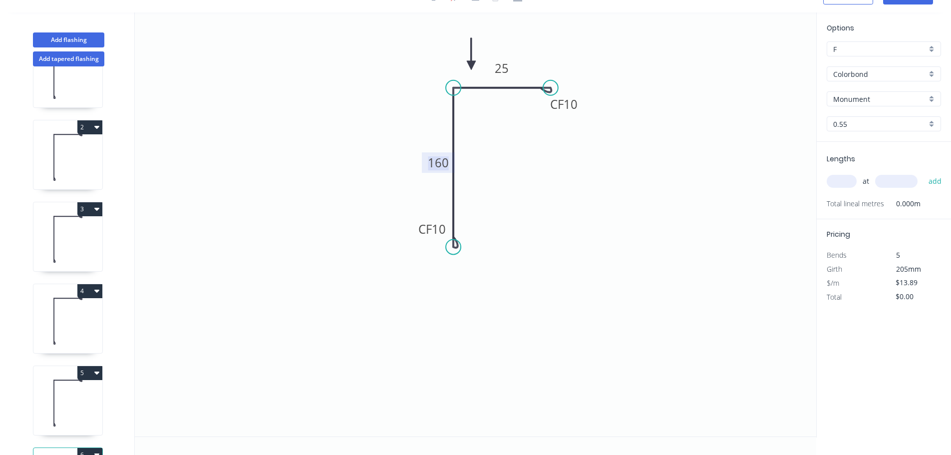
click at [443, 164] on tspan "160" at bounding box center [438, 162] width 21 height 16
click at [441, 161] on tspan "160" at bounding box center [438, 162] width 21 height 16
click at [436, 199] on icon "0 CF 10 160 CF 10 25" at bounding box center [476, 224] width 682 height 424
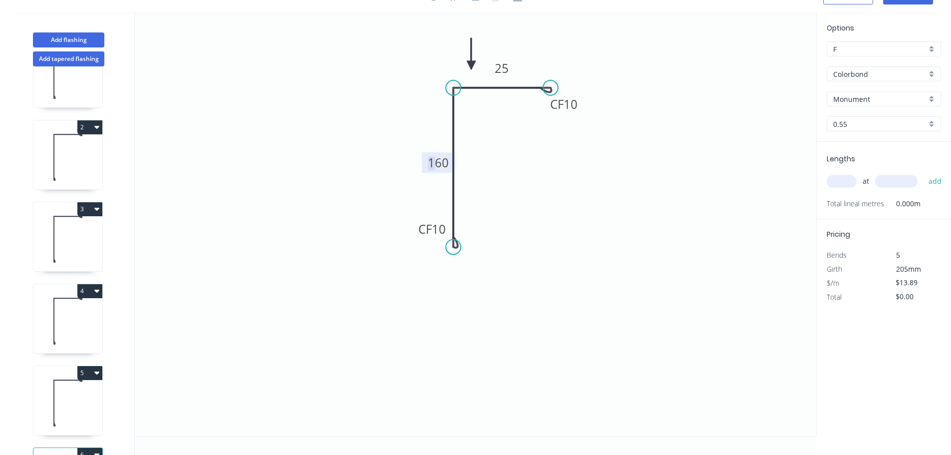
click at [437, 166] on tspan "160" at bounding box center [438, 162] width 21 height 16
click at [448, 161] on tspan "160" at bounding box center [438, 162] width 21 height 16
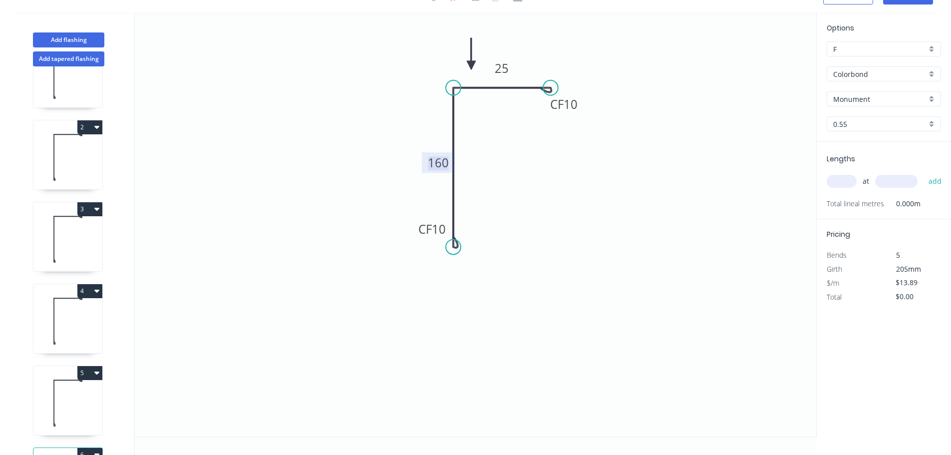
drag, startPoint x: 448, startPoint y: 161, endPoint x: 423, endPoint y: 162, distance: 25.0
click at [423, 162] on g "160" at bounding box center [438, 162] width 33 height 20
click at [836, 181] on input "text" at bounding box center [842, 181] width 30 height 13
type input "$11.52"
type input "1"
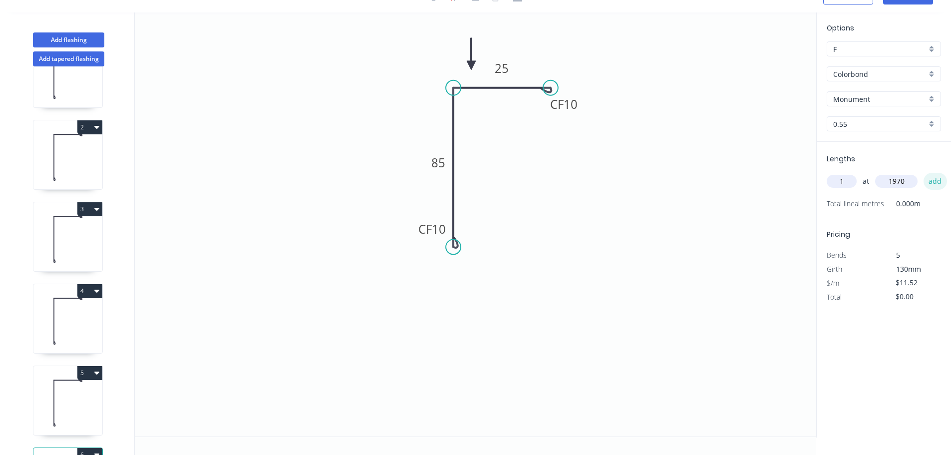
type input "1970"
click at [936, 183] on button "add" at bounding box center [935, 181] width 23 height 17
type input "$22.69"
click at [441, 274] on icon "0 CF 10 85 CF 10 25" at bounding box center [476, 224] width 682 height 424
click at [84, 328] on icon at bounding box center [67, 321] width 69 height 64
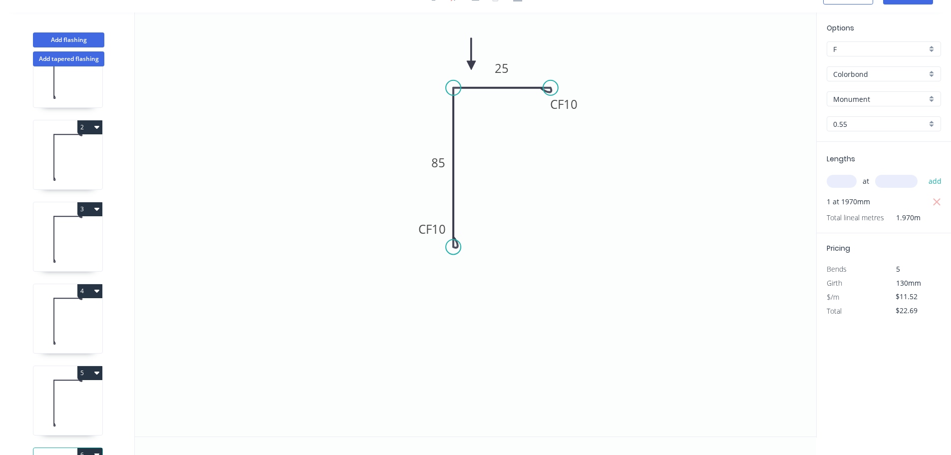
type input "$13.89"
click at [72, 404] on icon at bounding box center [67, 403] width 69 height 64
type input "$98.02"
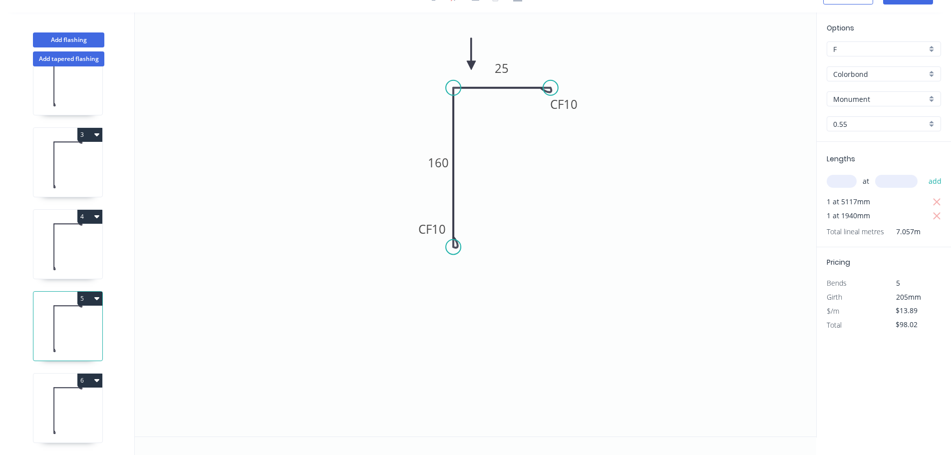
scroll to position [125, 0]
click at [79, 405] on icon at bounding box center [67, 410] width 69 height 64
type input "$11.52"
click at [89, 373] on button "6" at bounding box center [89, 380] width 25 height 14
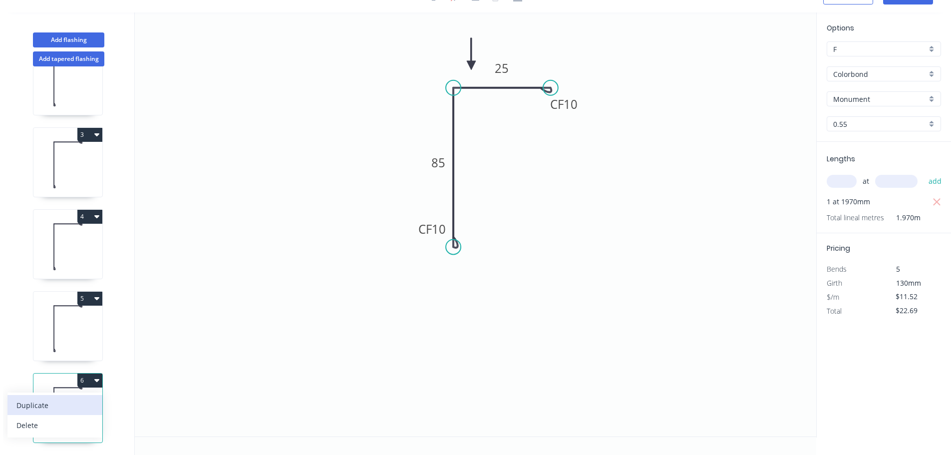
click at [56, 400] on div "Duplicate" at bounding box center [54, 405] width 77 height 14
type input "$0.00"
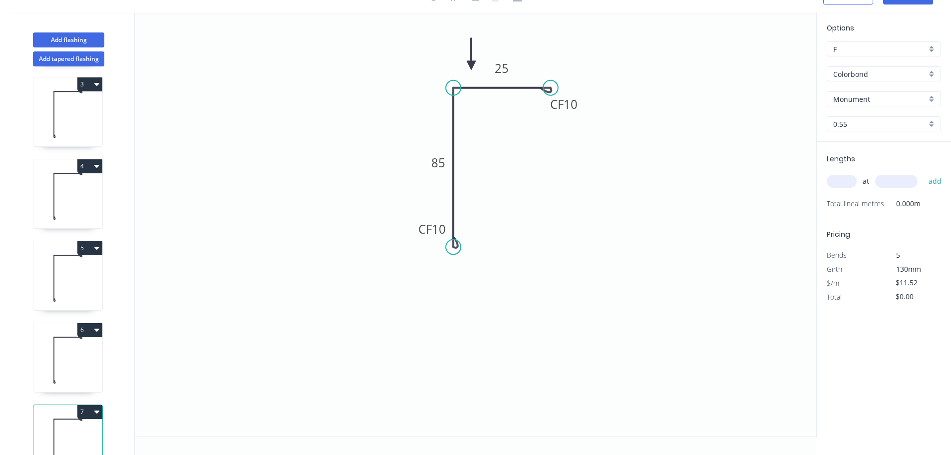
scroll to position [207, 0]
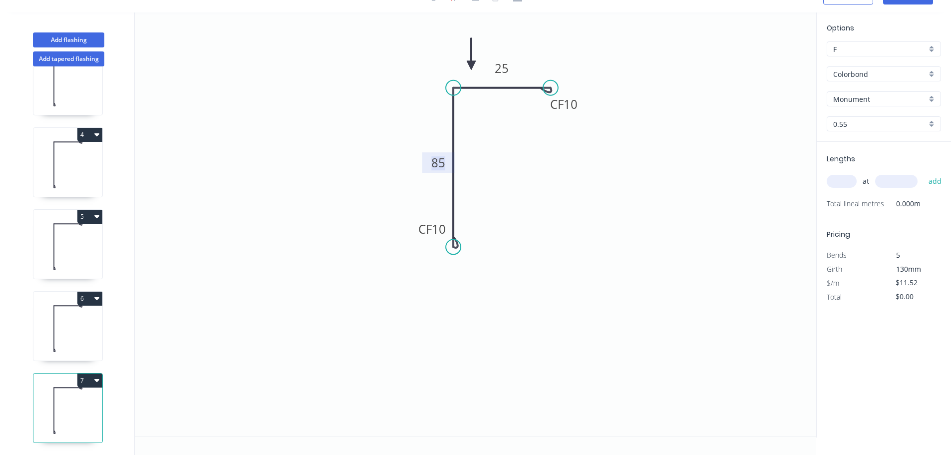
click at [440, 159] on tspan "85" at bounding box center [438, 162] width 14 height 16
click at [466, 190] on icon "0 CF 10 185 CF 10 25" at bounding box center [476, 224] width 682 height 424
type input "$13.89"
click at [835, 179] on input "text" at bounding box center [842, 181] width 30 height 13
type input "1"
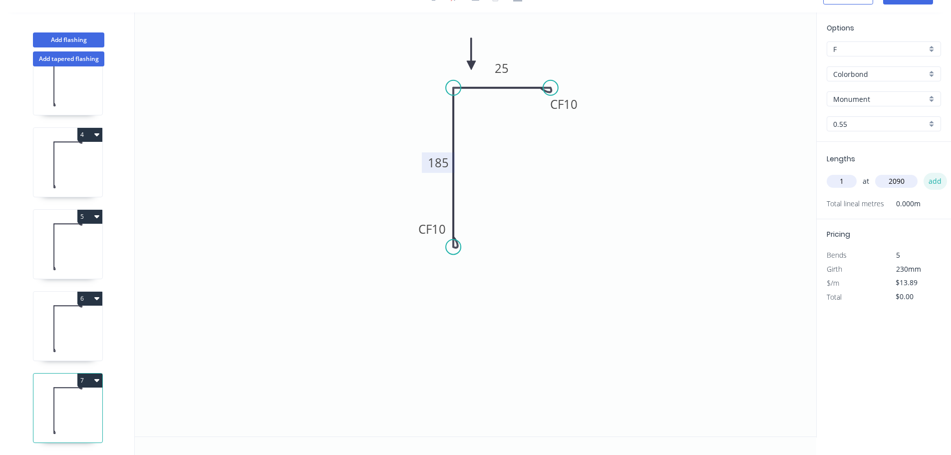
type input "2090"
click at [932, 185] on button "add" at bounding box center [935, 181] width 23 height 17
click at [93, 377] on button "7" at bounding box center [89, 380] width 25 height 14
click at [60, 401] on div "Duplicate" at bounding box center [54, 405] width 77 height 14
type input "$0.00"
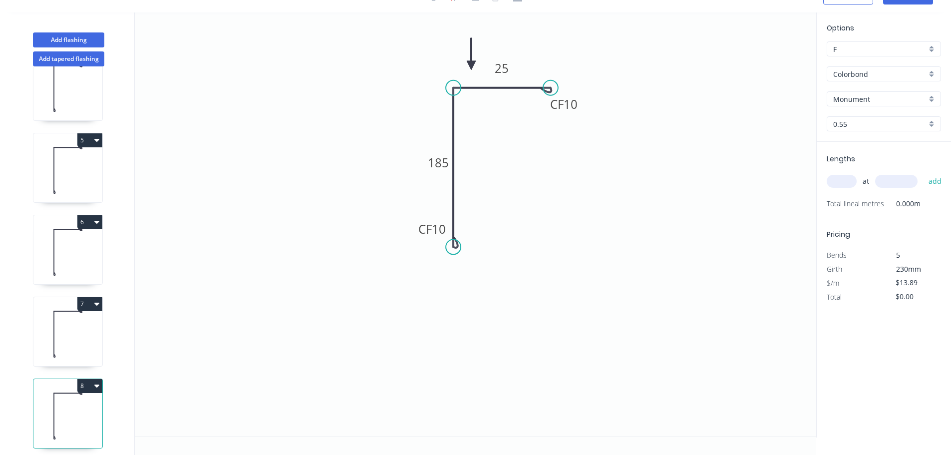
scroll to position [289, 0]
click at [434, 157] on tspan "185" at bounding box center [438, 162] width 21 height 16
click at [835, 184] on input "text" at bounding box center [842, 181] width 30 height 13
type input "1"
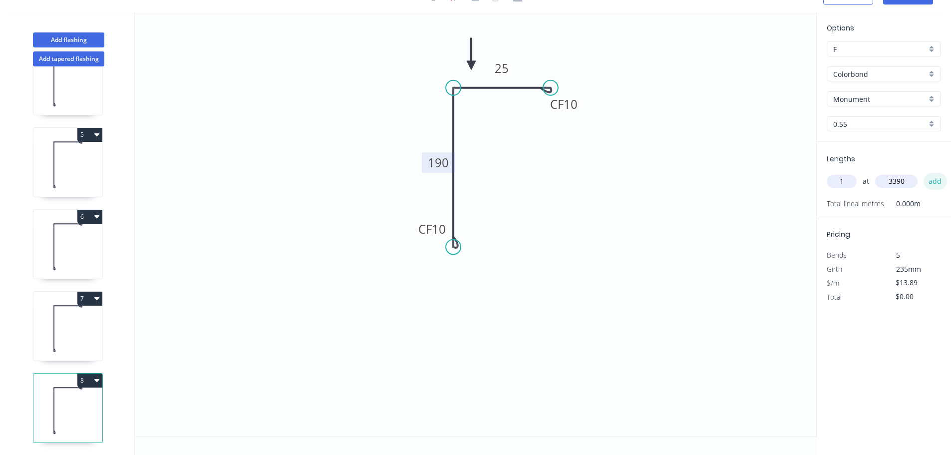
type input "3390"
click at [940, 183] on button "add" at bounding box center [935, 181] width 23 height 17
type input "$47.09"
click at [839, 184] on input "text" at bounding box center [842, 181] width 30 height 13
type input "1"
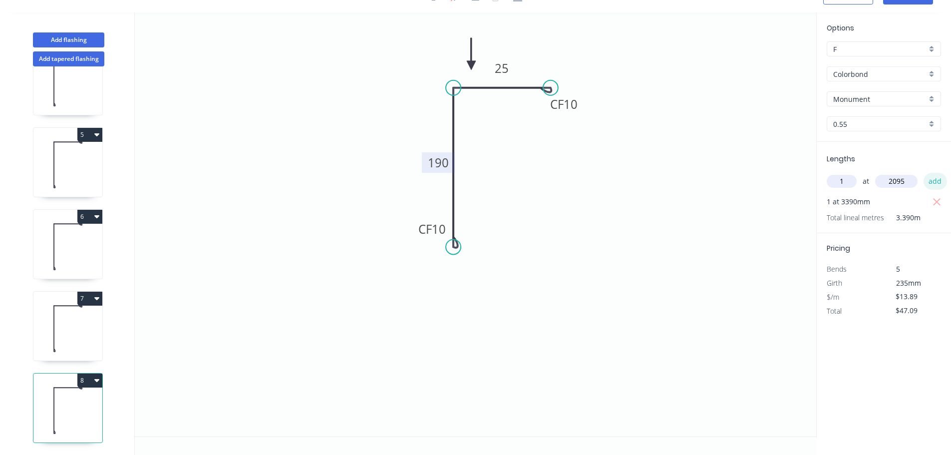
type input "2095"
click at [935, 181] on button "add" at bounding box center [935, 181] width 23 height 17
type input "$76.19"
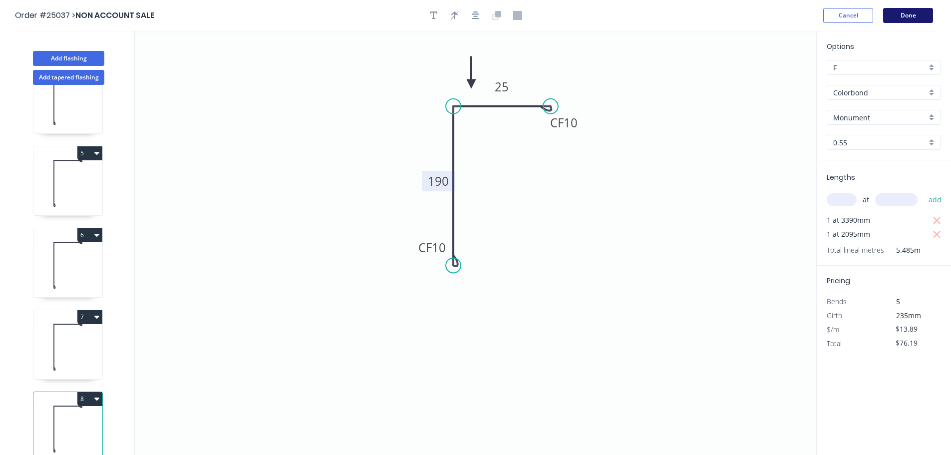
click at [906, 16] on button "Done" at bounding box center [908, 15] width 50 height 15
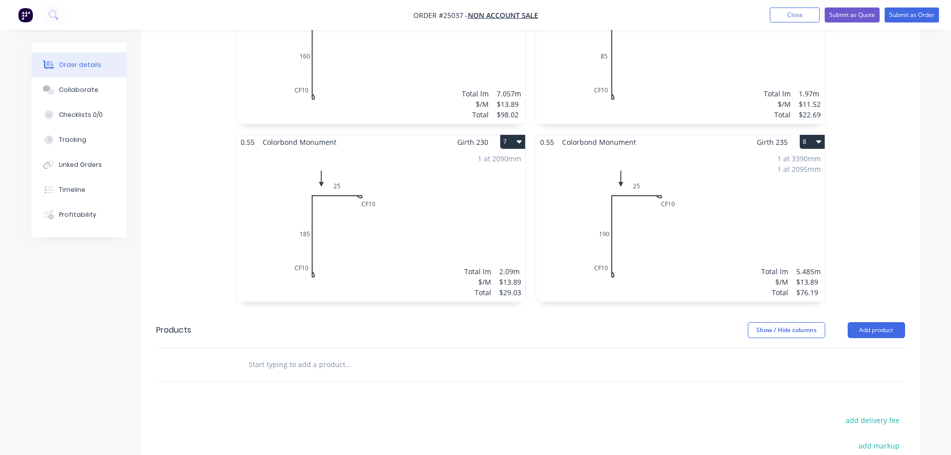
scroll to position [810, 0]
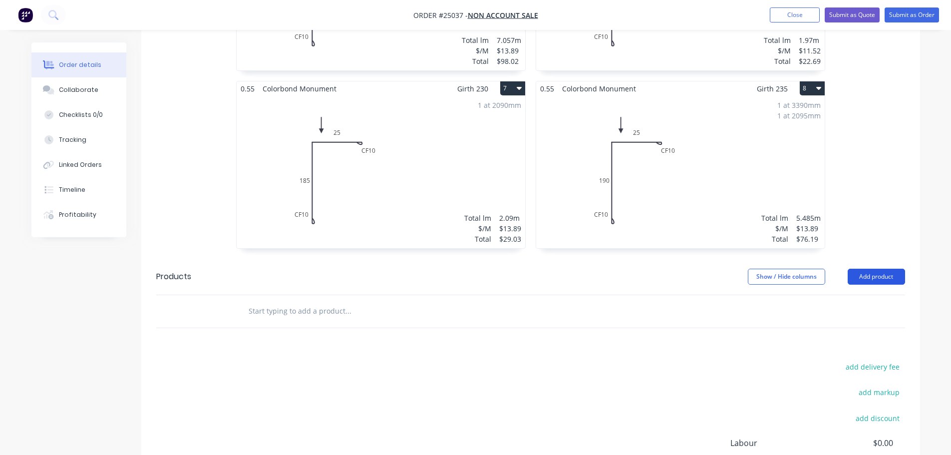
click at [865, 269] on button "Add product" at bounding box center [876, 277] width 57 height 16
click at [356, 301] on input "text" at bounding box center [348, 311] width 200 height 20
type input "Delivery"
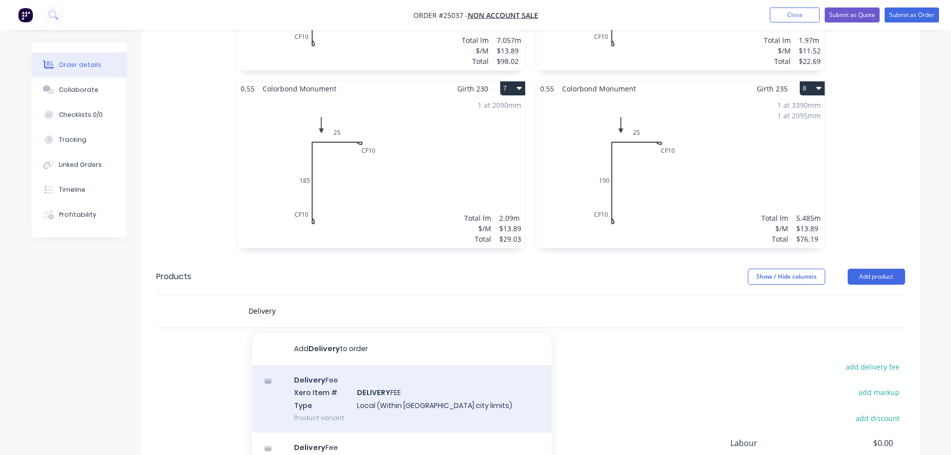
click at [362, 365] on div "Delivery Fee Xero Item # DELIVERY FEE Type Local (Within Canberra city limits) …" at bounding box center [402, 398] width 300 height 67
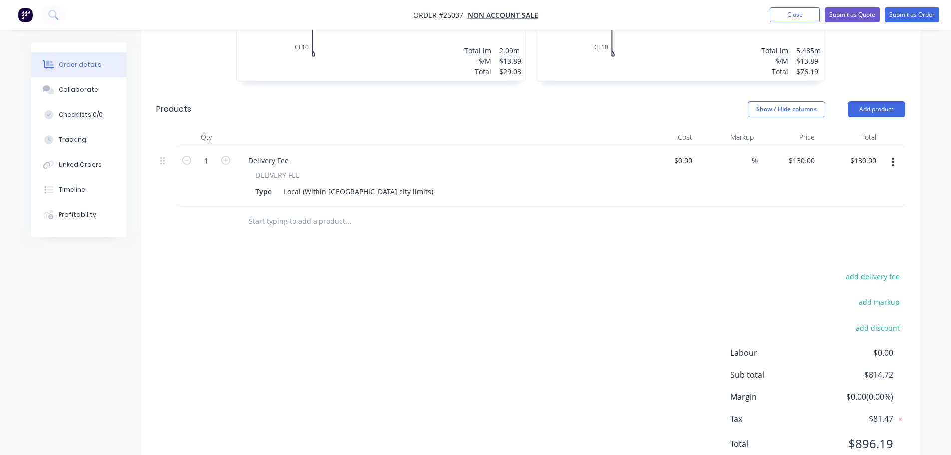
scroll to position [987, 0]
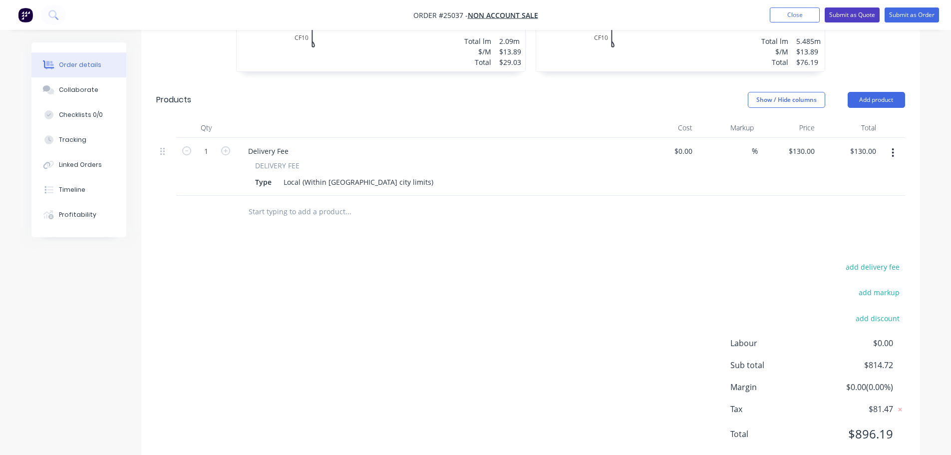
click at [847, 19] on button "Submit as Quote" at bounding box center [852, 14] width 55 height 15
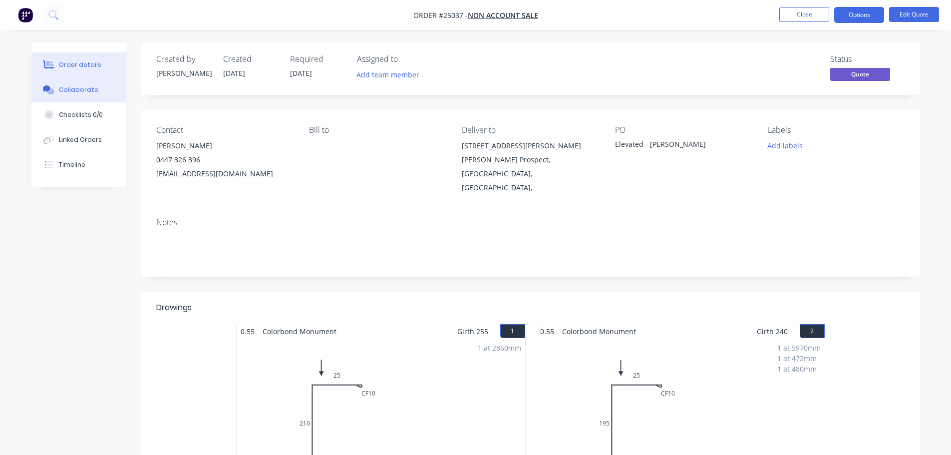
click at [74, 93] on div "Collaborate" at bounding box center [78, 89] width 39 height 9
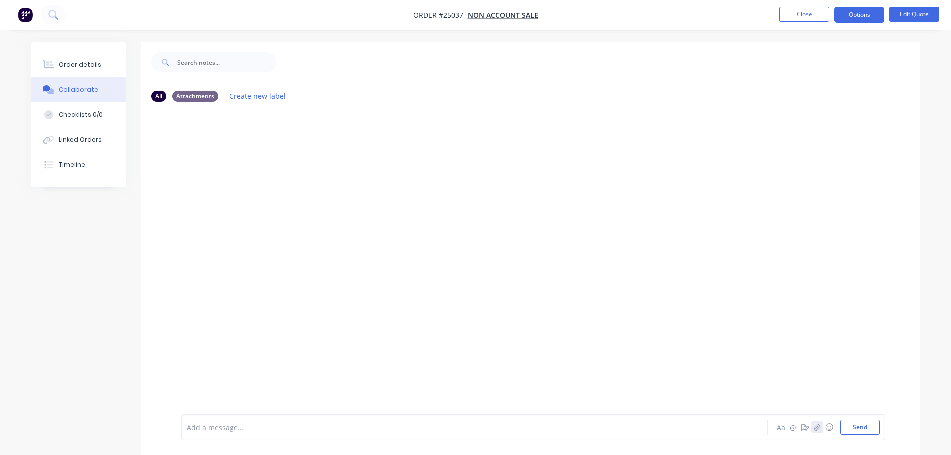
click at [815, 424] on icon "button" at bounding box center [817, 426] width 6 height 7
click at [862, 425] on button "Send" at bounding box center [859, 426] width 39 height 15
click at [76, 68] on div "Order details" at bounding box center [80, 64] width 42 height 9
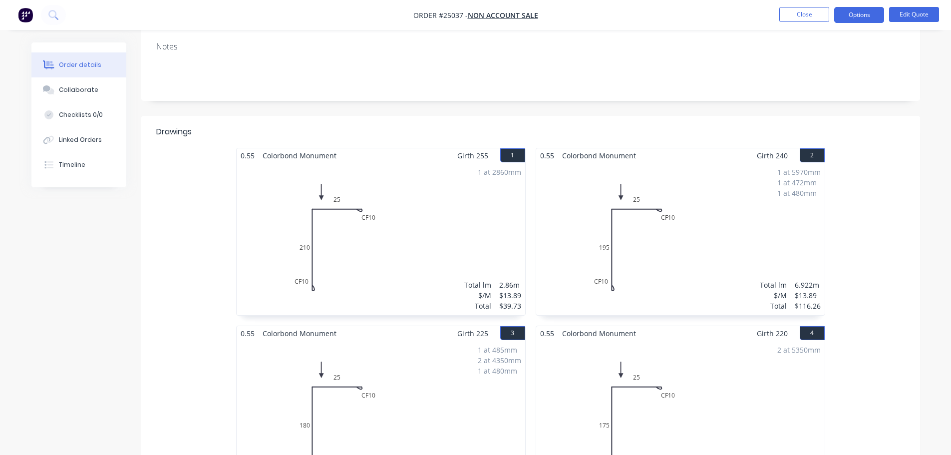
scroll to position [104, 0]
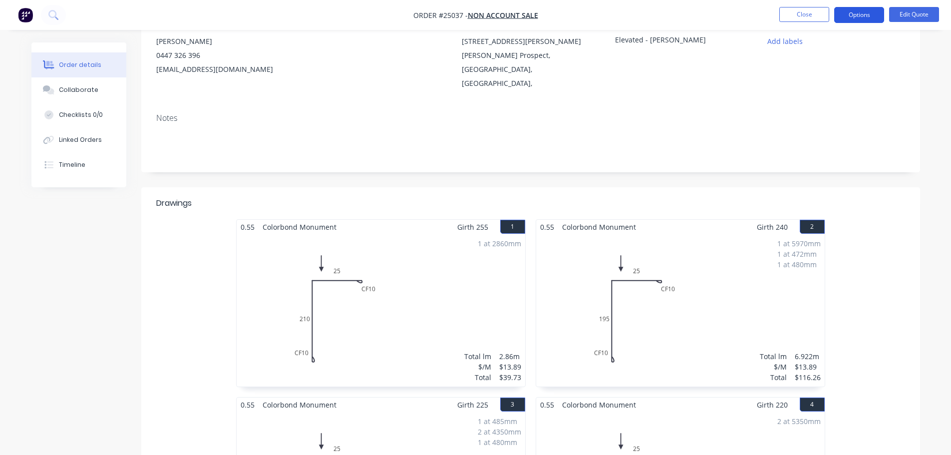
click at [871, 14] on button "Options" at bounding box center [859, 15] width 50 height 16
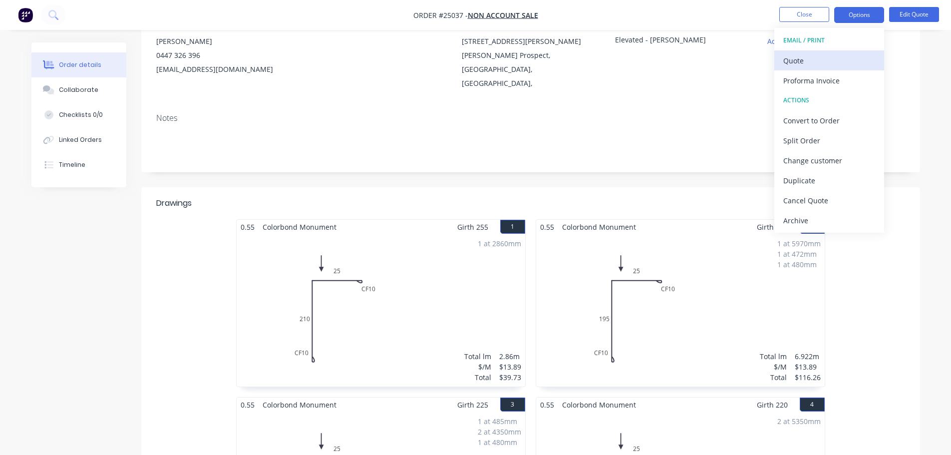
click at [812, 66] on div "Quote" at bounding box center [829, 60] width 92 height 14
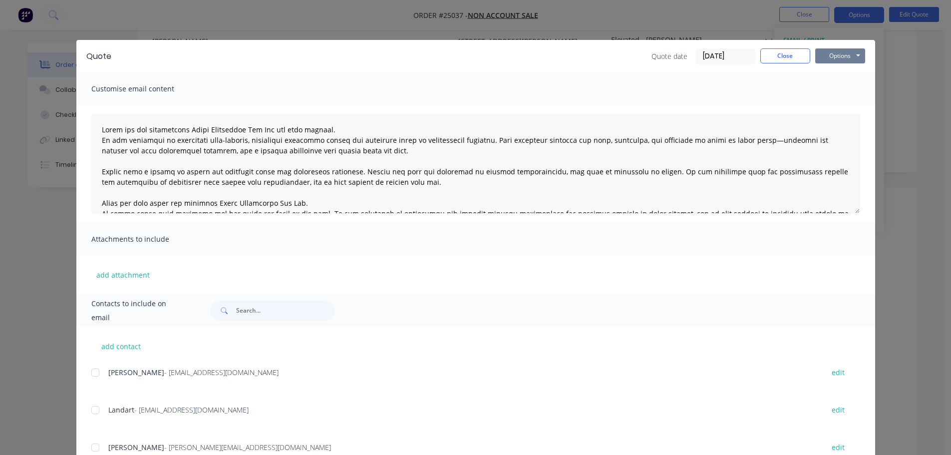
click at [834, 54] on button "Options" at bounding box center [840, 55] width 50 height 15
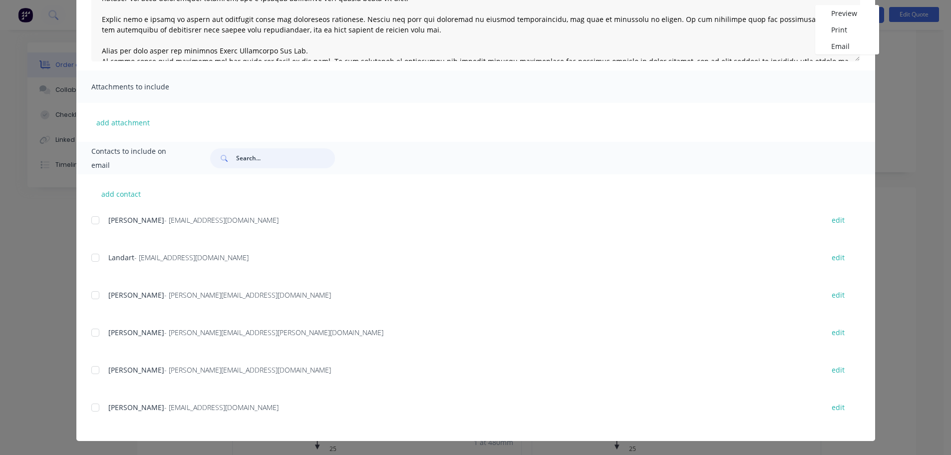
click at [292, 163] on input "text" at bounding box center [285, 158] width 99 height 20
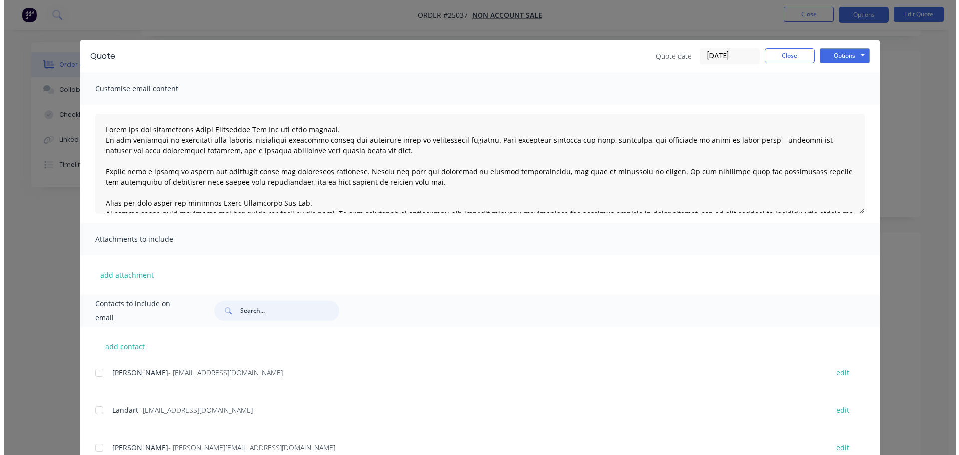
scroll to position [0, 0]
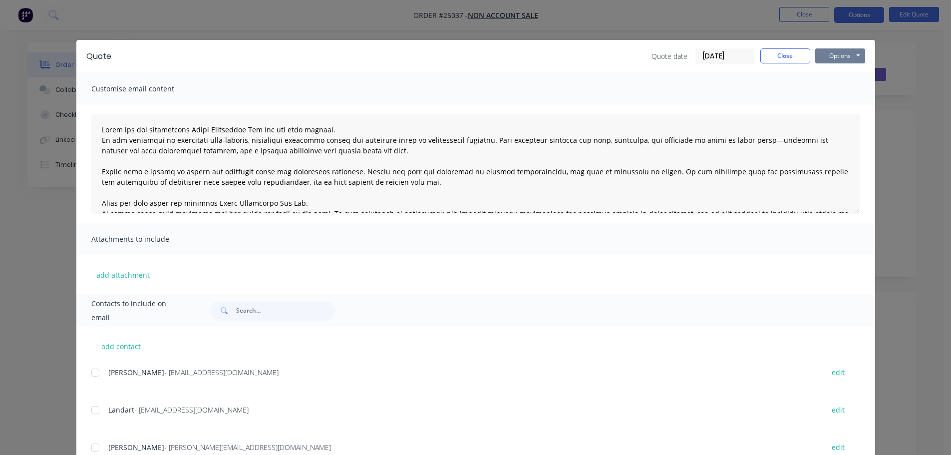
click at [832, 55] on button "Options" at bounding box center [840, 55] width 50 height 15
drag, startPoint x: 833, startPoint y: 92, endPoint x: 839, endPoint y: 74, distance: 18.5
click at [839, 74] on div "Preview Print Email" at bounding box center [847, 89] width 64 height 49
click at [839, 74] on button "Preview" at bounding box center [847, 73] width 64 height 16
click at [784, 57] on button "Close" at bounding box center [785, 55] width 50 height 15
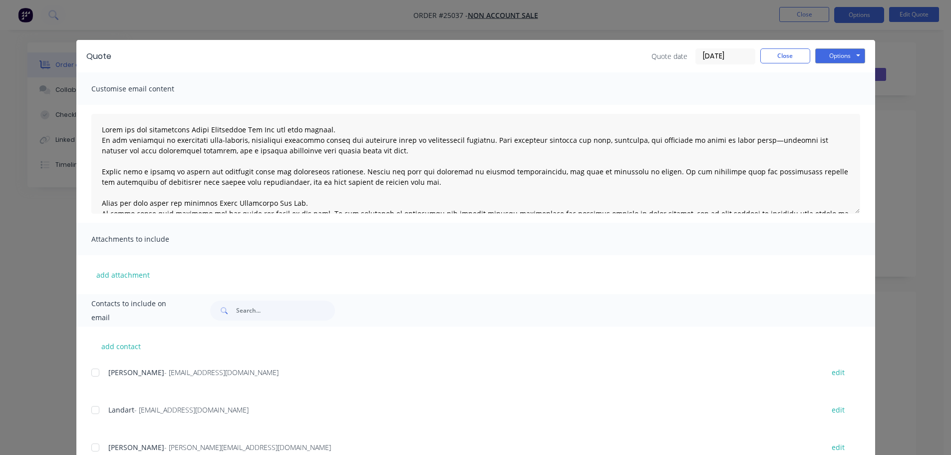
click at [800, 18] on div "Quote Quote date 24/09/25 Close Options Preview Print Email Customise email con…" at bounding box center [475, 227] width 951 height 455
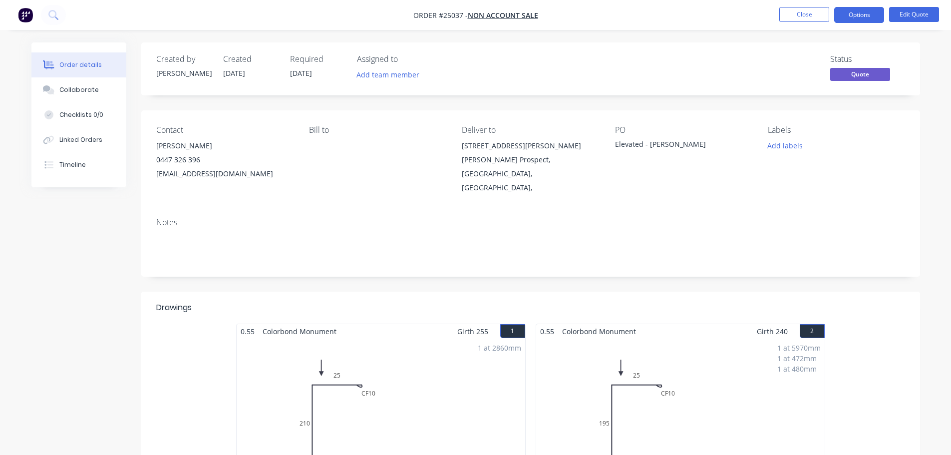
click at [810, 6] on nav "Order #25037 - NON ACCOUNT SALE Close Options Edit Quote" at bounding box center [475, 15] width 951 height 30
click at [807, 11] on button "Close" at bounding box center [804, 14] width 50 height 15
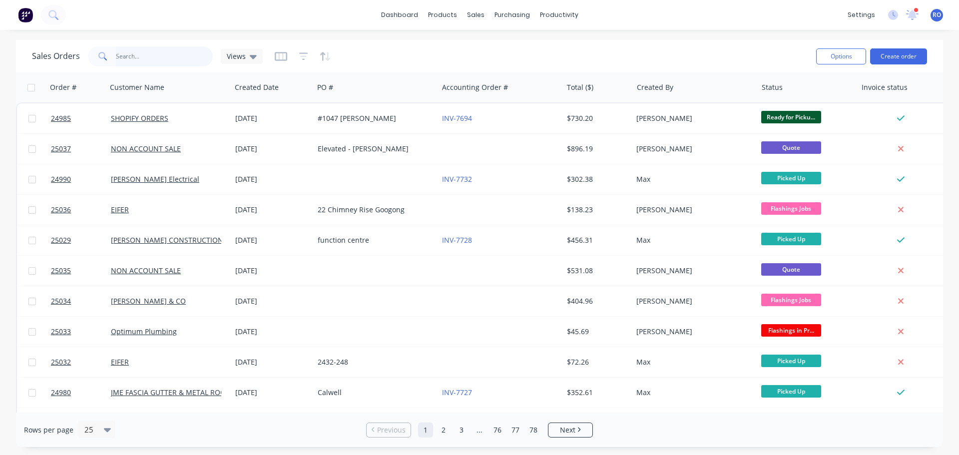
click at [163, 53] on input "text" at bounding box center [164, 56] width 97 height 20
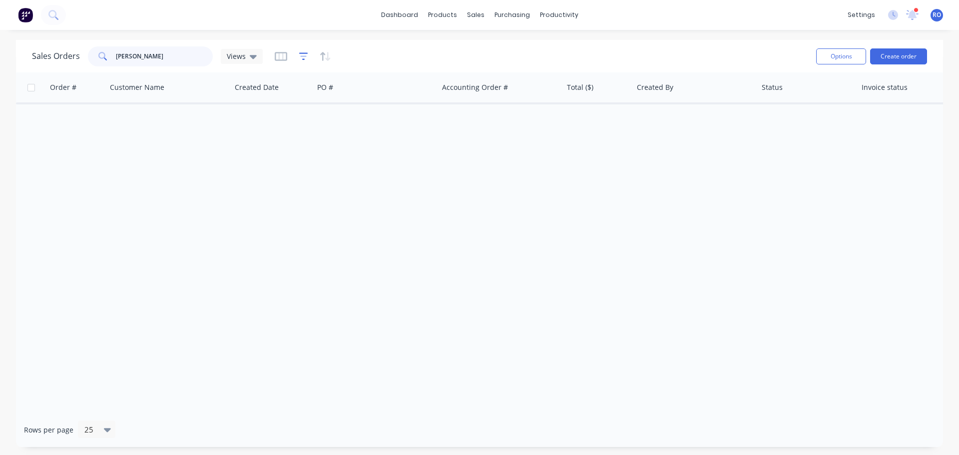
type input "Sharyn"
click at [305, 57] on icon "button" at bounding box center [303, 56] width 9 height 10
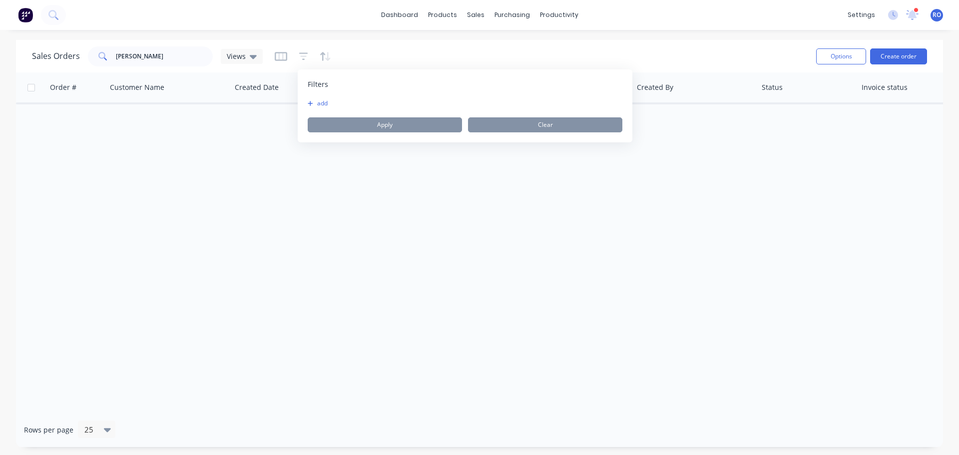
click at [322, 103] on button "add" at bounding box center [320, 103] width 25 height 8
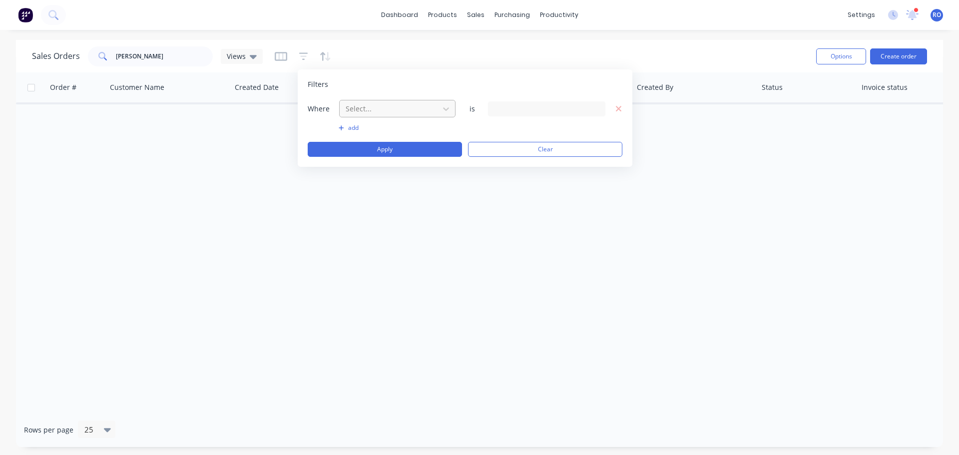
click at [380, 103] on div at bounding box center [389, 108] width 89 height 12
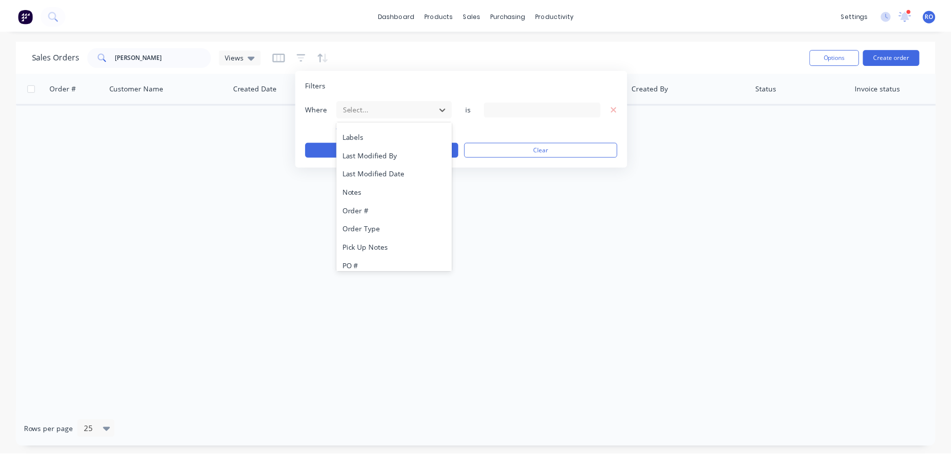
scroll to position [242, 0]
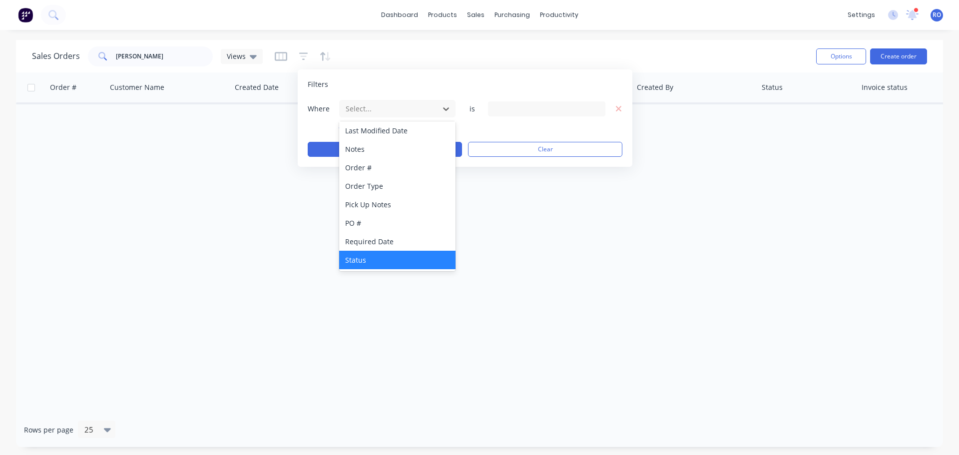
click at [369, 261] on div "Status" at bounding box center [397, 260] width 116 height 18
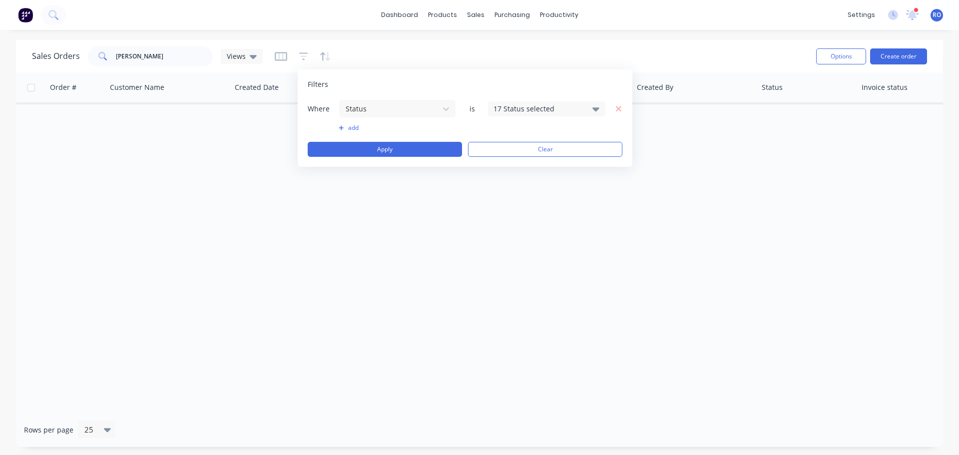
click at [525, 110] on div "17 Status selected" at bounding box center [538, 108] width 90 height 10
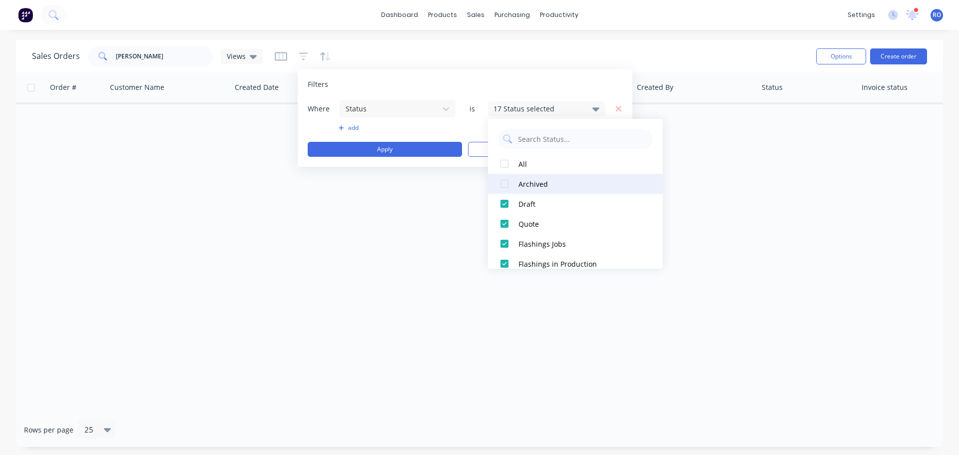
click at [508, 182] on div at bounding box center [504, 184] width 20 height 20
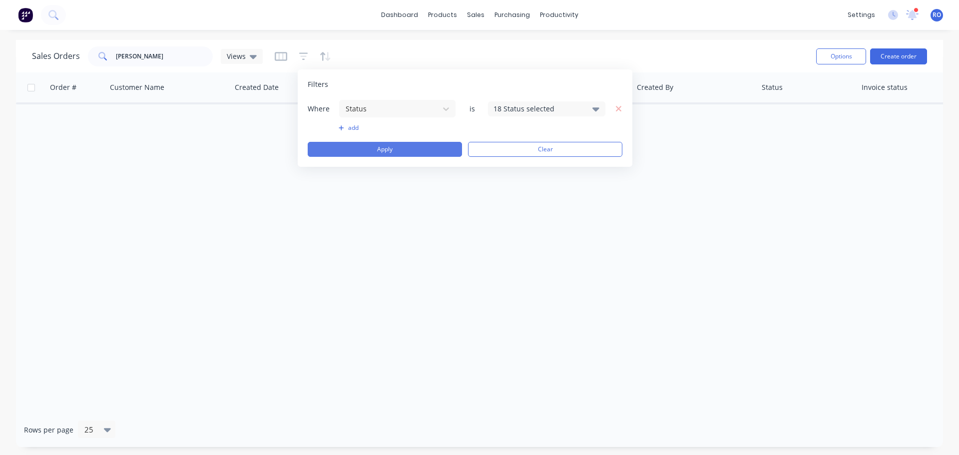
click at [402, 144] on button "Apply" at bounding box center [385, 149] width 154 height 15
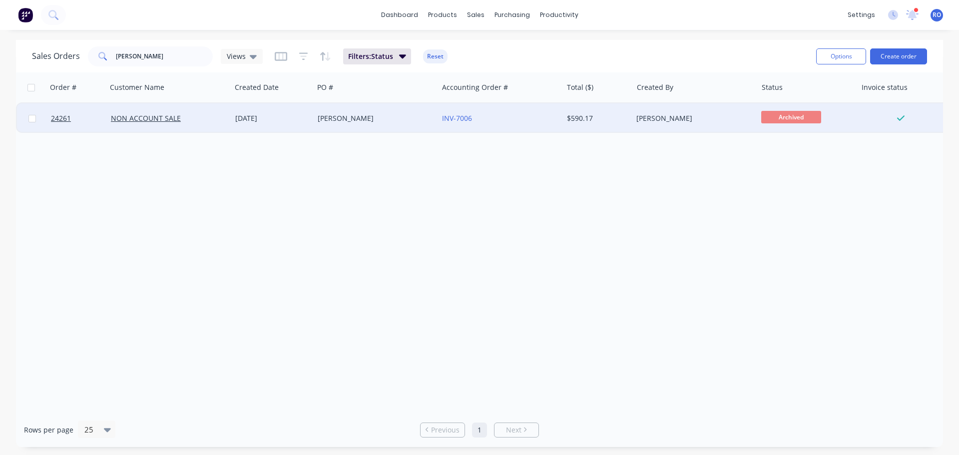
click at [346, 121] on div "Sharyn Howard" at bounding box center [373, 118] width 111 height 10
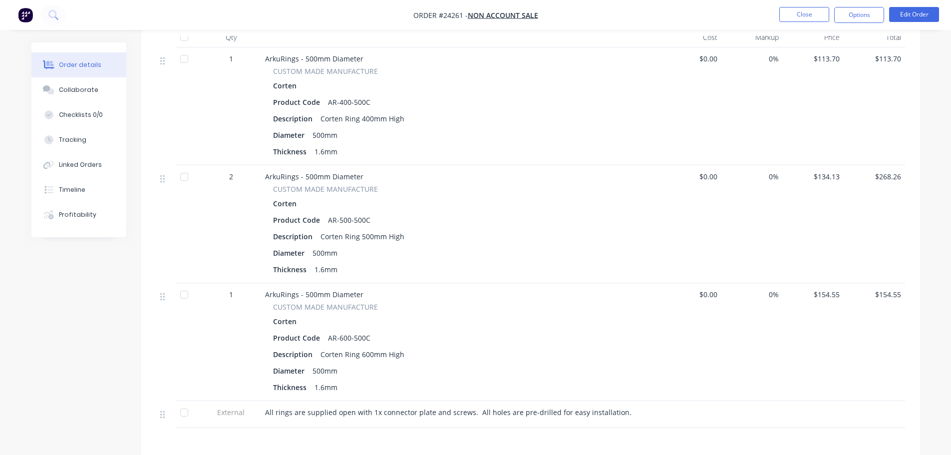
scroll to position [387, 0]
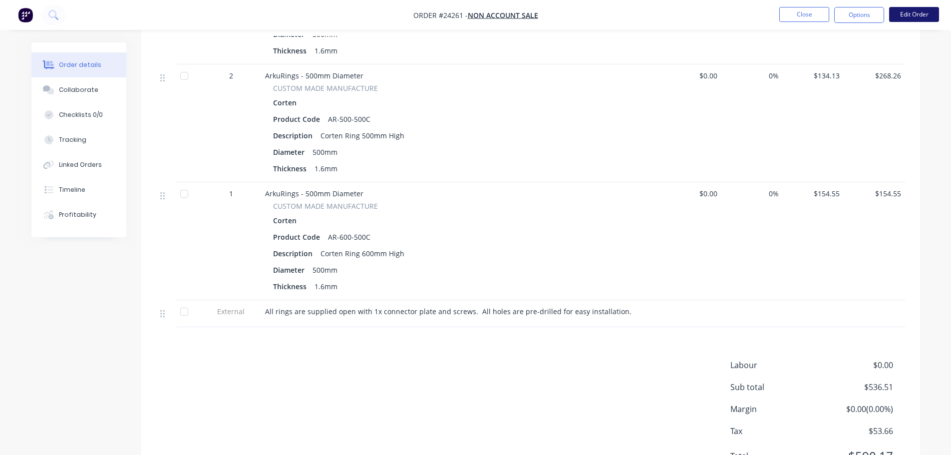
click at [898, 13] on button "Edit Order" at bounding box center [914, 14] width 50 height 15
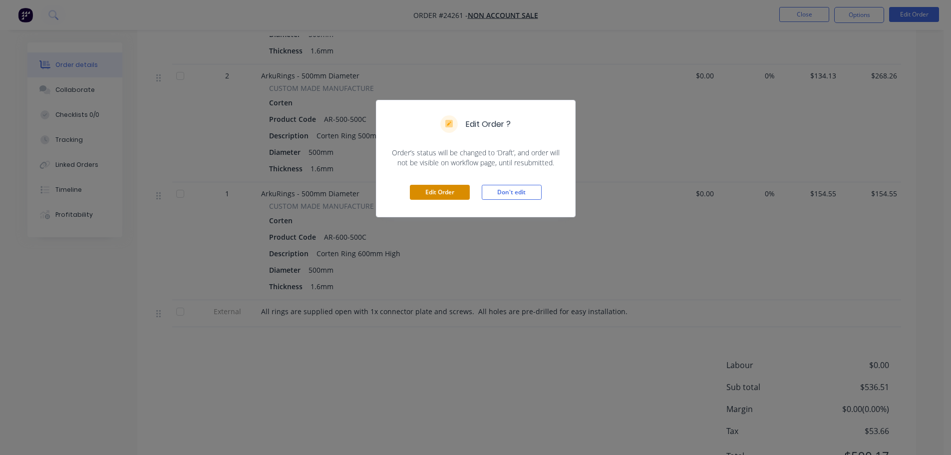
click at [454, 191] on button "Edit Order" at bounding box center [440, 192] width 60 height 15
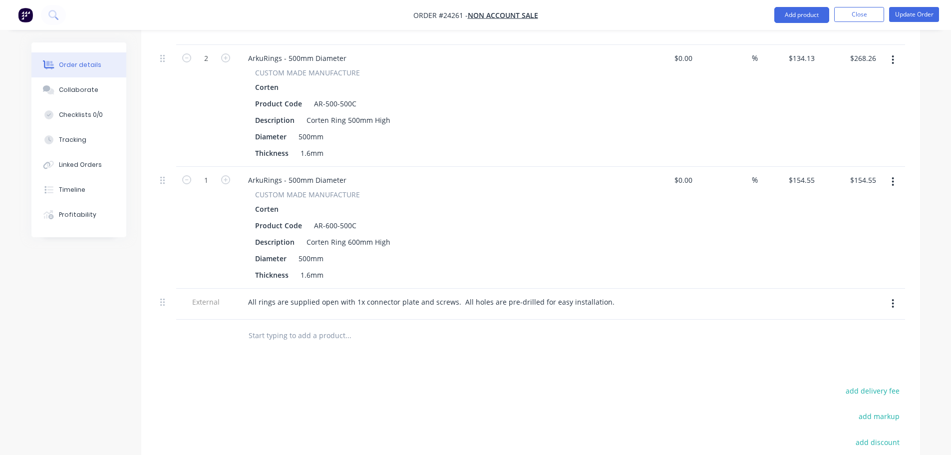
scroll to position [549, 0]
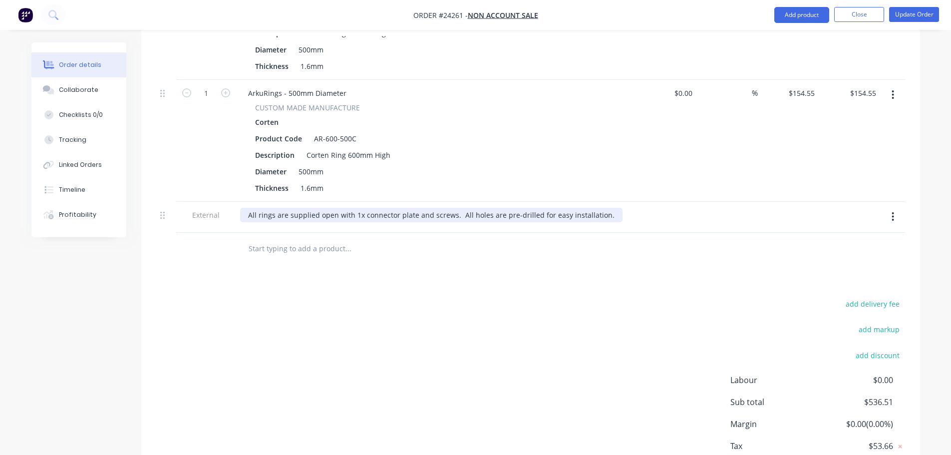
click at [605, 208] on div "All rings are supplied open with 1x connector plate and screws. All holes are p…" at bounding box center [431, 215] width 382 height 14
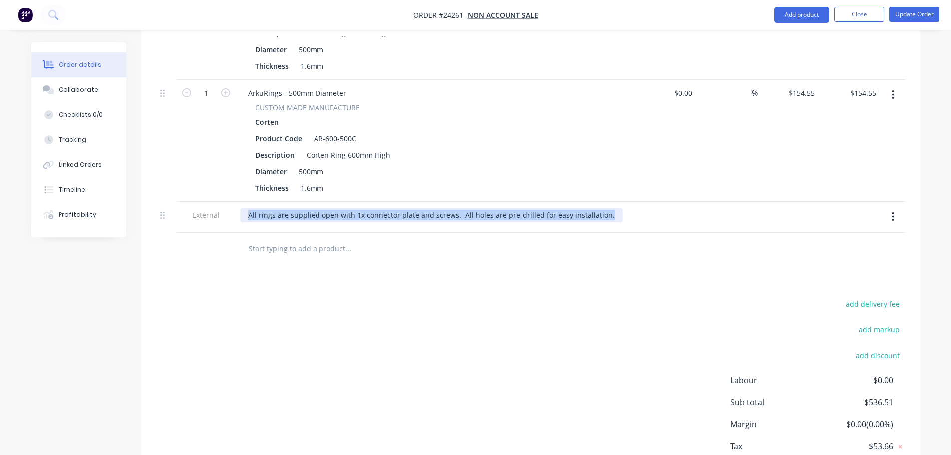
drag, startPoint x: 602, startPoint y: 204, endPoint x: 229, endPoint y: 208, distance: 373.0
click at [229, 208] on div "External All rings are supplied open with 1x connector plate and screws. All ho…" at bounding box center [530, 217] width 749 height 31
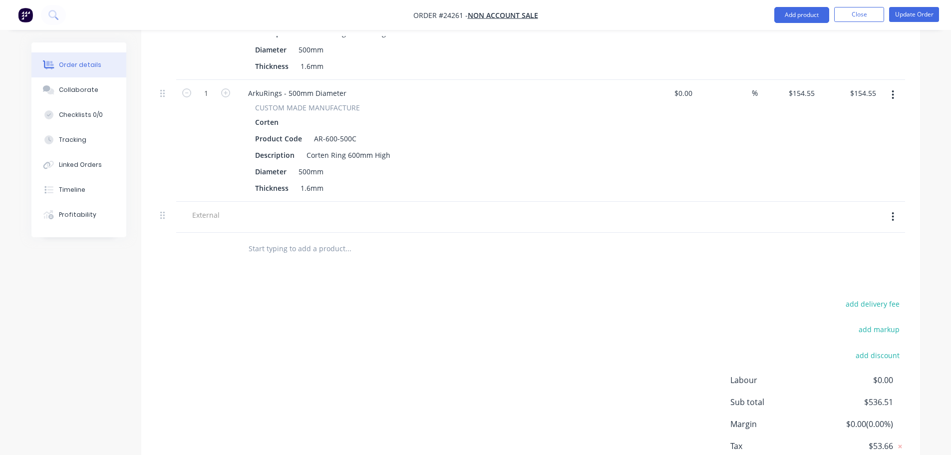
click at [359, 263] on div "Drawings Add drawing Products Show / Hide columns Add product Qty Cost Markup P…" at bounding box center [530, 124] width 779 height 760
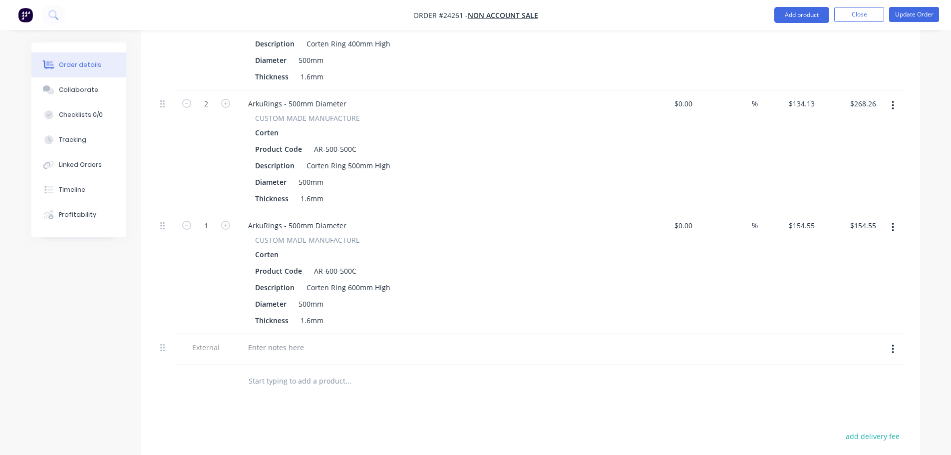
scroll to position [399, 0]
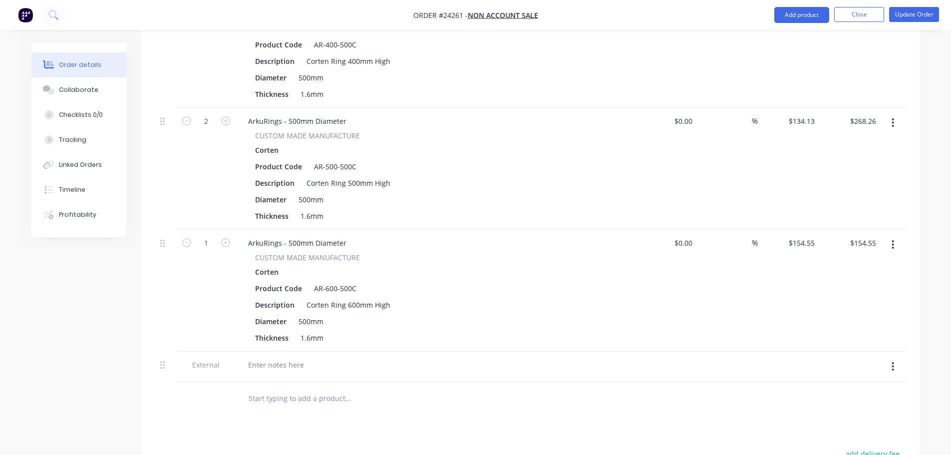
click at [892, 239] on icon "button" at bounding box center [893, 244] width 2 height 11
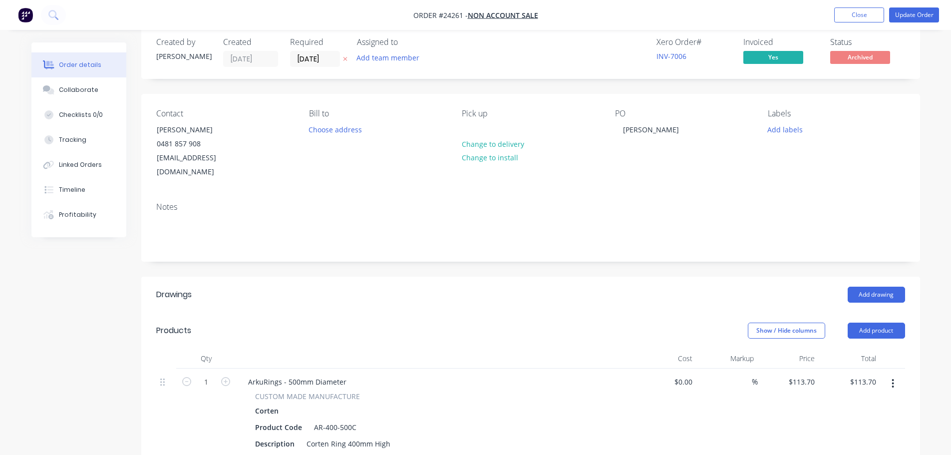
scroll to position [0, 0]
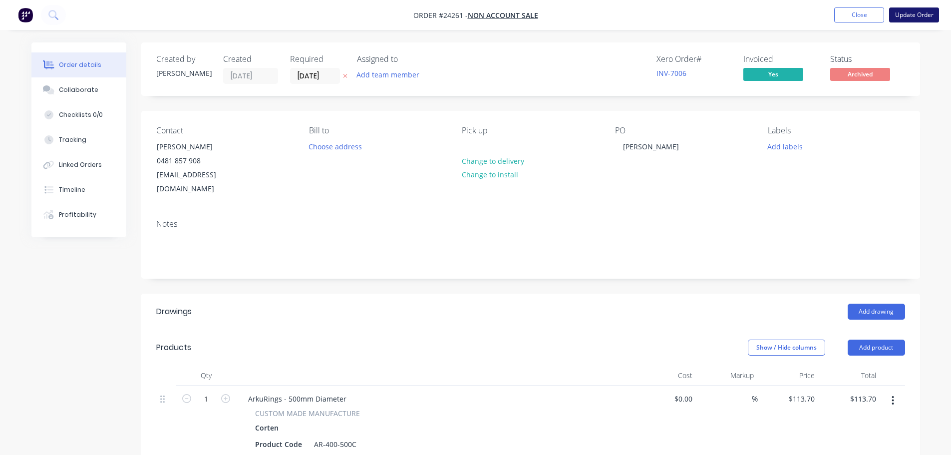
click at [898, 15] on button "Update Order" at bounding box center [914, 14] width 50 height 15
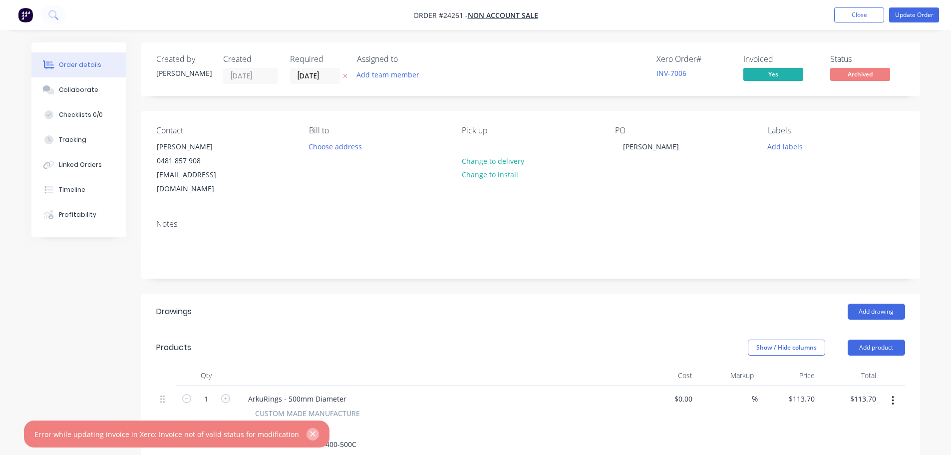
click at [310, 433] on icon "button" at bounding box center [313, 433] width 6 height 9
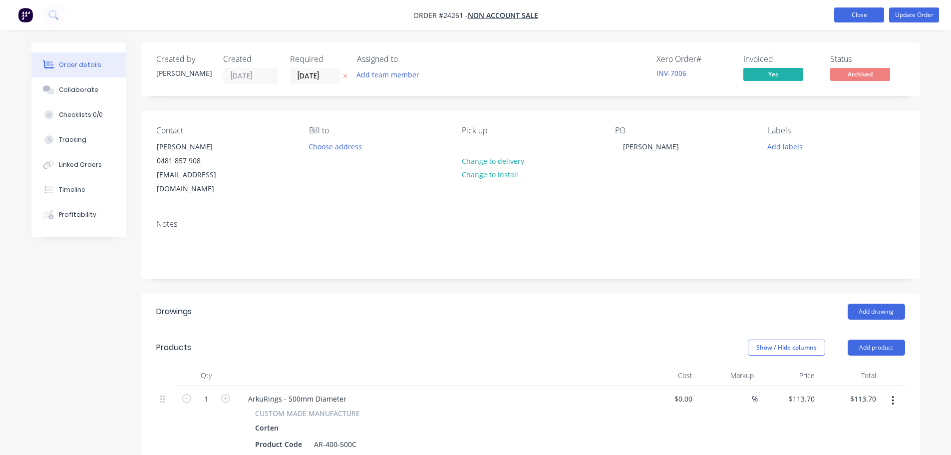
click at [864, 17] on button "Close" at bounding box center [859, 14] width 50 height 15
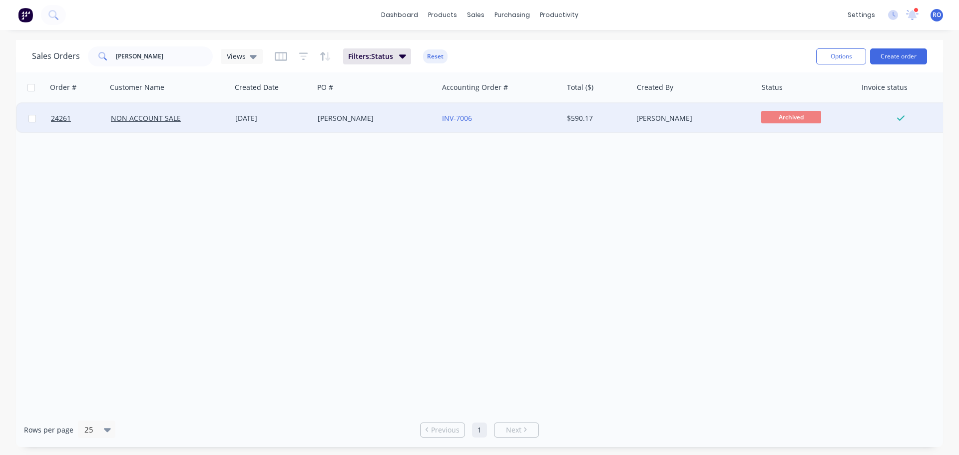
click at [332, 120] on div "Sharyn Howard" at bounding box center [373, 118] width 111 height 10
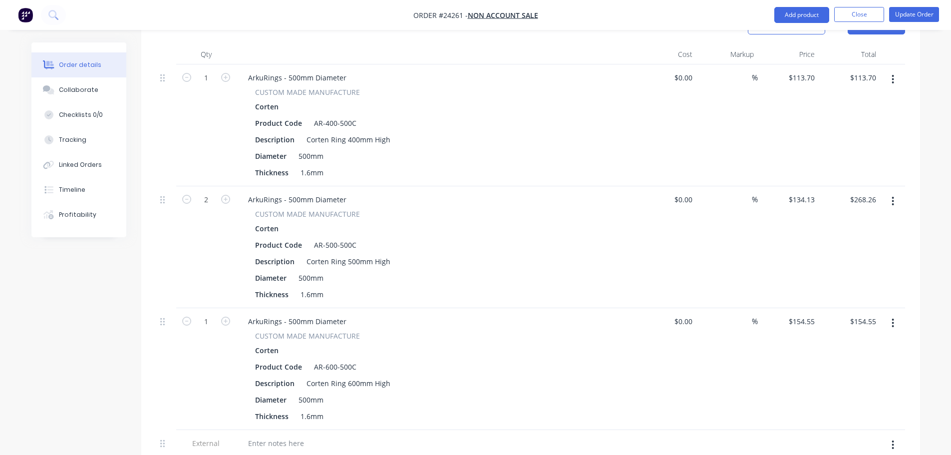
scroll to position [300, 0]
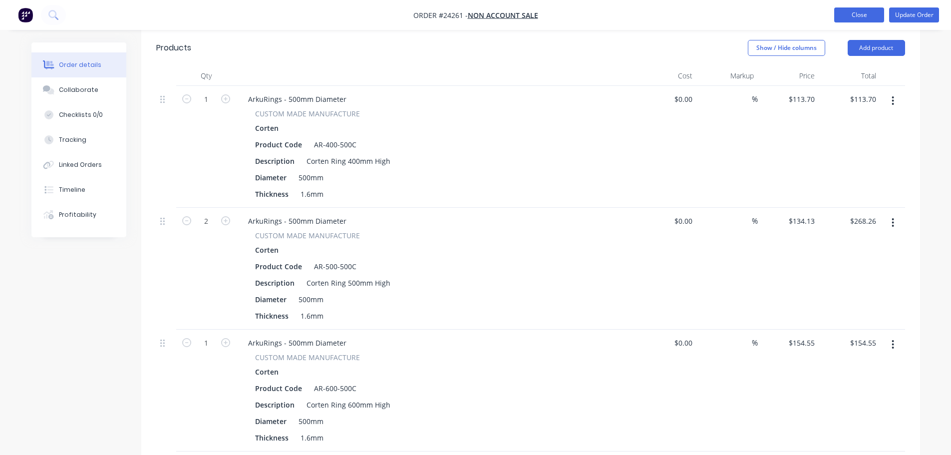
click at [852, 14] on button "Close" at bounding box center [859, 14] width 50 height 15
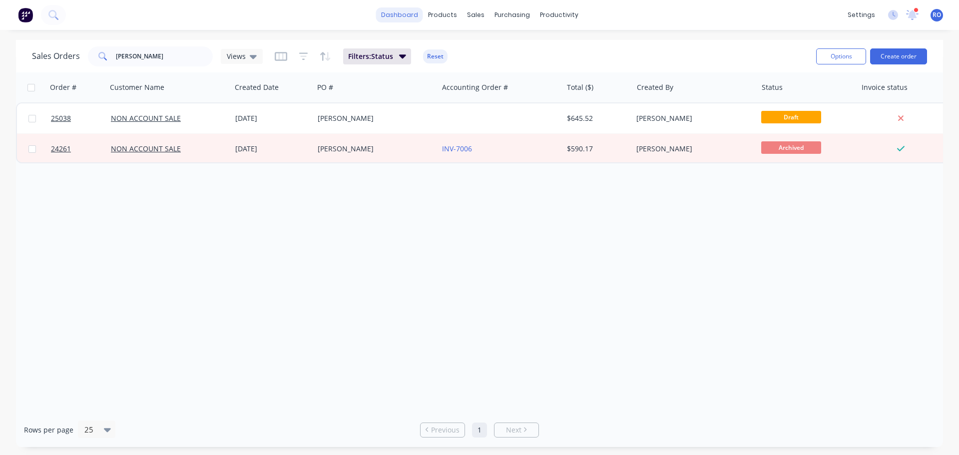
click at [406, 14] on link "dashboard" at bounding box center [399, 14] width 47 height 15
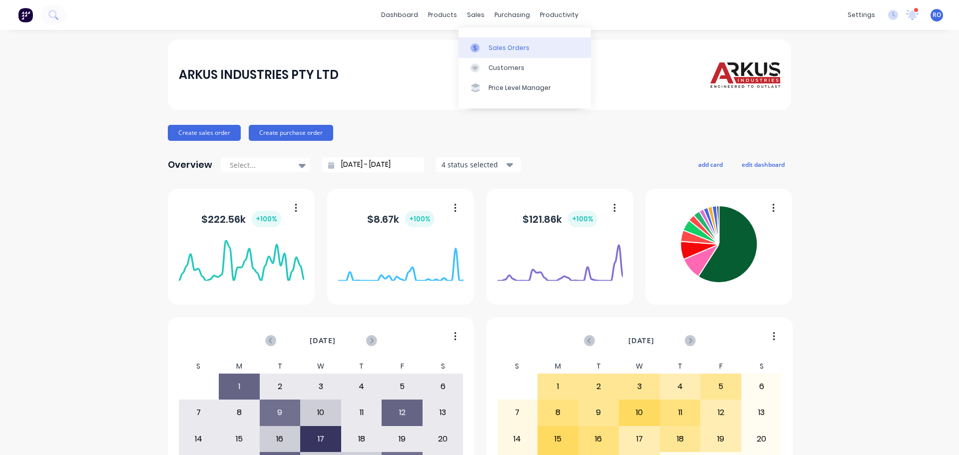
click at [501, 48] on div "Sales Orders" at bounding box center [508, 47] width 41 height 9
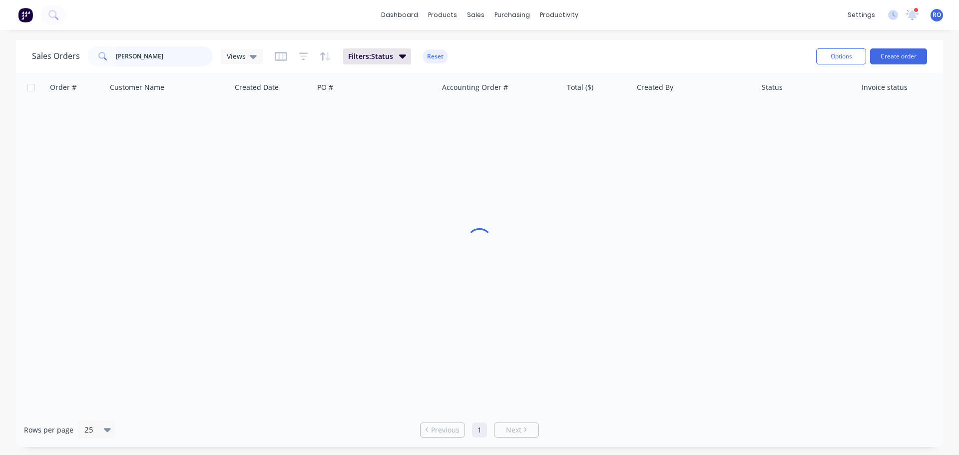
drag, startPoint x: 142, startPoint y: 54, endPoint x: 73, endPoint y: 54, distance: 68.9
click at [73, 54] on div "Sales Orders Sharyn Views" at bounding box center [147, 56] width 231 height 20
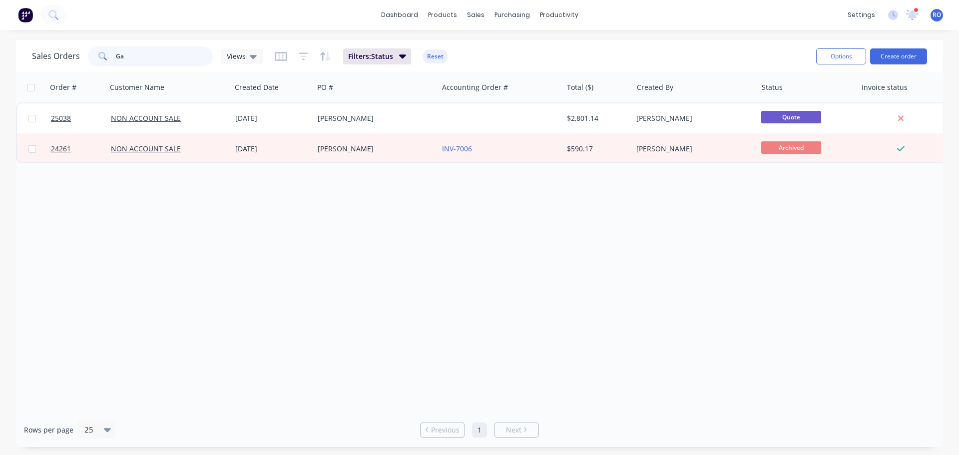
type input "G"
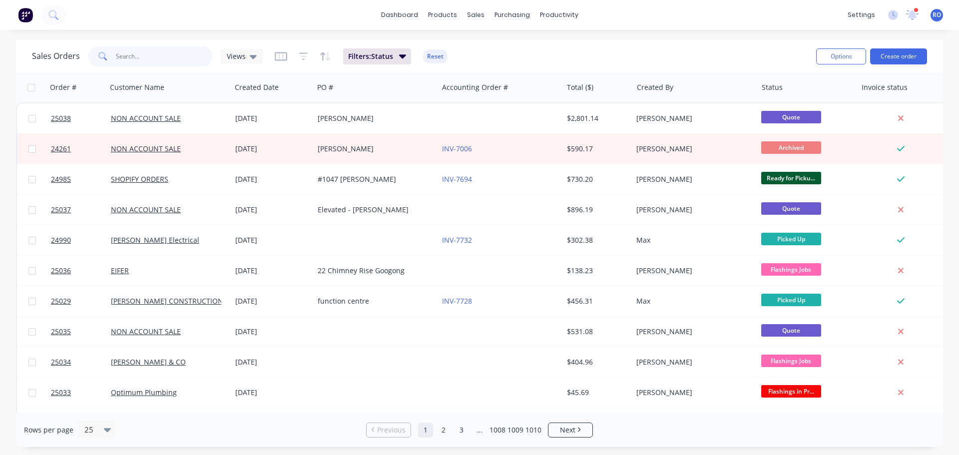
click at [175, 54] on input "text" at bounding box center [164, 56] width 97 height 20
click at [881, 51] on button "Create order" at bounding box center [898, 56] width 57 height 16
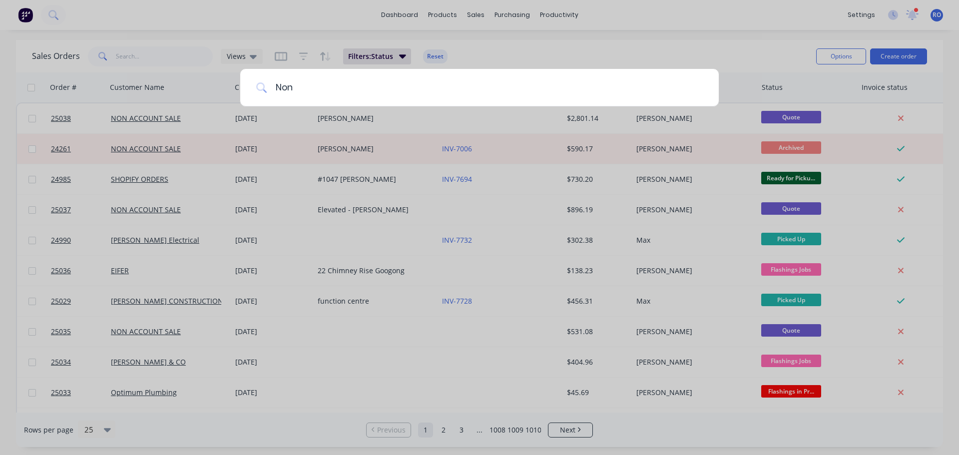
type input "Non"
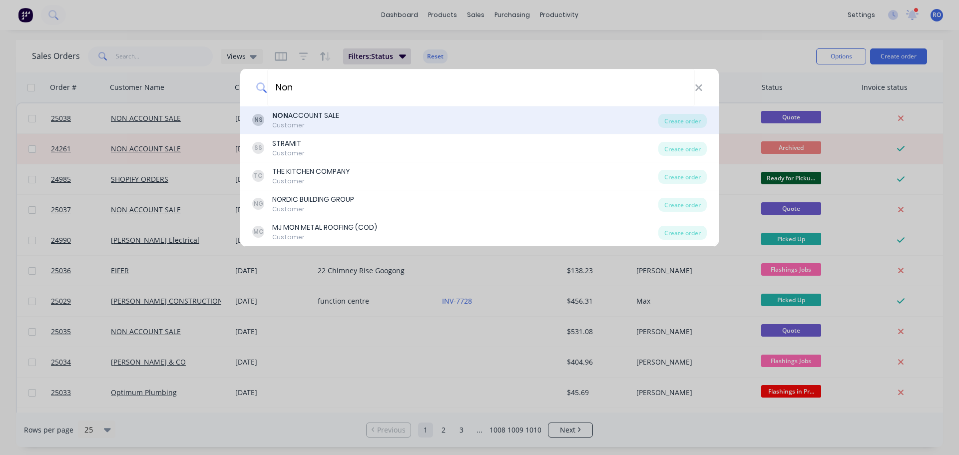
click at [319, 116] on div "NON ACCOUNT SALE" at bounding box center [305, 115] width 67 height 10
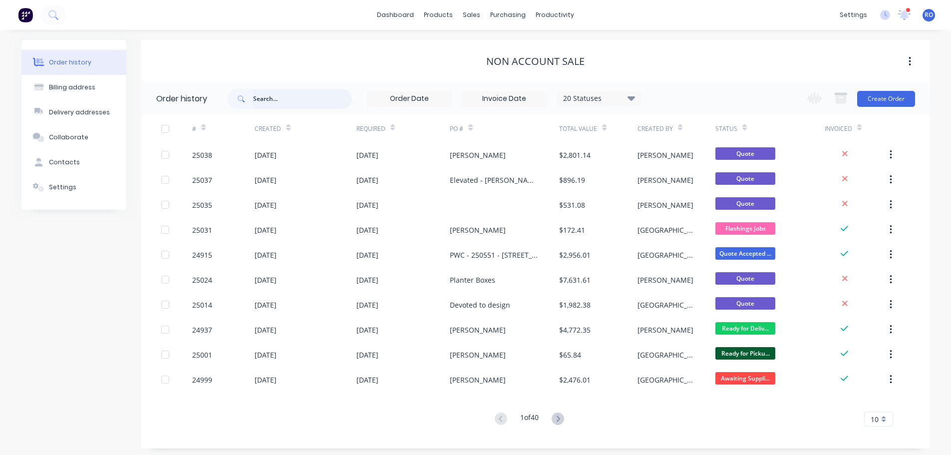
click at [262, 103] on input "text" at bounding box center [302, 99] width 99 height 20
type input "Gareth"
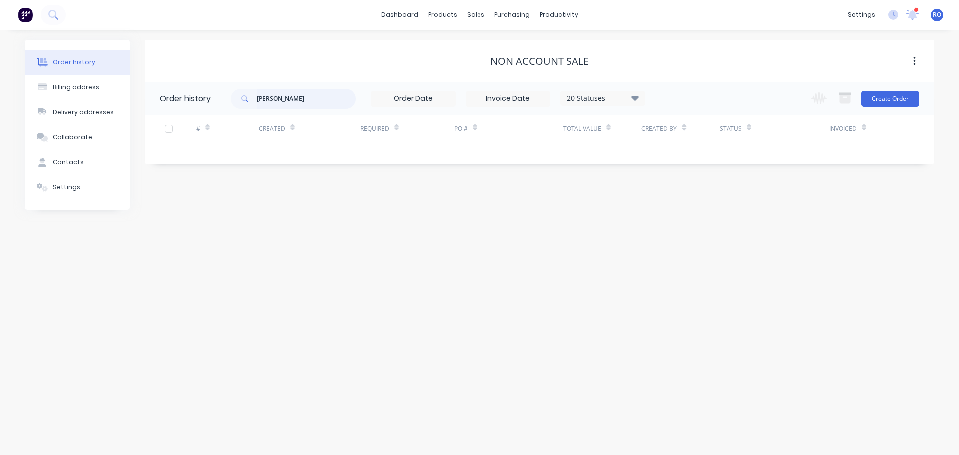
drag, startPoint x: 296, startPoint y: 95, endPoint x: 203, endPoint y: 94, distance: 93.4
click at [203, 94] on header "Order history Gareth 20 Statuses Invoice Status Invoiced Not Invoiced Partial O…" at bounding box center [539, 98] width 789 height 32
click at [897, 105] on button "Create Order" at bounding box center [890, 99] width 58 height 16
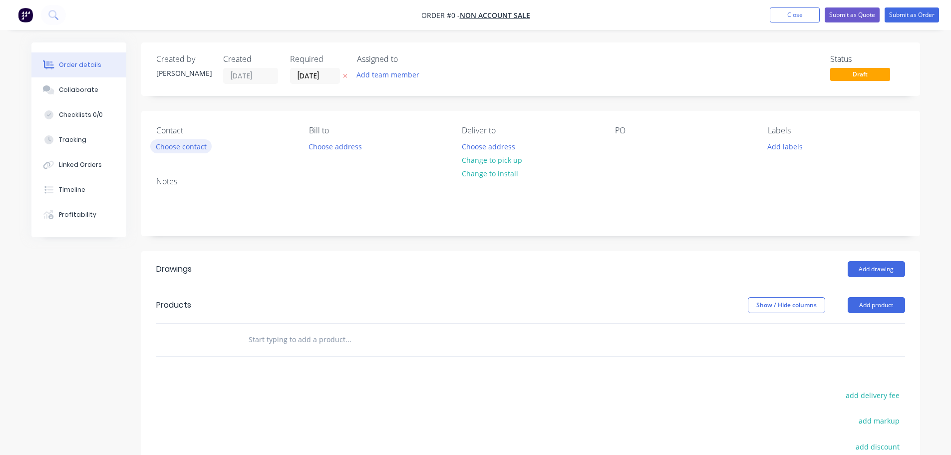
click at [195, 146] on button "Choose contact" at bounding box center [180, 145] width 61 height 13
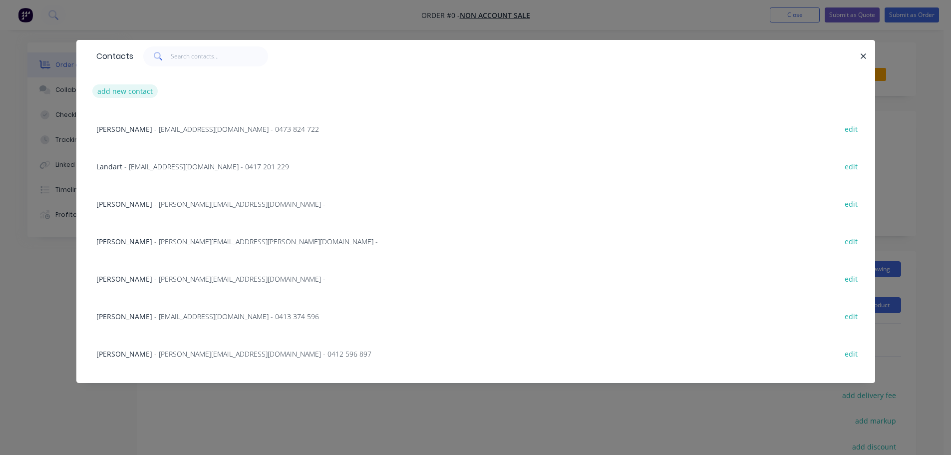
click at [124, 91] on button "add new contact" at bounding box center [125, 90] width 66 height 13
select select "AU"
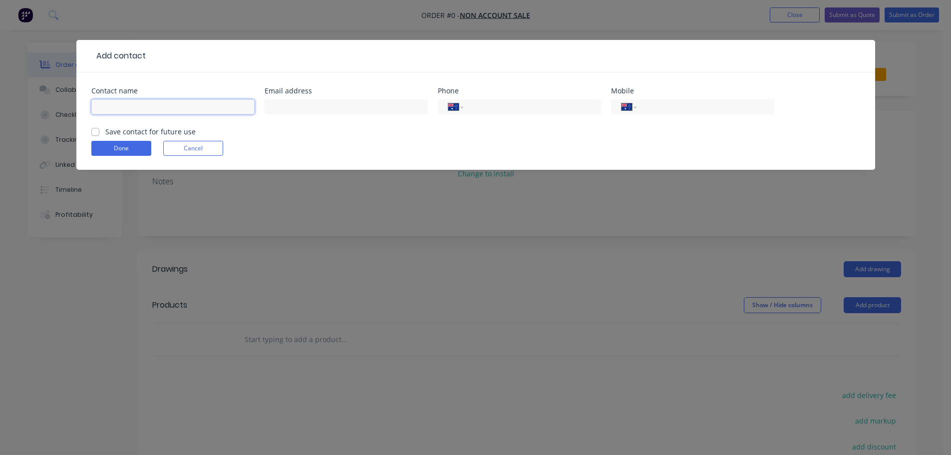
click at [200, 105] on input "text" at bounding box center [172, 106] width 163 height 15
type input "Gareth Davy"
click at [359, 102] on input "text" at bounding box center [346, 106] width 163 height 15
paste input "nbcustomlandscapes@yahoo.com"
type input "nbcustomlandscapes@yahoo.com"
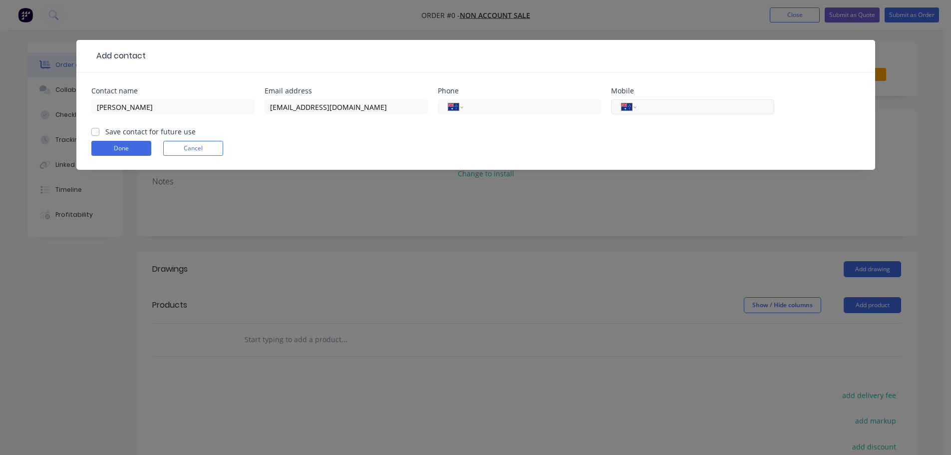
click at [677, 108] on input "tel" at bounding box center [704, 106] width 120 height 11
click at [733, 100] on div "International Afghanistan Åland Islands Albania Algeria American Samoa Andorra …" at bounding box center [692, 106] width 163 height 15
click at [729, 106] on input "tel" at bounding box center [704, 106] width 120 height 11
type input "0419 442 182"
click at [105, 132] on label "Save contact for future use" at bounding box center [150, 131] width 90 height 10
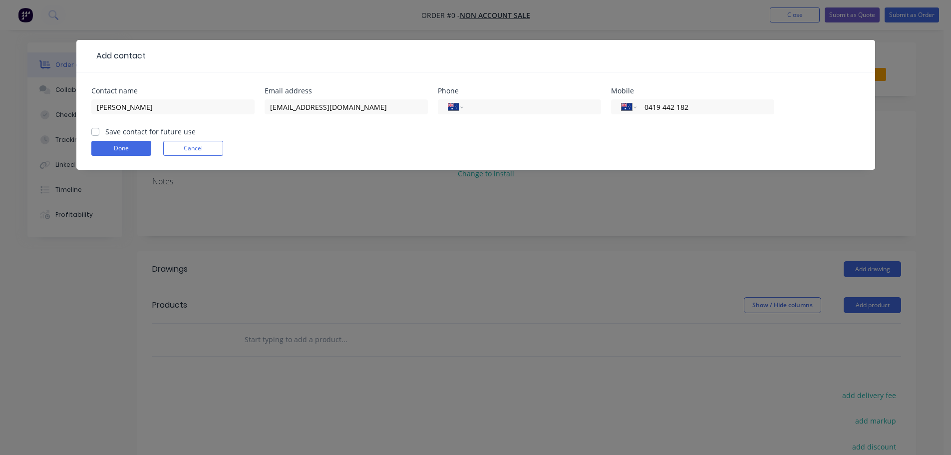
click at [96, 132] on input "Save contact for future use" at bounding box center [95, 130] width 8 height 9
checkbox input "true"
click at [113, 149] on button "Done" at bounding box center [121, 148] width 60 height 15
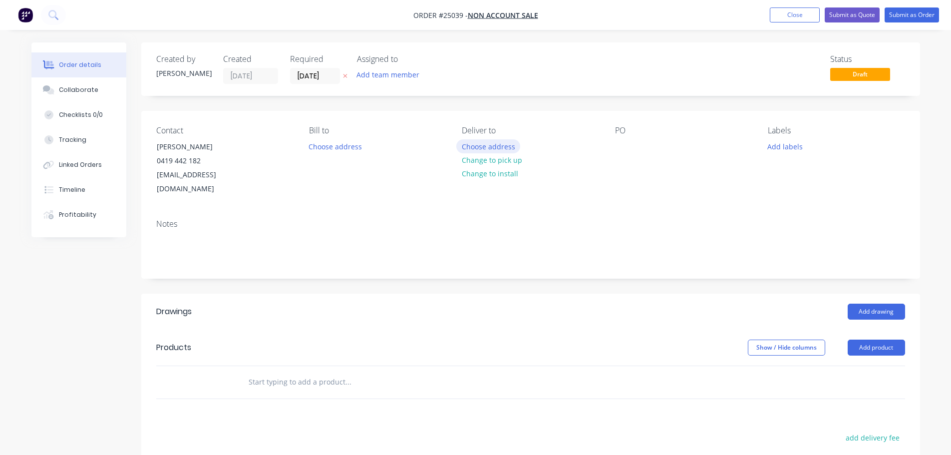
click at [505, 150] on button "Choose address" at bounding box center [488, 145] width 64 height 13
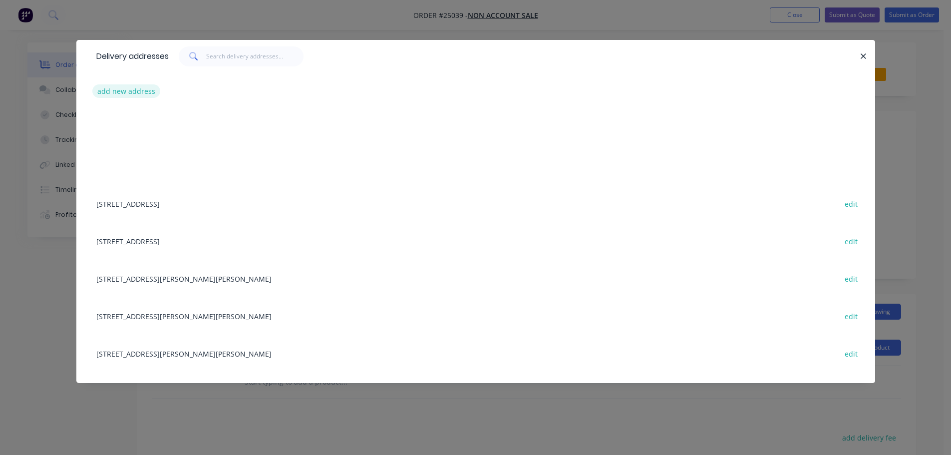
click at [111, 92] on button "add new address" at bounding box center [126, 90] width 68 height 13
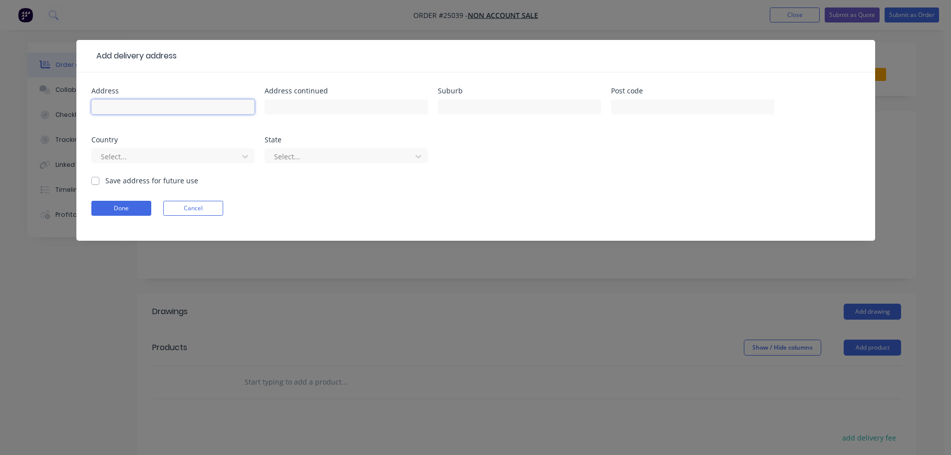
click at [155, 111] on input "text" at bounding box center [172, 106] width 163 height 15
type input "27 Grafton St"
type input "Nelson Bay"
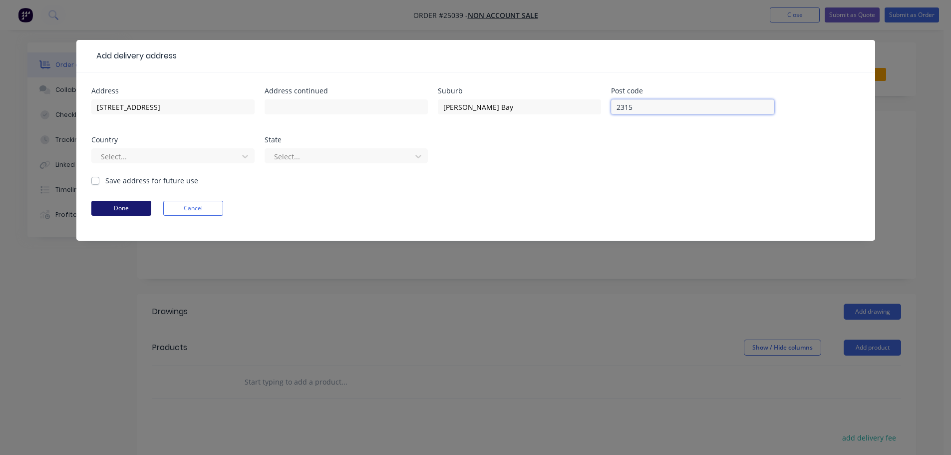
type input "2315"
drag, startPoint x: 140, startPoint y: 204, endPoint x: 148, endPoint y: 163, distance: 41.6
click at [146, 167] on form "Address 27 Grafton St Address continued Suburb Nelson Bay Post code 2315 Countr…" at bounding box center [475, 163] width 769 height 153
click at [149, 160] on div at bounding box center [166, 156] width 133 height 12
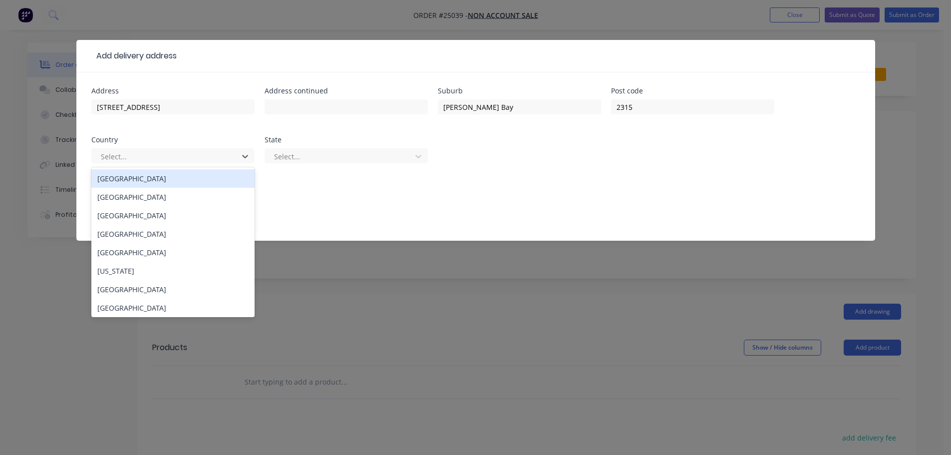
click at [131, 181] on div "Australia" at bounding box center [172, 178] width 163 height 18
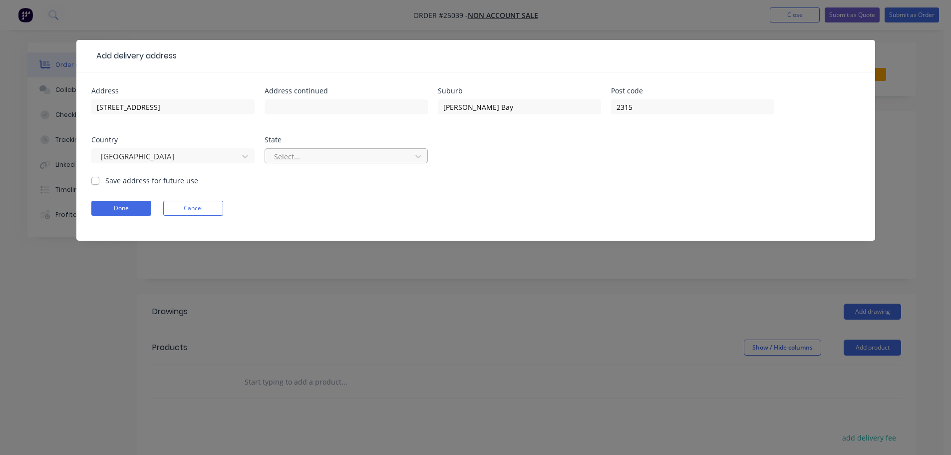
click at [322, 157] on div at bounding box center [339, 156] width 133 height 12
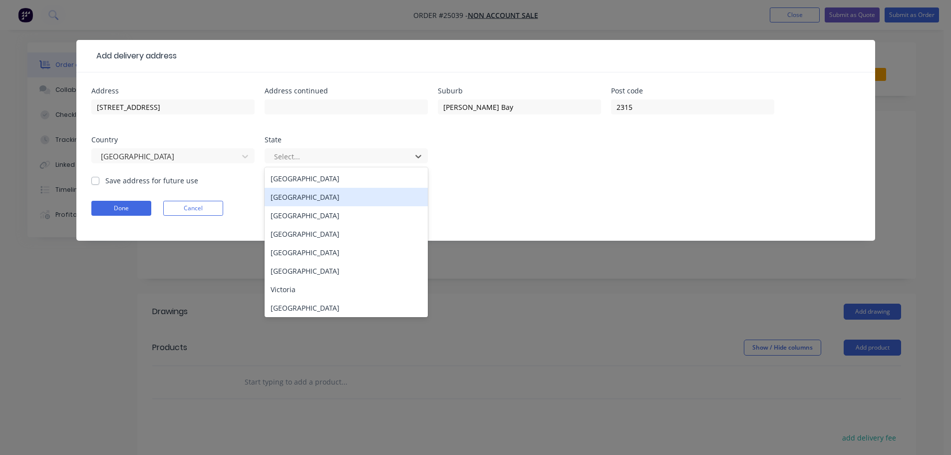
click at [314, 197] on div "New South Wales" at bounding box center [346, 197] width 163 height 18
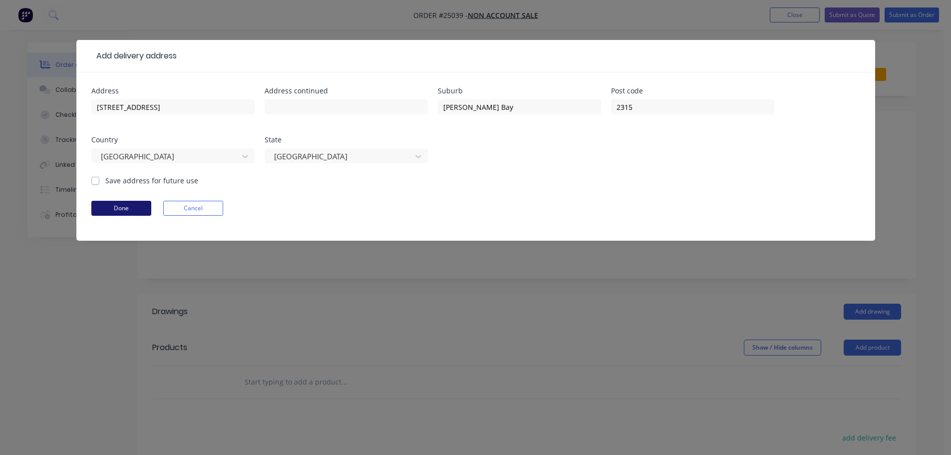
click at [123, 213] on button "Done" at bounding box center [121, 208] width 60 height 15
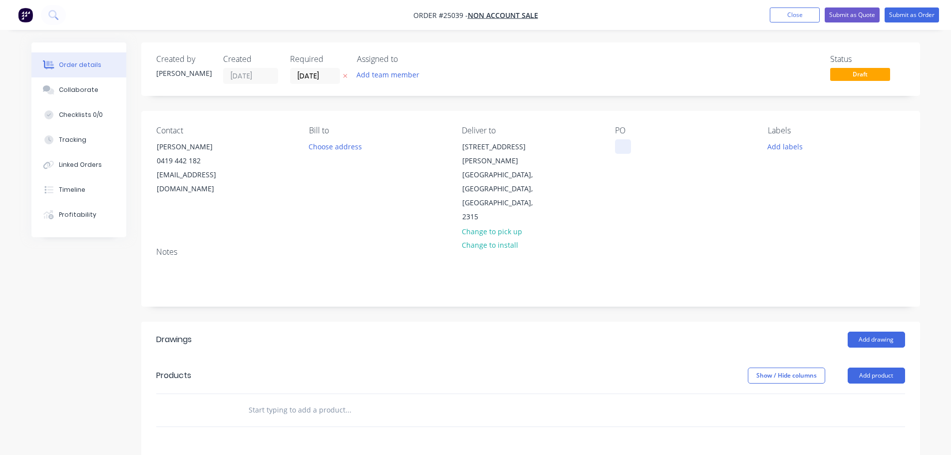
click at [628, 145] on div at bounding box center [623, 146] width 16 height 14
click at [864, 367] on button "Add product" at bounding box center [876, 375] width 57 height 16
click at [854, 393] on div "Product catalogue" at bounding box center [857, 400] width 77 height 14
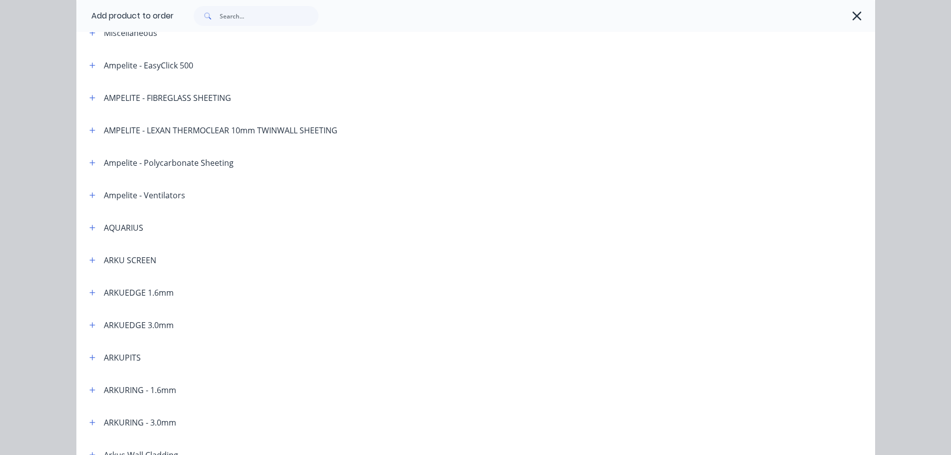
scroll to position [150, 0]
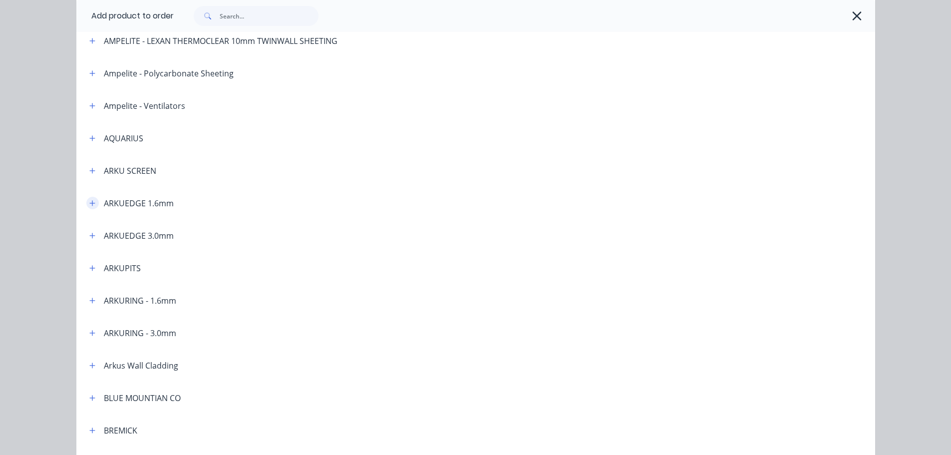
click at [91, 206] on icon "button" at bounding box center [92, 203] width 6 height 7
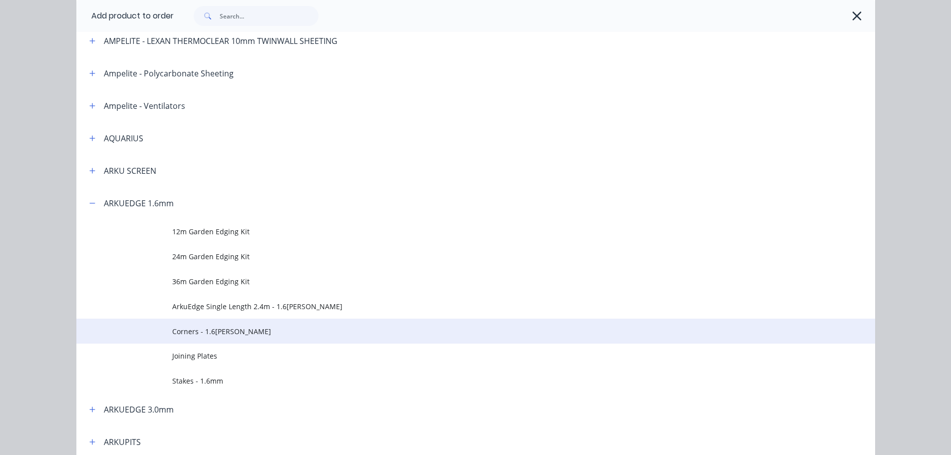
click at [216, 330] on span "Corners - 1.6[PERSON_NAME]" at bounding box center [453, 331] width 562 height 10
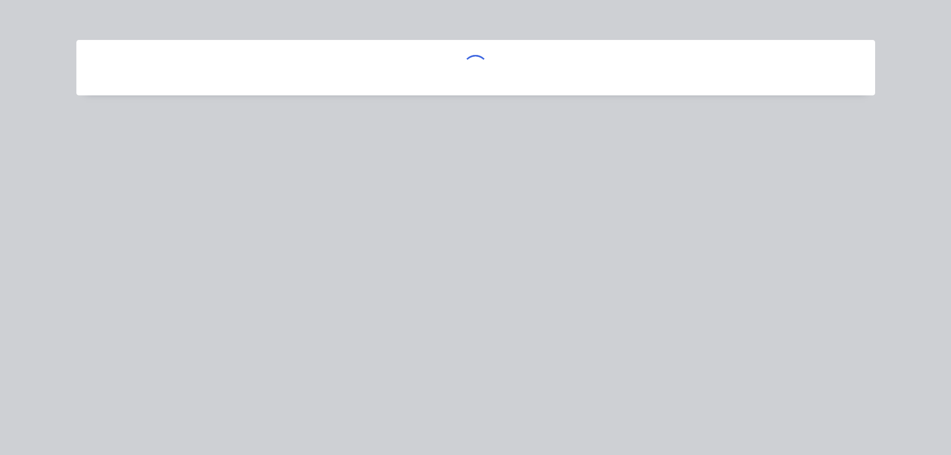
scroll to position [0, 0]
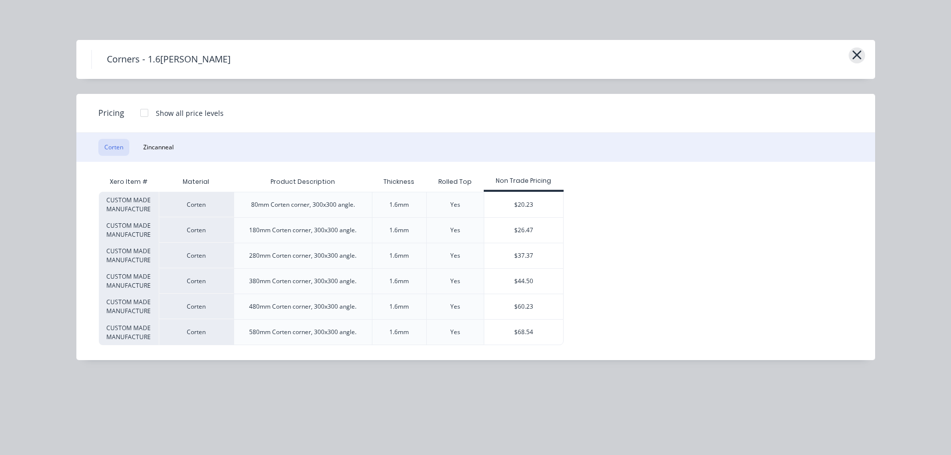
click at [857, 55] on icon "button" at bounding box center [856, 54] width 9 height 9
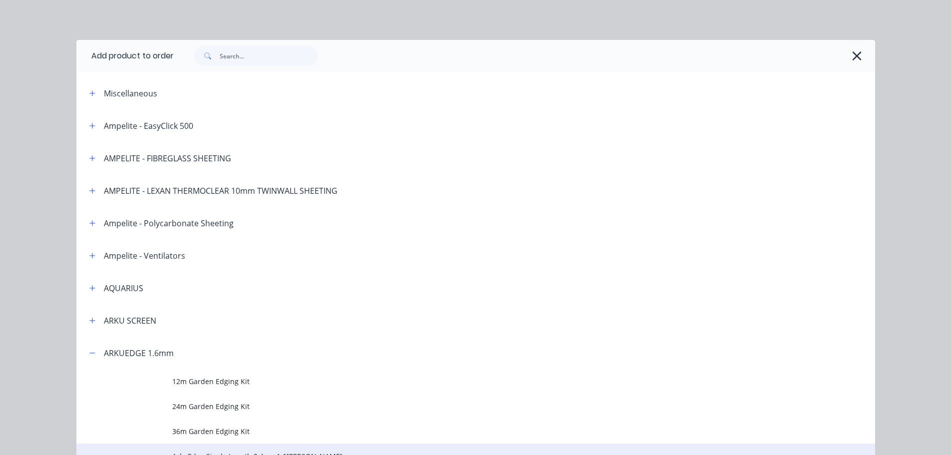
scroll to position [337, 0]
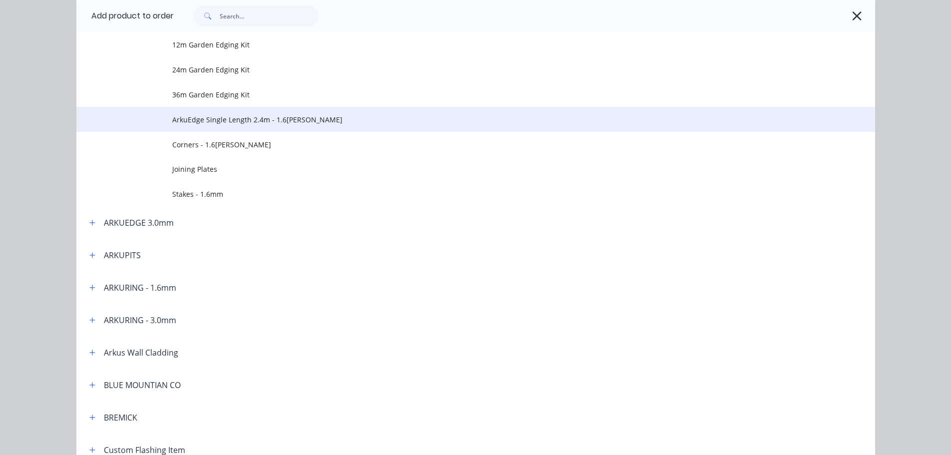
click at [214, 118] on span "ArkuEdge Single Length 2.4m - 1.6[PERSON_NAME]" at bounding box center [453, 119] width 562 height 10
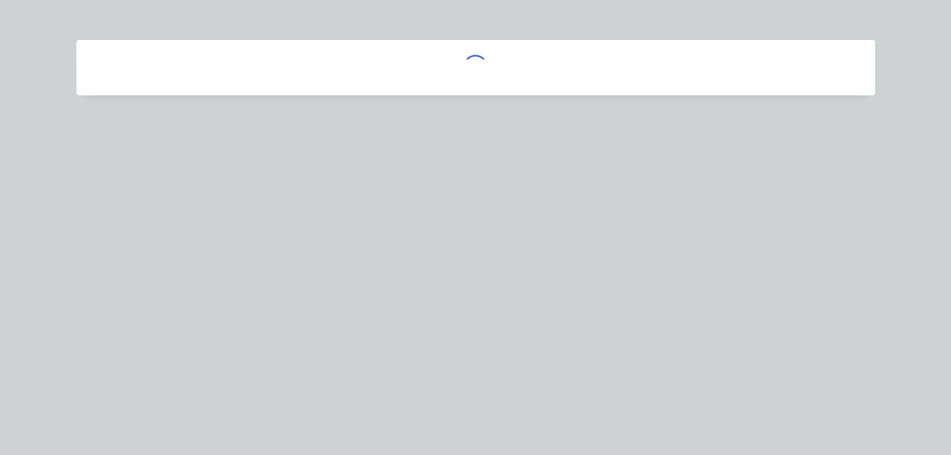
scroll to position [0, 0]
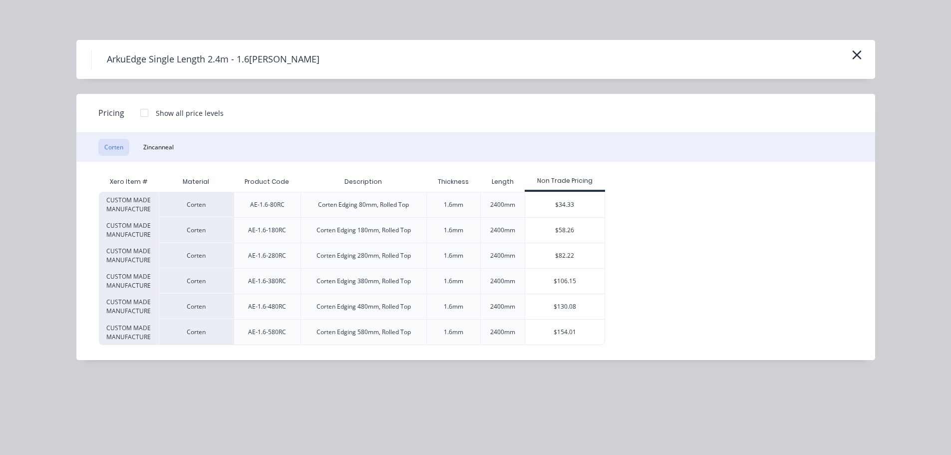
click at [143, 111] on div at bounding box center [144, 113] width 20 height 20
click at [617, 200] on div "$22.31" at bounding box center [639, 204] width 66 height 25
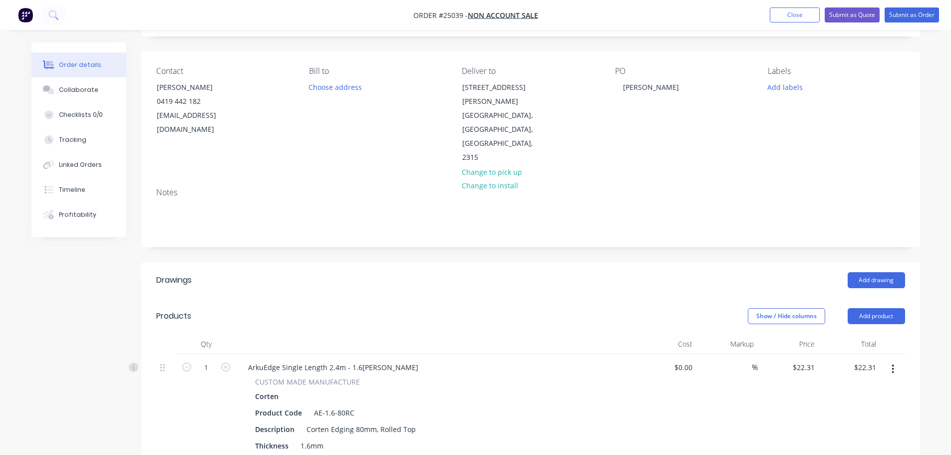
scroll to position [150, 0]
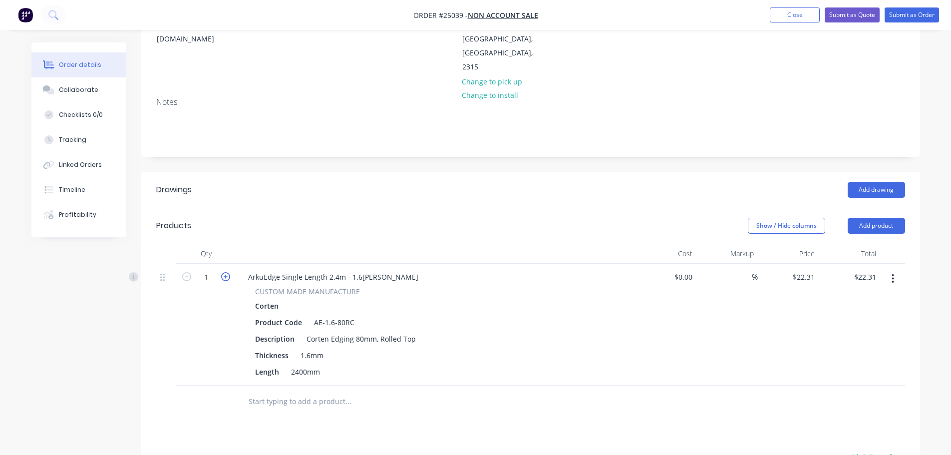
click at [227, 272] on icon "button" at bounding box center [225, 276] width 9 height 9
type input "2"
type input "$44.62"
click at [227, 272] on icon "button" at bounding box center [225, 276] width 9 height 9
type input "3"
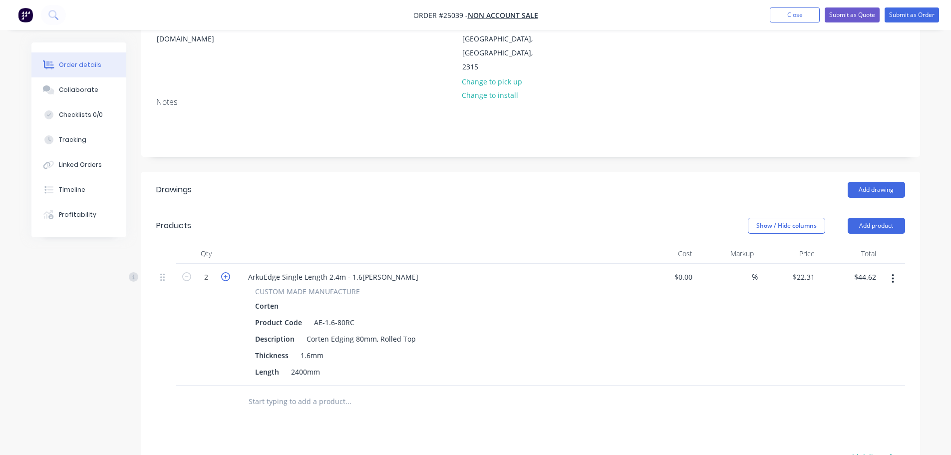
type input "$66.93"
click at [227, 272] on icon "button" at bounding box center [225, 276] width 9 height 9
type input "4"
type input "$89.24"
click at [876, 218] on button "Add product" at bounding box center [876, 226] width 57 height 16
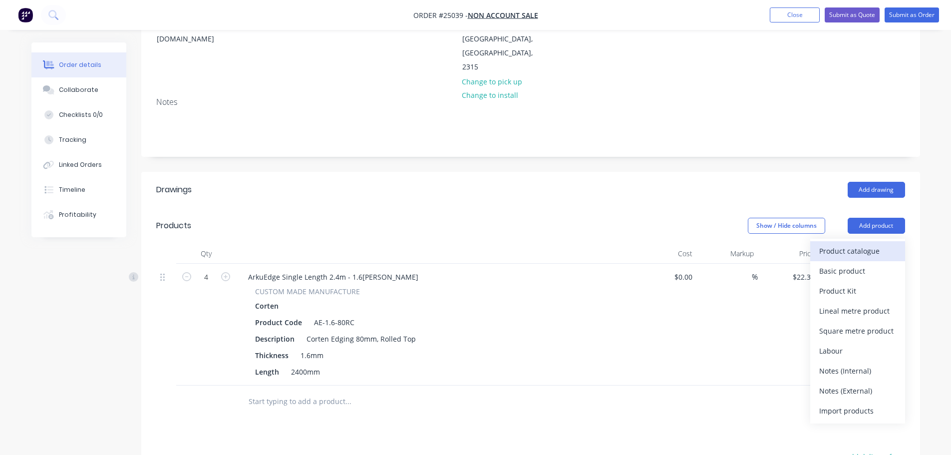
click at [863, 244] on div "Product catalogue" at bounding box center [857, 251] width 77 height 14
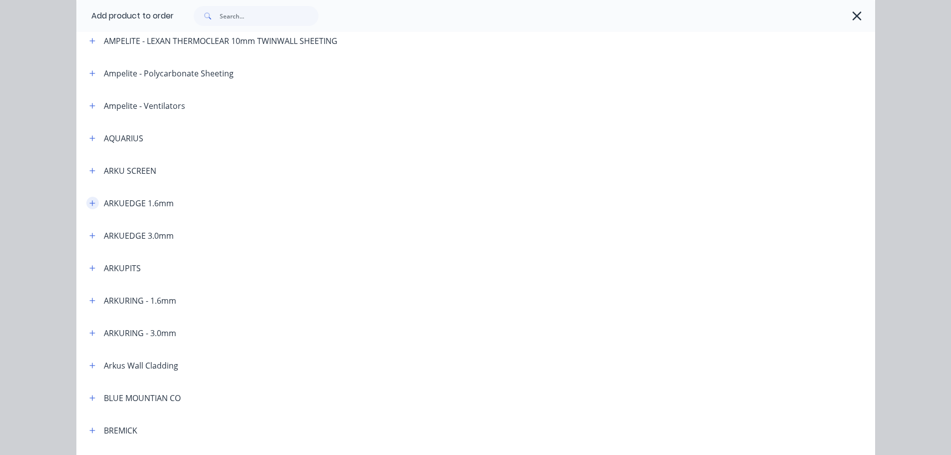
click at [86, 204] on button "button" at bounding box center [92, 203] width 12 height 12
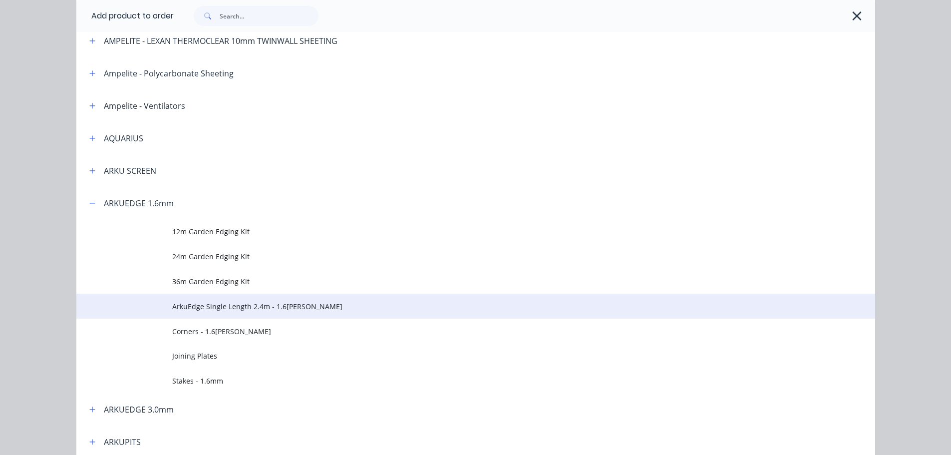
click at [215, 305] on span "ArkuEdge Single Length 2.4m - 1.6[PERSON_NAME]" at bounding box center [453, 306] width 562 height 10
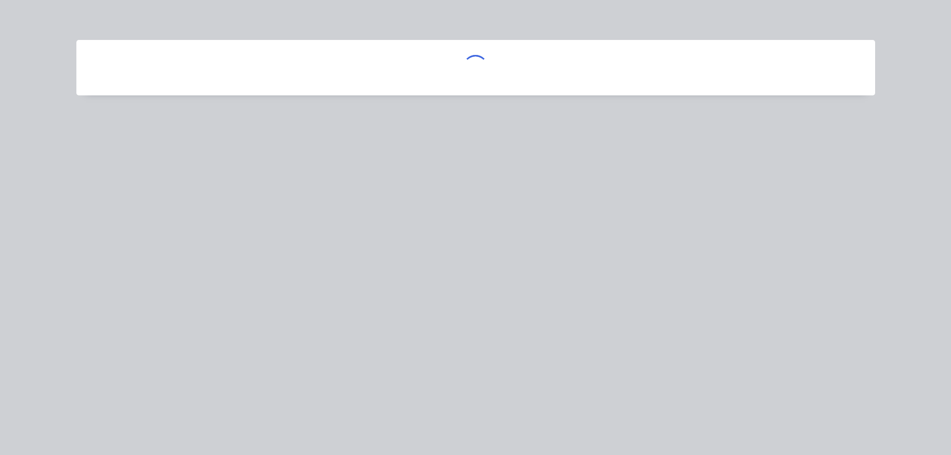
scroll to position [0, 0]
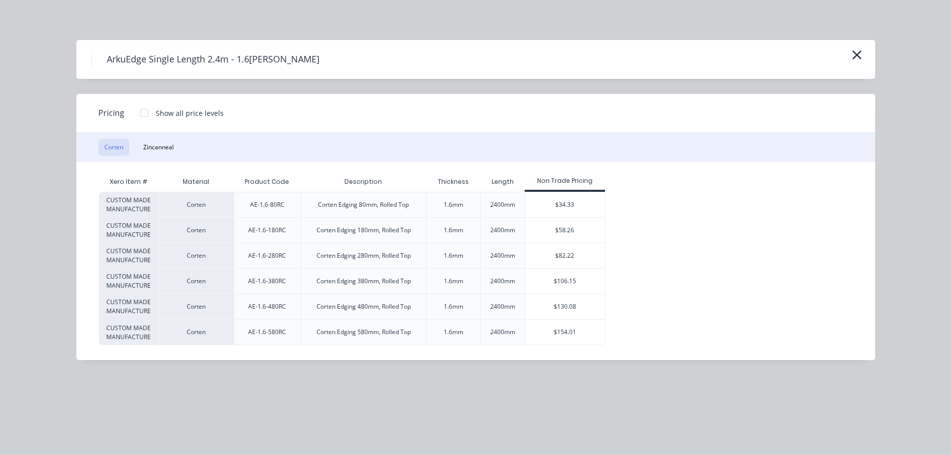
click at [144, 114] on div at bounding box center [144, 113] width 20 height 20
click at [655, 234] on div "$37.87" at bounding box center [639, 230] width 66 height 25
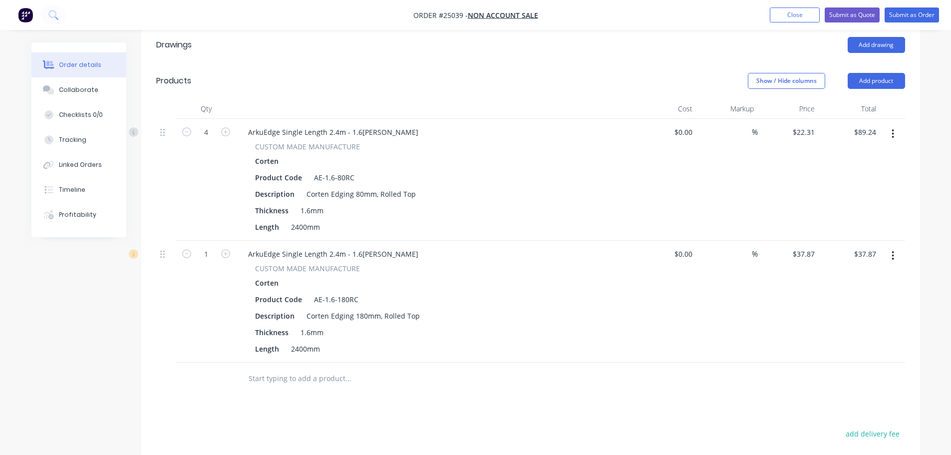
scroll to position [300, 0]
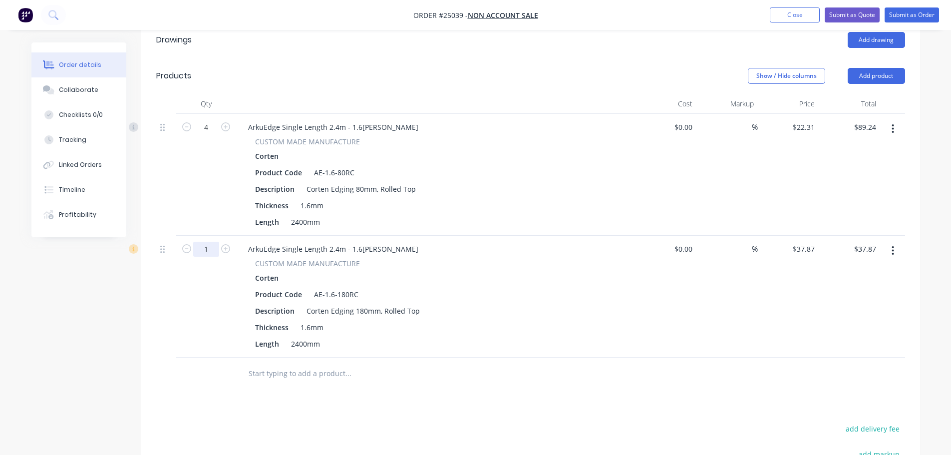
click at [207, 242] on input "1" at bounding box center [206, 249] width 26 height 15
type input "15"
type input "$568.05"
click at [877, 68] on button "Add product" at bounding box center [876, 76] width 57 height 16
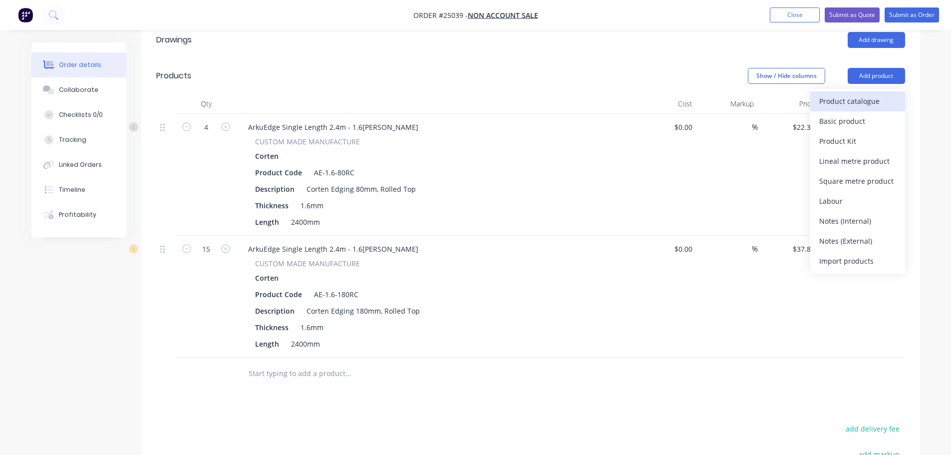
click at [863, 94] on div "Product catalogue" at bounding box center [857, 101] width 77 height 14
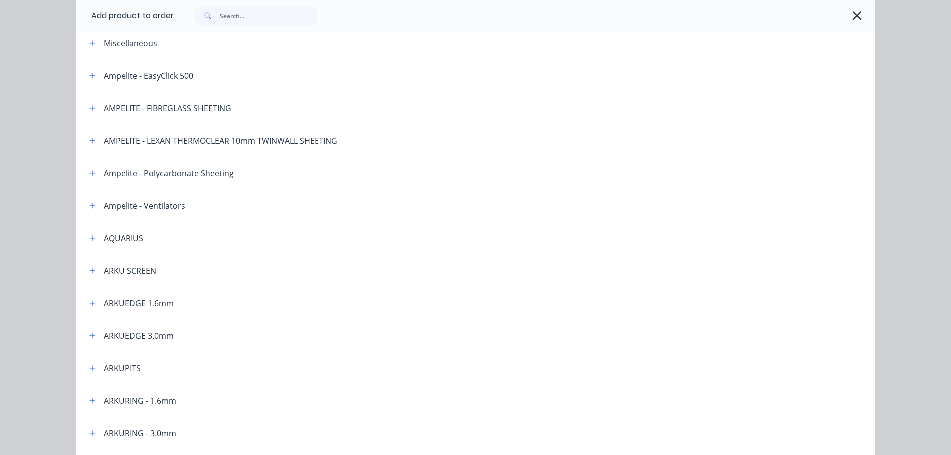
scroll to position [100, 0]
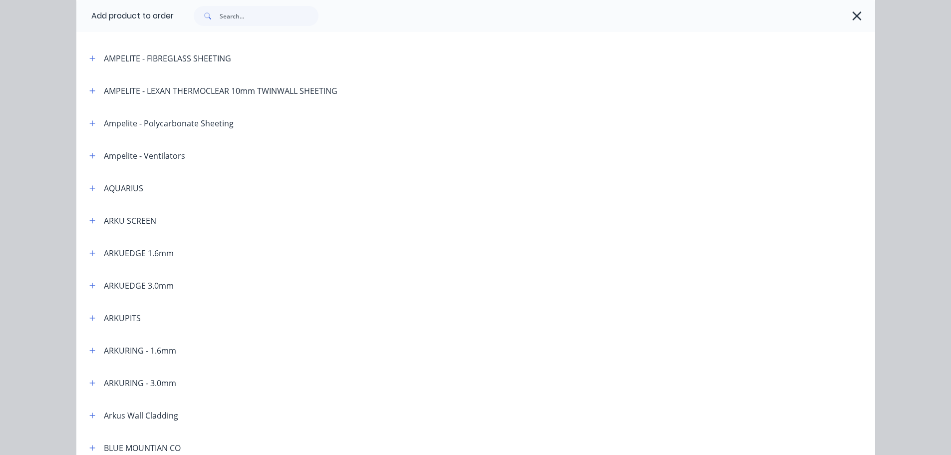
click at [133, 257] on div "ARKUEDGE 1.6mm" at bounding box center [139, 253] width 70 height 12
click at [94, 256] on span at bounding box center [92, 253] width 12 height 12
click at [91, 254] on icon "button" at bounding box center [92, 253] width 6 height 7
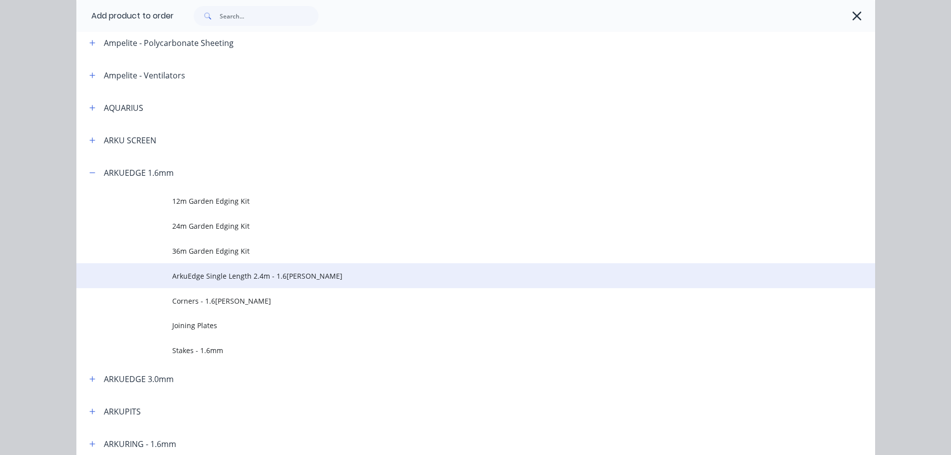
scroll to position [200, 0]
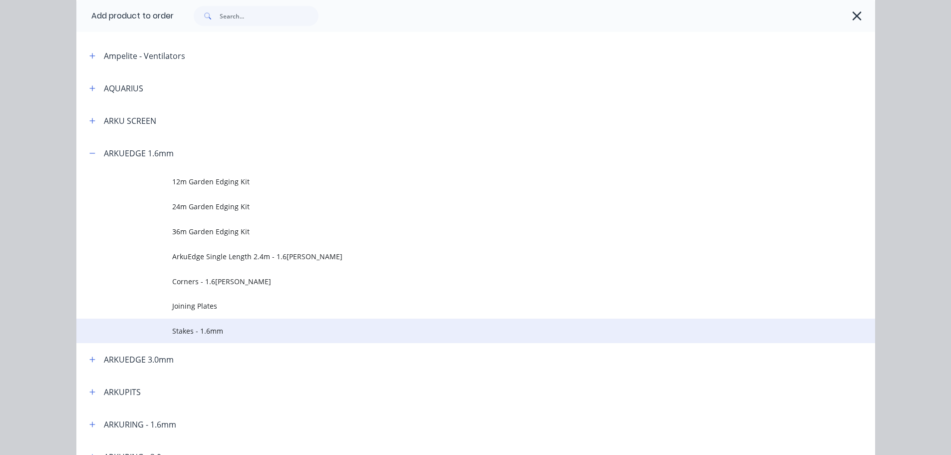
click at [209, 327] on span "Stakes - 1.6mm" at bounding box center [453, 331] width 562 height 10
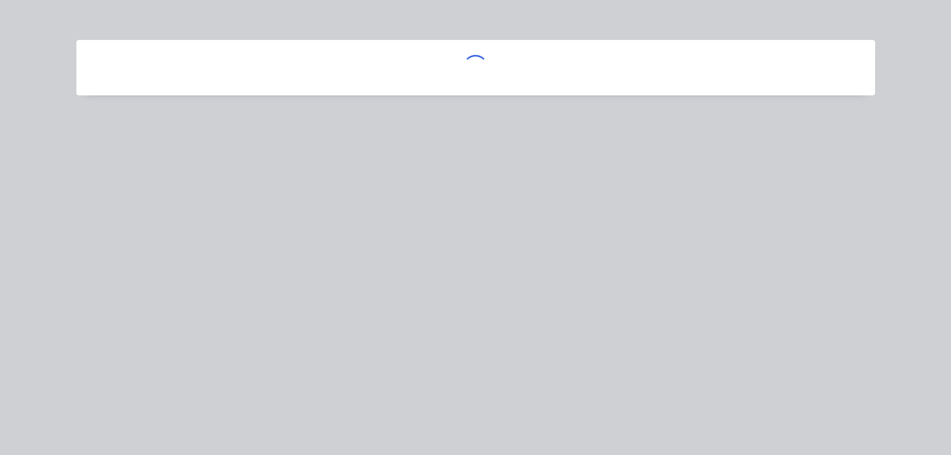
scroll to position [0, 0]
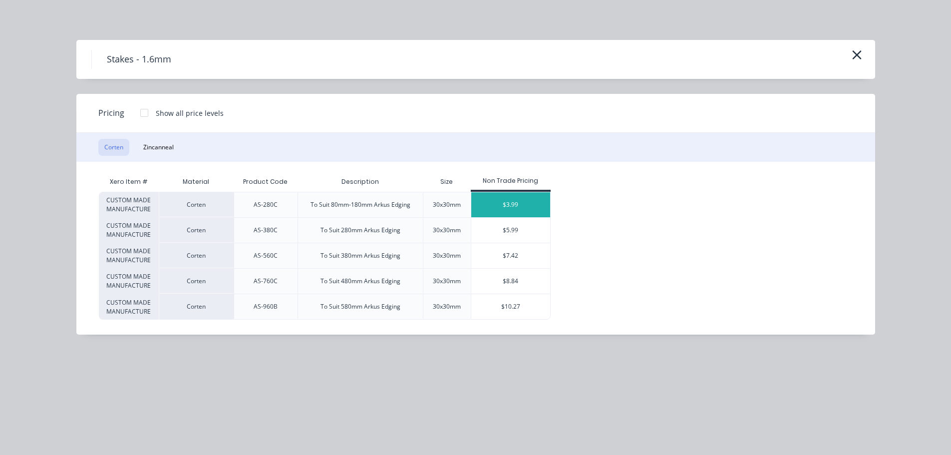
click at [518, 210] on div "$3.99" at bounding box center [510, 204] width 79 height 25
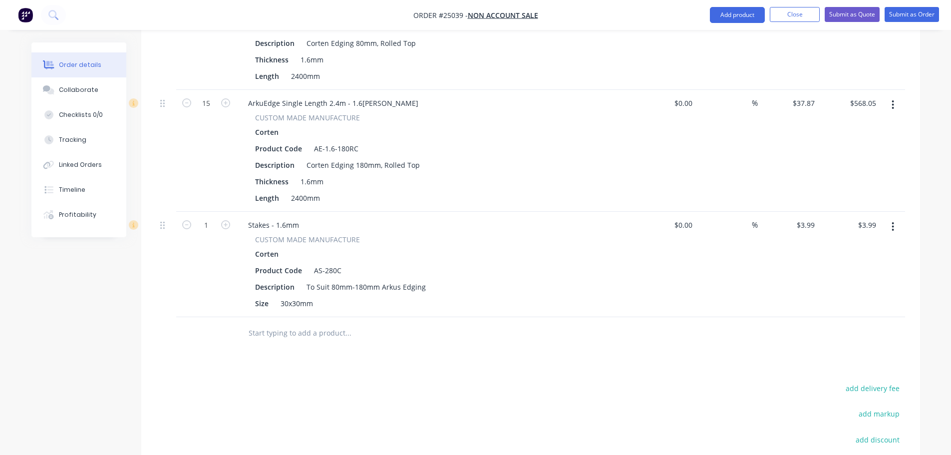
scroll to position [449, 0]
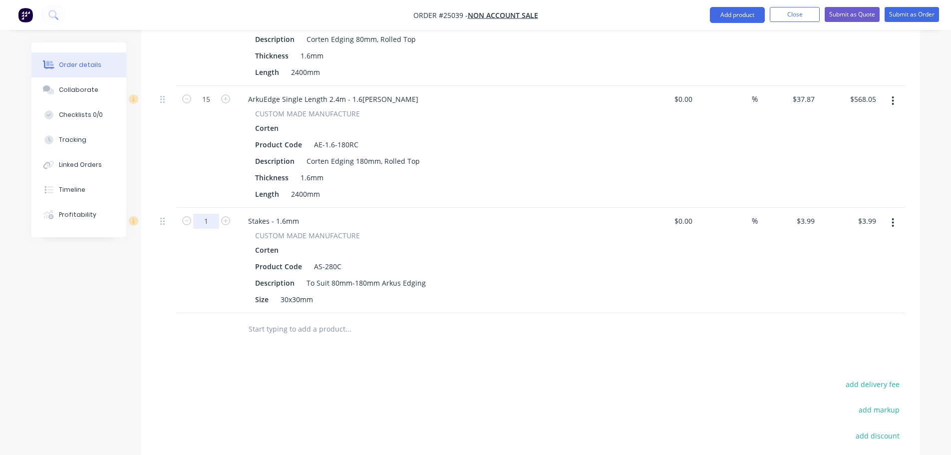
click at [206, 214] on input "1" at bounding box center [206, 221] width 26 height 15
click at [206, 214] on input "45" at bounding box center [206, 221] width 26 height 15
type input "57"
type input "$227.43"
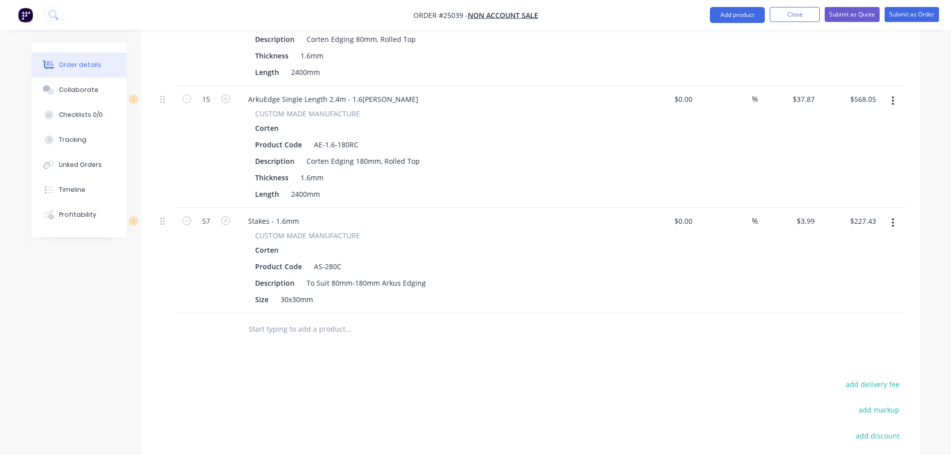
drag, startPoint x: 282, startPoint y: 289, endPoint x: 328, endPoint y: 279, distance: 46.4
click at [283, 319] on input "text" at bounding box center [348, 329] width 200 height 20
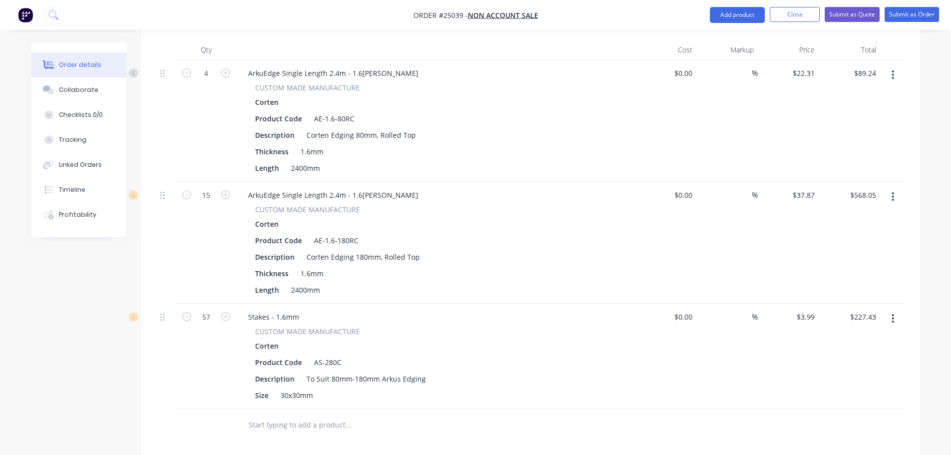
scroll to position [300, 0]
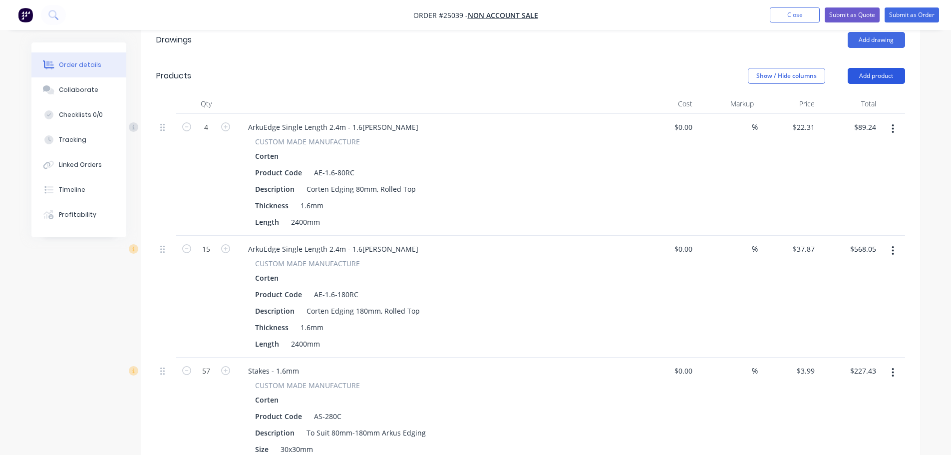
click at [880, 68] on button "Add product" at bounding box center [876, 76] width 57 height 16
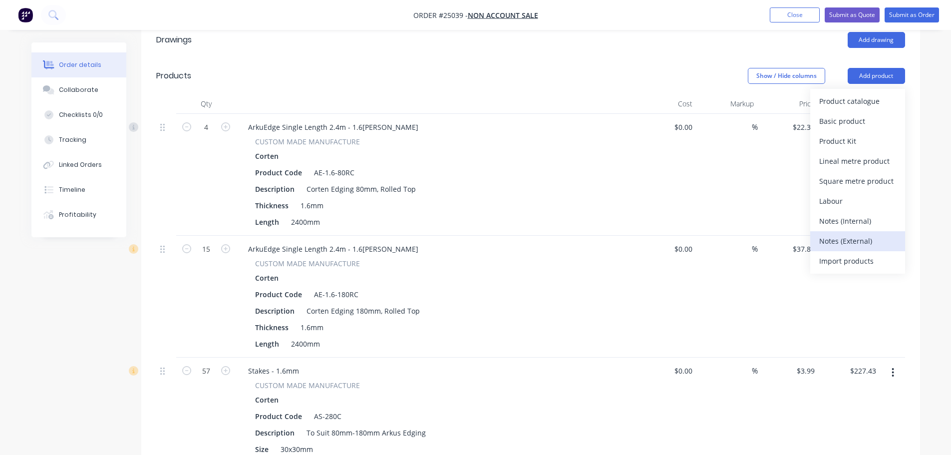
click at [849, 234] on div "Notes (External)" at bounding box center [857, 241] width 77 height 14
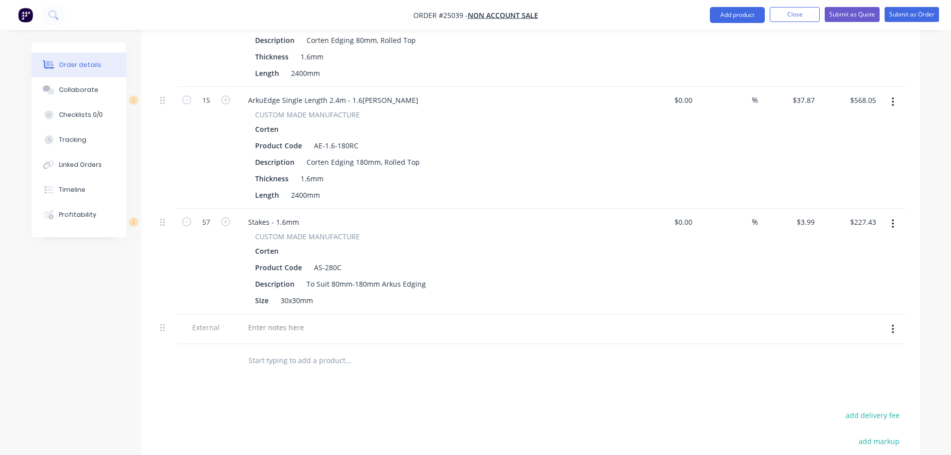
scroll to position [449, 0]
click at [267, 319] on div at bounding box center [276, 326] width 72 height 14
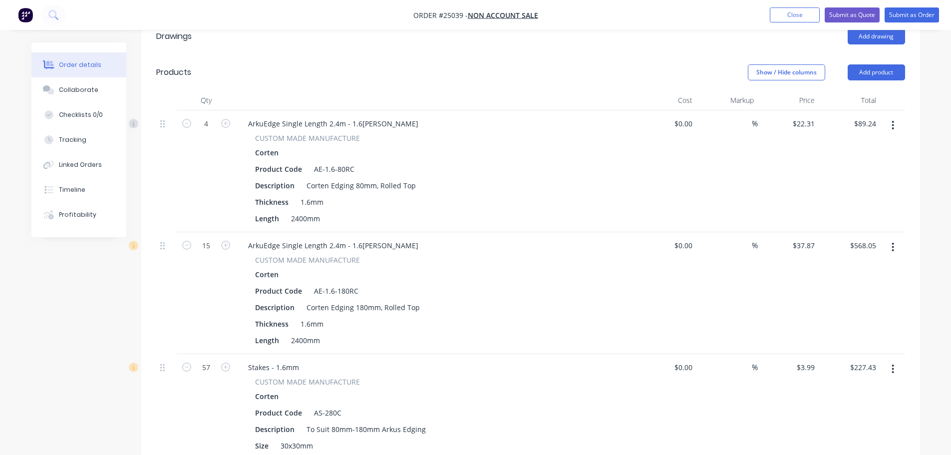
scroll to position [300, 0]
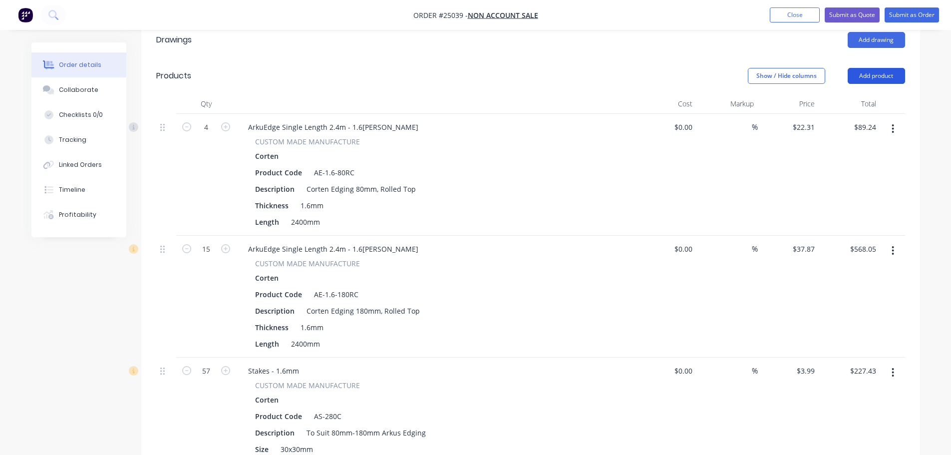
click at [879, 68] on button "Add product" at bounding box center [876, 76] width 57 height 16
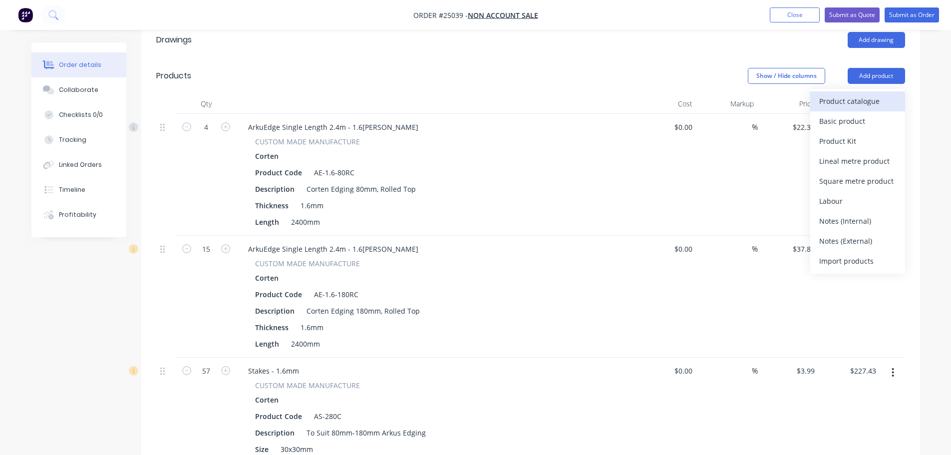
click at [868, 94] on div "Product catalogue" at bounding box center [857, 101] width 77 height 14
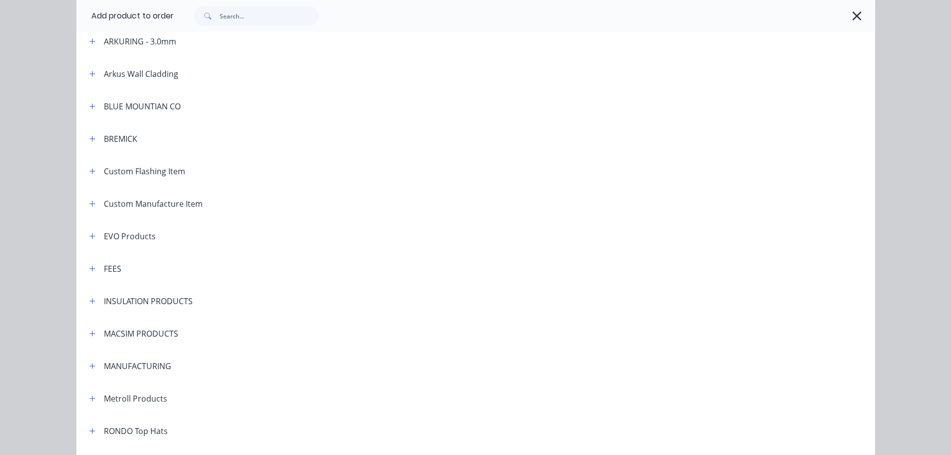
scroll to position [499, 0]
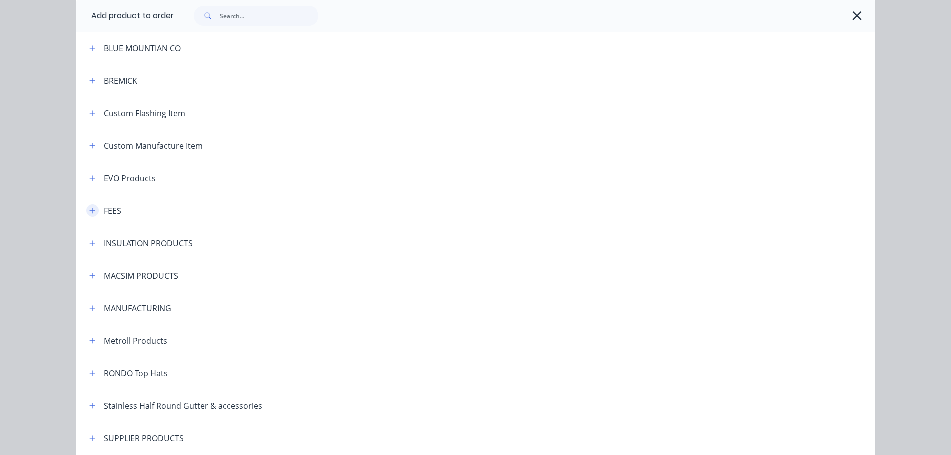
click at [89, 212] on icon "button" at bounding box center [92, 210] width 6 height 7
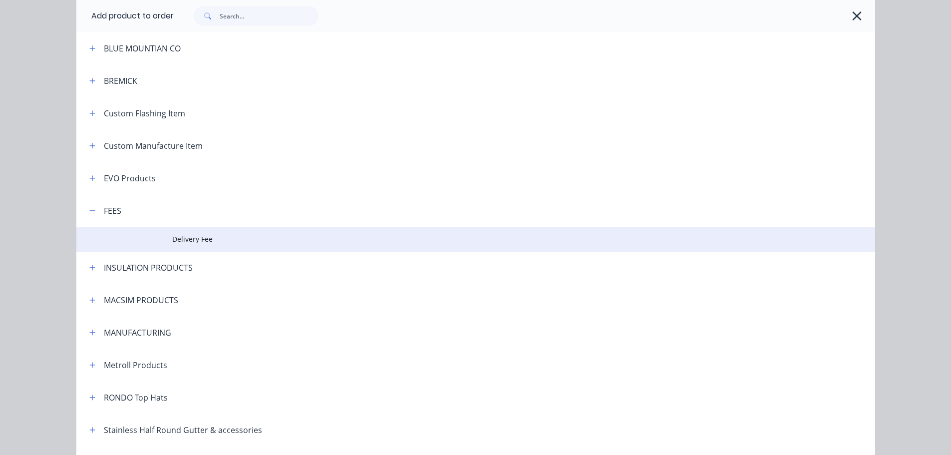
click at [199, 243] on span "Delivery Fee" at bounding box center [453, 239] width 562 height 10
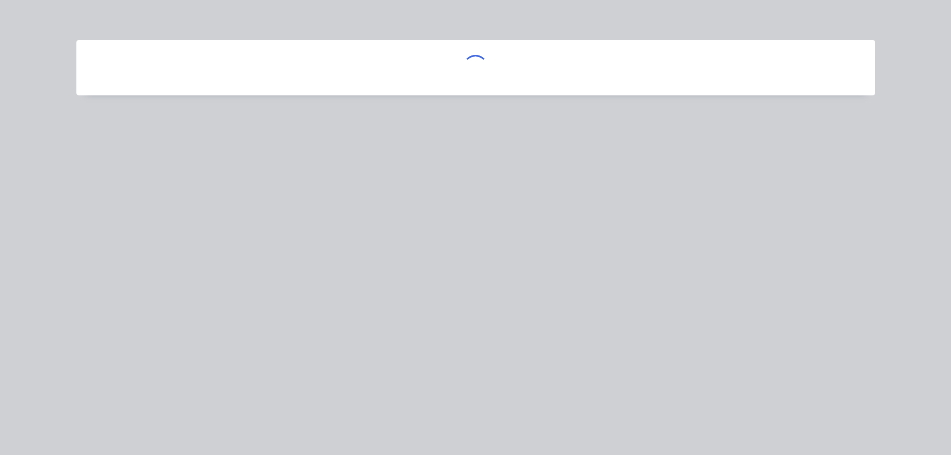
scroll to position [0, 0]
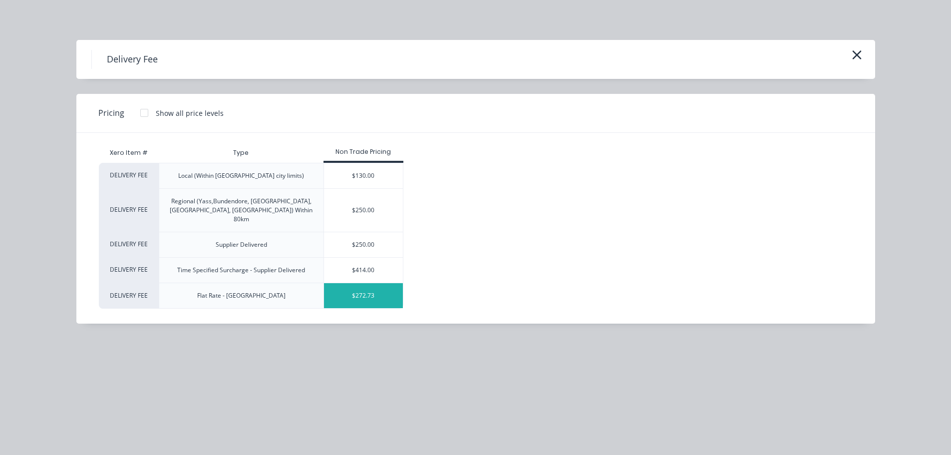
click at [382, 285] on div "$272.73" at bounding box center [363, 295] width 79 height 25
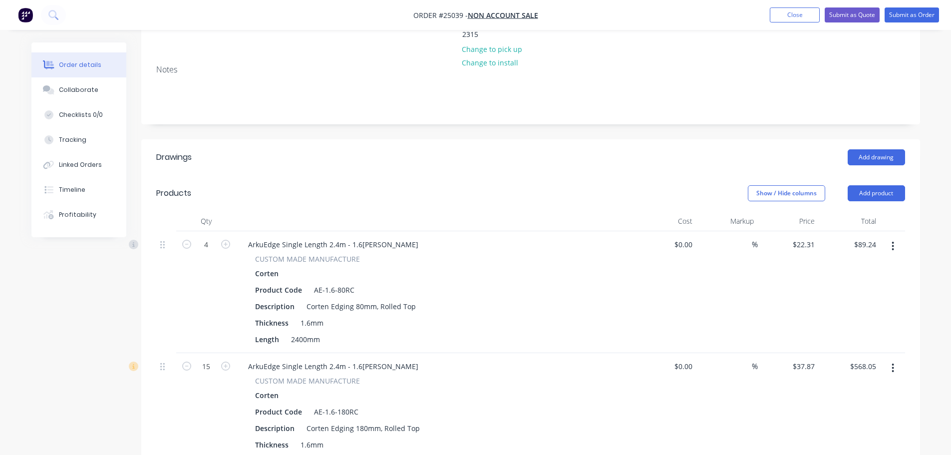
scroll to position [200, 0]
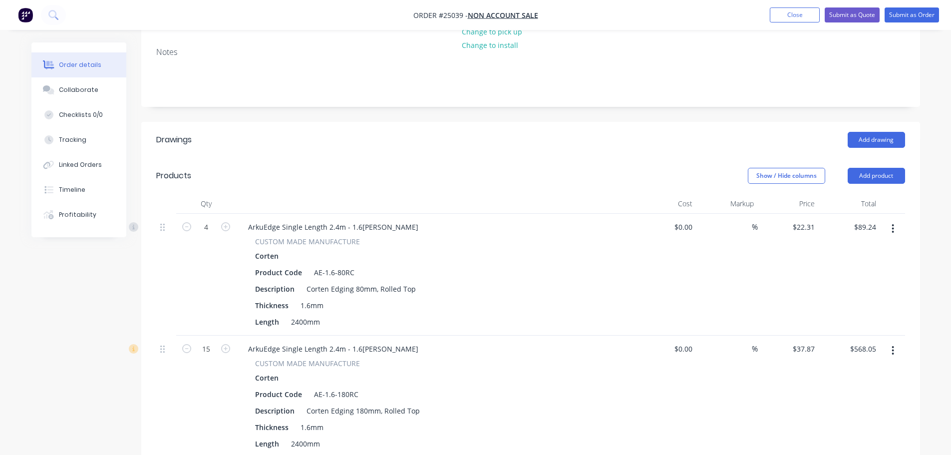
click at [889, 220] on button "button" at bounding box center [892, 229] width 23 height 18
click at [845, 248] on div "Edit" at bounding box center [857, 255] width 77 height 14
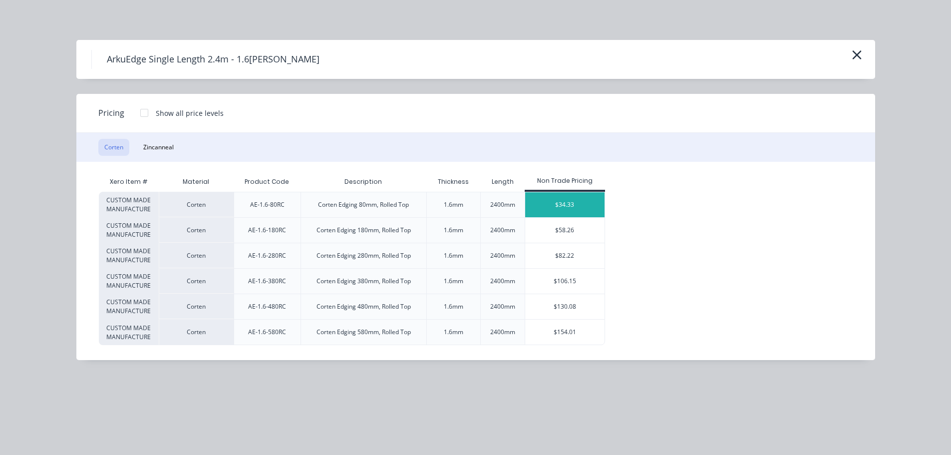
click at [561, 200] on div "$34.33" at bounding box center [564, 204] width 79 height 25
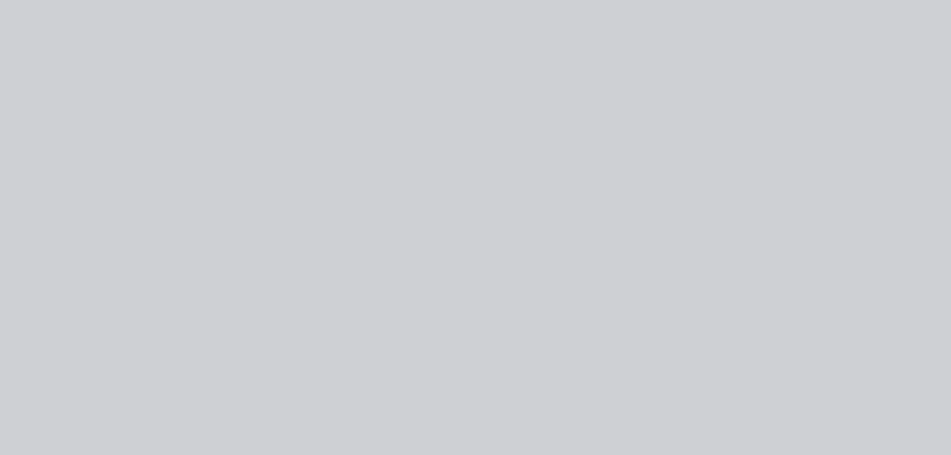
type input "$34.33"
type input "$137.32"
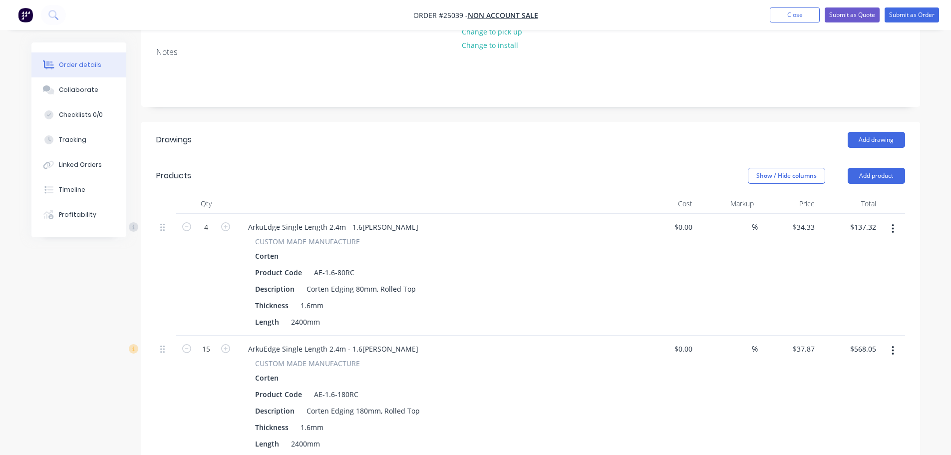
click at [891, 342] on button "button" at bounding box center [892, 351] width 23 height 18
click at [867, 369] on div "Edit" at bounding box center [857, 376] width 77 height 14
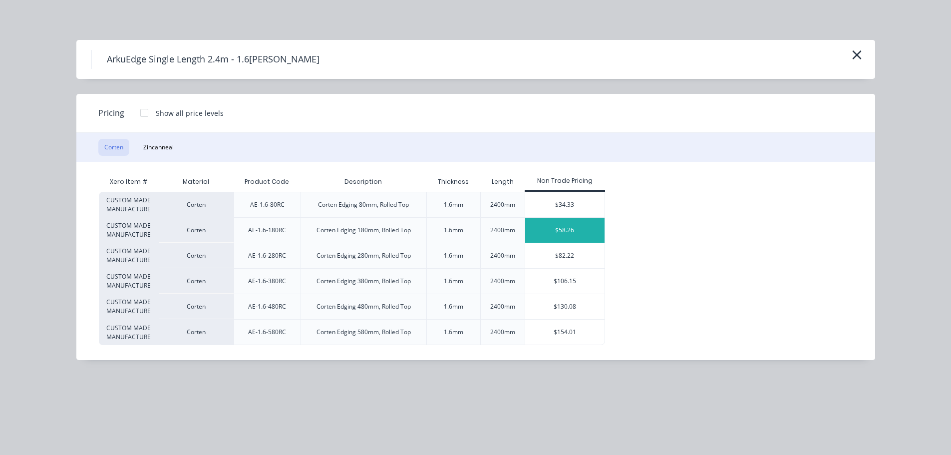
click at [568, 234] on div "$58.26" at bounding box center [564, 230] width 79 height 25
type input "$58.26"
type input "$873.90"
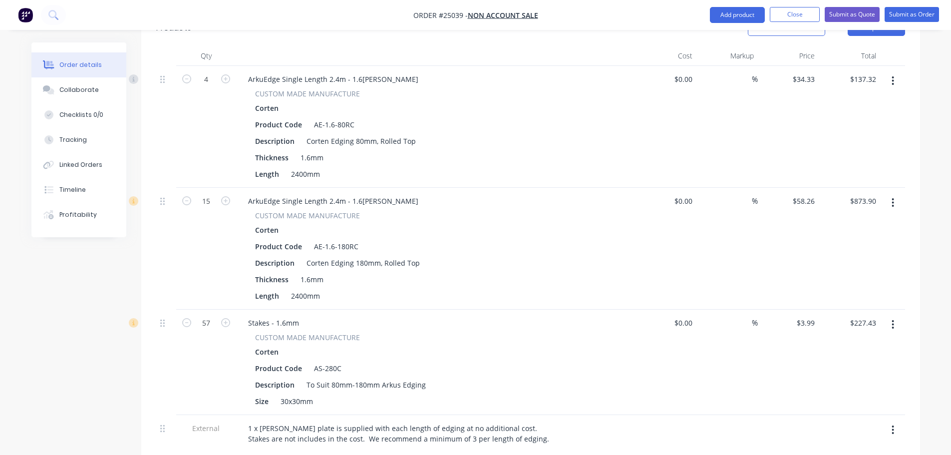
scroll to position [349, 0]
click at [892, 318] on icon "button" at bounding box center [893, 322] width 2 height 9
click at [859, 342] on div "Edit" at bounding box center [857, 349] width 77 height 14
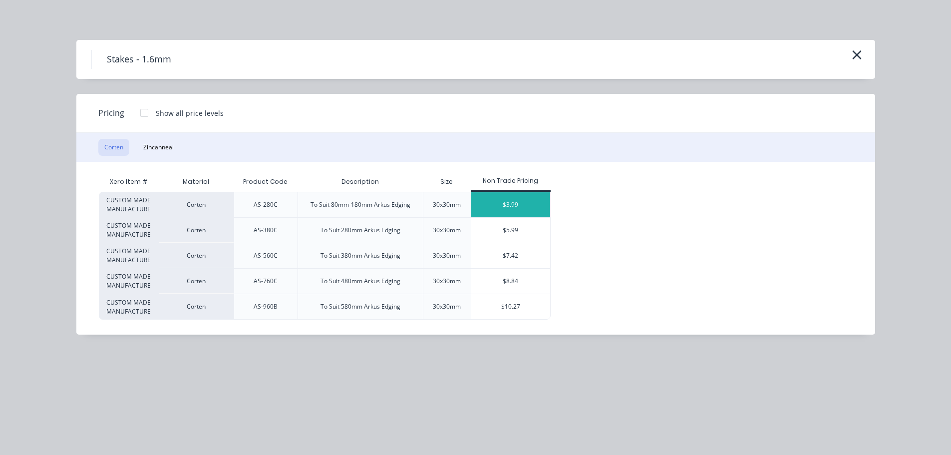
click at [503, 207] on div "$3.99" at bounding box center [510, 204] width 79 height 25
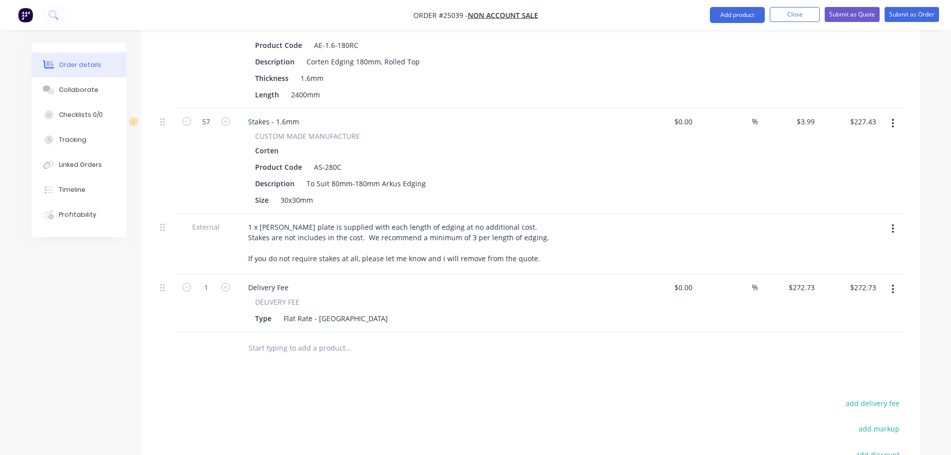
scroll to position [549, 0]
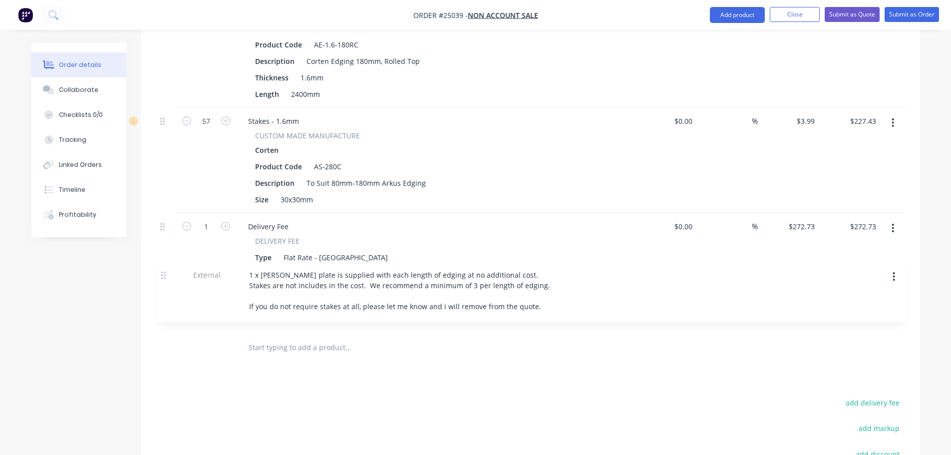
drag, startPoint x: 164, startPoint y: 184, endPoint x: 165, endPoint y: 263, distance: 78.9
click at [164, 273] on div "4 ArkuEdge Single Length 2.4m - 1.6mm Corten CUSTOM MADE MANUFACTURE Corten Pro…" at bounding box center [530, 97] width 749 height 467
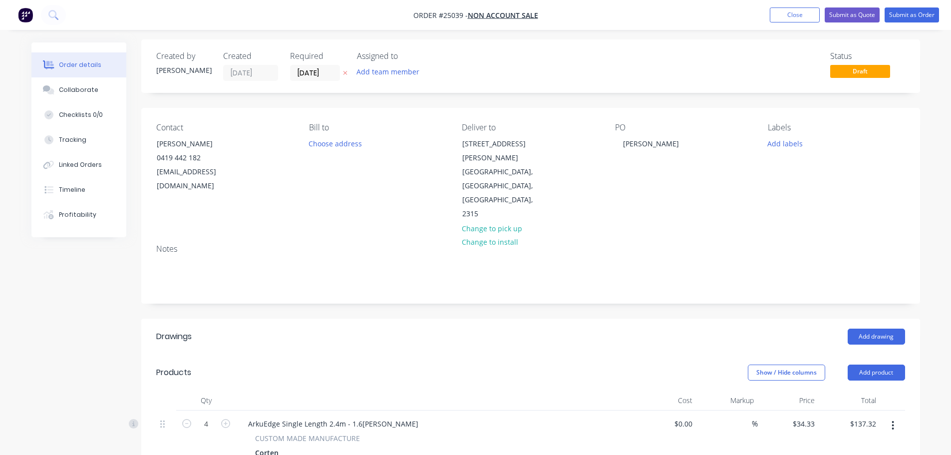
scroll to position [0, 0]
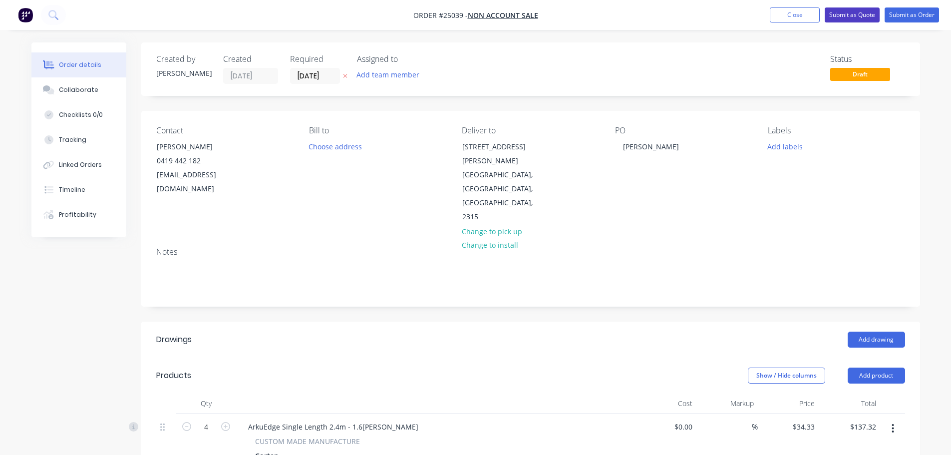
click at [849, 14] on button "Submit as Quote" at bounding box center [852, 14] width 55 height 15
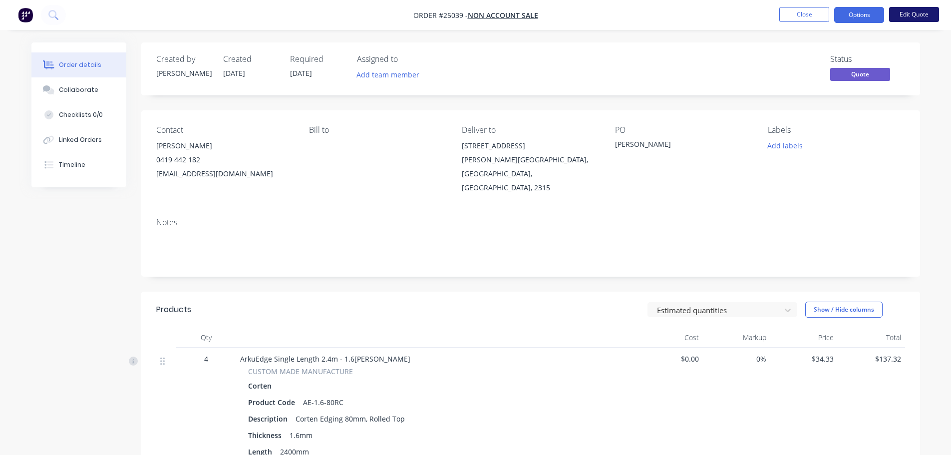
click at [903, 14] on button "Edit Quote" at bounding box center [914, 14] width 50 height 15
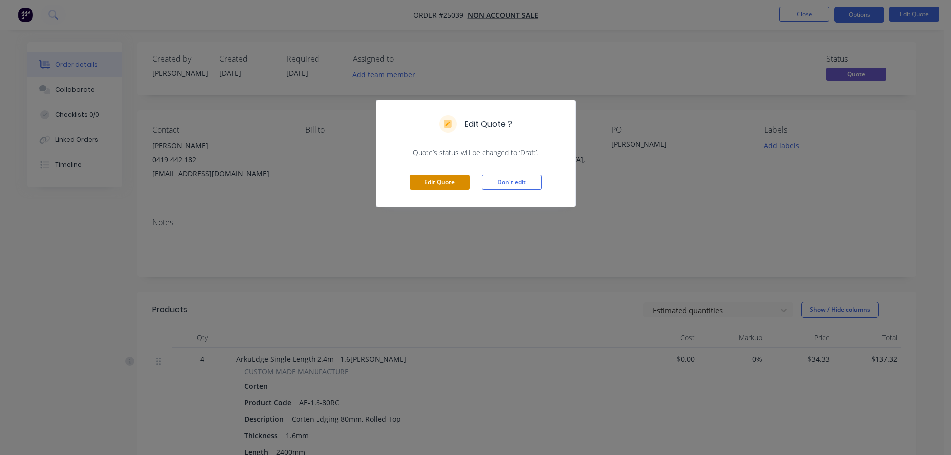
click at [452, 189] on button "Edit Quote" at bounding box center [440, 182] width 60 height 15
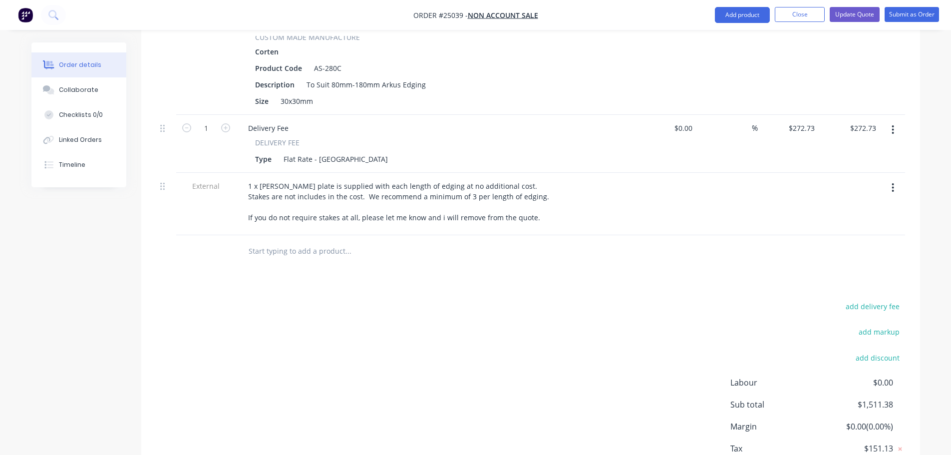
scroll to position [649, 0]
click at [882, 349] on button "add discount" at bounding box center [878, 355] width 54 height 13
click at [870, 349] on input at bounding box center [866, 356] width 45 height 15
click at [829, 298] on div "add delivery fee" at bounding box center [842, 310] width 125 height 25
click at [886, 229] on div "Drawings Add drawing Products Show / Hide columns Add product Qty Cost Markup P…" at bounding box center [530, 87] width 779 height 831
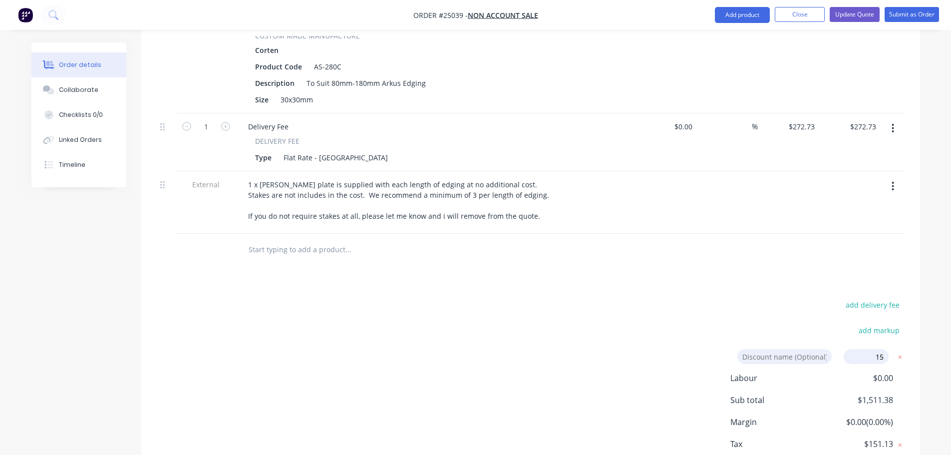
click at [882, 349] on input "15" at bounding box center [866, 356] width 45 height 15
type input "15%"
click at [800, 349] on input at bounding box center [784, 356] width 94 height 15
type input "Discount"
click input "submit" at bounding box center [0, 0] width 0 height 0
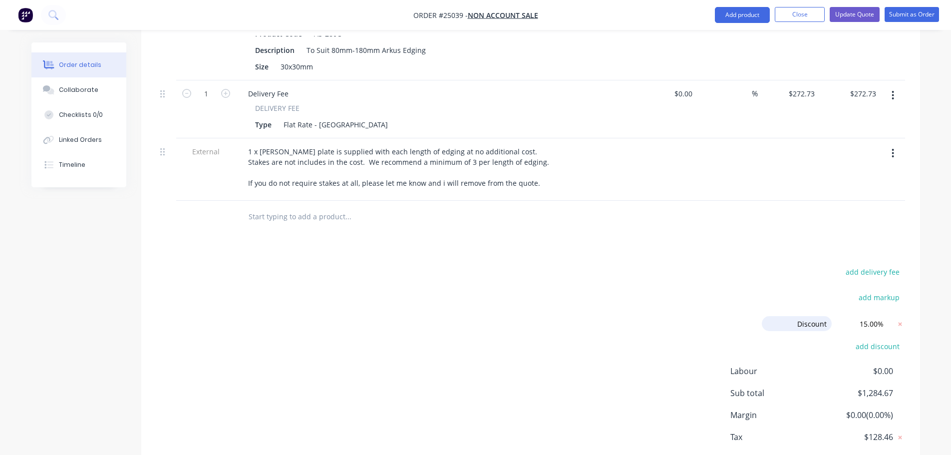
scroll to position [696, 0]
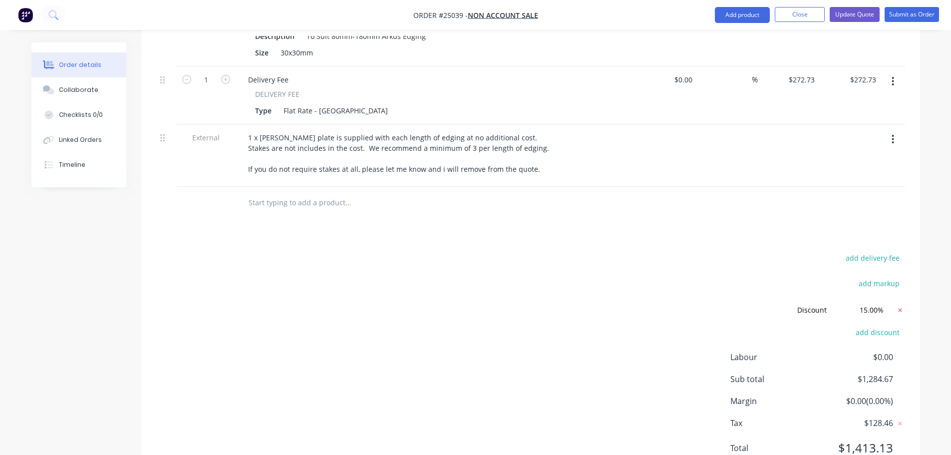
click at [899, 305] on icon at bounding box center [900, 310] width 10 height 10
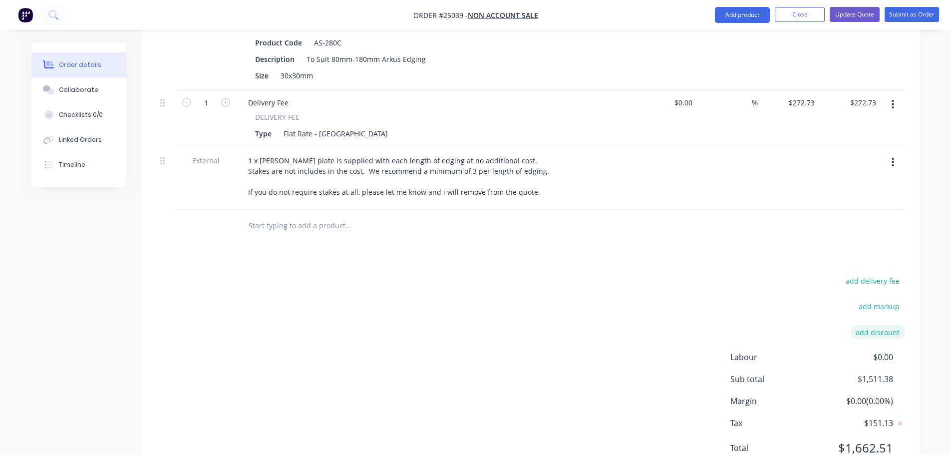
click at [875, 325] on button "add discount" at bounding box center [878, 331] width 54 height 13
click at [805, 328] on input at bounding box center [784, 335] width 94 height 15
type input "Discount"
click at [864, 328] on input at bounding box center [866, 335] width 45 height 15
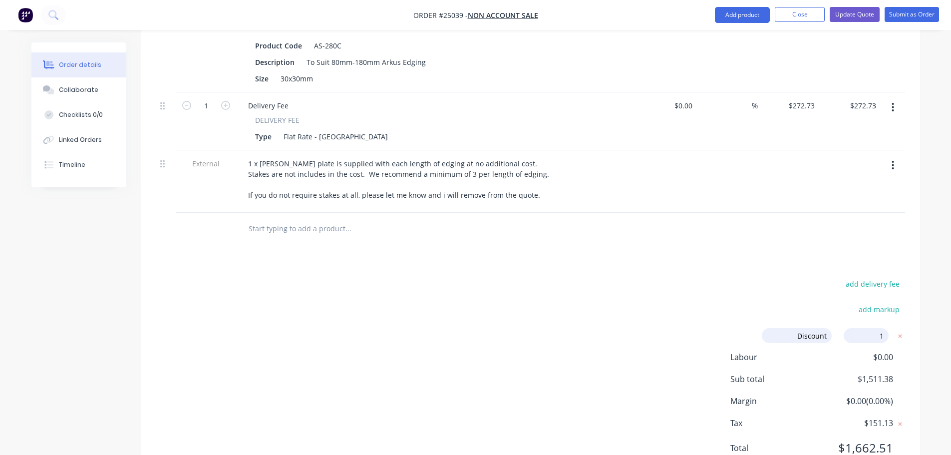
type input "15"
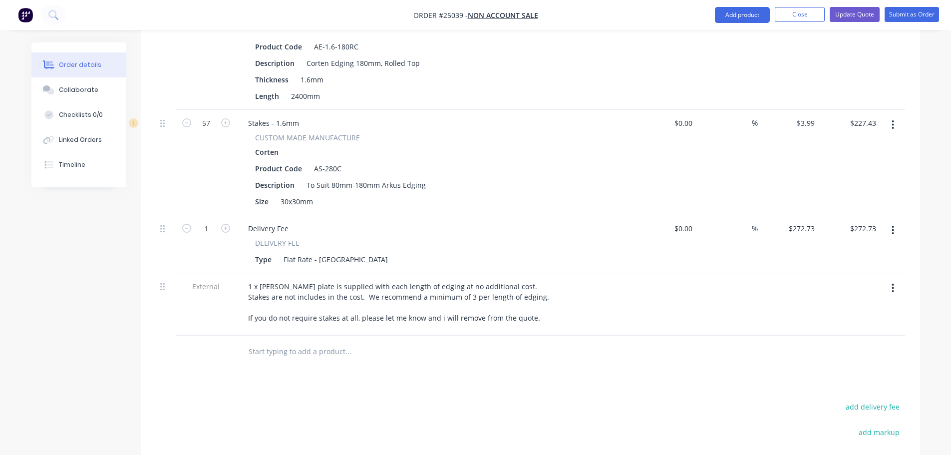
scroll to position [546, 0]
click at [855, 9] on button "Update Quote" at bounding box center [855, 14] width 50 height 15
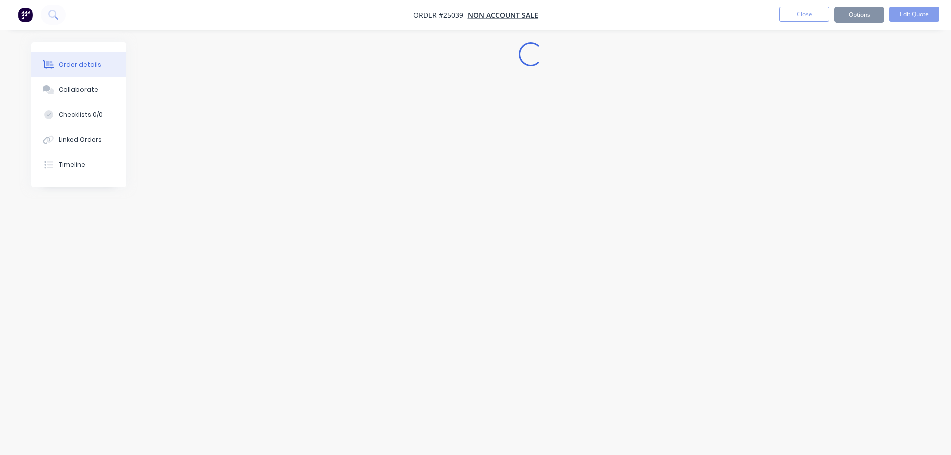
scroll to position [0, 0]
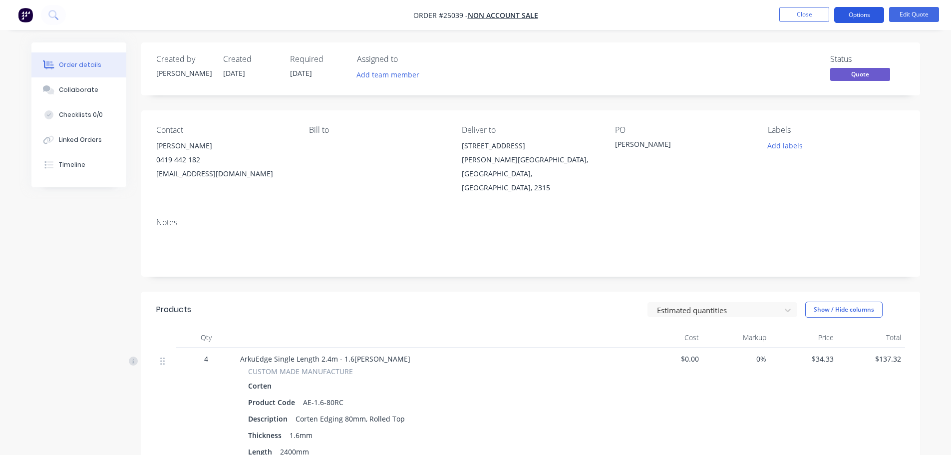
click at [871, 18] on button "Options" at bounding box center [859, 15] width 50 height 16
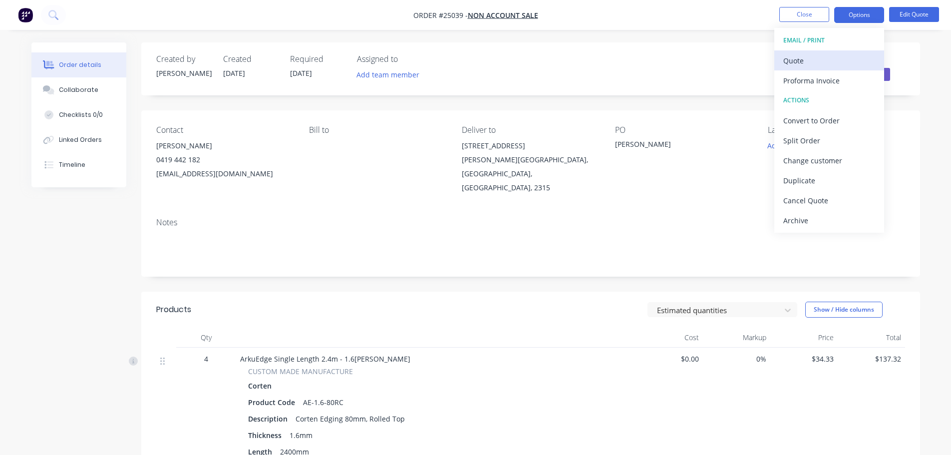
click at [824, 64] on div "Quote" at bounding box center [829, 60] width 92 height 14
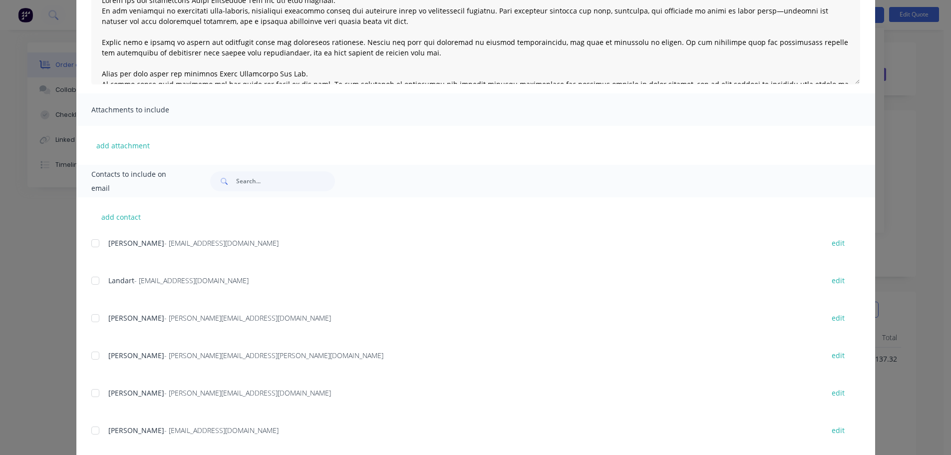
scroll to position [150, 0]
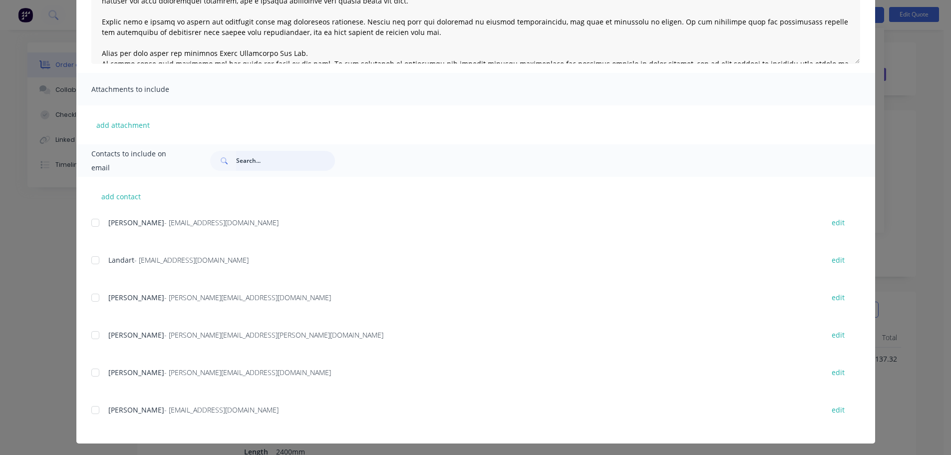
click at [266, 161] on input "text" at bounding box center [285, 161] width 99 height 20
type input "Gareth"
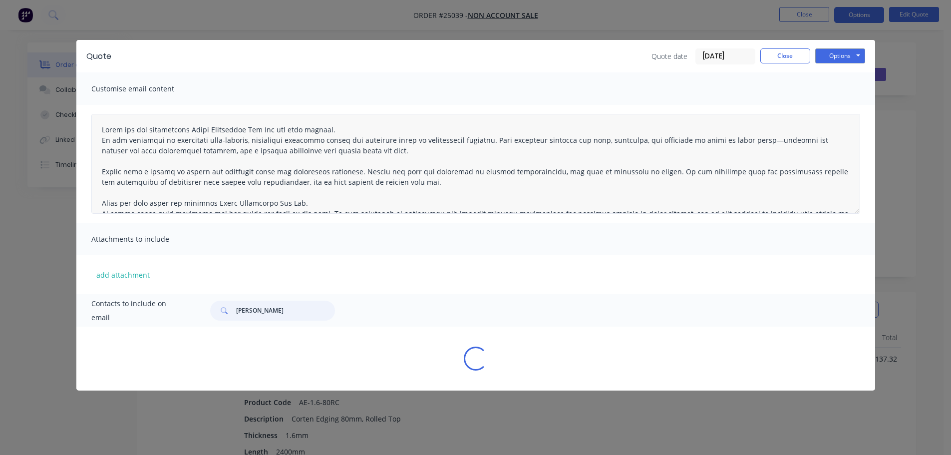
scroll to position [0, 0]
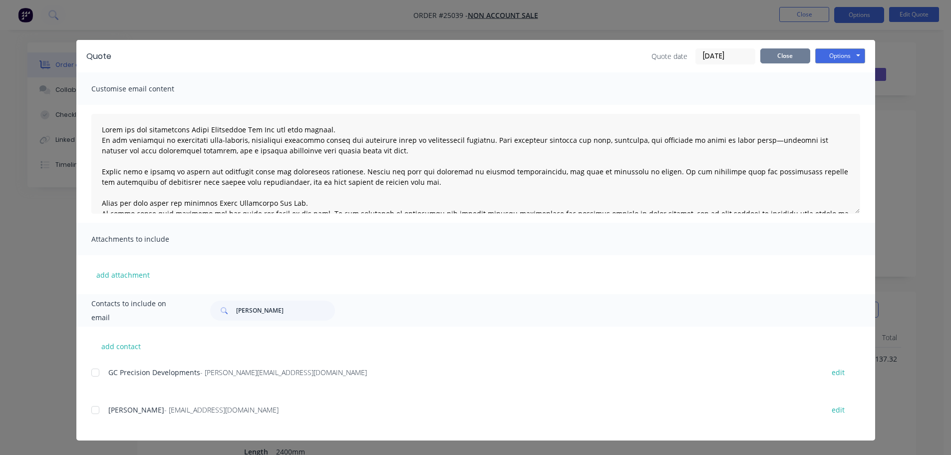
click at [799, 60] on button "Close" at bounding box center [785, 55] width 50 height 15
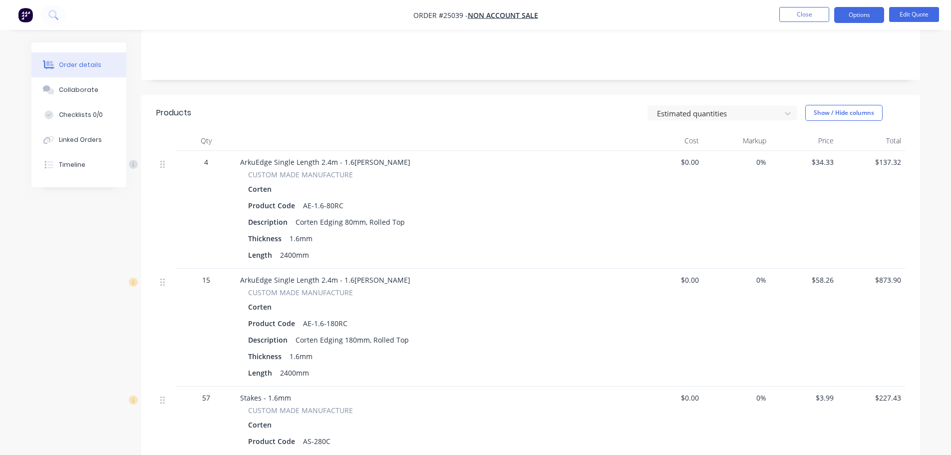
scroll to position [200, 0]
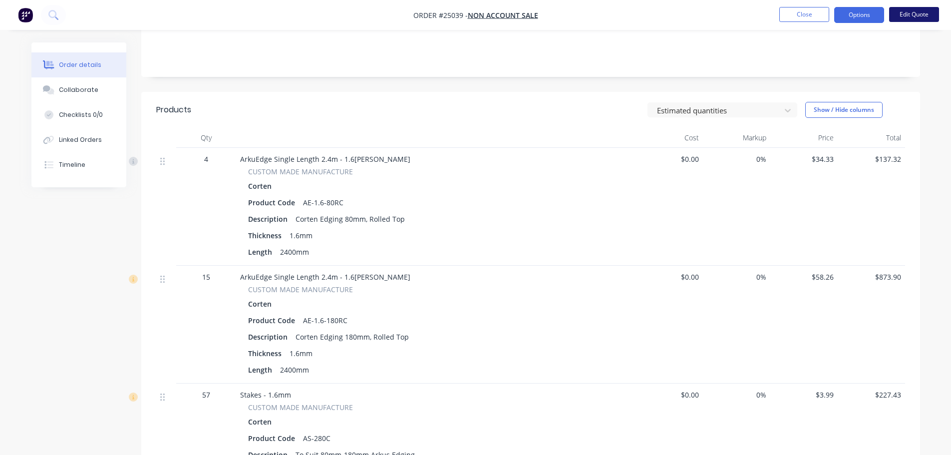
click at [921, 9] on button "Edit Quote" at bounding box center [914, 14] width 50 height 15
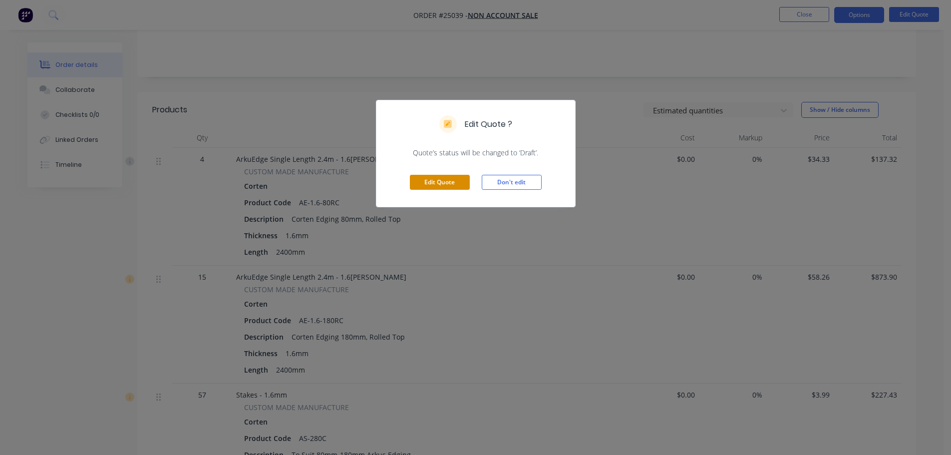
click at [448, 187] on button "Edit Quote" at bounding box center [440, 182] width 60 height 15
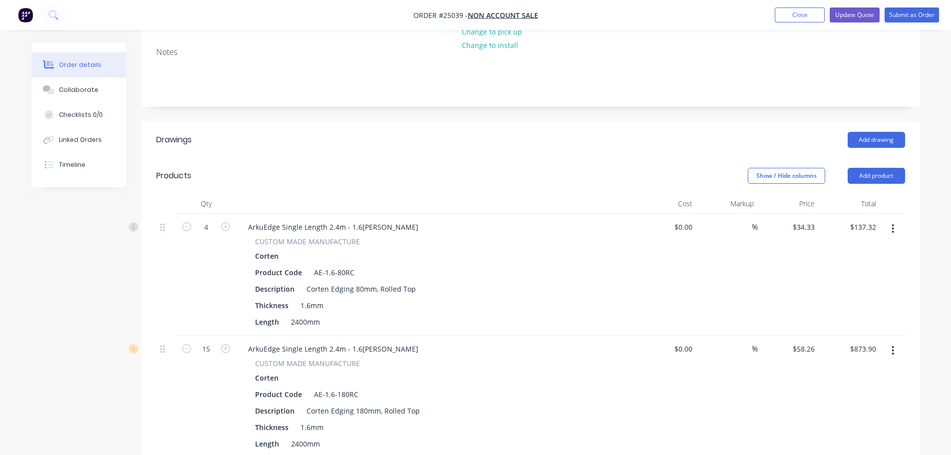
click at [896, 220] on button "button" at bounding box center [892, 229] width 23 height 18
click at [840, 248] on div "Edit" at bounding box center [857, 255] width 77 height 14
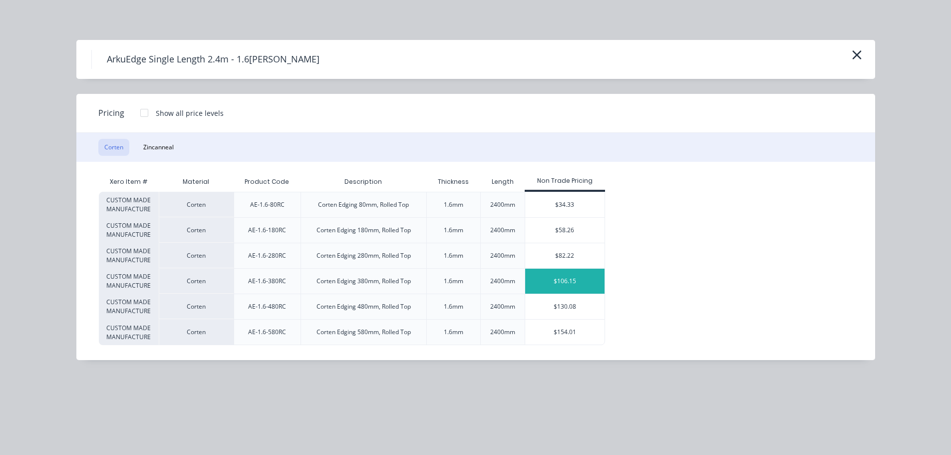
click at [553, 283] on div "$106.15" at bounding box center [564, 281] width 79 height 25
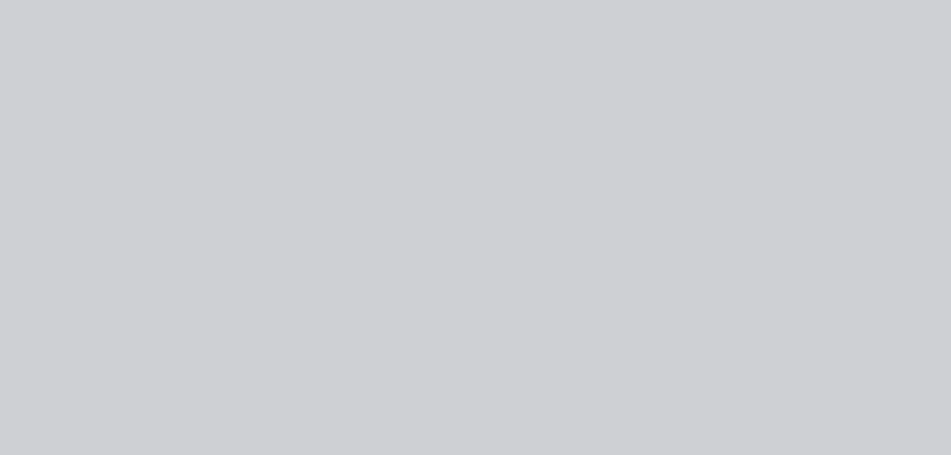
type input "$106.15"
type input "$424.60"
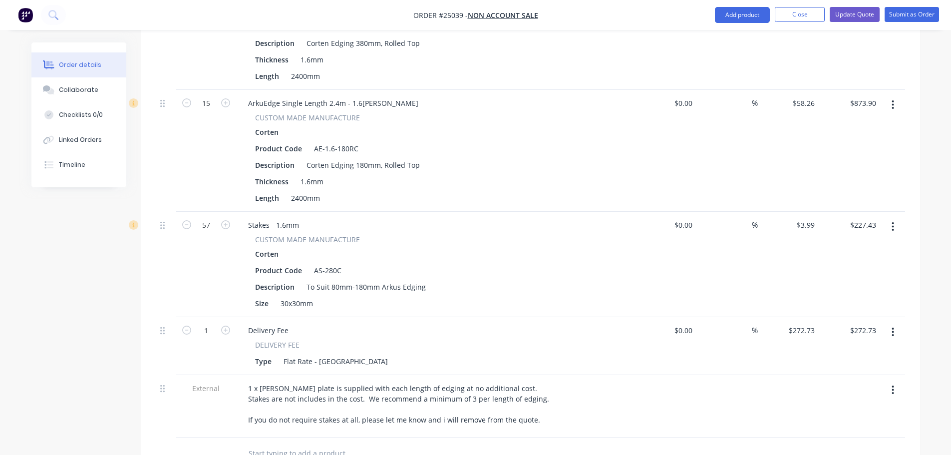
scroll to position [449, 0]
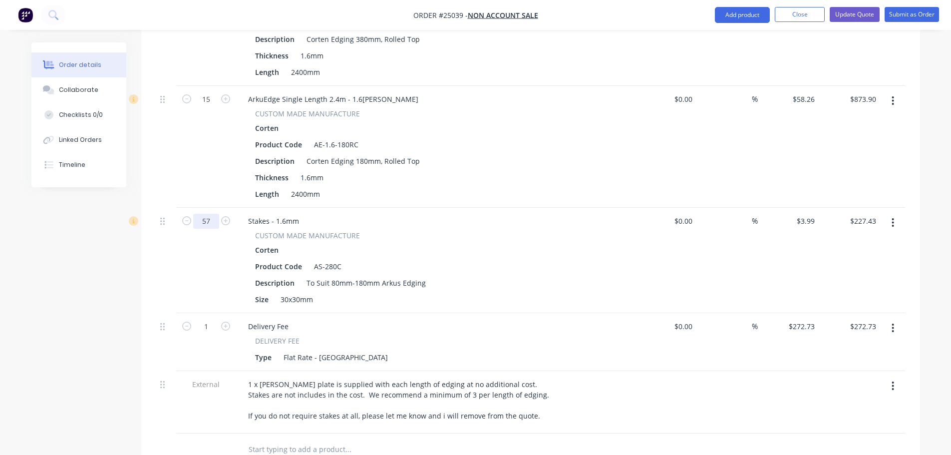
click at [211, 214] on input "57" at bounding box center [206, 221] width 26 height 15
type input "45"
type input "$179.55"
click at [888, 214] on button "button" at bounding box center [892, 223] width 23 height 18
click at [744, 208] on div "%" at bounding box center [726, 260] width 61 height 105
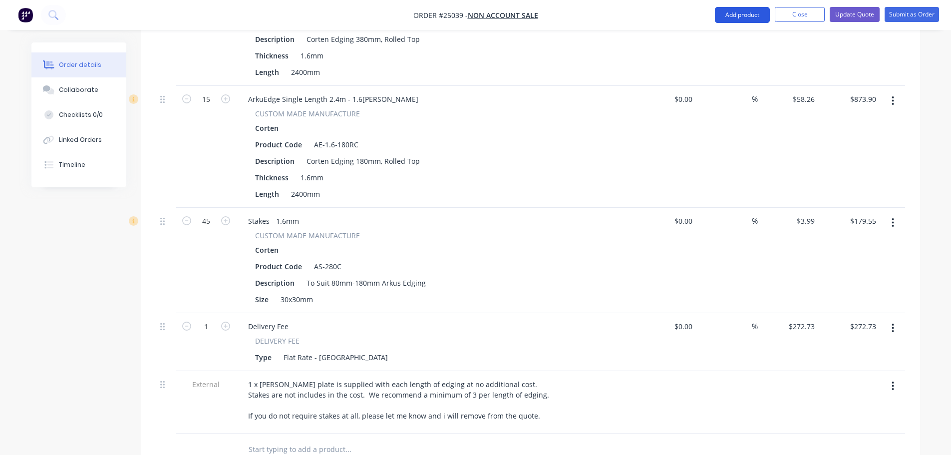
click at [755, 19] on button "Add product" at bounding box center [742, 15] width 55 height 16
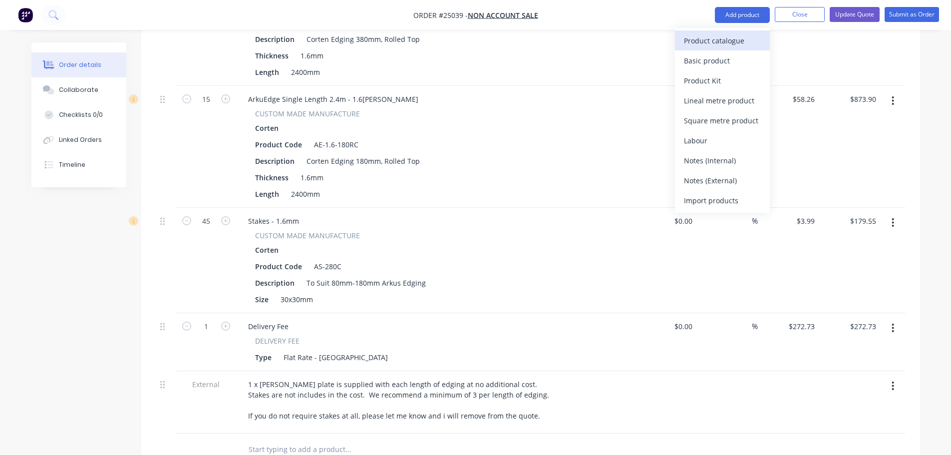
click at [723, 43] on div "Product catalogue" at bounding box center [722, 40] width 77 height 14
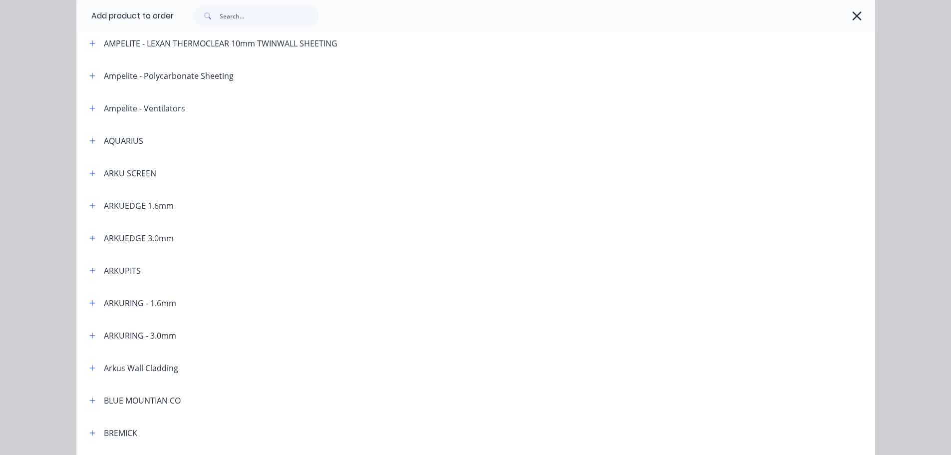
scroll to position [150, 0]
click at [89, 202] on icon "button" at bounding box center [91, 202] width 5 height 5
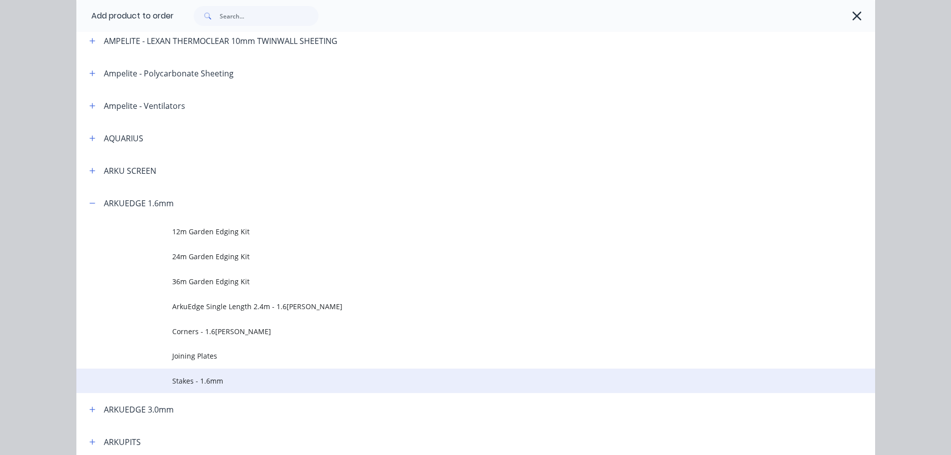
click at [199, 374] on td "Stakes - 1.6mm" at bounding box center [523, 380] width 703 height 25
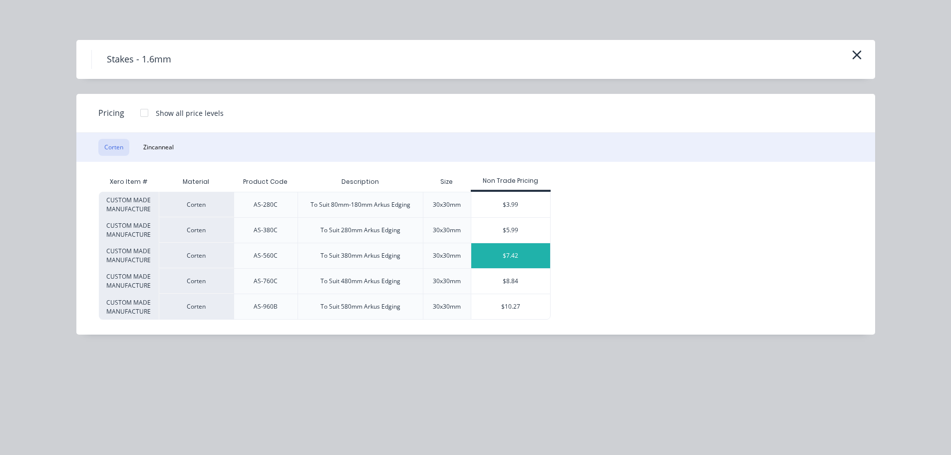
click at [505, 256] on div "$7.42" at bounding box center [510, 255] width 79 height 25
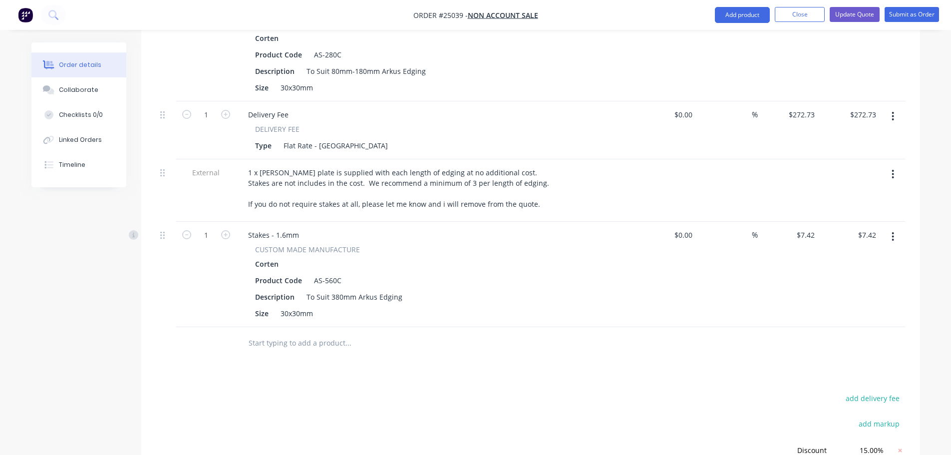
scroll to position [699, 0]
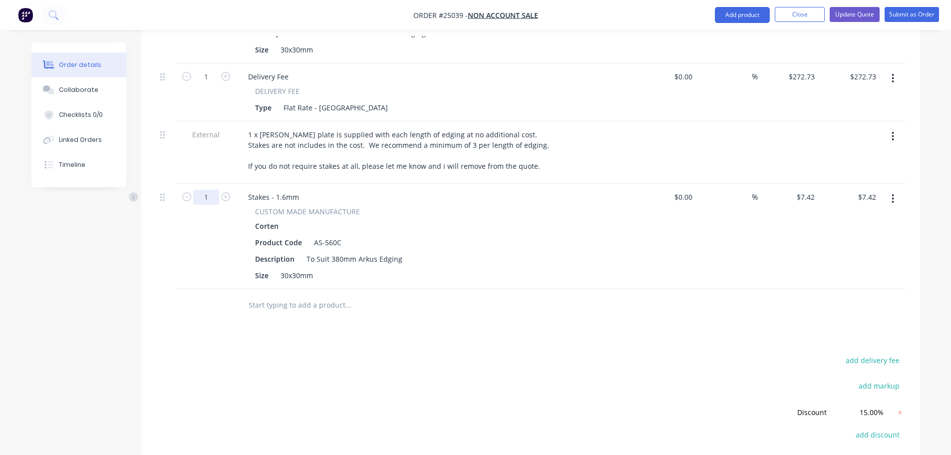
click at [198, 190] on input "1" at bounding box center [206, 197] width 26 height 15
type input "12"
click at [171, 205] on div at bounding box center [166, 236] width 20 height 105
type input "$89.04"
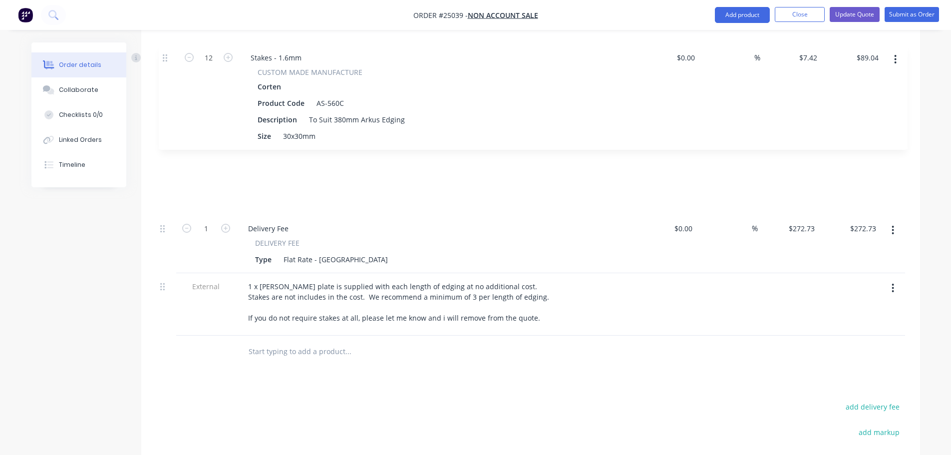
scroll to position [651, 0]
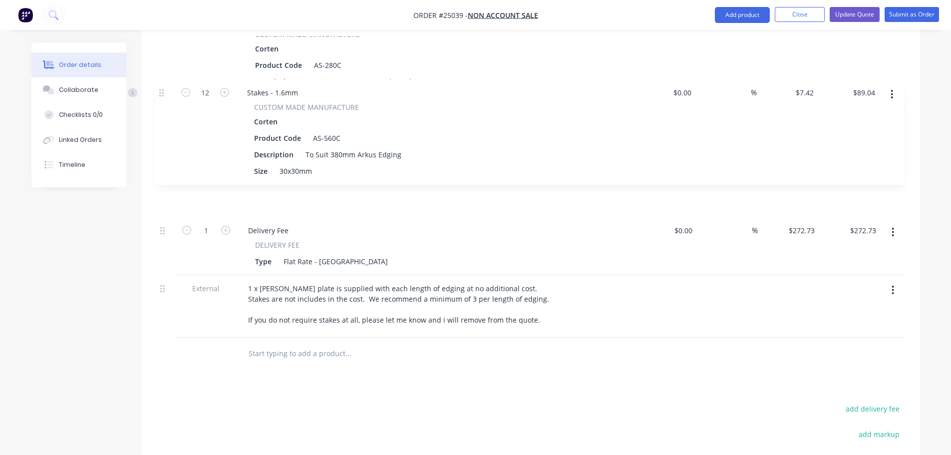
drag, startPoint x: 165, startPoint y: 154, endPoint x: 164, endPoint y: 89, distance: 64.9
click at [164, 89] on div "4 ArkuEdge Single Length 2.4m - 1.6mm Corten CUSTOM MADE MANUFACTURE Corten Pro…" at bounding box center [530, 50] width 749 height 575
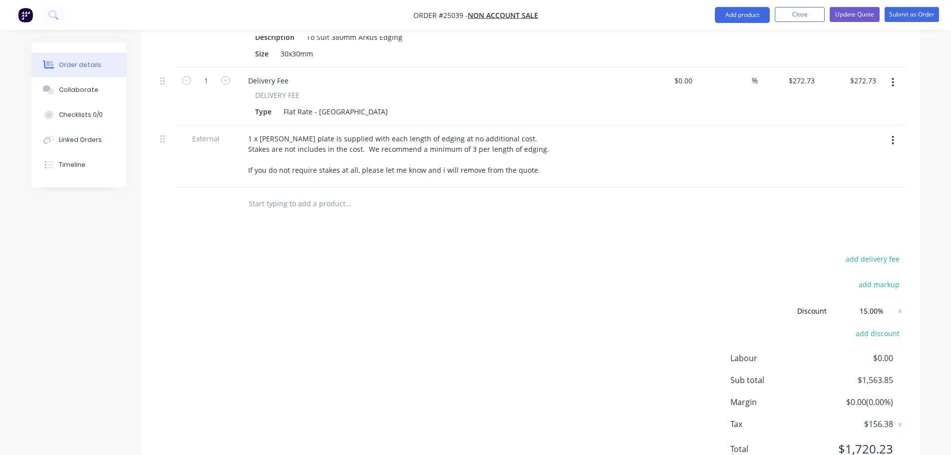
scroll to position [801, 0]
drag, startPoint x: 866, startPoint y: 268, endPoint x: 860, endPoint y: 268, distance: 6.0
click at [860, 302] on input "15.00%" at bounding box center [866, 309] width 45 height 15
click at [725, 251] on div "add delivery fee add markup Discount Discount Discount name (Optional) 15.00% 1…" at bounding box center [530, 359] width 749 height 216
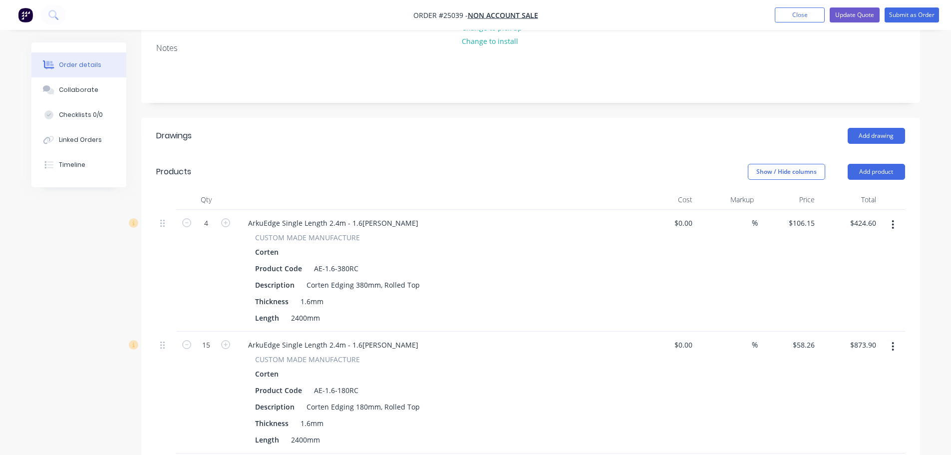
scroll to position [102, 0]
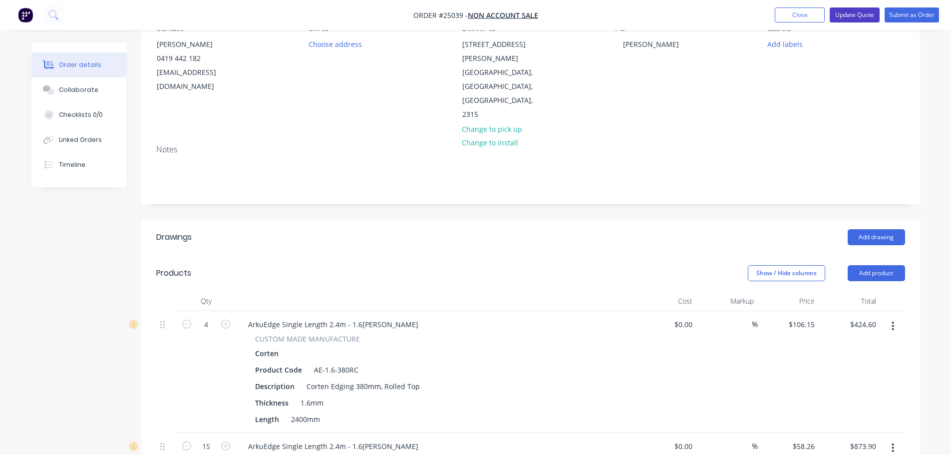
click at [856, 11] on button "Update Quote" at bounding box center [855, 14] width 50 height 15
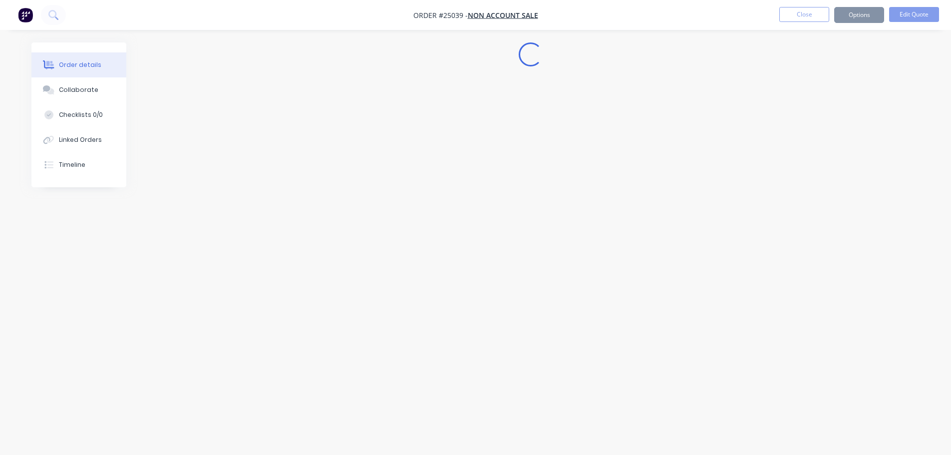
scroll to position [0, 0]
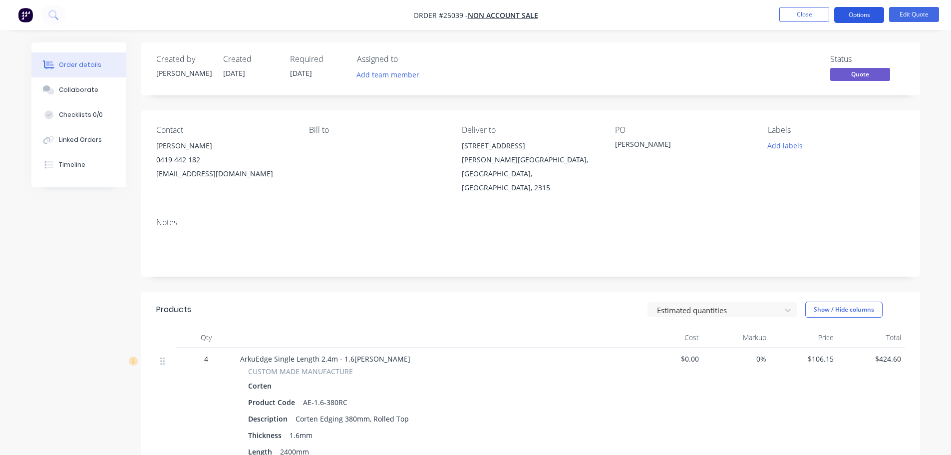
click at [857, 7] on button "Options" at bounding box center [859, 15] width 50 height 16
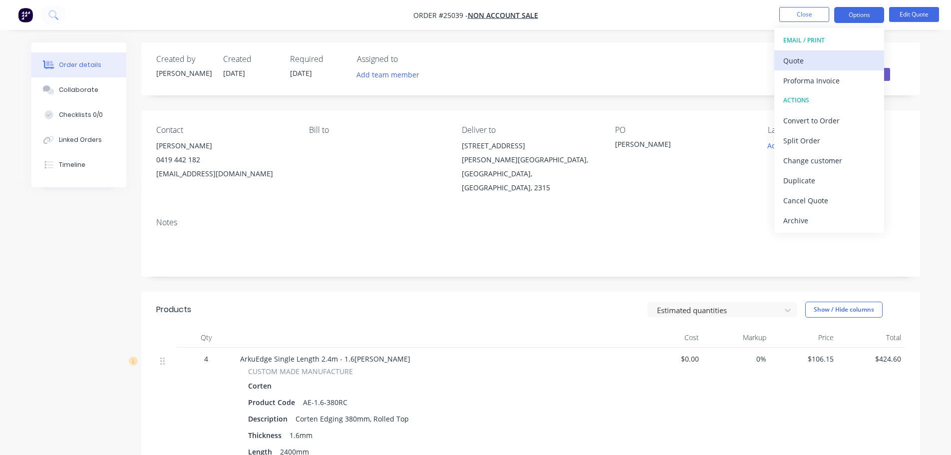
click at [817, 59] on div "Quote" at bounding box center [829, 60] width 92 height 14
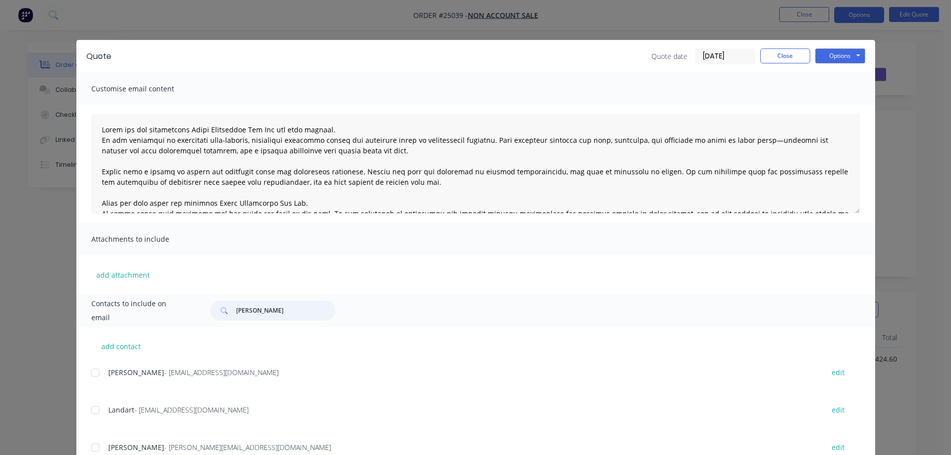
click at [279, 312] on input "Gareth" at bounding box center [285, 311] width 99 height 20
type input "Gareth"
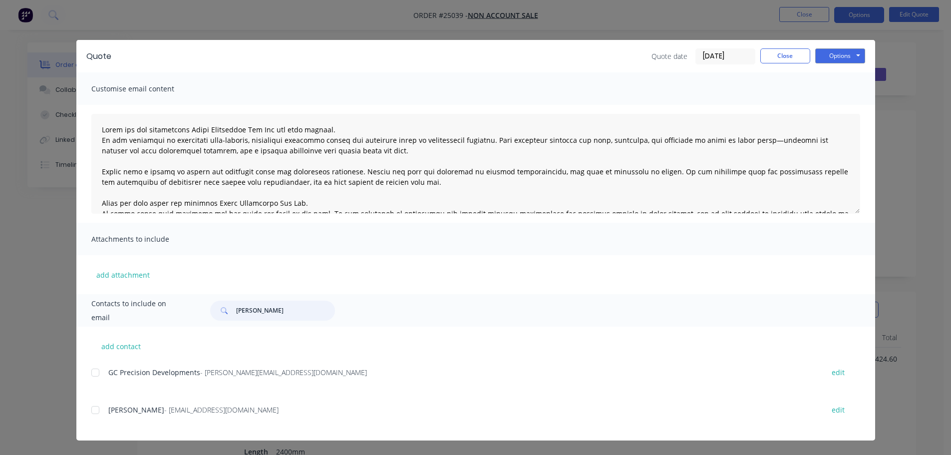
click at [95, 408] on div at bounding box center [95, 410] width 20 height 20
click at [830, 56] on button "Options" at bounding box center [840, 55] width 50 height 15
click at [831, 103] on button "Email" at bounding box center [847, 106] width 64 height 16
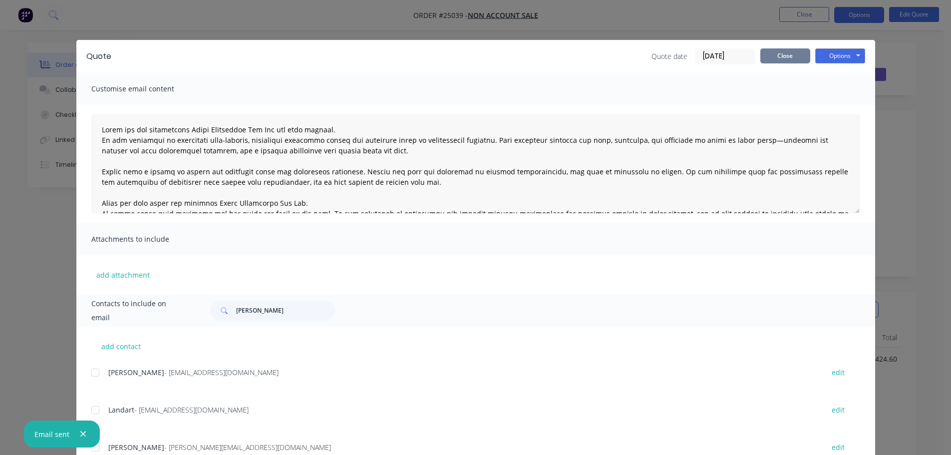
click at [787, 50] on button "Close" at bounding box center [785, 55] width 50 height 15
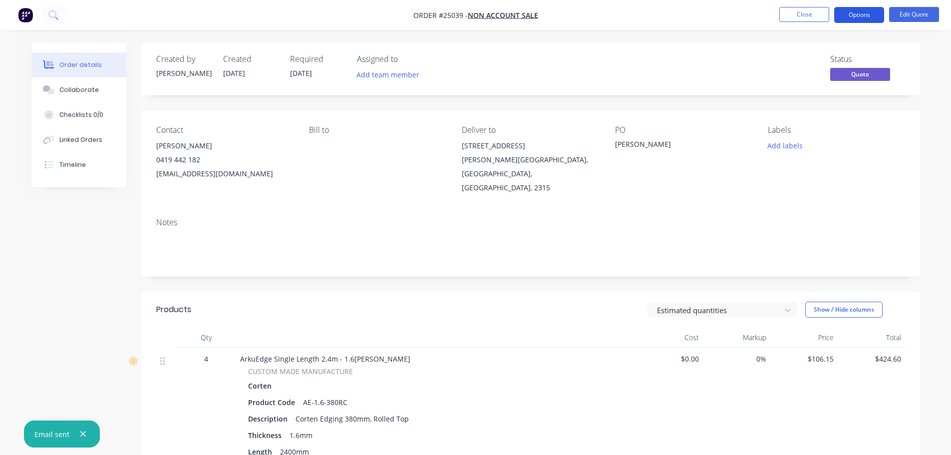
click at [863, 15] on button "Options" at bounding box center [859, 15] width 50 height 16
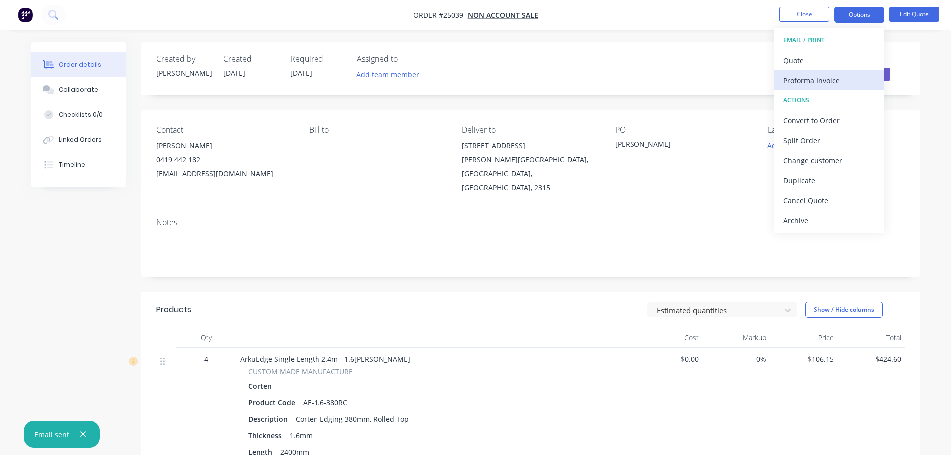
click at [826, 81] on div "Proforma Invoice" at bounding box center [829, 80] width 92 height 14
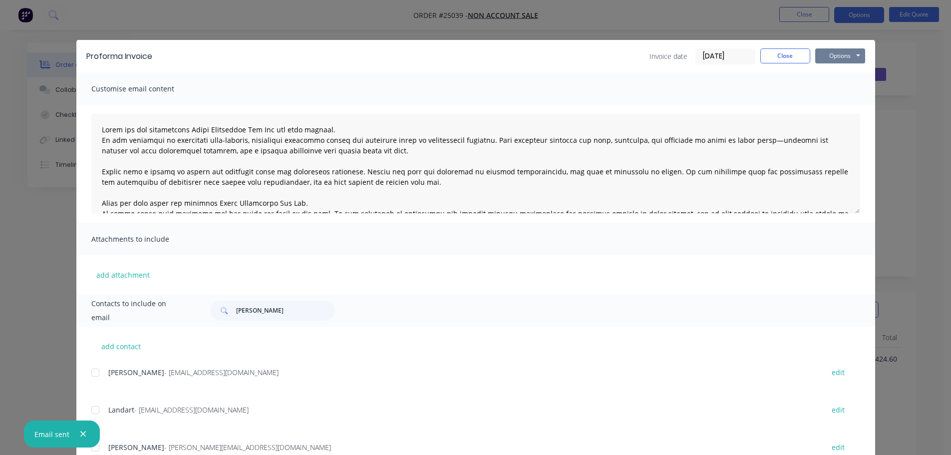
click at [842, 61] on button "Options" at bounding box center [840, 55] width 50 height 15
click at [843, 79] on button "Preview" at bounding box center [847, 73] width 64 height 16
click at [773, 53] on button "Close" at bounding box center [785, 55] width 50 height 15
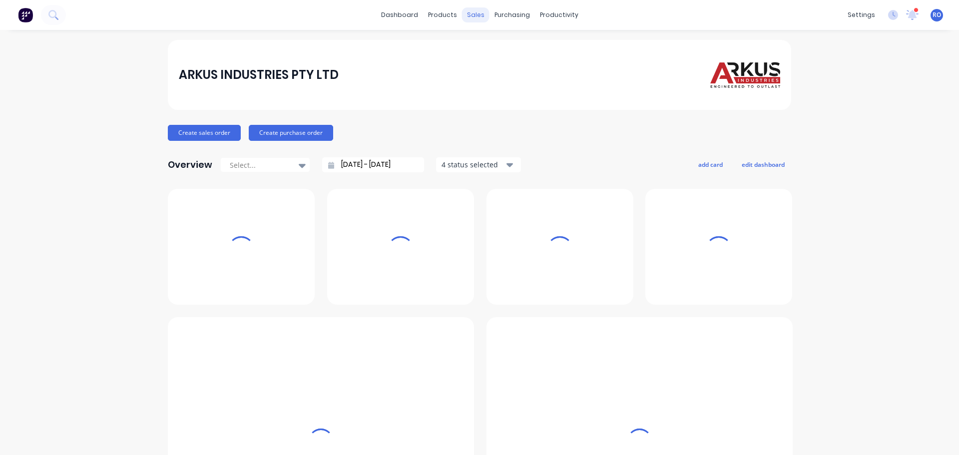
click at [475, 16] on div "sales" at bounding box center [475, 14] width 27 height 15
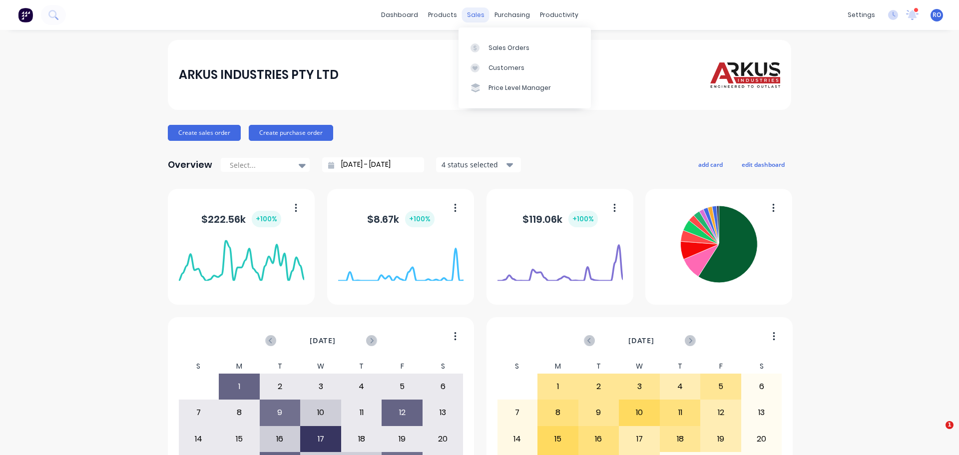
click at [475, 17] on div "sales" at bounding box center [475, 14] width 27 height 15
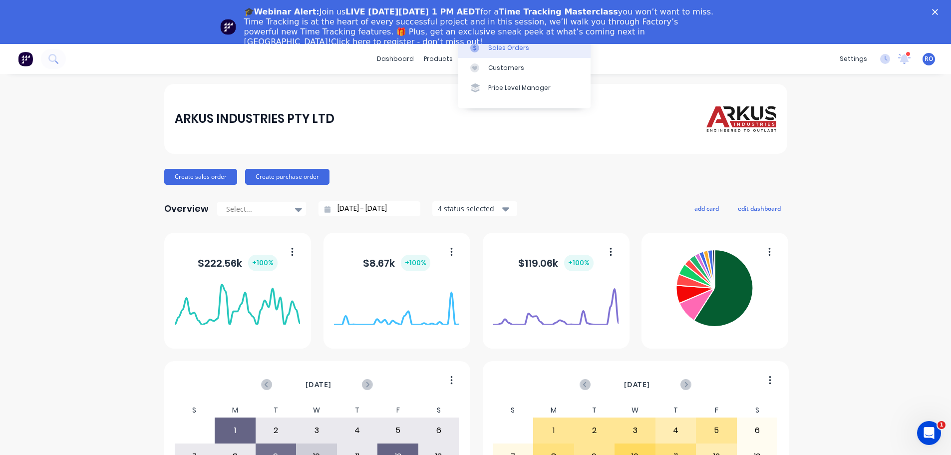
click at [514, 49] on div "Sales Orders" at bounding box center [508, 47] width 41 height 9
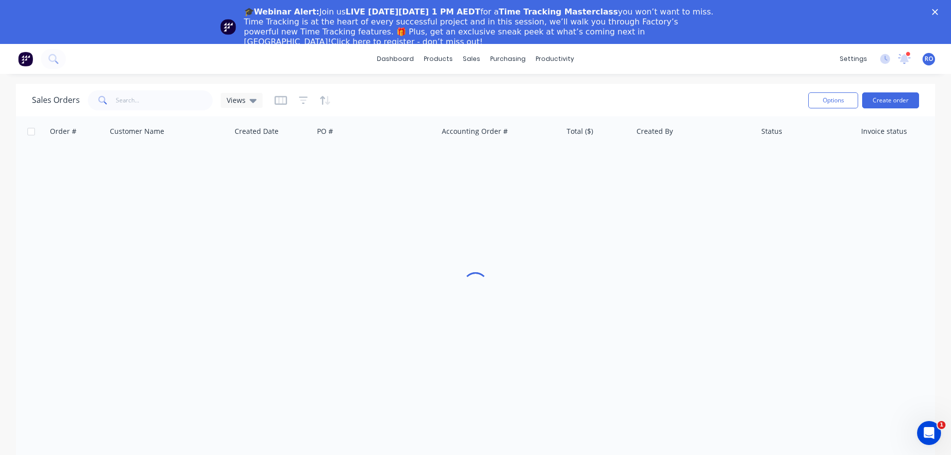
click at [938, 10] on polygon "Close" at bounding box center [935, 12] width 6 height 6
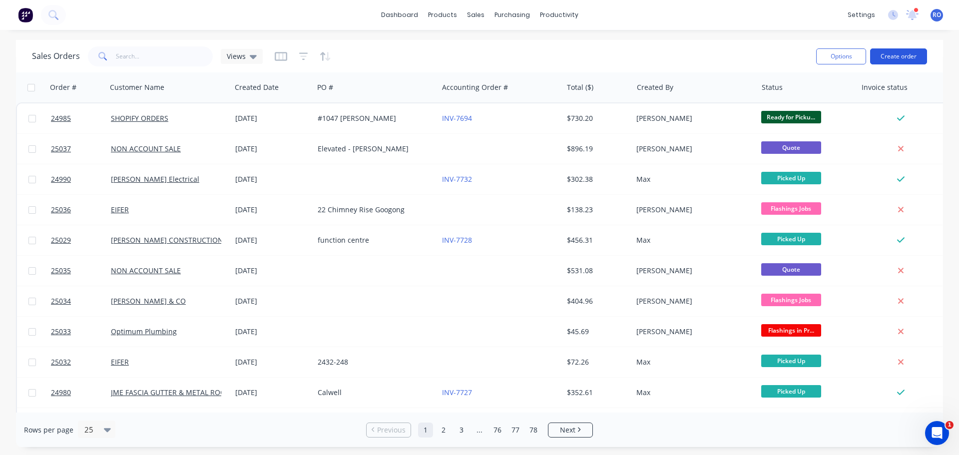
click at [914, 55] on button "Create order" at bounding box center [898, 56] width 57 height 16
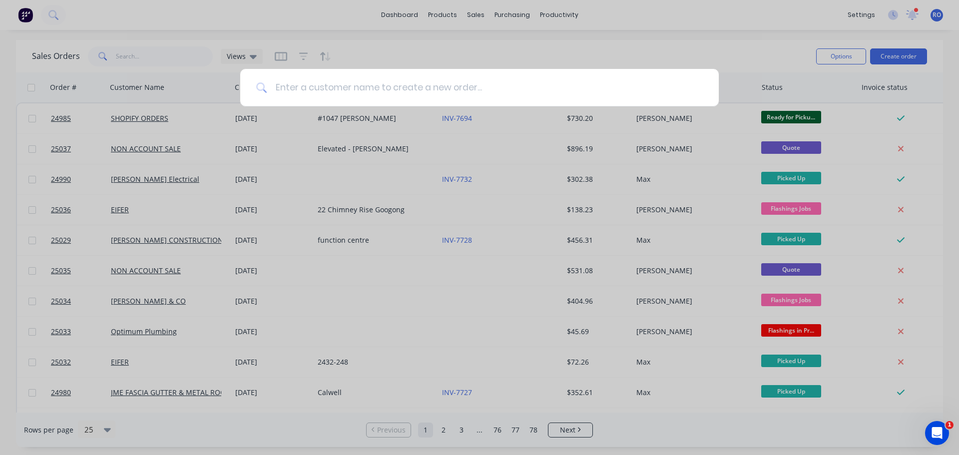
click at [325, 82] on input at bounding box center [484, 87] width 435 height 37
type input "non account"
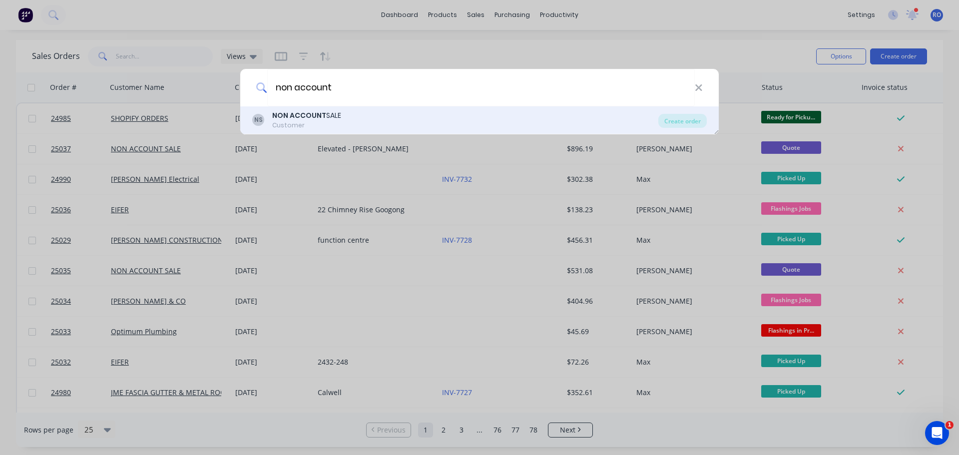
click at [312, 123] on div "Customer" at bounding box center [306, 125] width 69 height 9
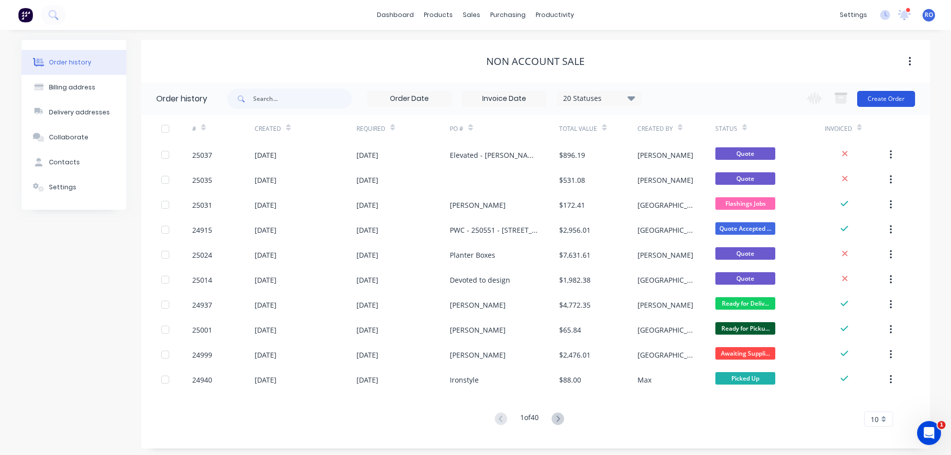
click at [894, 96] on button "Create Order" at bounding box center [886, 99] width 58 height 16
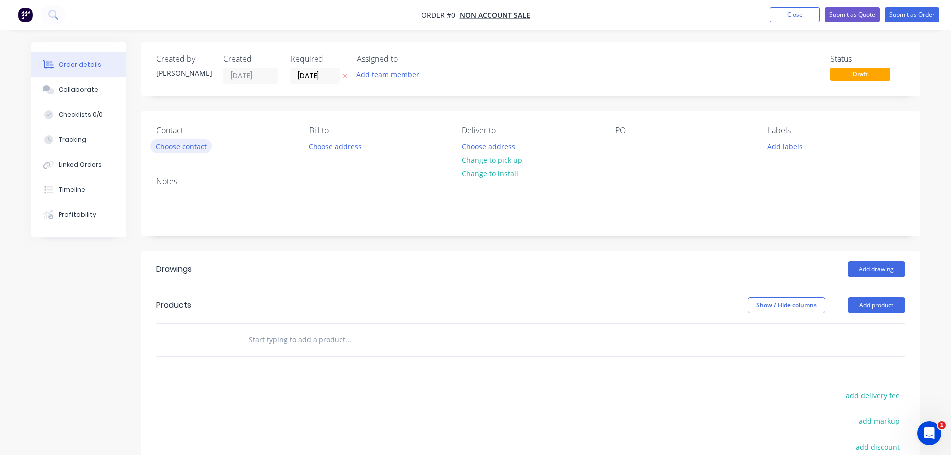
click at [189, 145] on button "Choose contact" at bounding box center [180, 145] width 61 height 13
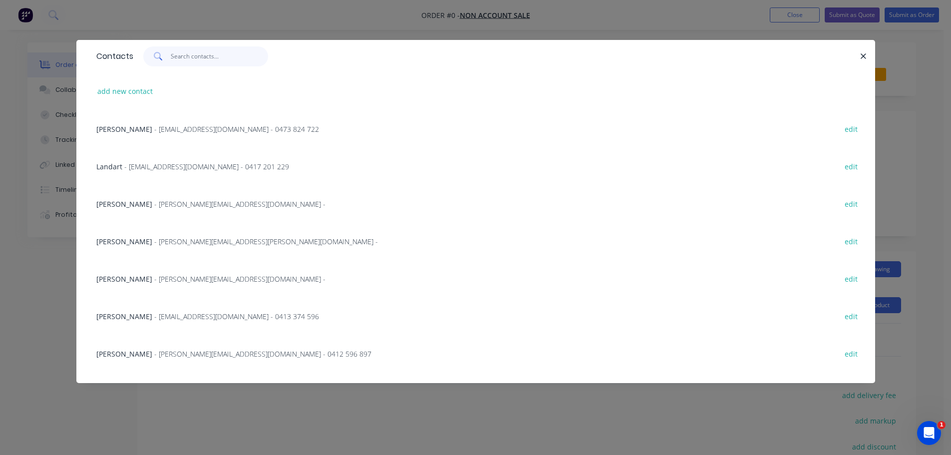
click at [189, 55] on input "text" at bounding box center [219, 56] width 97 height 20
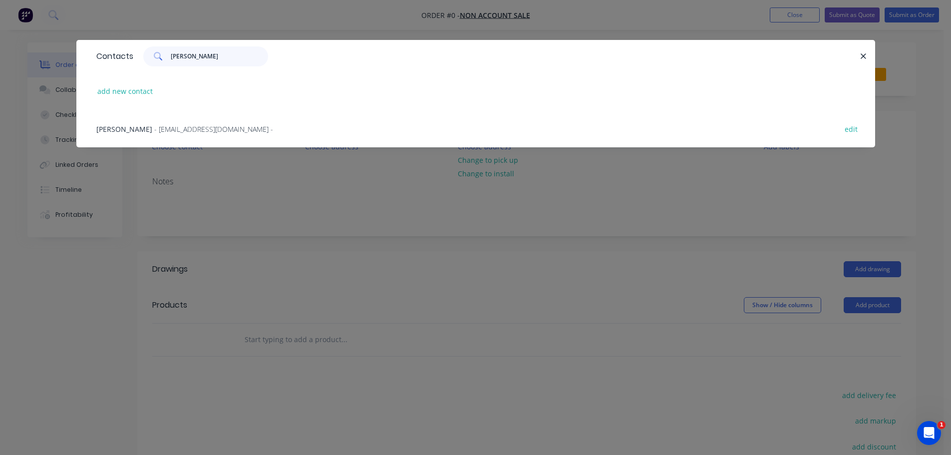
type input "Sharyn"
click at [212, 131] on span "- sharynhowardlinks@gmail.com -" at bounding box center [213, 128] width 119 height 9
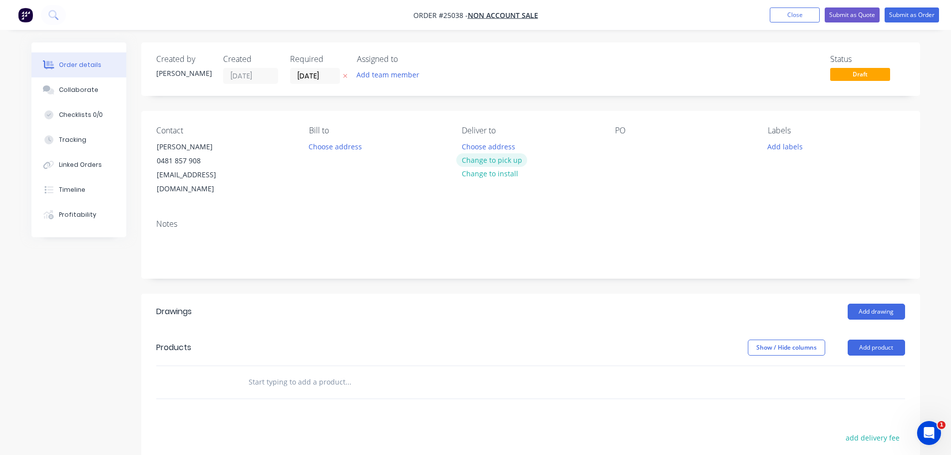
click at [493, 160] on button "Change to pick up" at bounding box center [491, 159] width 71 height 13
click at [621, 146] on div at bounding box center [623, 146] width 16 height 14
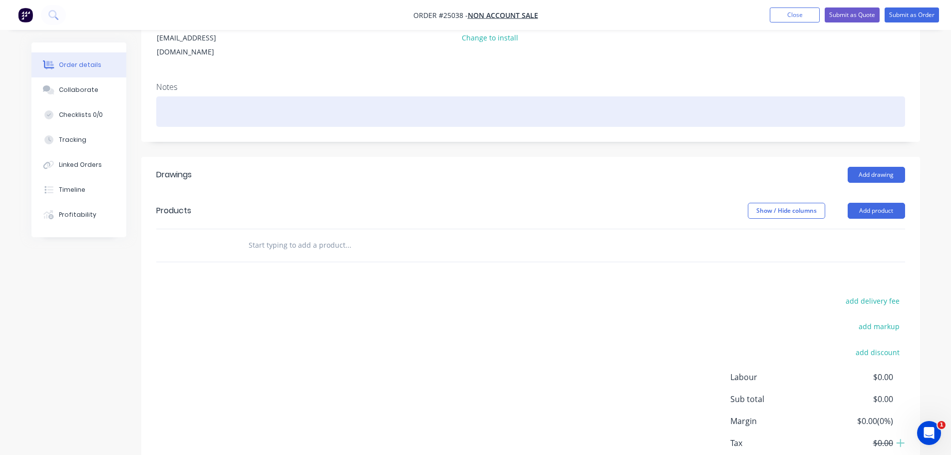
scroll to position [150, 0]
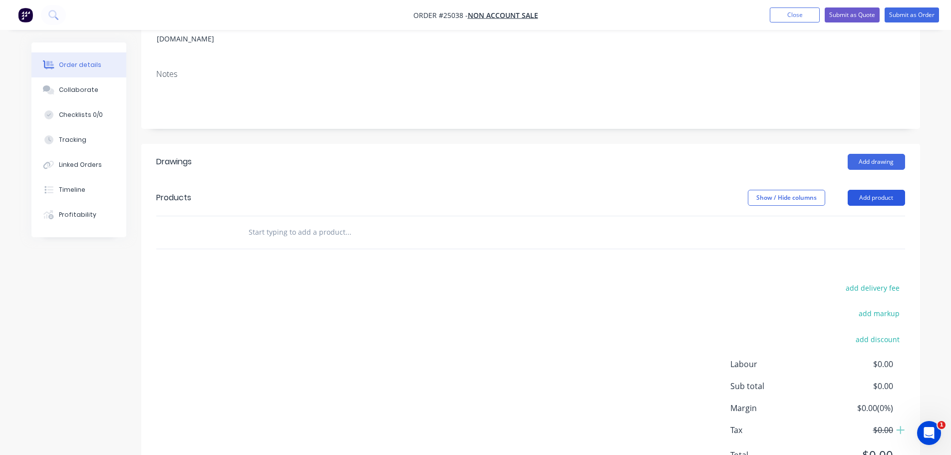
click at [867, 190] on button "Add product" at bounding box center [876, 198] width 57 height 16
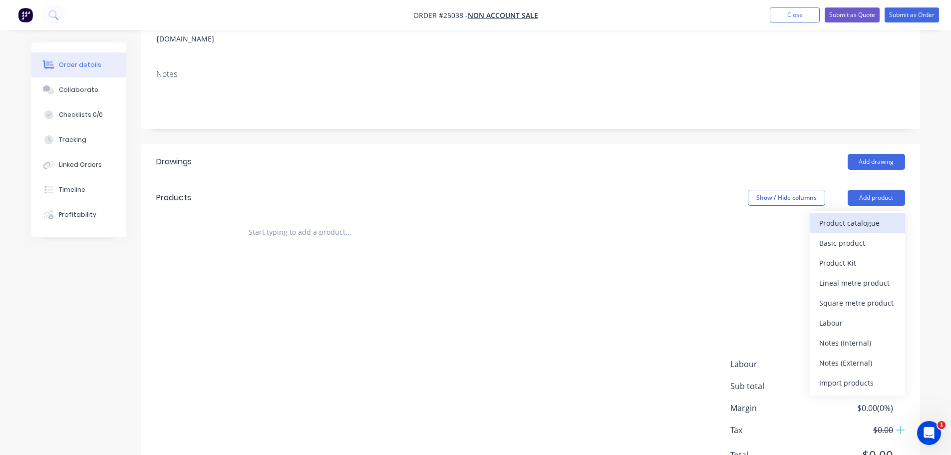
click at [833, 216] on div "Product catalogue" at bounding box center [857, 223] width 77 height 14
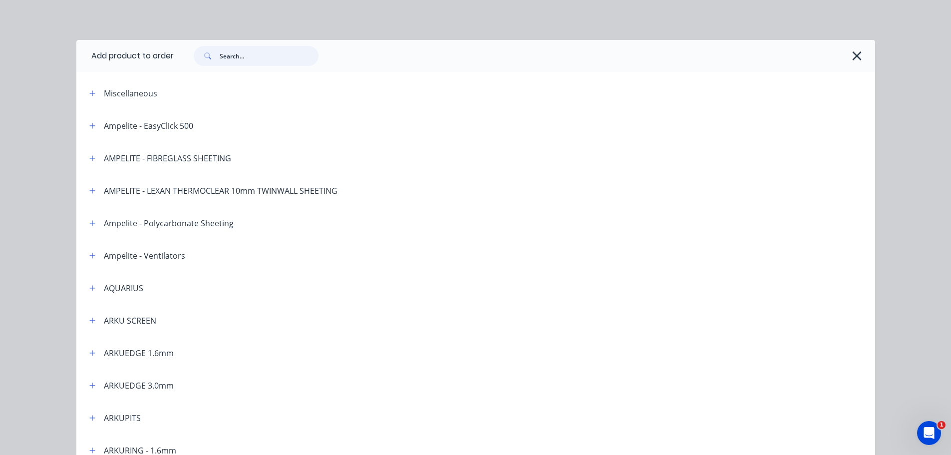
click at [239, 50] on input "text" at bounding box center [269, 56] width 99 height 20
type input "Ring"
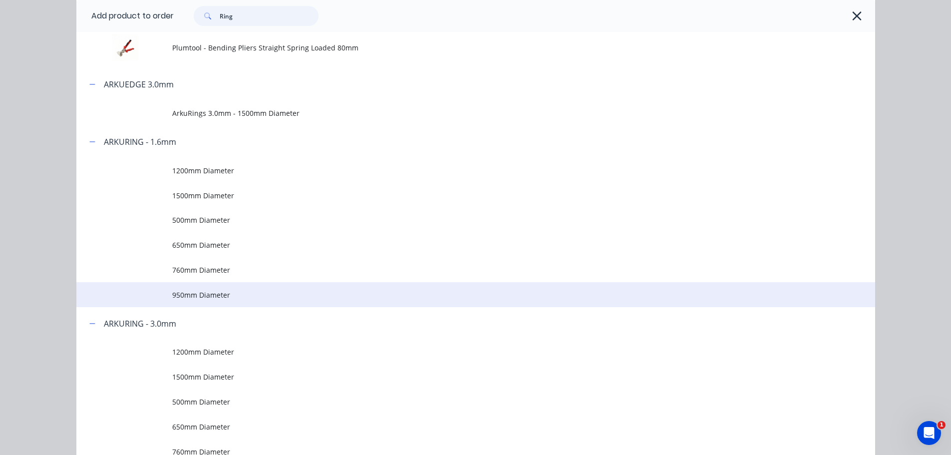
scroll to position [200, 0]
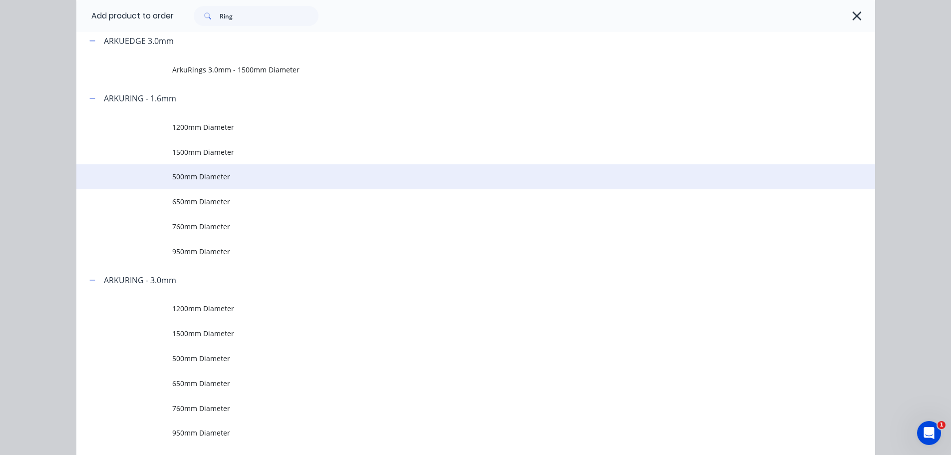
click at [217, 177] on span "500mm Diameter" at bounding box center [453, 176] width 562 height 10
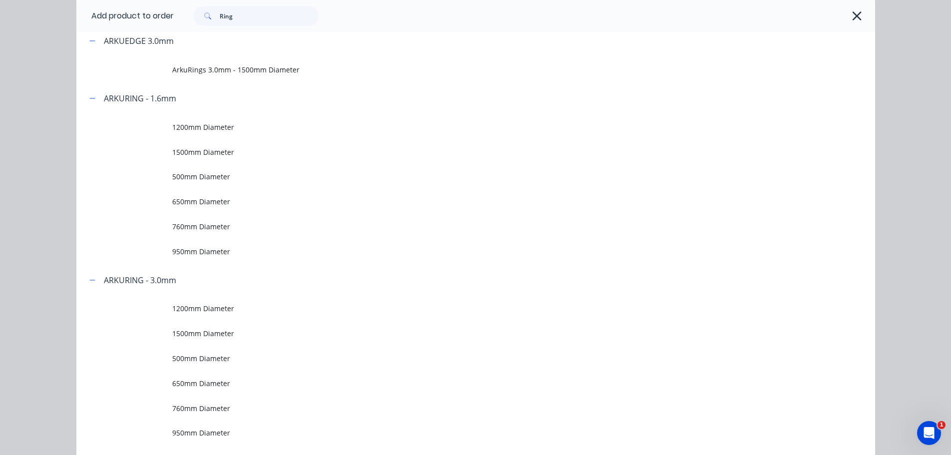
scroll to position [0, 0]
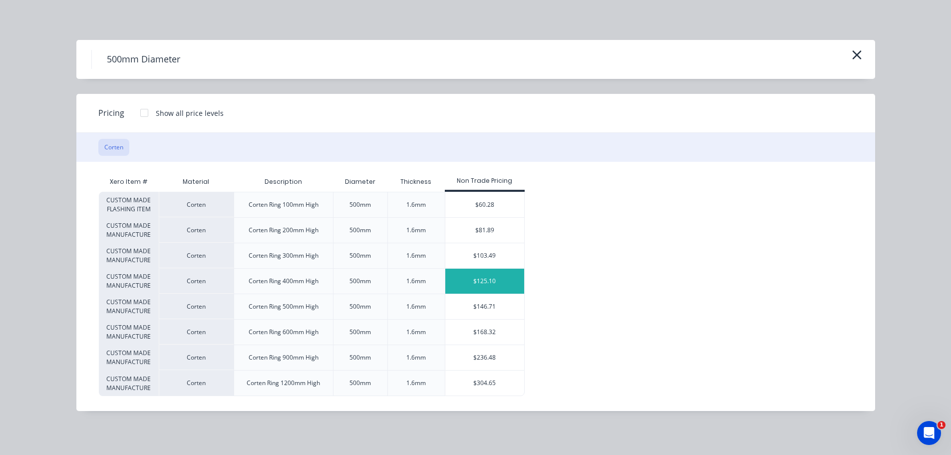
click at [478, 283] on div "$125.10" at bounding box center [484, 281] width 79 height 25
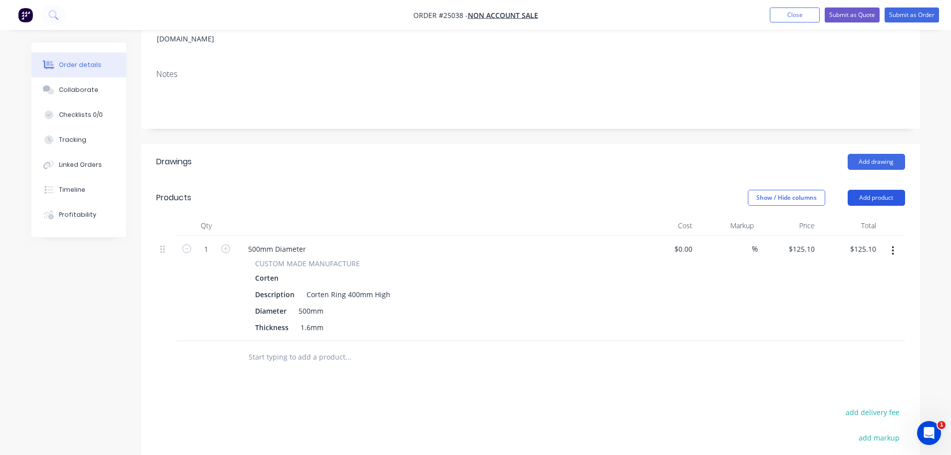
click at [871, 190] on button "Add product" at bounding box center [876, 198] width 57 height 16
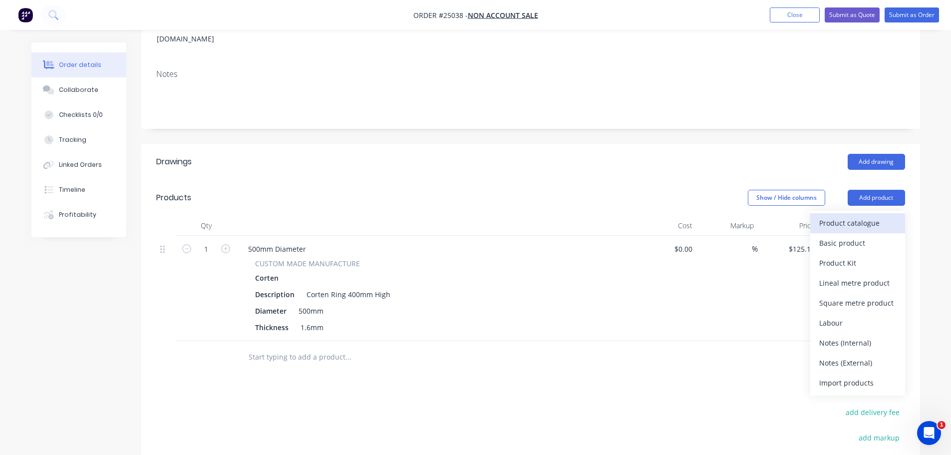
click at [842, 216] on div "Product catalogue" at bounding box center [857, 223] width 77 height 14
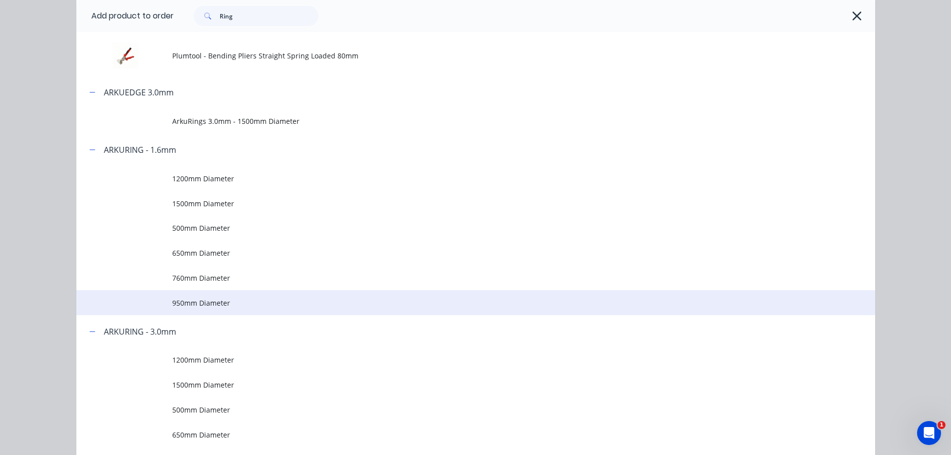
scroll to position [150, 0]
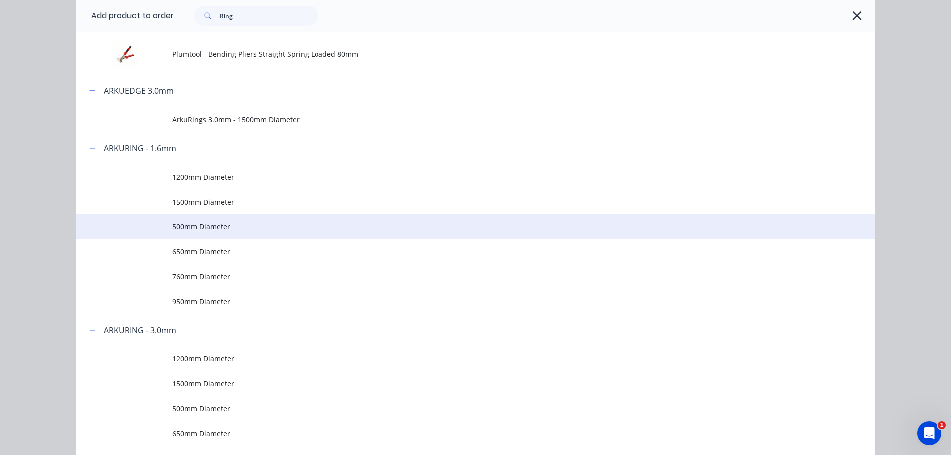
click at [196, 227] on span "500mm Diameter" at bounding box center [453, 226] width 562 height 10
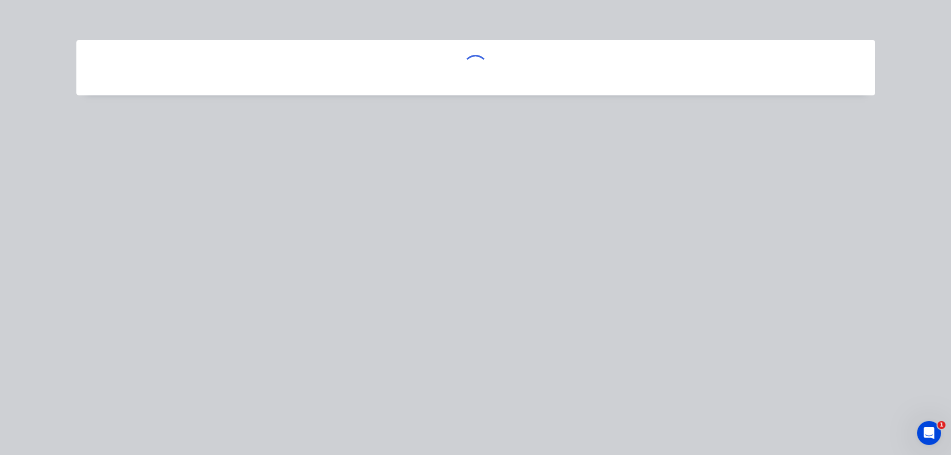
scroll to position [0, 0]
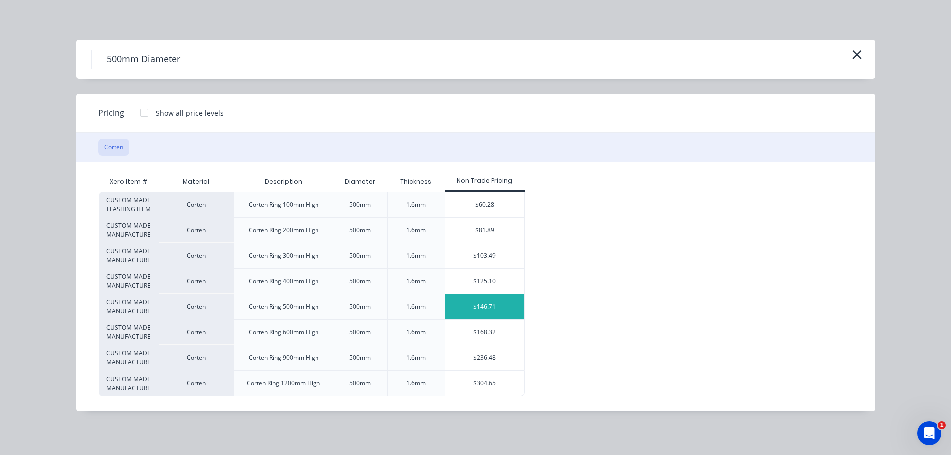
click at [486, 310] on div "$146.71" at bounding box center [484, 306] width 79 height 25
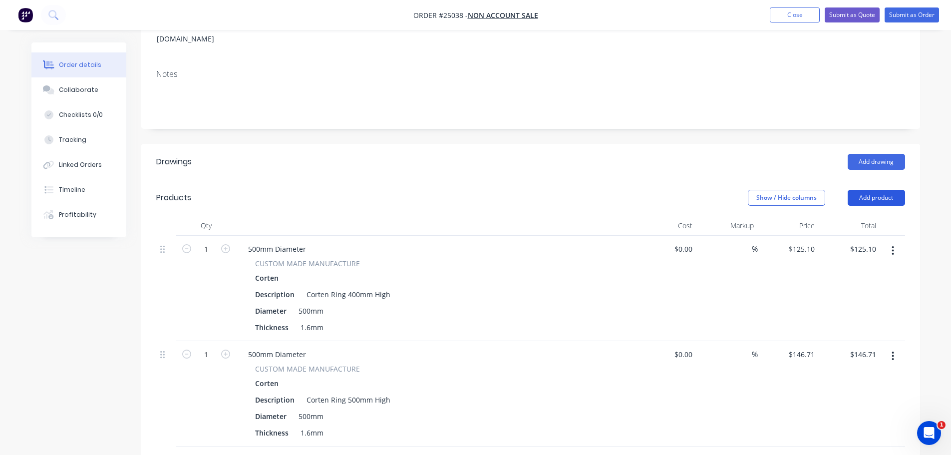
click at [882, 190] on button "Add product" at bounding box center [876, 198] width 57 height 16
click at [618, 270] on div "CUSTOM MADE MANUFACTURE Corten Description Corten Ring 400mm High Diameter 500m…" at bounding box center [435, 296] width 391 height 76
drag, startPoint x: 880, startPoint y: 186, endPoint x: 870, endPoint y: 195, distance: 13.4
click at [881, 190] on button "Add product" at bounding box center [876, 198] width 57 height 16
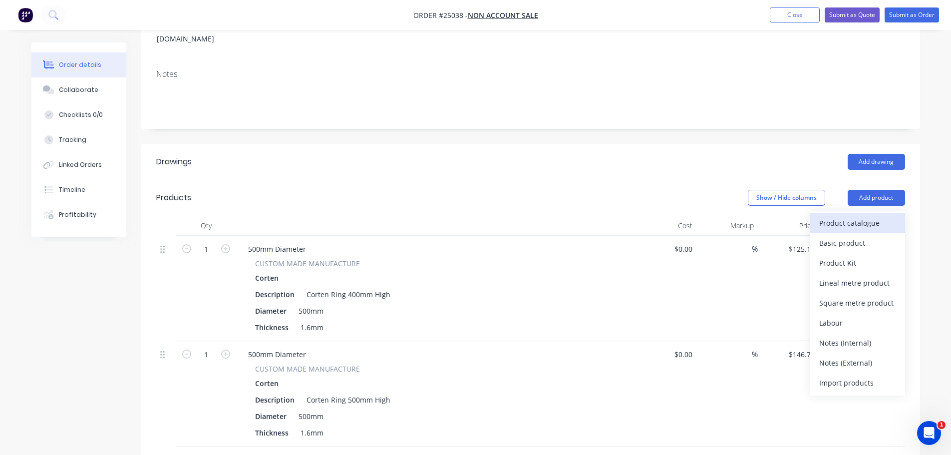
click at [855, 216] on div "Product catalogue" at bounding box center [857, 223] width 77 height 14
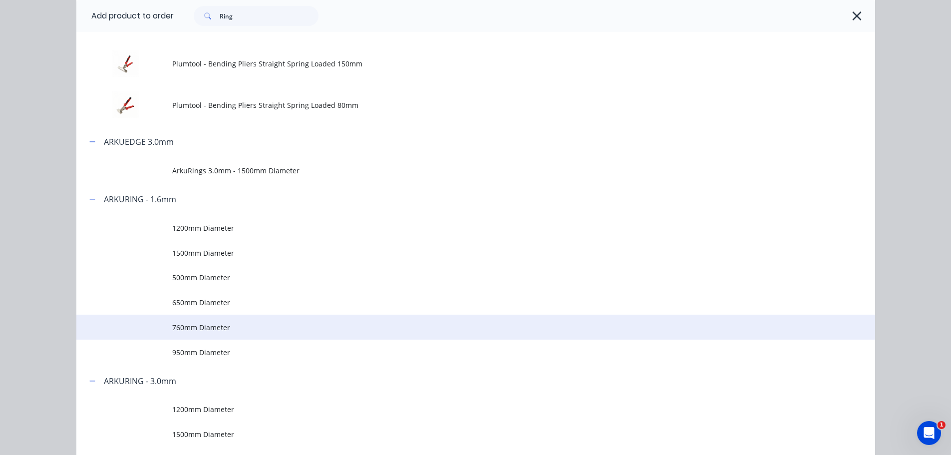
scroll to position [100, 0]
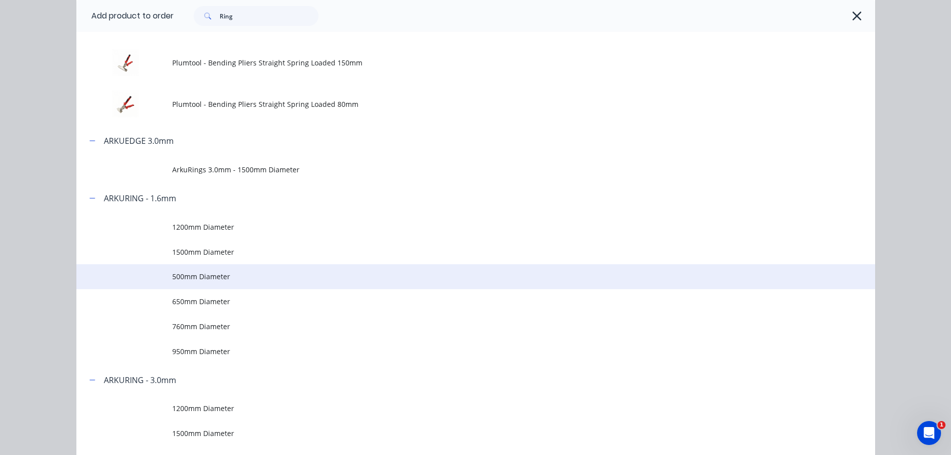
click at [220, 279] on span "500mm Diameter" at bounding box center [453, 276] width 562 height 10
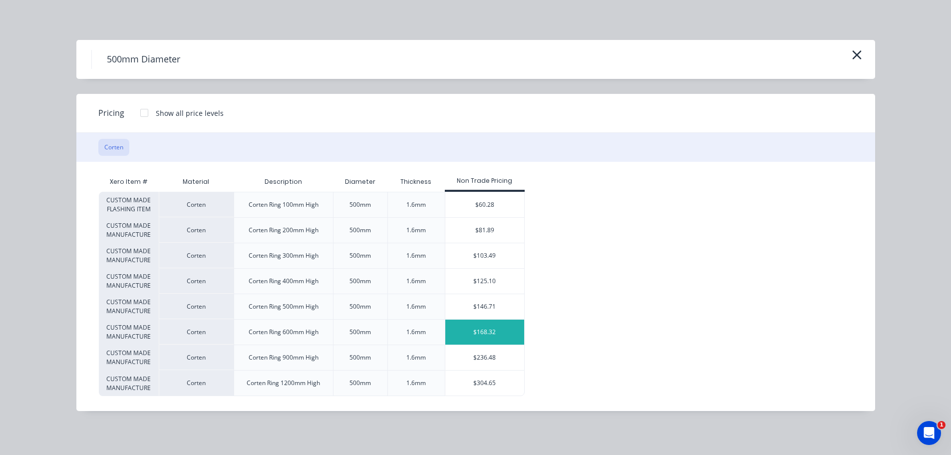
click at [479, 331] on div "$168.32" at bounding box center [484, 332] width 79 height 25
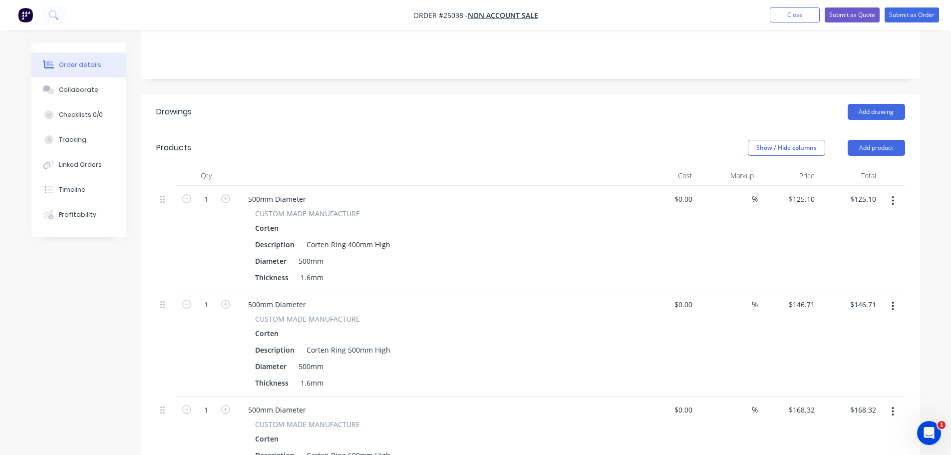
scroll to position [250, 0]
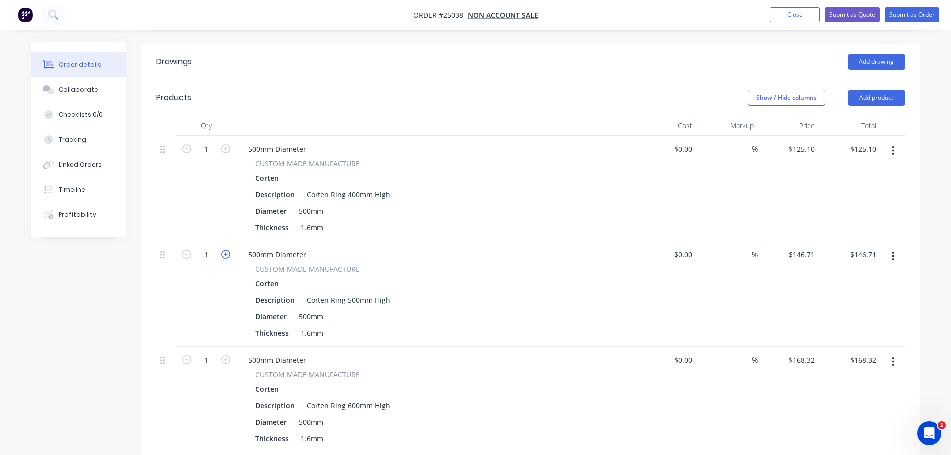
click at [227, 250] on icon "button" at bounding box center [225, 254] width 9 height 9
type input "2"
type input "$293.42"
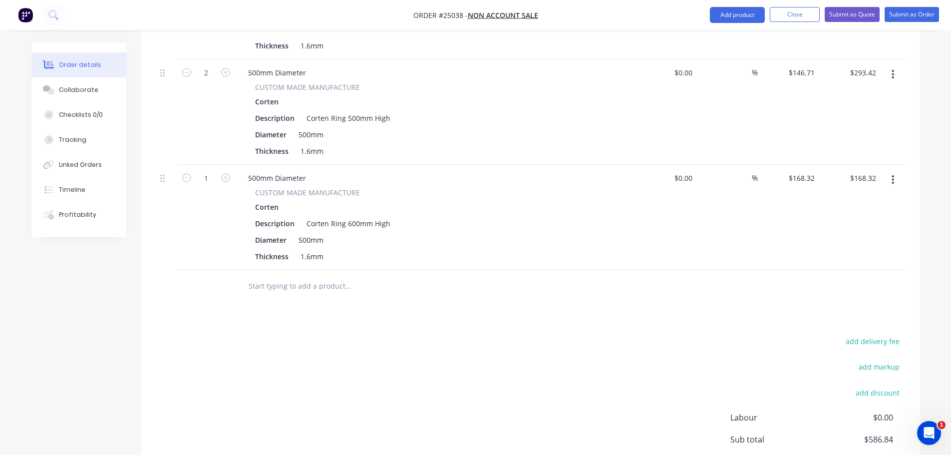
scroll to position [449, 0]
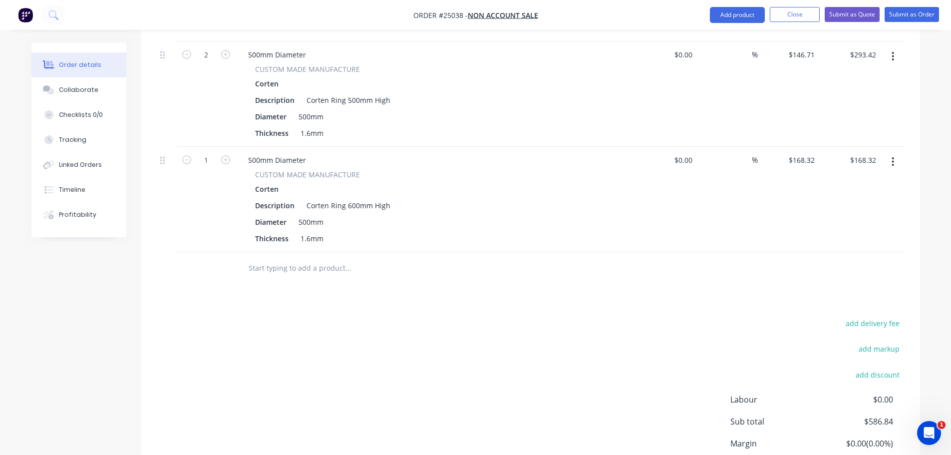
click at [691, 284] on div "Drawings Add drawing Products Show / Hide columns Add product Qty Cost Markup P…" at bounding box center [530, 184] width 779 height 680
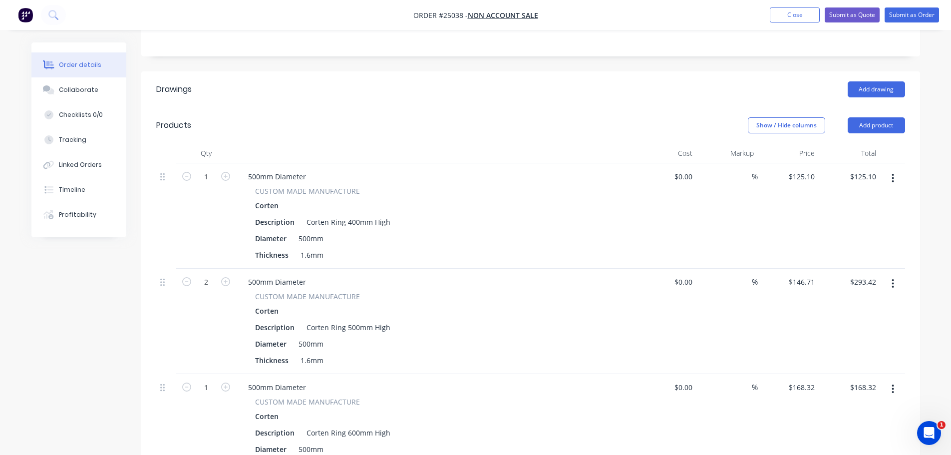
scroll to position [200, 0]
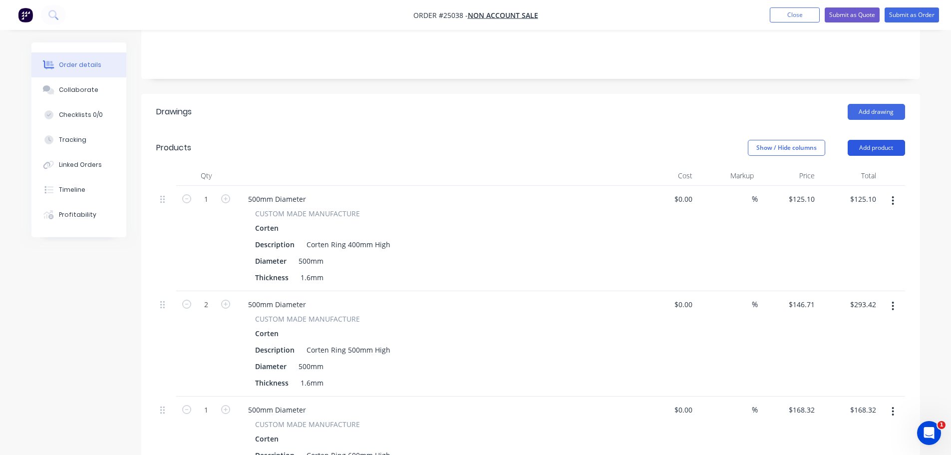
click at [870, 140] on button "Add product" at bounding box center [876, 148] width 57 height 16
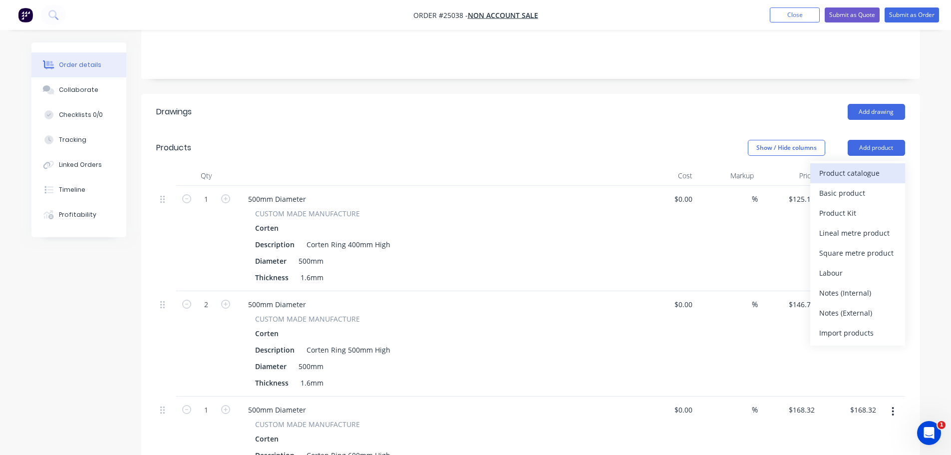
click at [843, 166] on div "Product catalogue" at bounding box center [857, 173] width 77 height 14
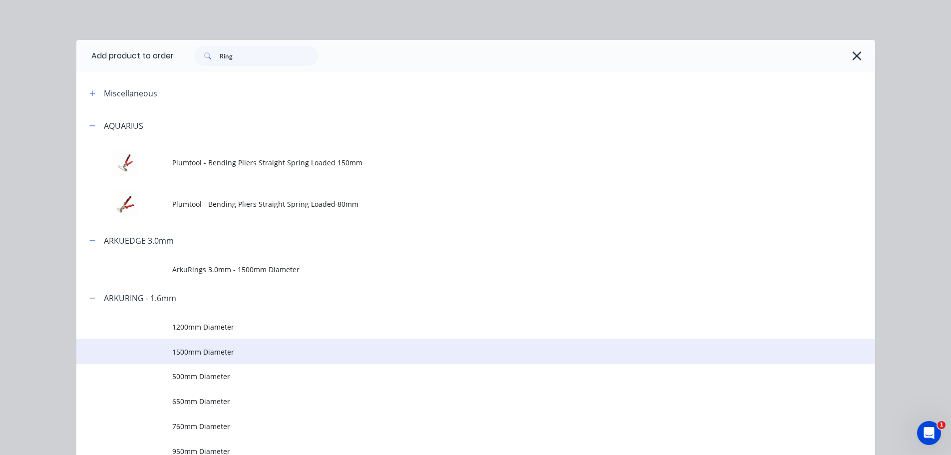
click at [202, 347] on span "1500mm Diameter" at bounding box center [453, 352] width 562 height 10
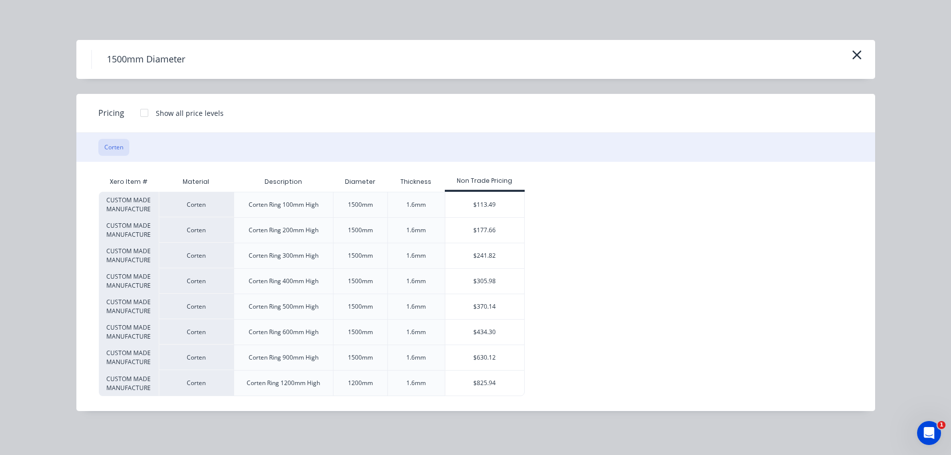
scroll to position [349, 0]
click at [861, 58] on icon "button" at bounding box center [857, 55] width 10 height 14
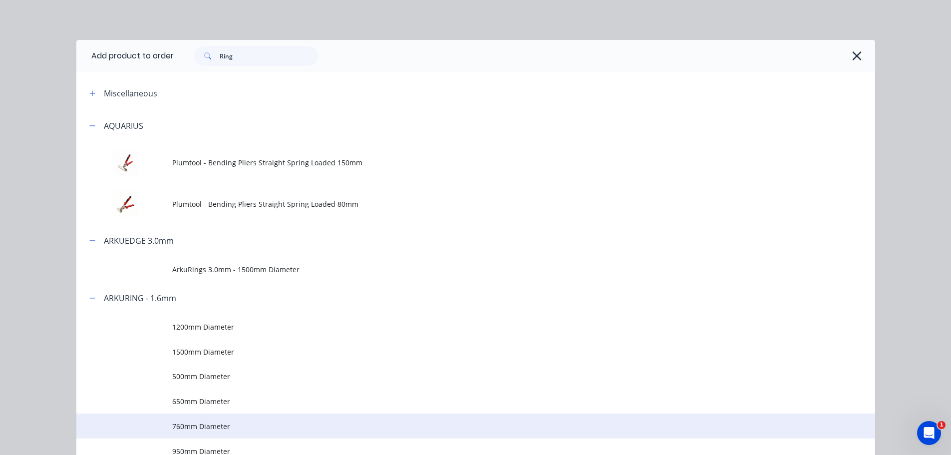
scroll to position [282, 0]
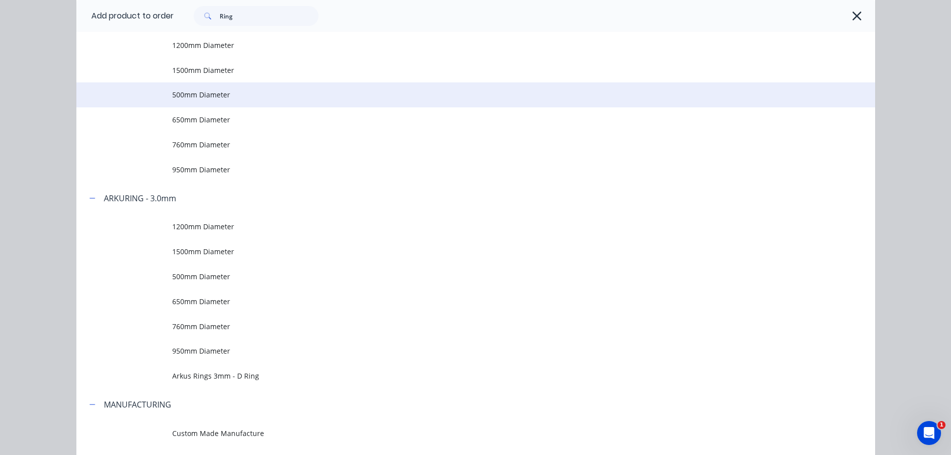
click at [217, 91] on span "500mm Diameter" at bounding box center [453, 94] width 562 height 10
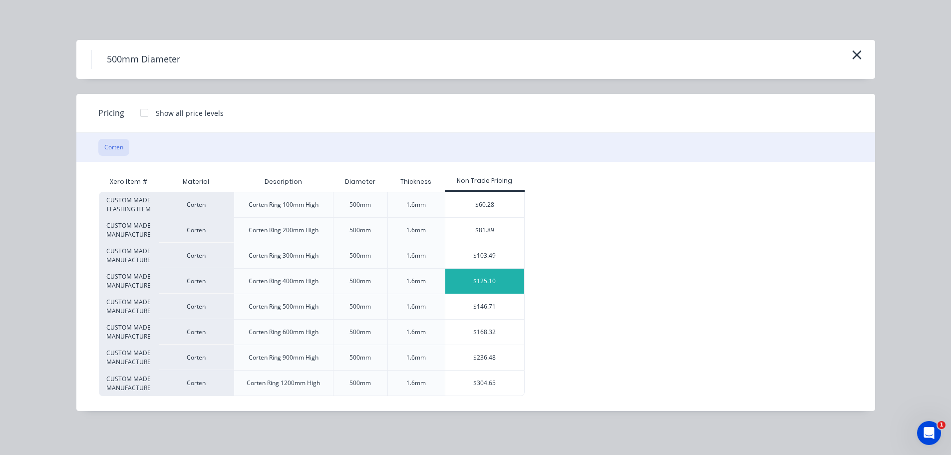
click at [482, 275] on div "$125.10" at bounding box center [484, 281] width 79 height 25
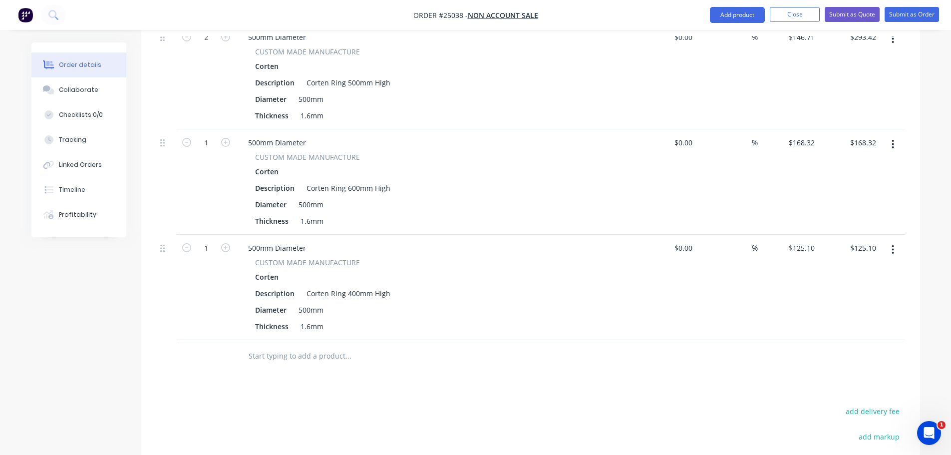
scroll to position [549, 0]
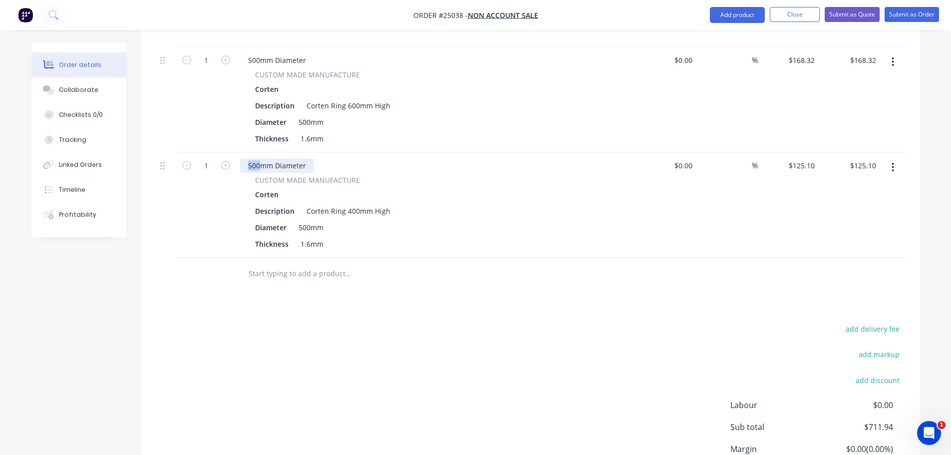
drag, startPoint x: 259, startPoint y: 153, endPoint x: 243, endPoint y: 154, distance: 15.6
click at [243, 158] on div "500mm Diameter" at bounding box center [277, 165] width 74 height 14
click at [311, 158] on div "2500mm Diameter" at bounding box center [279, 165] width 78 height 14
click at [335, 204] on div "Corten Ring 400mm High" at bounding box center [349, 211] width 92 height 14
drag, startPoint x: 311, startPoint y: 214, endPoint x: 297, endPoint y: 214, distance: 14.5
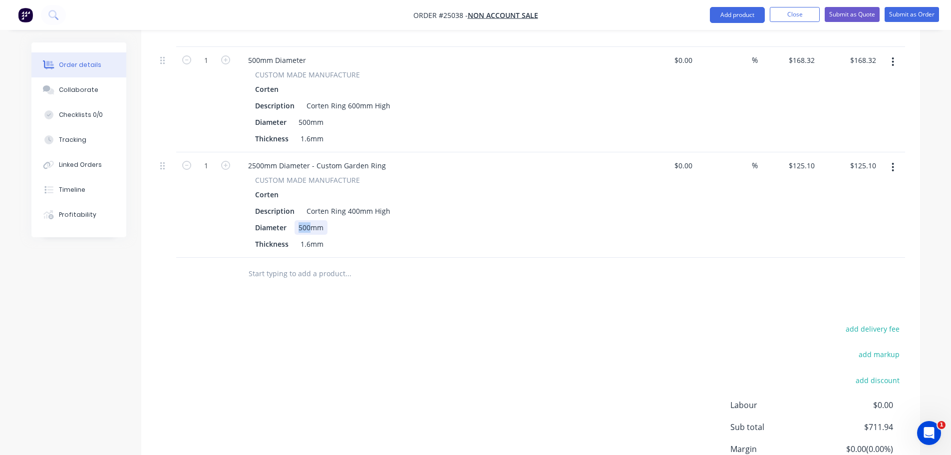
click at [297, 220] on div "500mm" at bounding box center [311, 227] width 33 height 14
click at [892, 162] on icon "button" at bounding box center [893, 167] width 2 height 11
click at [825, 246] on div "Delete" at bounding box center [857, 253] width 77 height 14
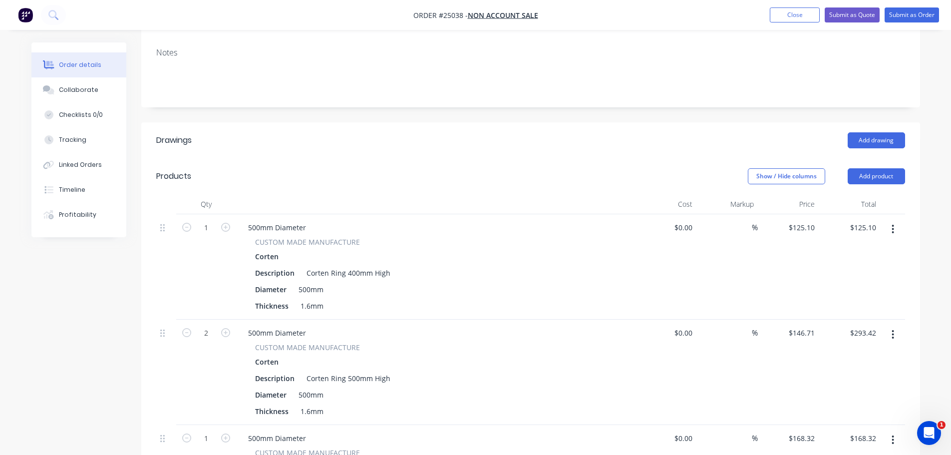
scroll to position [170, 0]
click at [863, 169] on button "Add product" at bounding box center [876, 177] width 57 height 16
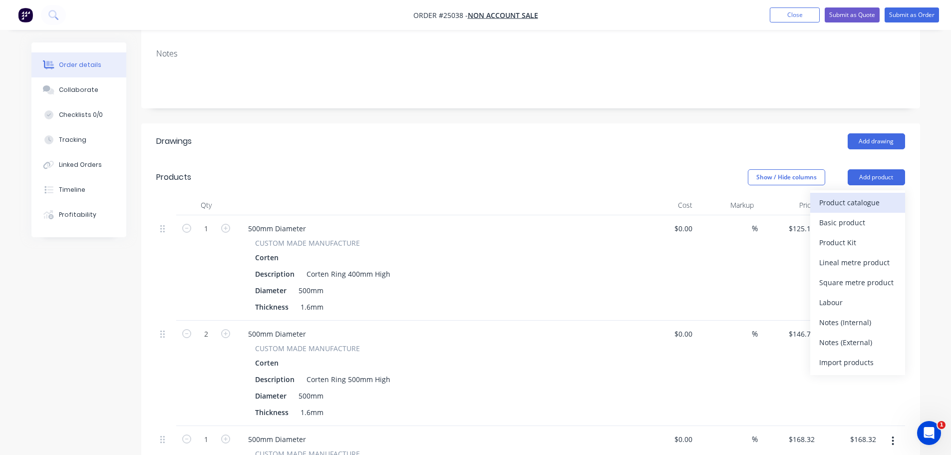
click at [834, 195] on div "Product catalogue" at bounding box center [857, 202] width 77 height 14
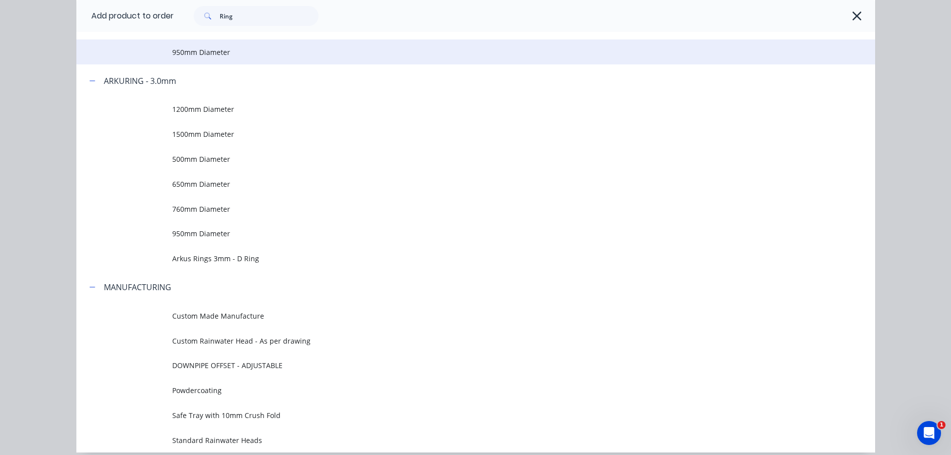
scroll to position [399, 0]
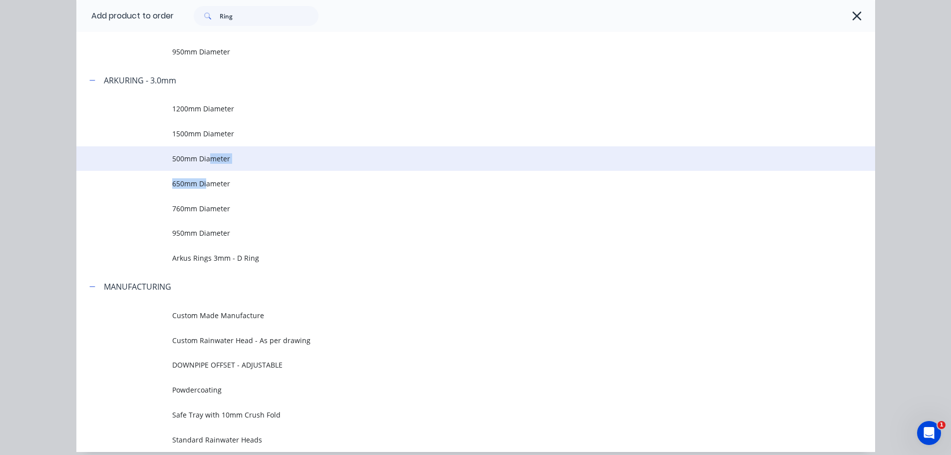
drag, startPoint x: 204, startPoint y: 180, endPoint x: 207, endPoint y: 158, distance: 21.7
click at [207, 158] on tbody "1200mm Diameter 1500mm Diameter 500mm Diameter 650mm Diameter 760mm Diameter 95…" at bounding box center [475, 183] width 799 height 174
click at [199, 159] on span "500mm Diameter" at bounding box center [453, 158] width 562 height 10
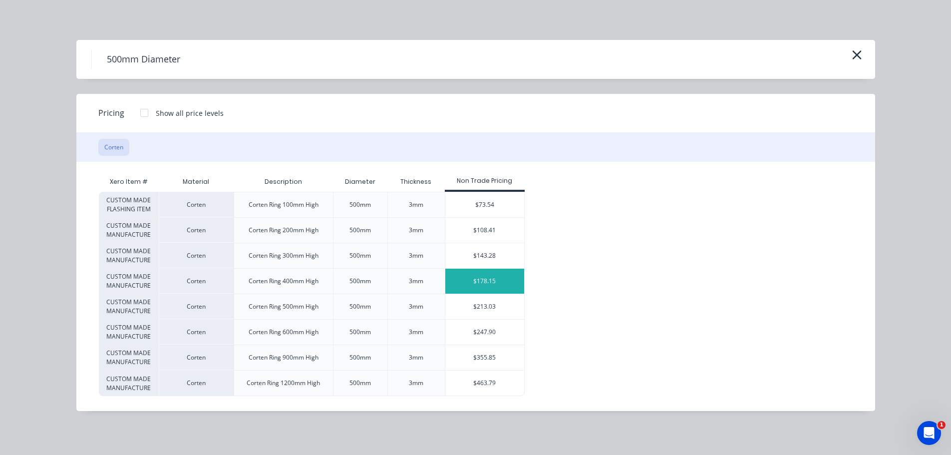
click at [484, 289] on div "$178.15" at bounding box center [484, 281] width 79 height 25
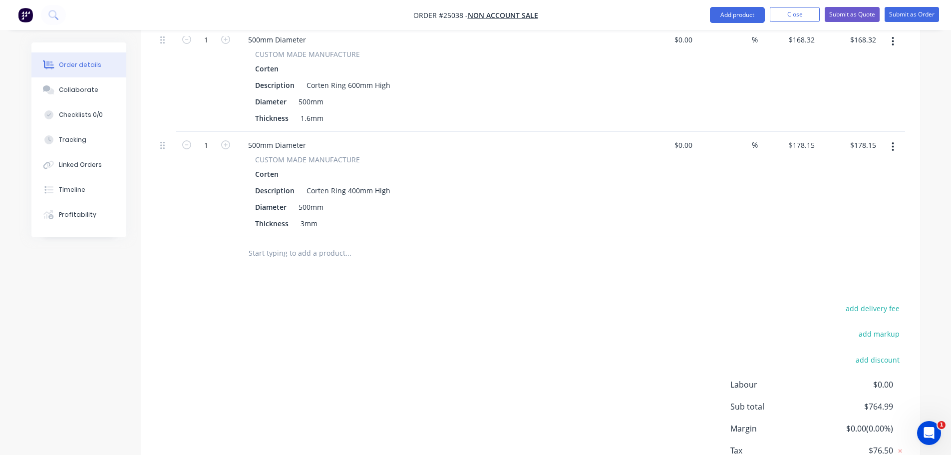
scroll to position [520, 0]
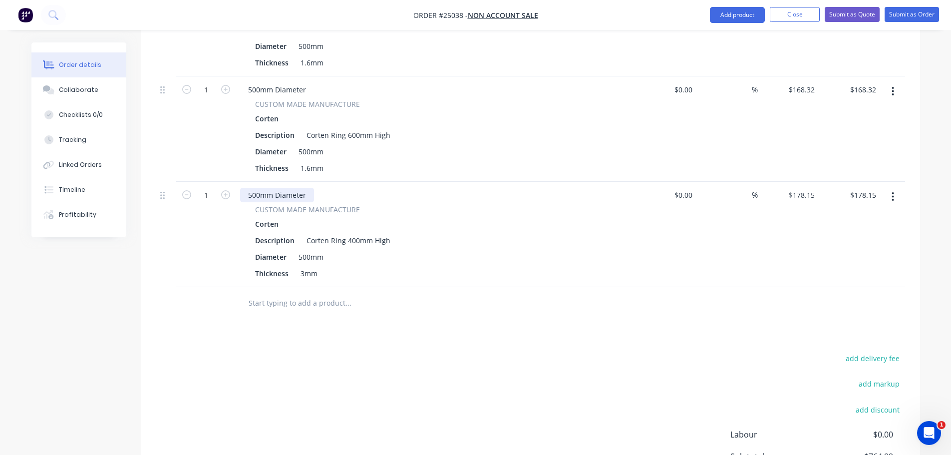
click at [250, 188] on div "500mm Diameter" at bounding box center [277, 195] width 74 height 14
click at [248, 188] on div "500mm Diameter" at bounding box center [277, 195] width 74 height 14
click at [301, 250] on div "500mm" at bounding box center [311, 257] width 33 height 14
click at [300, 250] on div "500mm" at bounding box center [311, 257] width 33 height 14
click at [250, 188] on div "2500mm Diameter" at bounding box center [279, 195] width 78 height 14
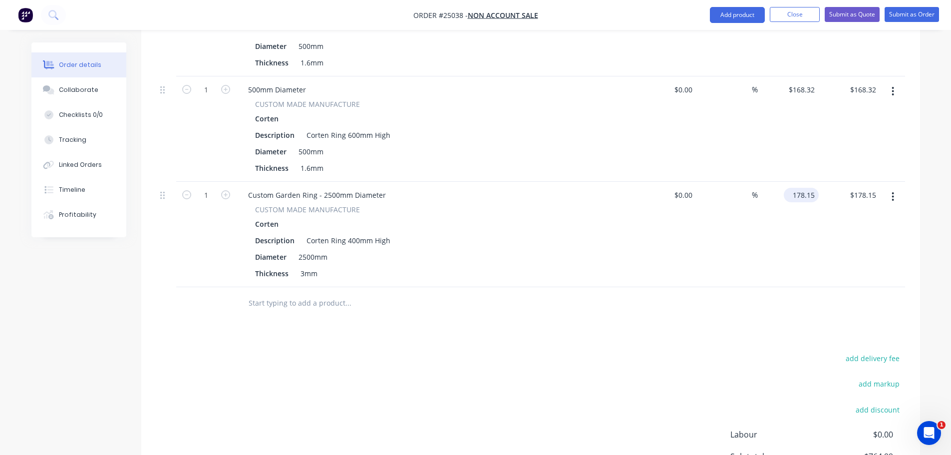
click at [811, 188] on input "178.15" at bounding box center [803, 195] width 31 height 14
type input "$890.75"
click at [815, 213] on div "$890.75 $890.75" at bounding box center [788, 234] width 61 height 105
click at [891, 188] on button "button" at bounding box center [892, 197] width 23 height 18
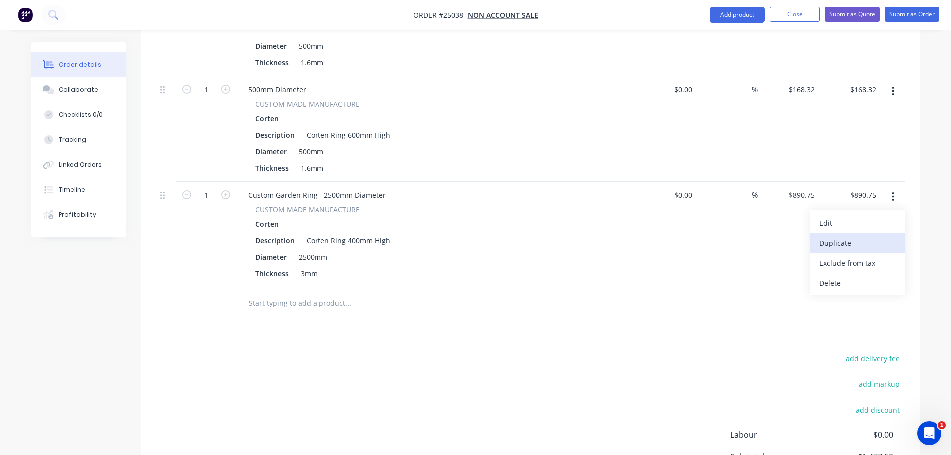
click at [845, 236] on div "Duplicate" at bounding box center [857, 243] width 77 height 14
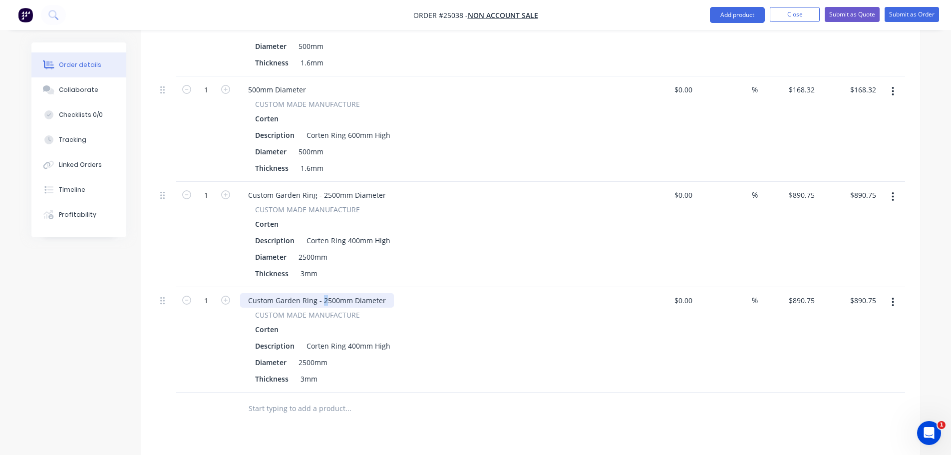
click at [321, 293] on div "Custom Garden Ring - 2500mm Diameter" at bounding box center [317, 300] width 154 height 14
click at [301, 355] on div "2500mm" at bounding box center [313, 362] width 37 height 14
click at [465, 355] on div "Diameter 2500mm" at bounding box center [433, 362] width 365 height 14
click at [799, 293] on input "890.75" at bounding box center [803, 300] width 31 height 14
click at [799, 293] on input "890.75" at bounding box center [805, 300] width 27 height 14
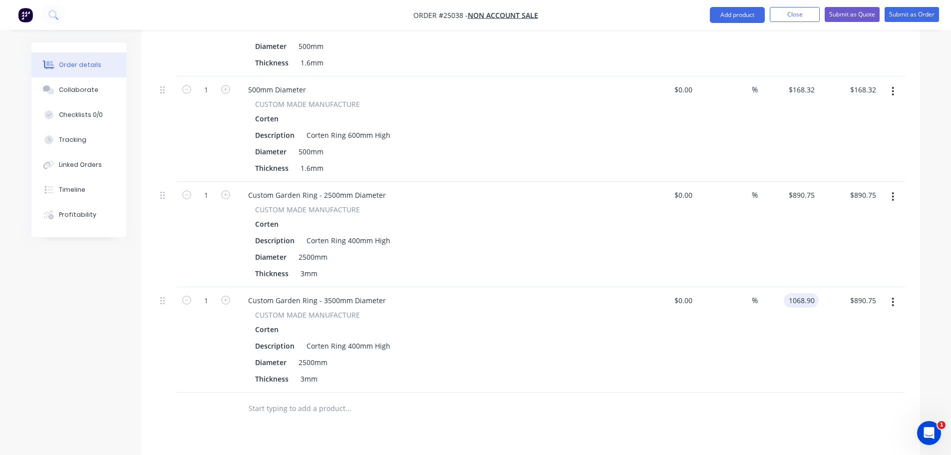
type input "$1,068.90"
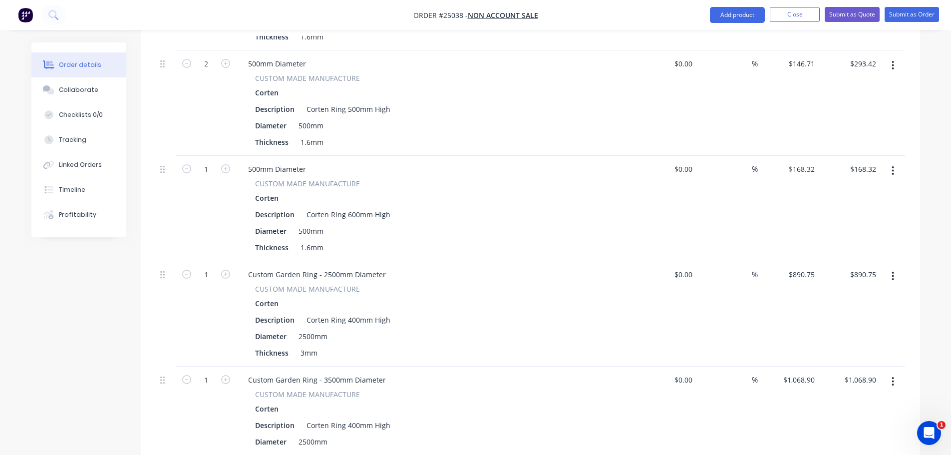
scroll to position [431, 0]
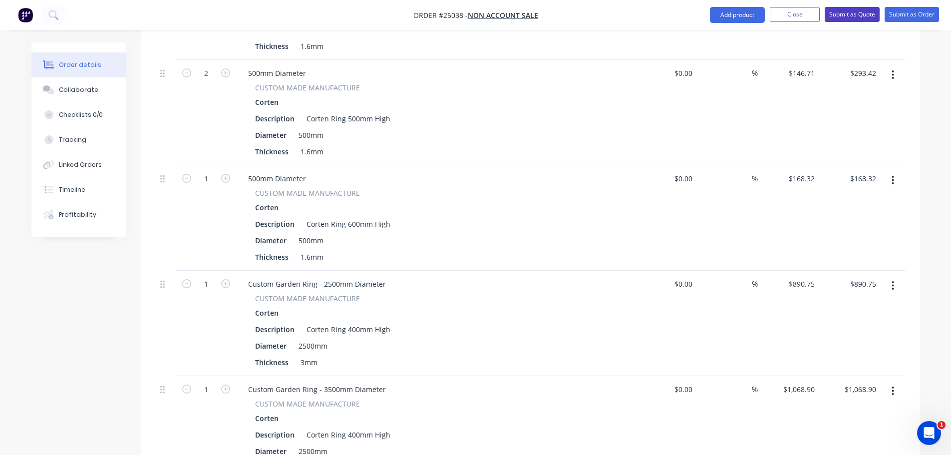
type input "1068.9"
click at [852, 15] on button "Submit as Quote" at bounding box center [852, 14] width 55 height 15
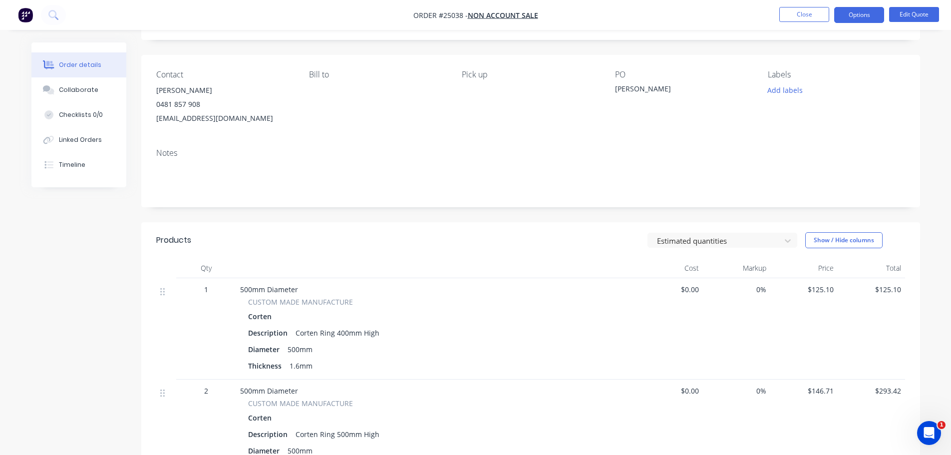
scroll to position [0, 0]
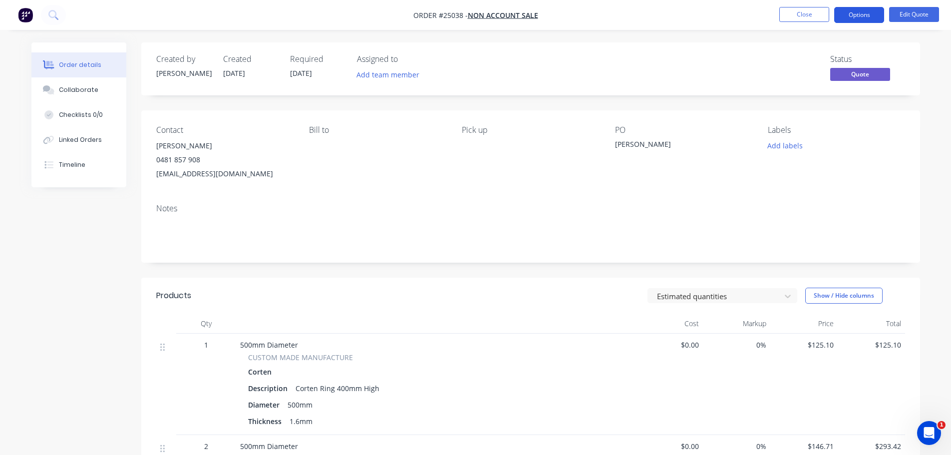
click at [867, 15] on button "Options" at bounding box center [859, 15] width 50 height 16
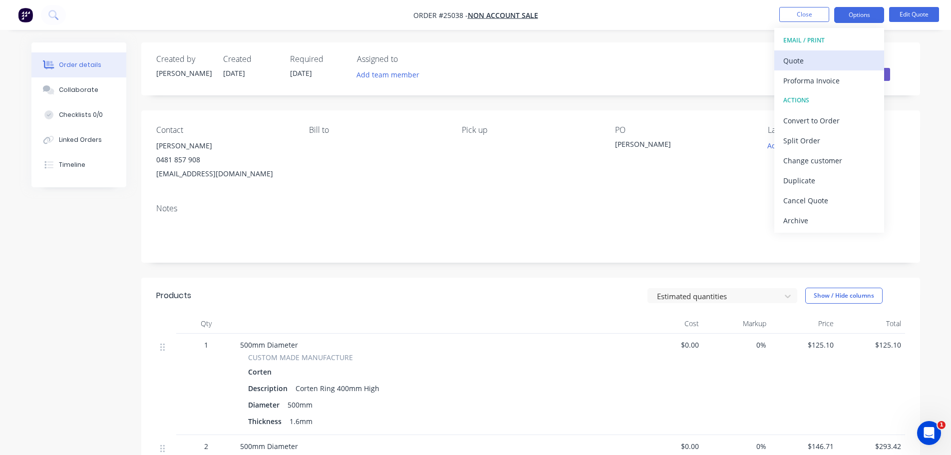
click at [824, 67] on div "Quote" at bounding box center [829, 60] width 92 height 14
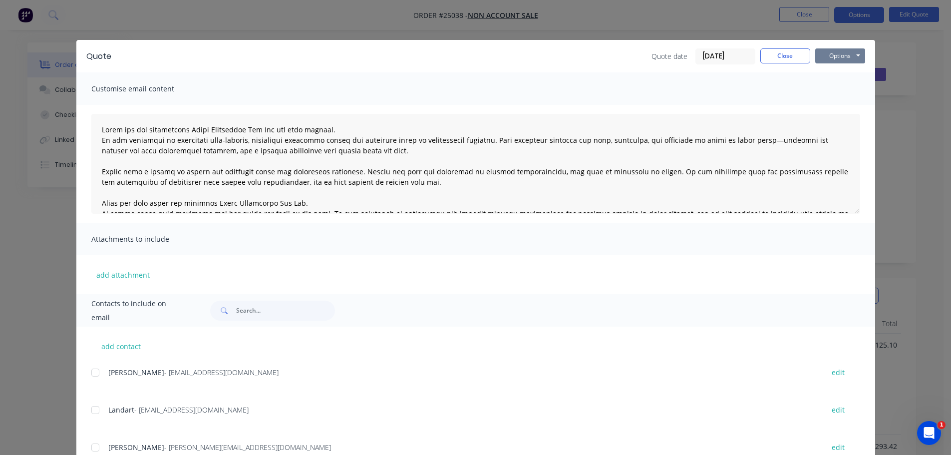
click at [825, 52] on button "Options" at bounding box center [840, 55] width 50 height 15
click at [827, 76] on button "Preview" at bounding box center [847, 73] width 64 height 16
